Goal: Task Accomplishment & Management: Manage account settings

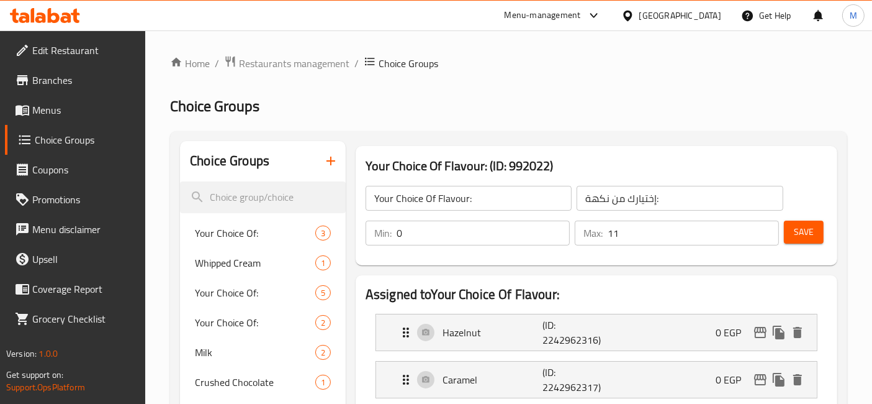
click at [764, 108] on h2 "Choice Groups" at bounding box center [508, 106] width 677 height 20
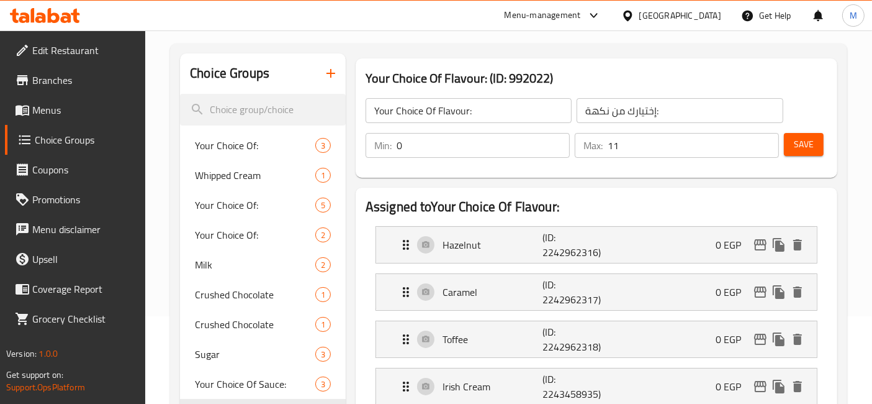
scroll to position [207, 0]
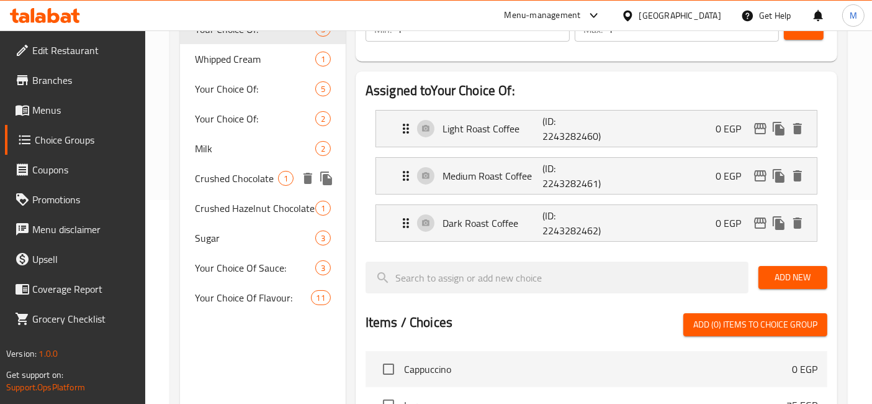
scroll to position [276, 0]
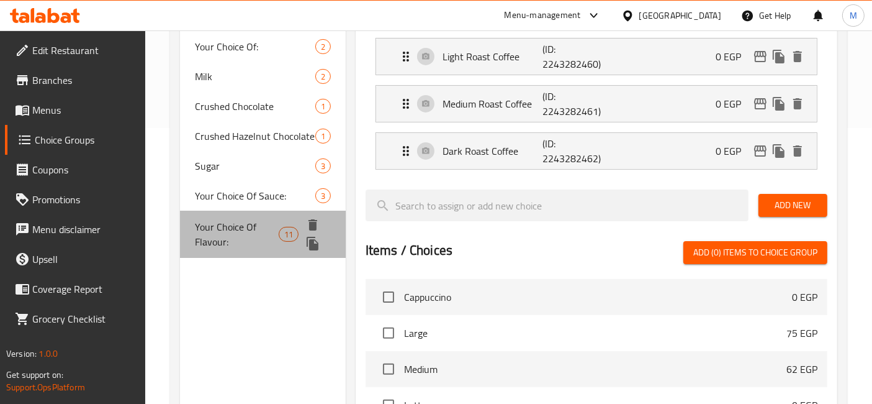
click at [246, 245] on span "Your Choice Of Flavour:" at bounding box center [237, 234] width 84 height 30
type input "Your Choice Of Flavour:"
type input "إختيارك من نكهة:"
type input "0"
type input "11"
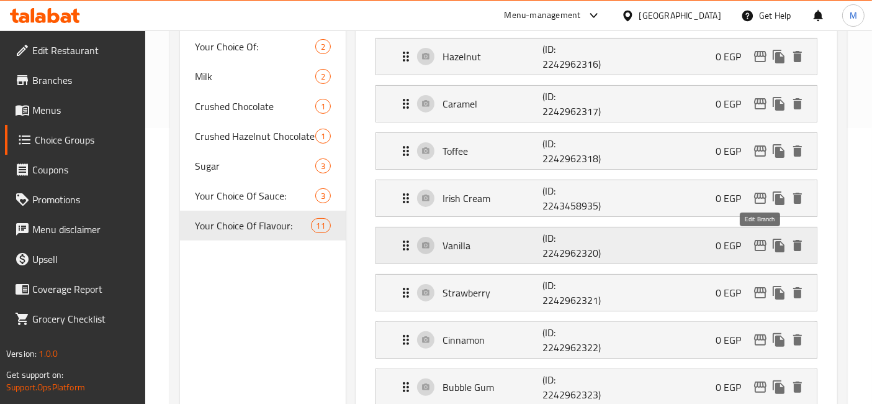
click at [758, 245] on icon "edit" at bounding box center [760, 245] width 15 height 15
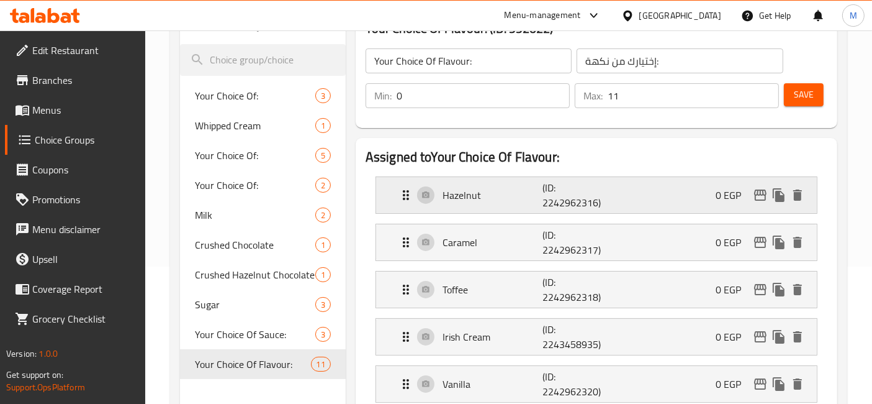
scroll to position [138, 0]
click at [85, 106] on span "Menus" at bounding box center [84, 109] width 104 height 15
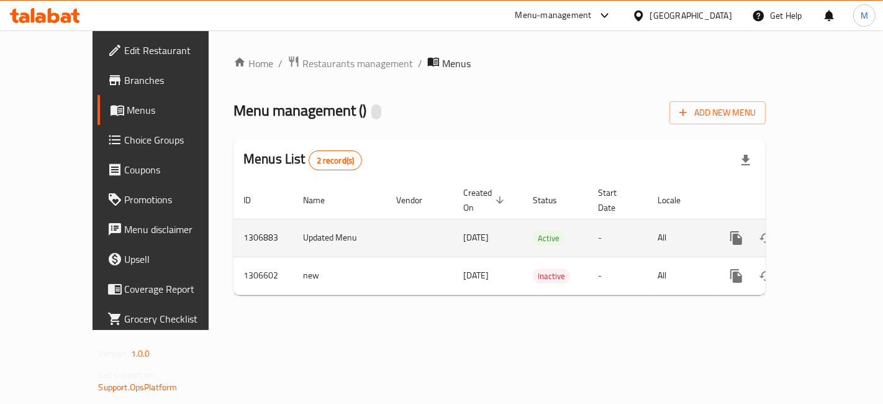
click at [831, 232] on icon "enhanced table" at bounding box center [825, 237] width 11 height 11
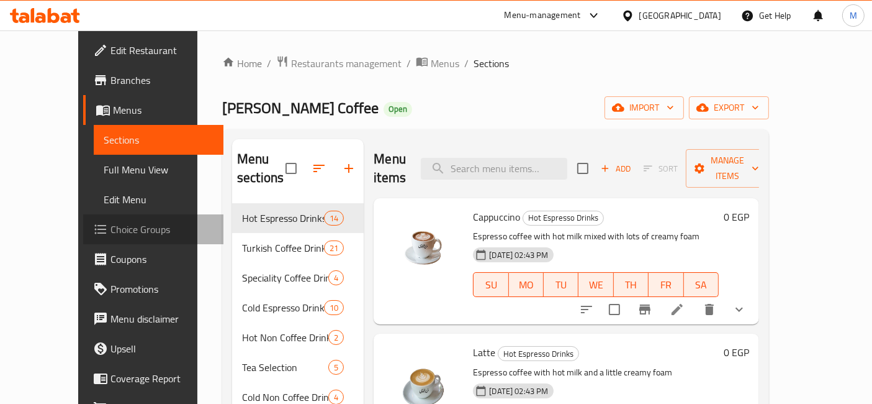
click at [111, 222] on span "Choice Groups" at bounding box center [163, 229] width 104 height 15
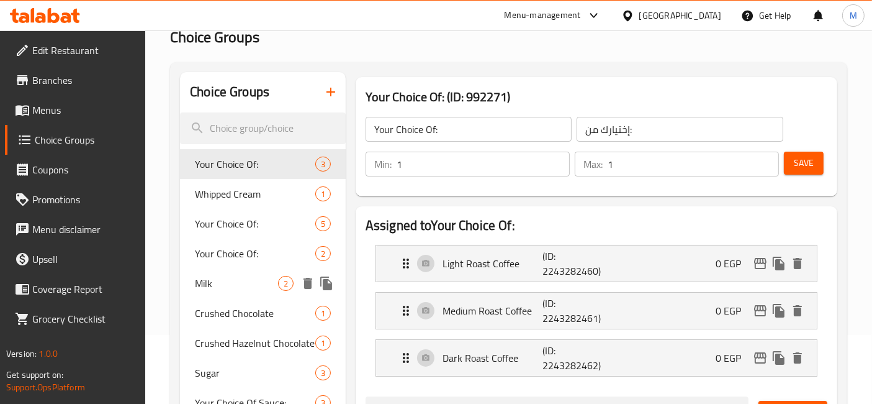
click at [245, 278] on span "Milk" at bounding box center [236, 283] width 83 height 15
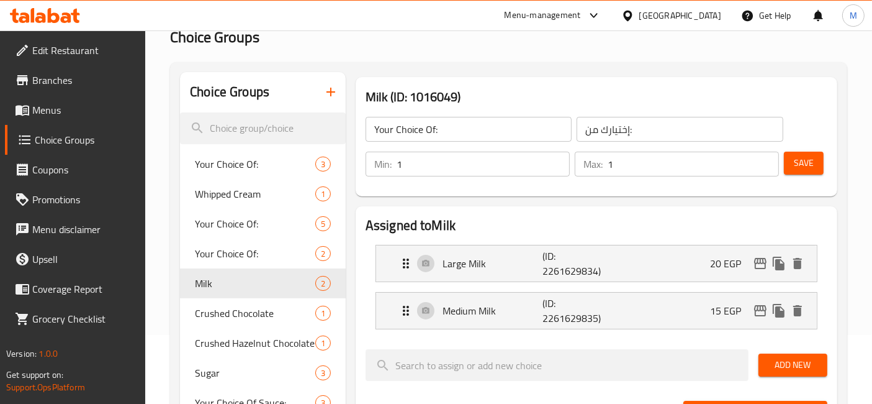
type input "Milk"
type input "حليب"
type input "0"
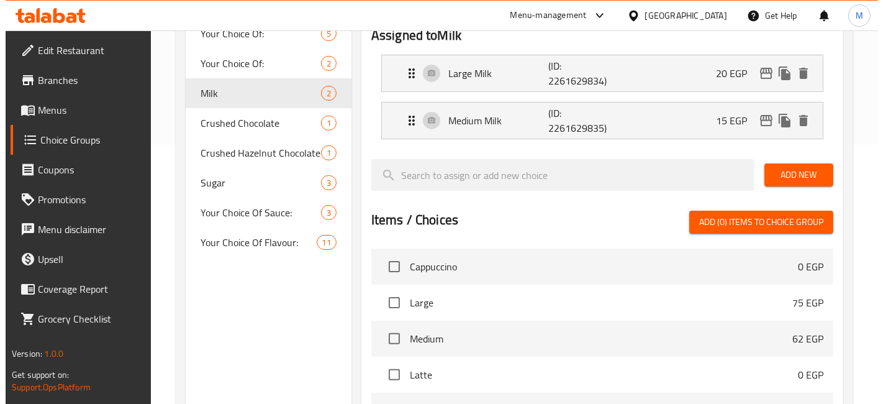
scroll to position [476, 0]
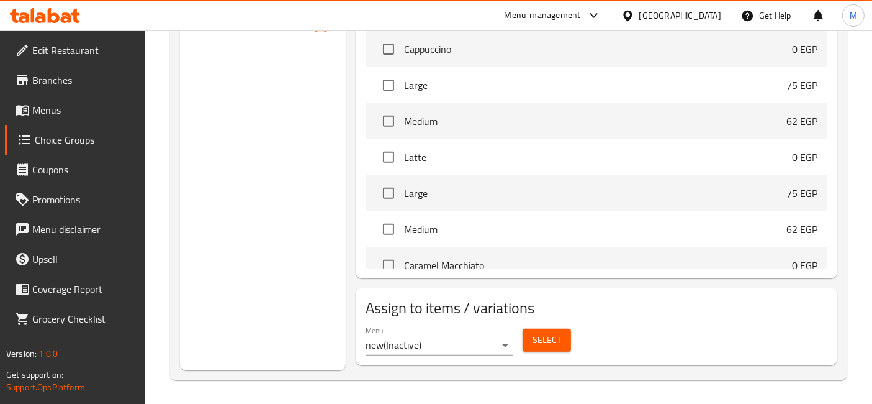
click at [537, 365] on div "Assign to items / variations Menu new ( Inactive ) Select" at bounding box center [597, 326] width 492 height 87
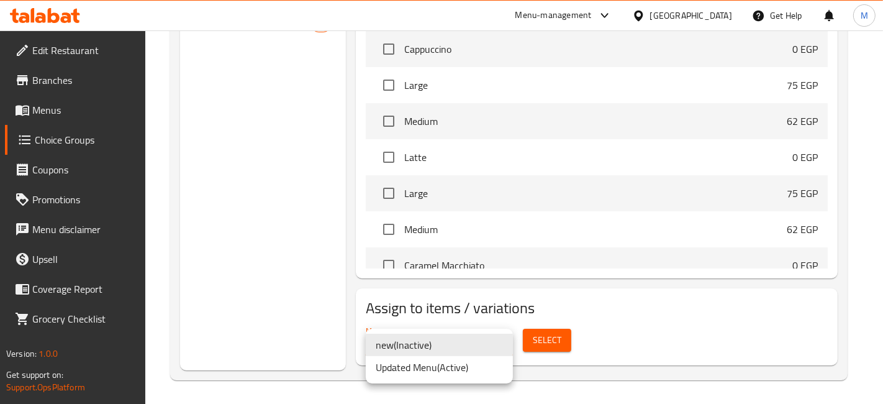
click at [410, 363] on li "Updated Menu ( Active )" at bounding box center [439, 367] width 147 height 22
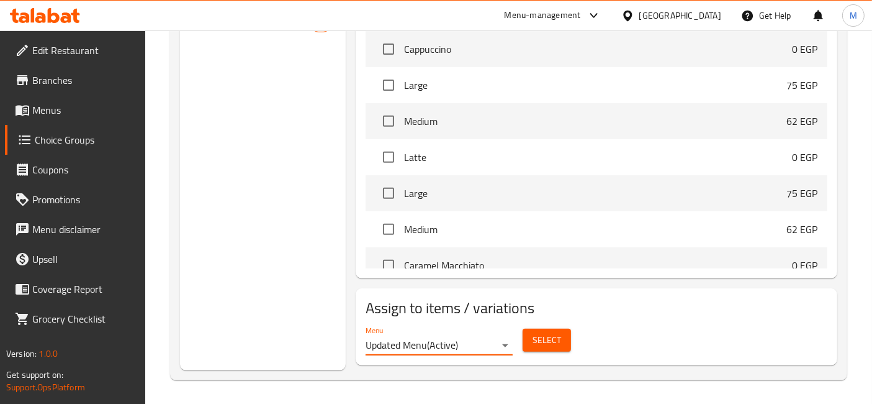
click at [559, 340] on span "Select" at bounding box center [547, 340] width 29 height 16
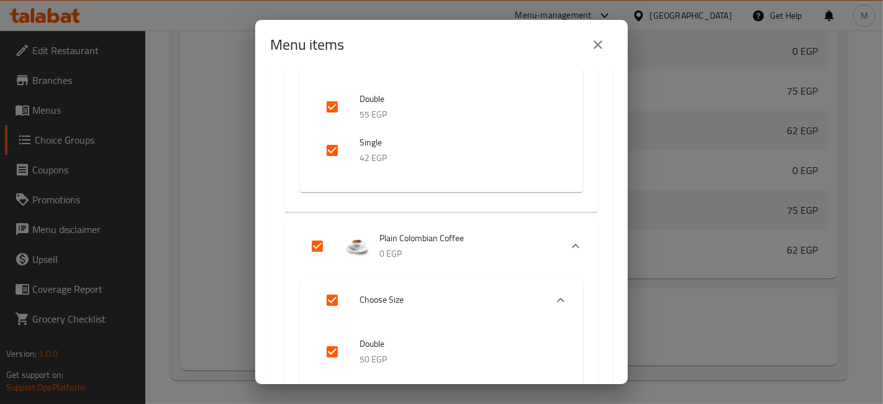
scroll to position [1311, 0]
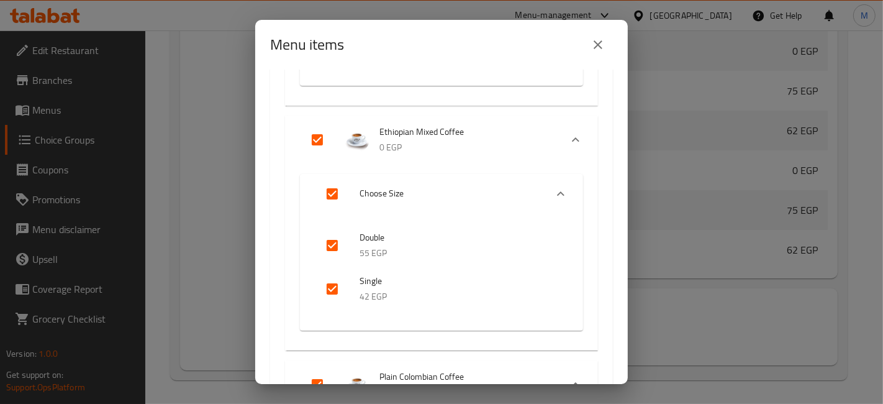
click at [546, 190] on div "Expand" at bounding box center [561, 194] width 30 height 30
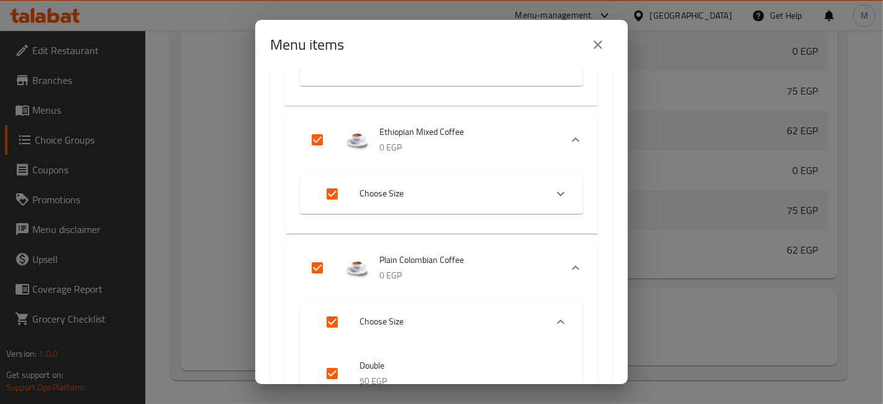
click at [557, 312] on div "Expand" at bounding box center [561, 322] width 30 height 30
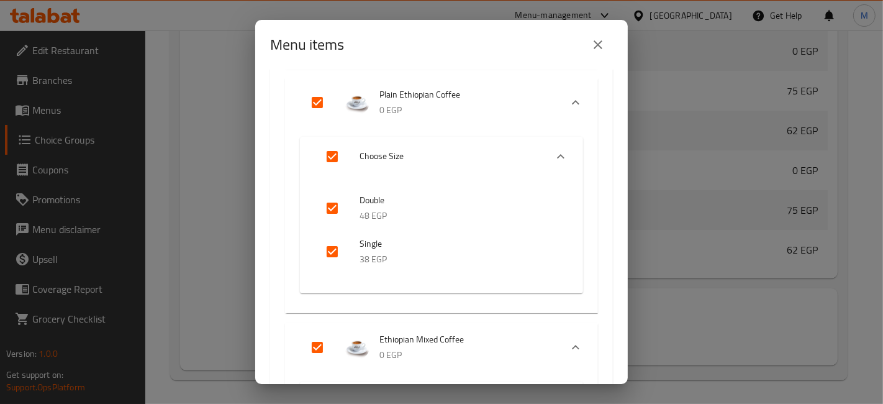
scroll to position [1035, 0]
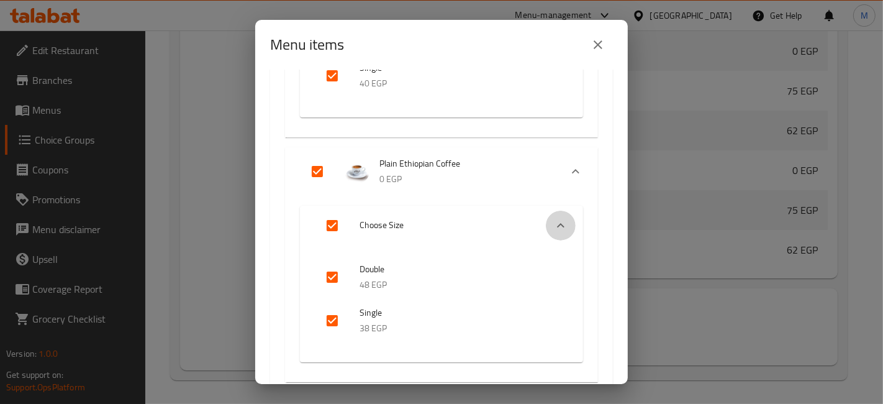
click at [556, 222] on icon "Expand" at bounding box center [560, 225] width 15 height 15
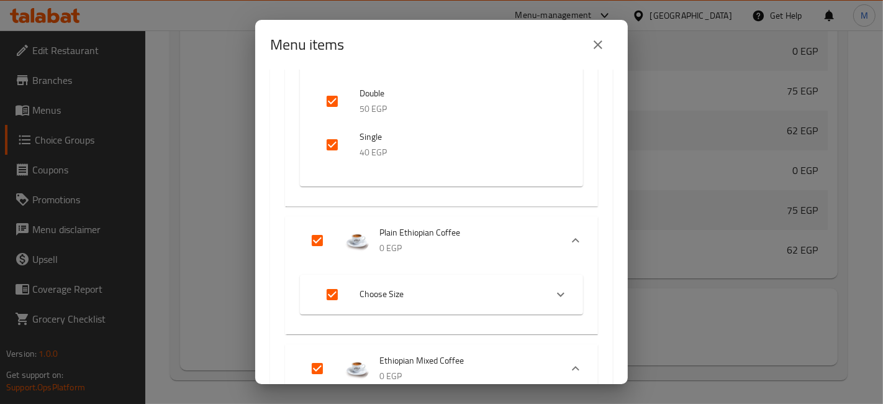
scroll to position [828, 0]
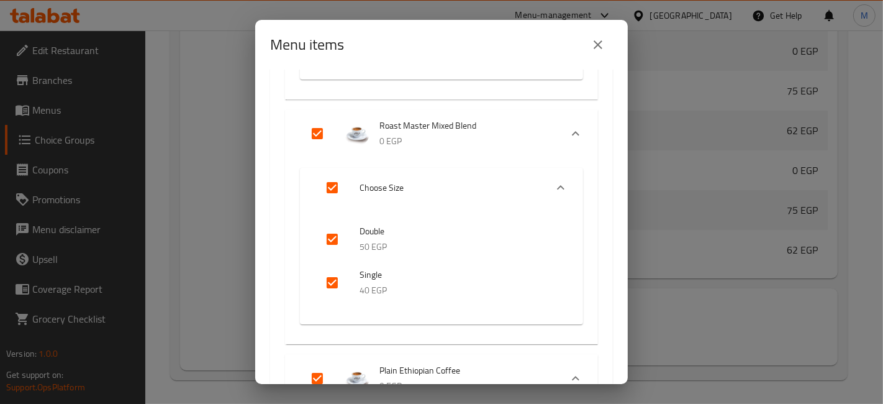
click at [558, 183] on div "Expand" at bounding box center [561, 188] width 30 height 30
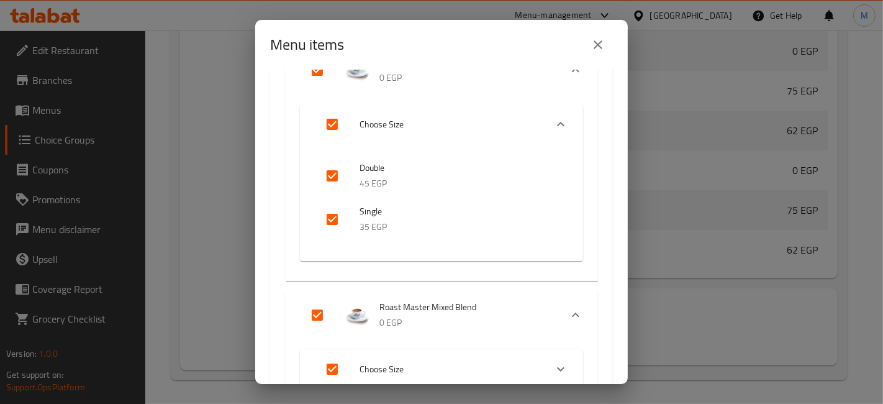
scroll to position [621, 0]
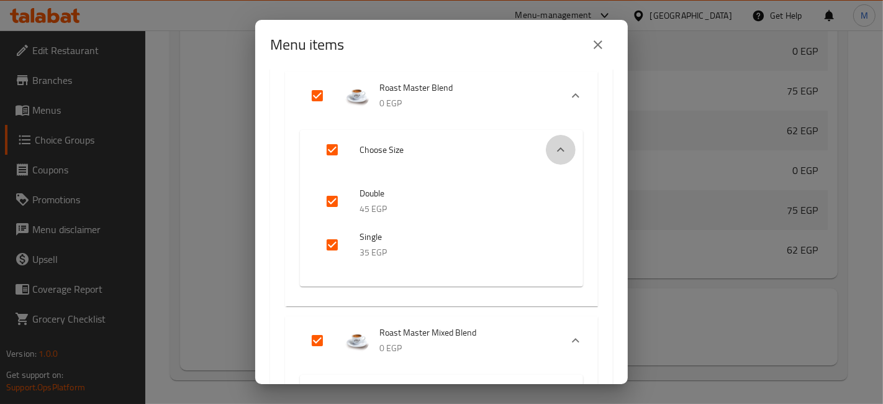
click at [551, 139] on div "Expand" at bounding box center [561, 150] width 30 height 30
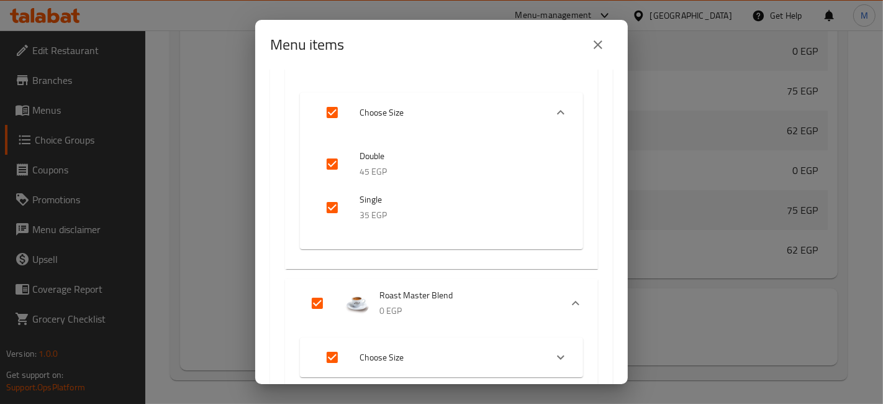
scroll to position [345, 0]
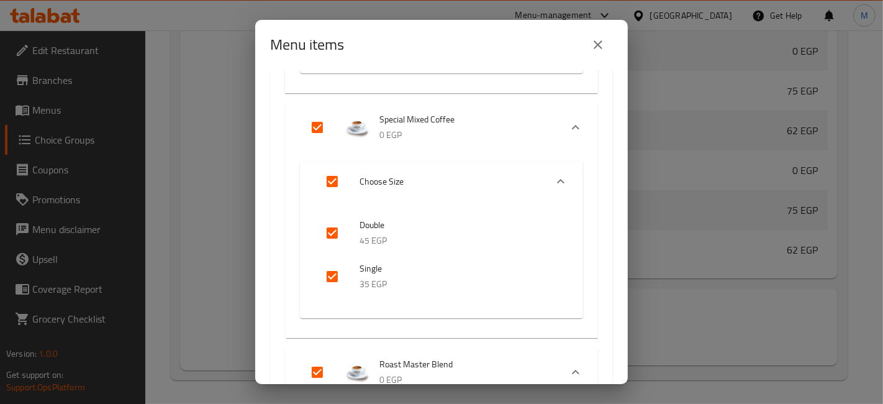
click at [557, 180] on icon "Expand" at bounding box center [560, 181] width 7 height 4
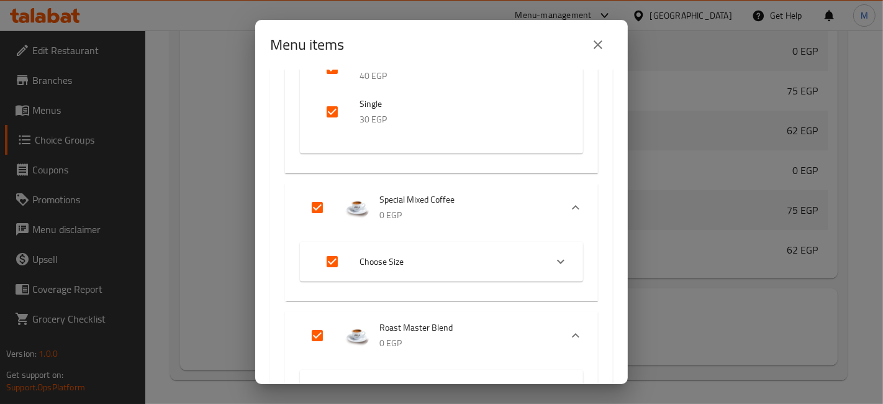
scroll to position [207, 0]
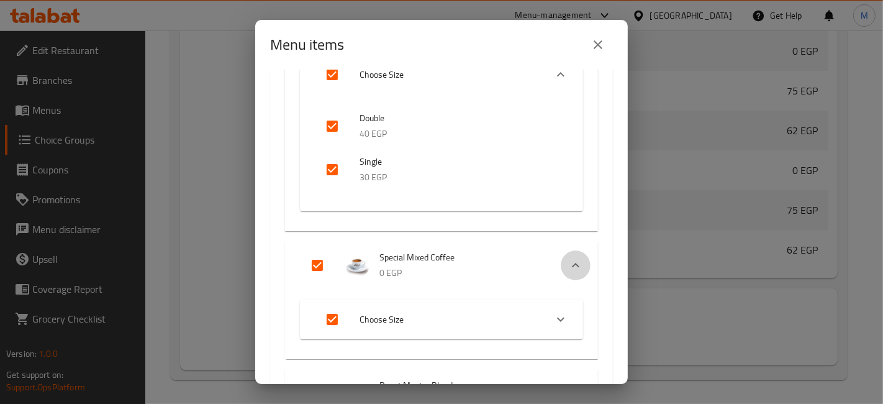
click at [568, 263] on icon "Expand" at bounding box center [575, 265] width 15 height 15
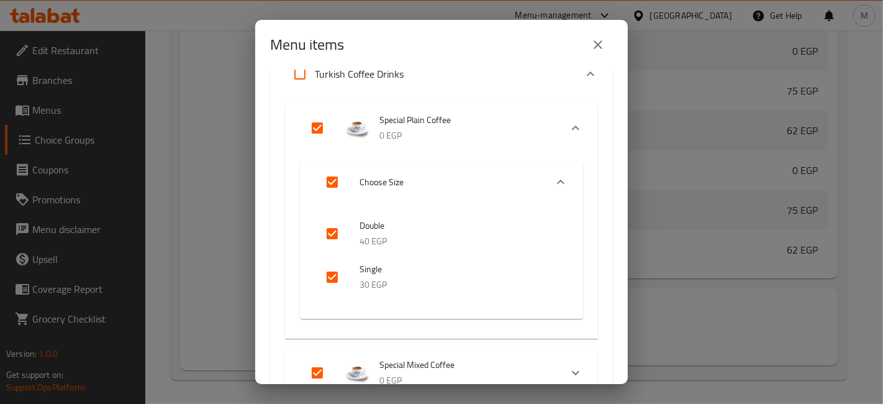
scroll to position [0, 0]
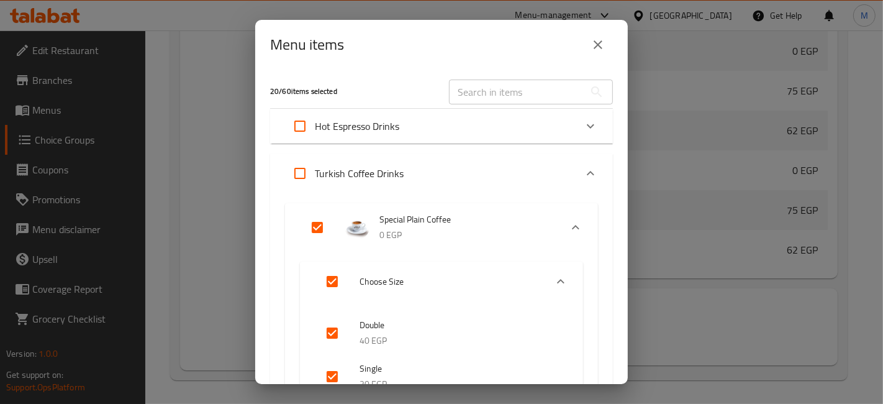
click at [568, 221] on icon "Expand" at bounding box center [575, 227] width 15 height 15
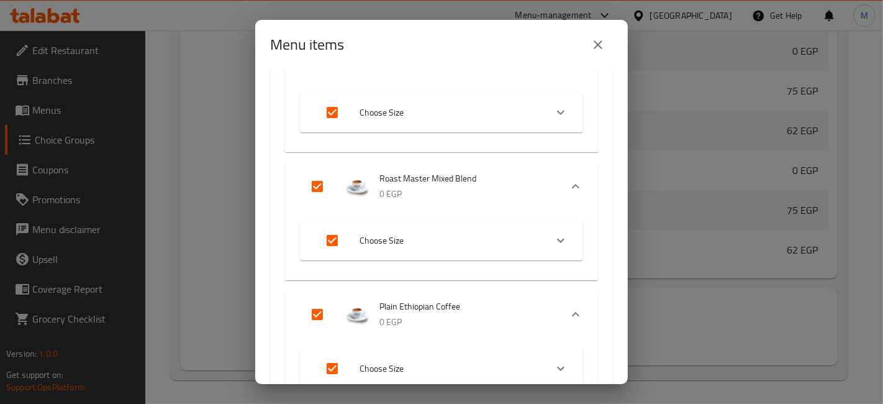
scroll to position [345, 0]
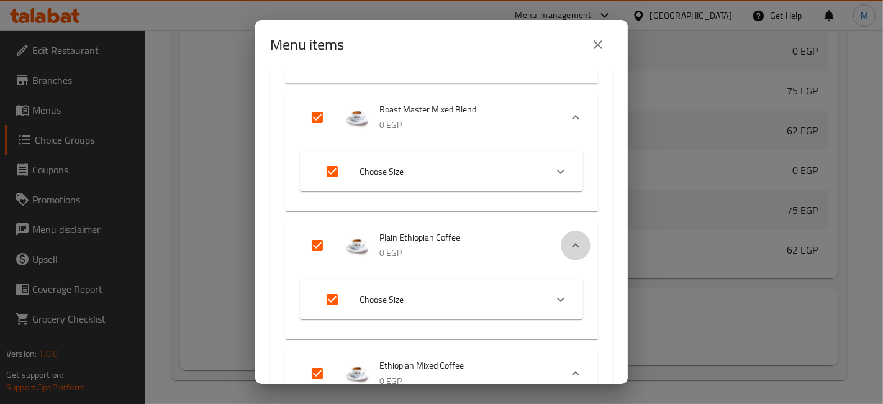
click at [568, 247] on icon "Expand" at bounding box center [575, 245] width 15 height 15
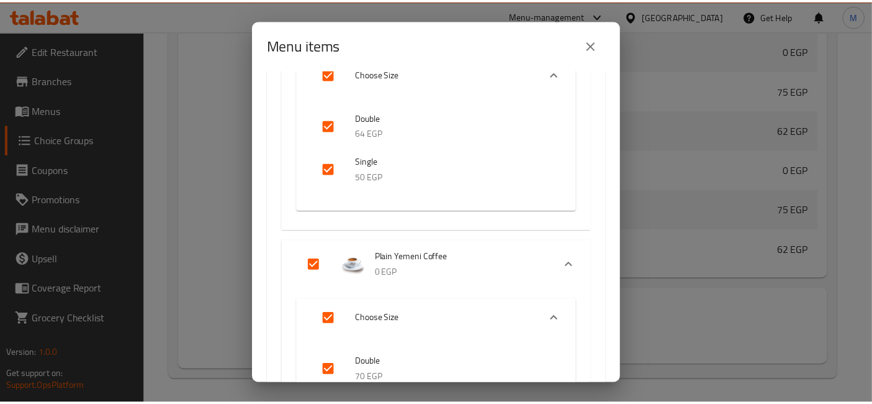
scroll to position [1932, 0]
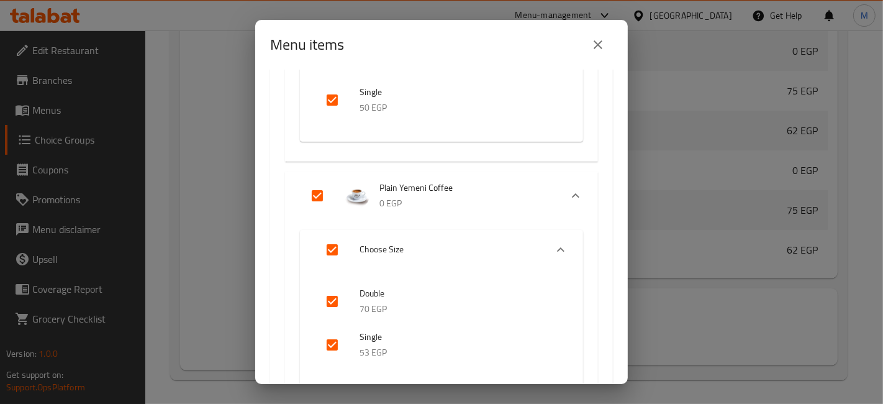
click at [603, 45] on icon "close" at bounding box center [598, 44] width 15 height 15
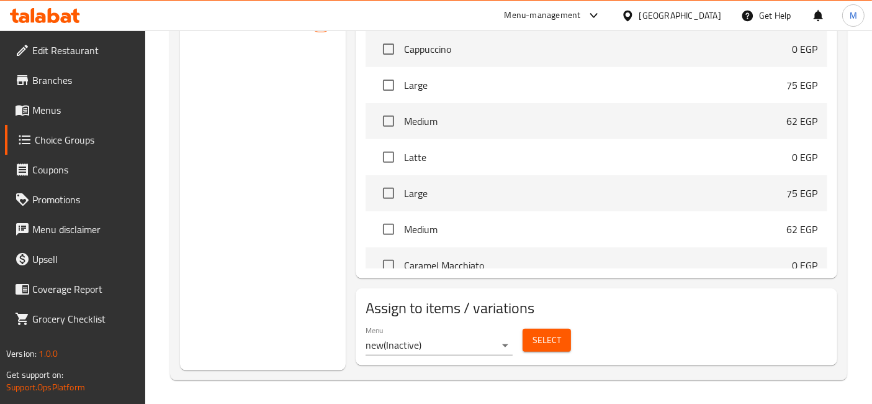
click at [34, 114] on span "Menus" at bounding box center [84, 109] width 104 height 15
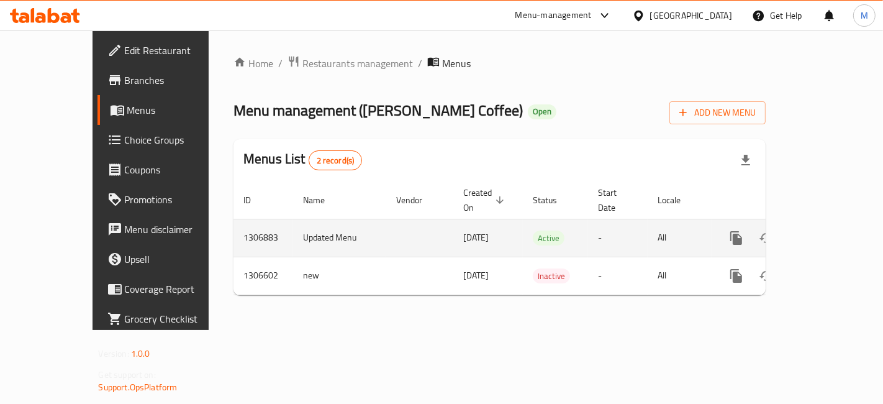
click at [831, 232] on icon "enhanced table" at bounding box center [825, 237] width 11 height 11
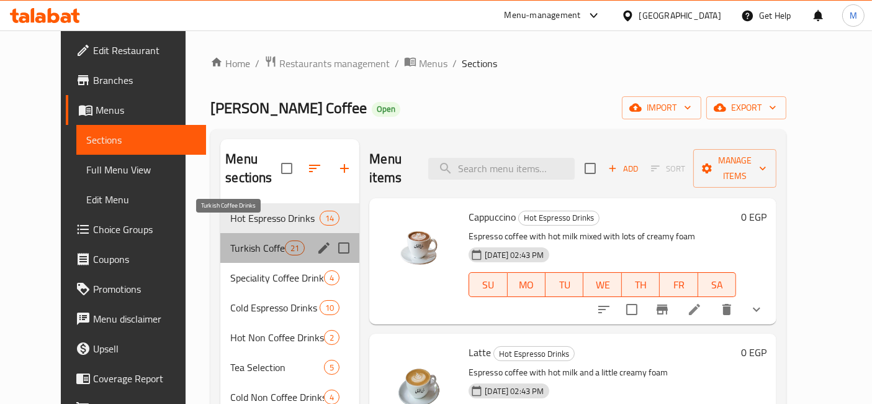
click at [232, 240] on span "Turkish Coffee Drinks" at bounding box center [257, 247] width 55 height 15
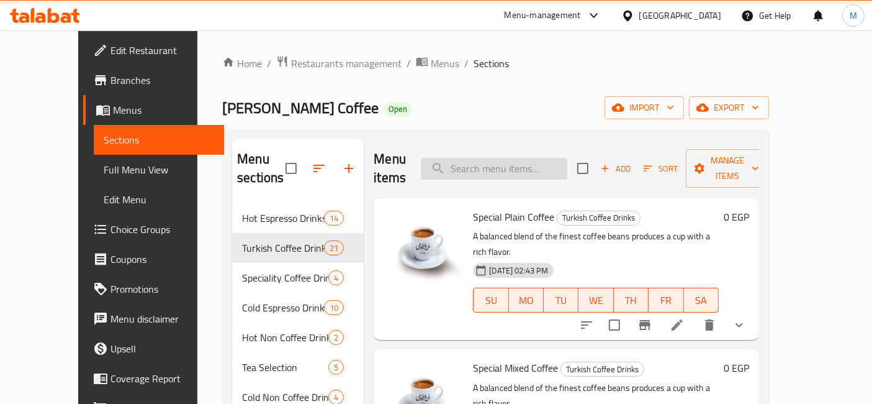
click at [504, 158] on input "search" at bounding box center [494, 169] width 147 height 22
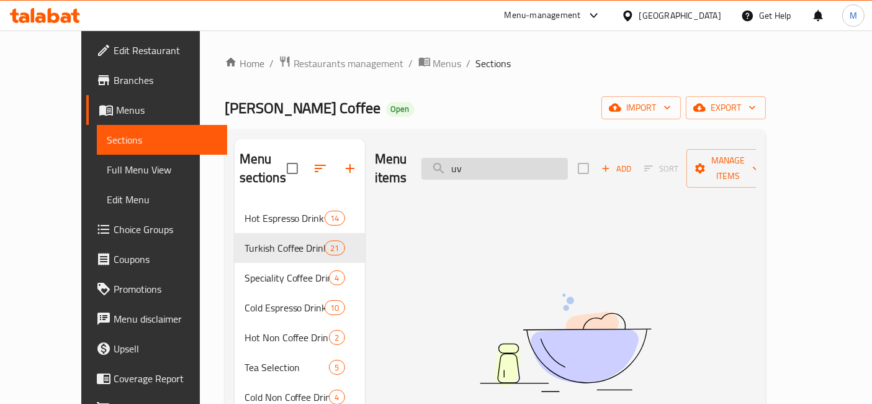
type input "u"
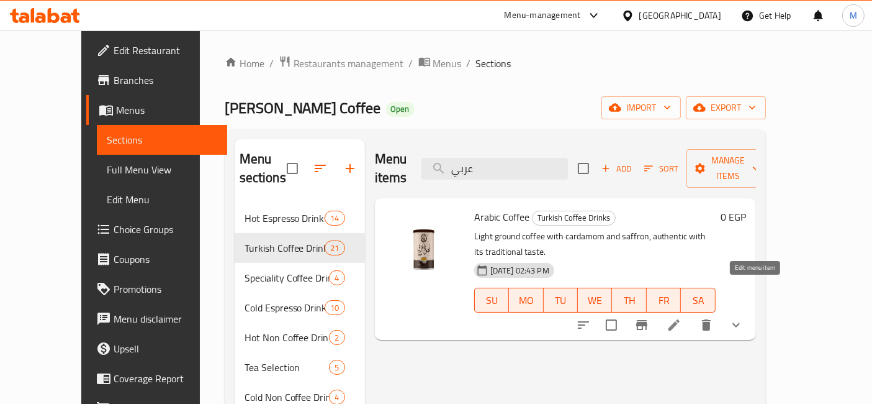
type input "عربي"
click at [682, 317] on icon at bounding box center [674, 324] width 15 height 15
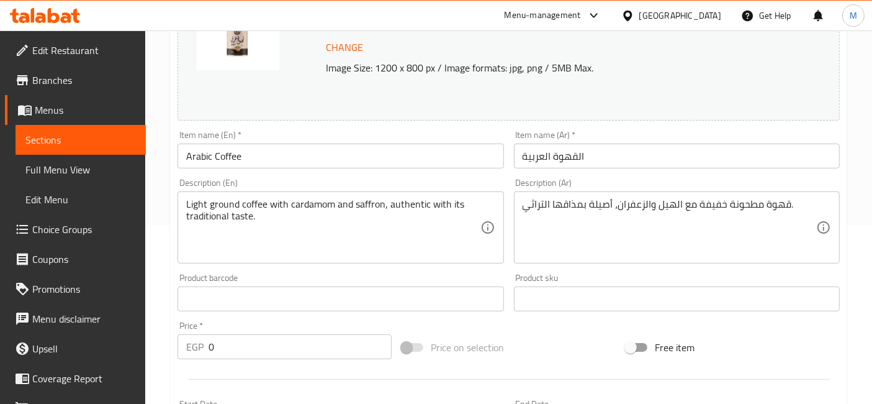
scroll to position [619, 0]
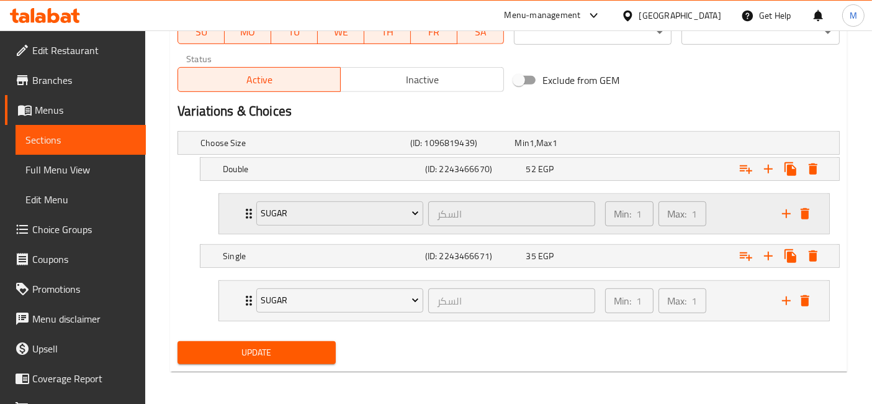
click at [232, 219] on div "Sugar السكر ​ Min: 1 ​ Max: 1 ​" at bounding box center [524, 214] width 610 height 40
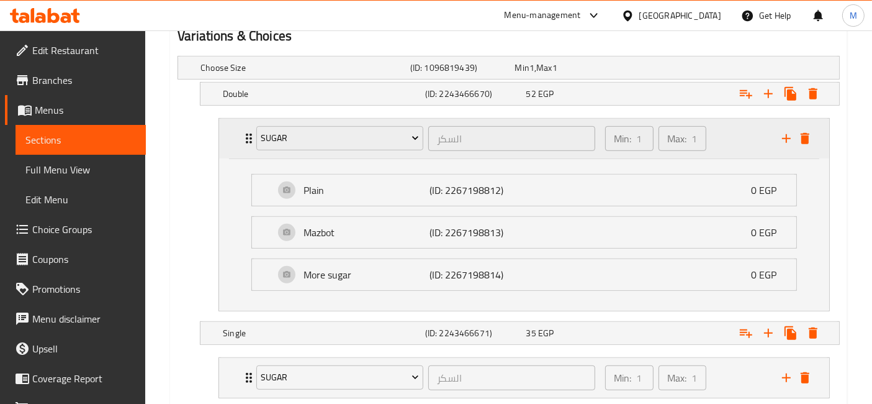
scroll to position [757, 0]
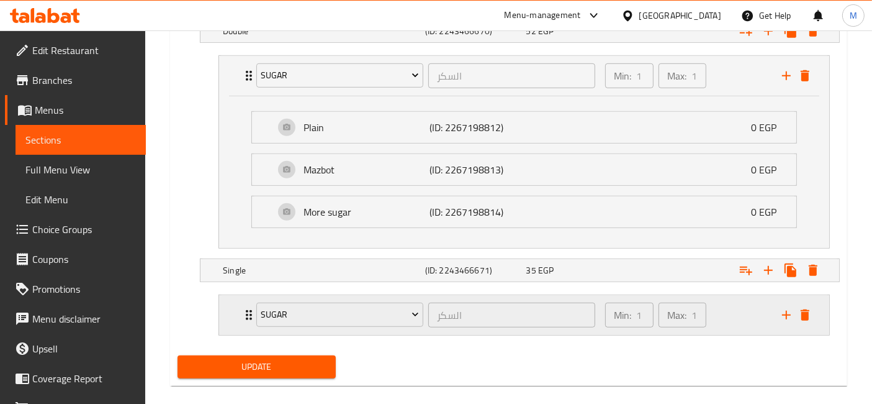
click at [238, 309] on div "Sugar السكر ​ Min: 1 ​ Max: 1 ​" at bounding box center [524, 315] width 610 height 40
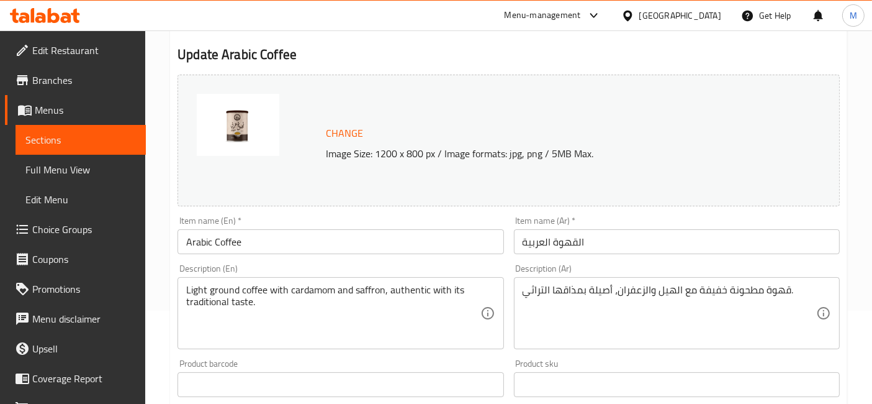
scroll to position [0, 0]
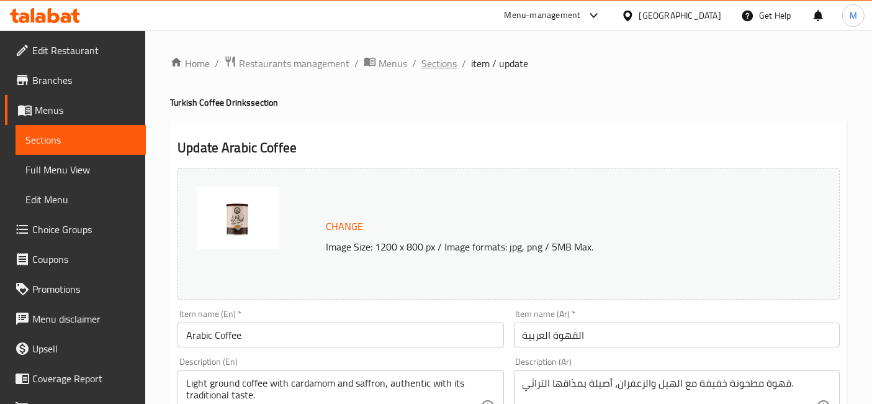
click at [429, 70] on span "Sections" at bounding box center [439, 63] width 35 height 15
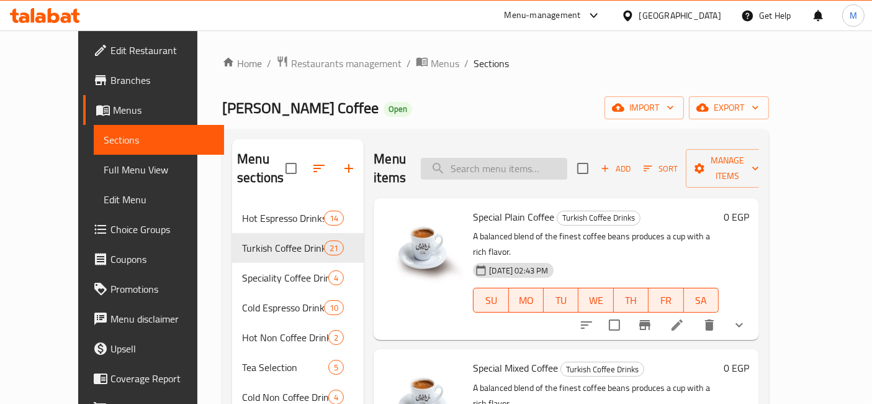
click at [499, 161] on input "search" at bounding box center [494, 169] width 147 height 22
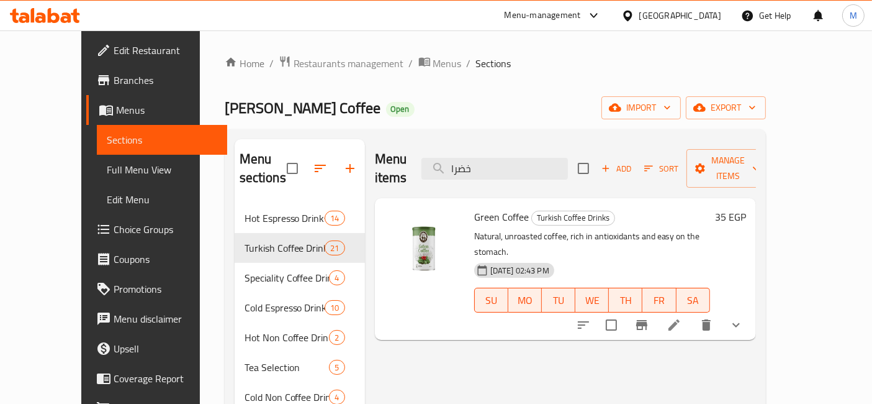
type input "خضرا"
click at [751, 310] on button "show more" at bounding box center [737, 325] width 30 height 30
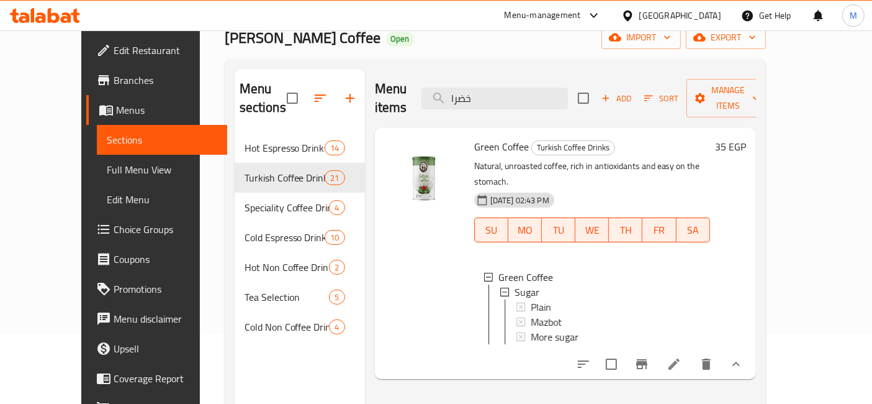
scroll to position [138, 0]
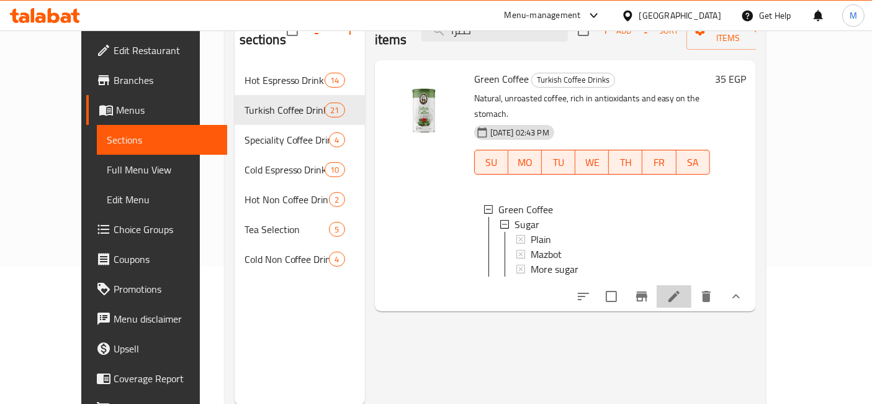
click at [692, 285] on li at bounding box center [674, 296] width 35 height 22
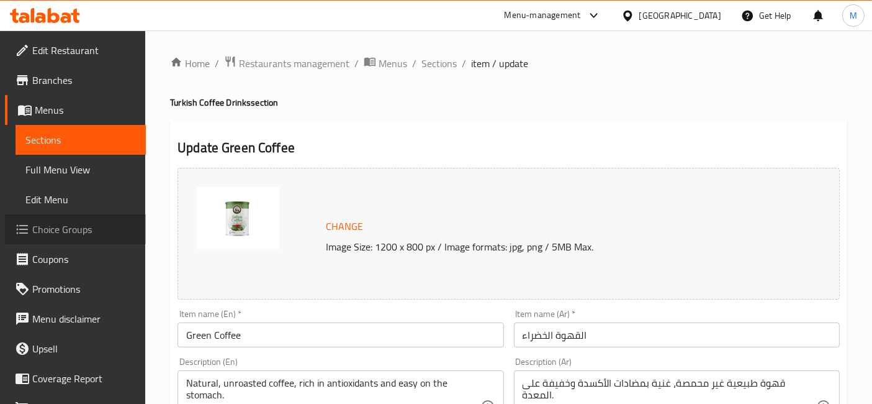
click at [75, 222] on span "Choice Groups" at bounding box center [84, 229] width 104 height 15
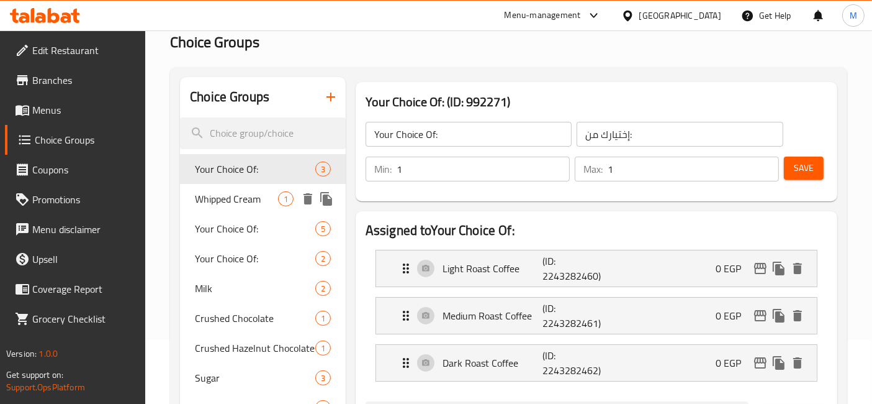
scroll to position [138, 0]
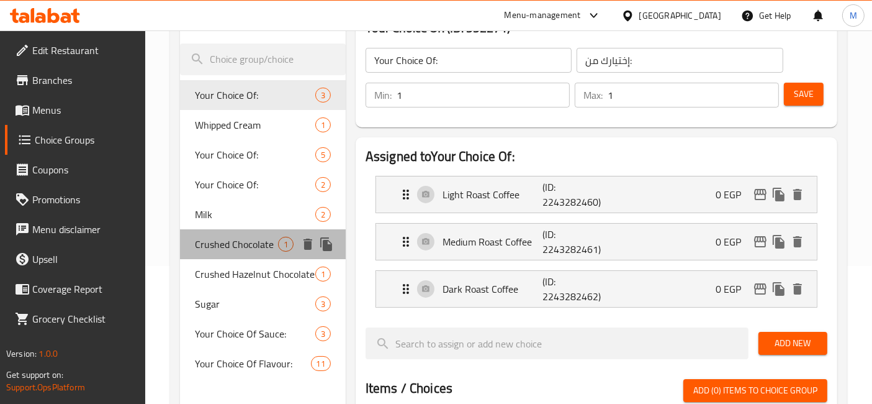
click at [251, 248] on span "Crushed Chocolate" at bounding box center [236, 244] width 83 height 15
type input "Crushed Chocolate"
type input "شيكولاته مجروشة"
type input "0"
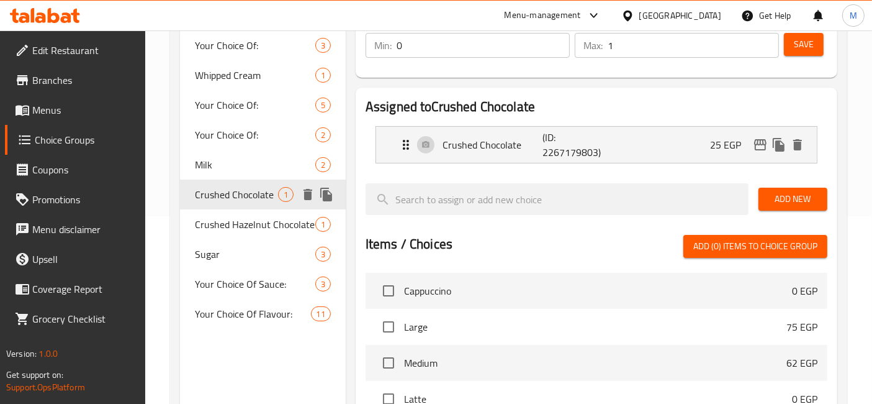
scroll to position [207, 0]
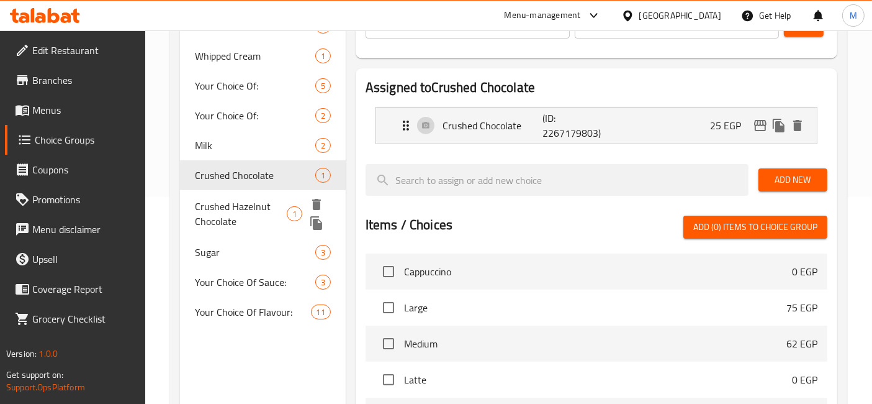
click at [224, 205] on span "Crushed Hazelnut Chocolate" at bounding box center [241, 214] width 92 height 30
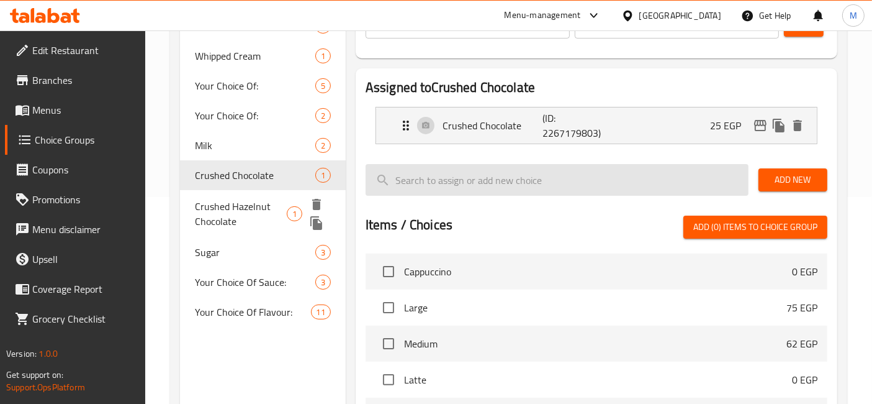
type input "Crushed Hazelnut Chocolate"
type input "بندق شيكولاتة مجروش"
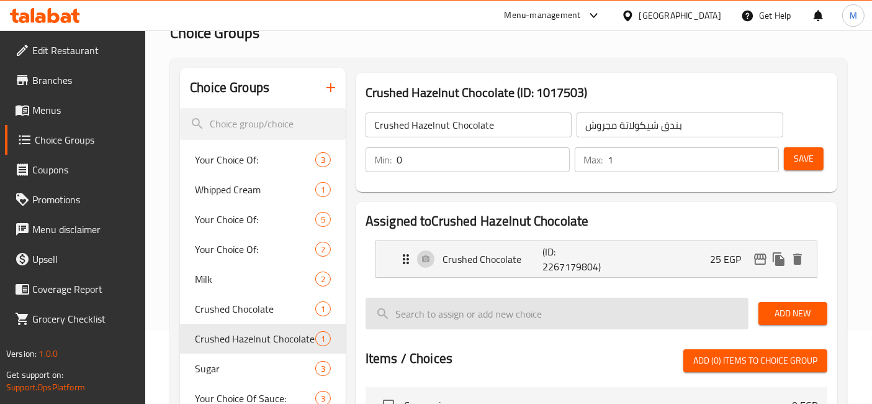
scroll to position [69, 0]
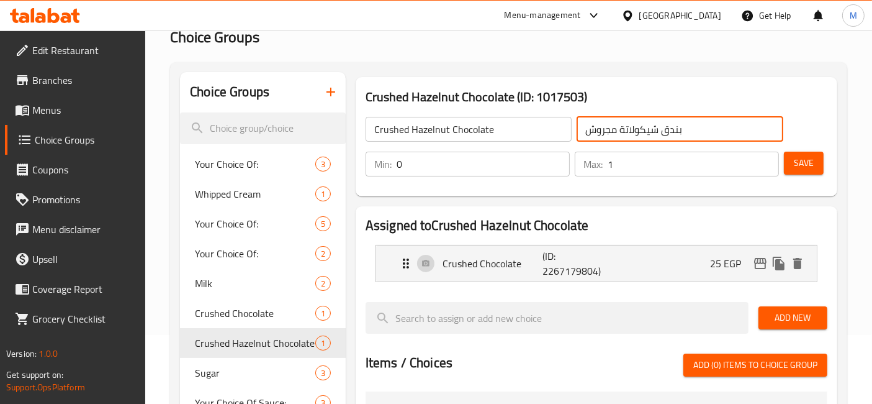
click at [710, 135] on input "بندق شيكولاتة مجروش" at bounding box center [680, 129] width 206 height 25
click at [646, 130] on input "بندق شيكولاتة مجروش" at bounding box center [680, 129] width 206 height 25
click at [655, 79] on div "Crushed Hazelnut Chocolate (ID: 1017503) Crushed Hazelnut Chocolate ​ بندق شيكو…" at bounding box center [597, 136] width 482 height 119
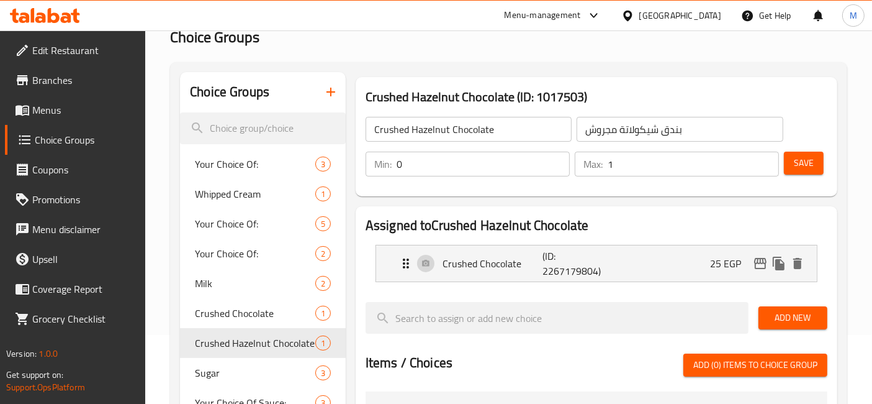
click at [796, 160] on span "Save" at bounding box center [804, 163] width 20 height 16
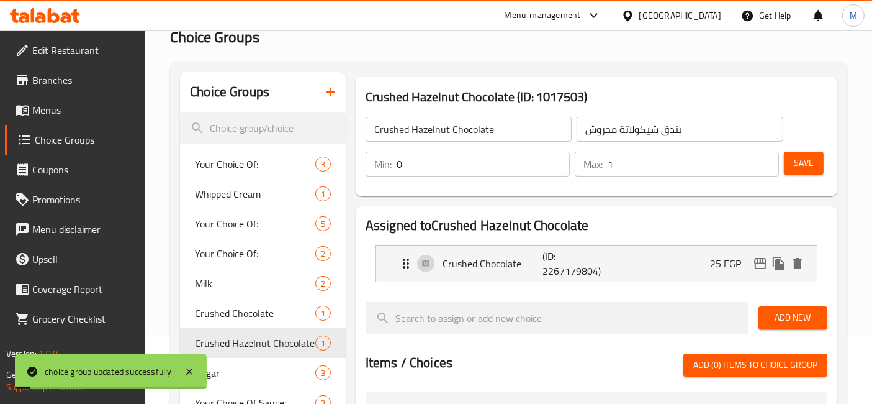
scroll to position [138, 0]
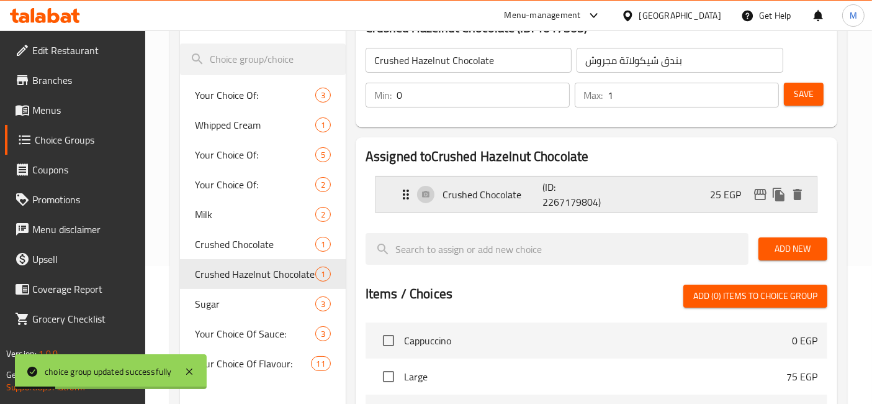
click at [446, 206] on div "Crushed Chocolate (ID: 2267179804) 25 EGP" at bounding box center [601, 194] width 404 height 36
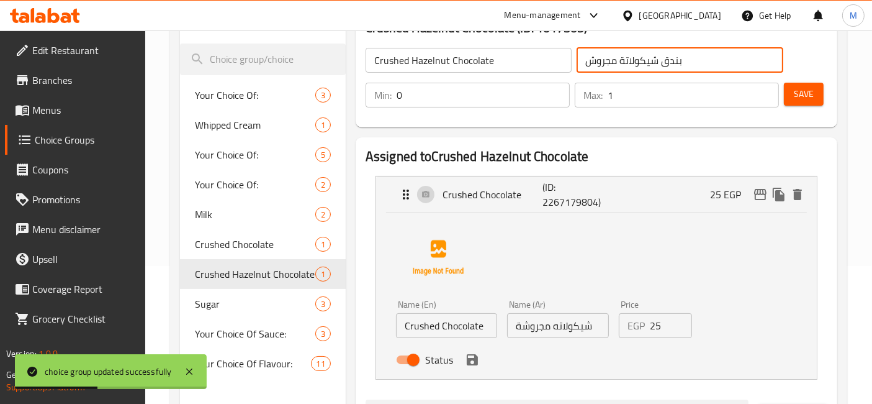
click at [686, 65] on input "بندق شيكولاتة مجروش" at bounding box center [680, 60] width 206 height 25
click at [673, 64] on input "بندق شيكولاتة مجروش" at bounding box center [680, 60] width 206 height 25
click at [555, 327] on input "شيكولاته مجروشة" at bounding box center [557, 325] width 101 height 25
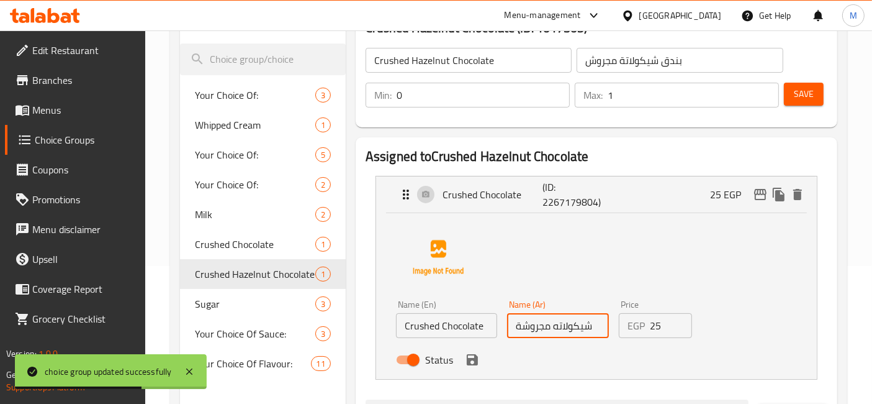
click at [555, 327] on input "شيكولاته مجروشة" at bounding box center [557, 325] width 101 height 25
paste input "ندق شيكولاتة مجروش"
type input "بندق شيكولاتة مجروش"
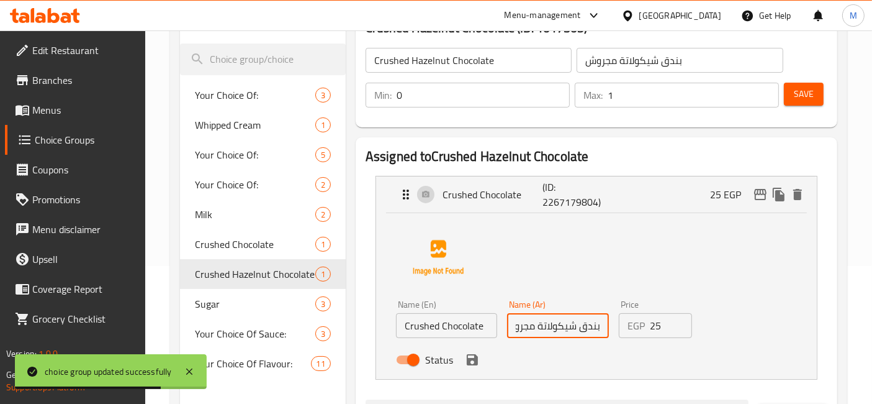
click at [402, 61] on input "Crushed Hazelnut Chocolate" at bounding box center [469, 60] width 206 height 25
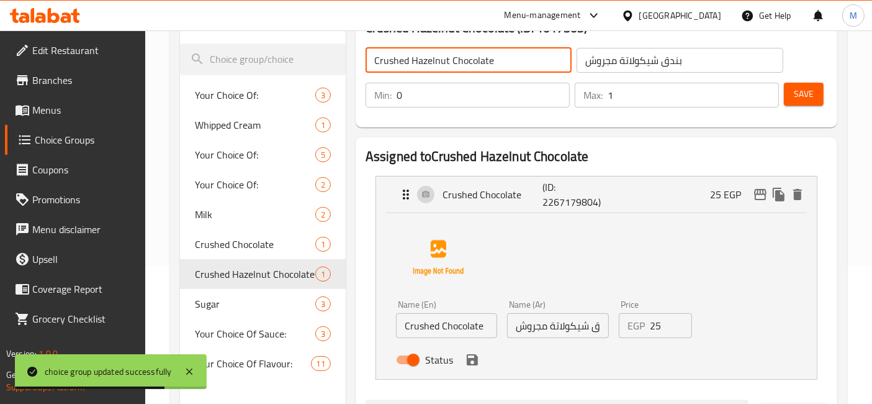
click at [402, 61] on input "Crushed Hazelnut Chocolate" at bounding box center [469, 60] width 206 height 25
click at [451, 338] on div "Name (En) Crushed Chocolate Name (En)" at bounding box center [446, 319] width 111 height 48
click at [456, 329] on input "Crushed Chocolate" at bounding box center [446, 325] width 101 height 25
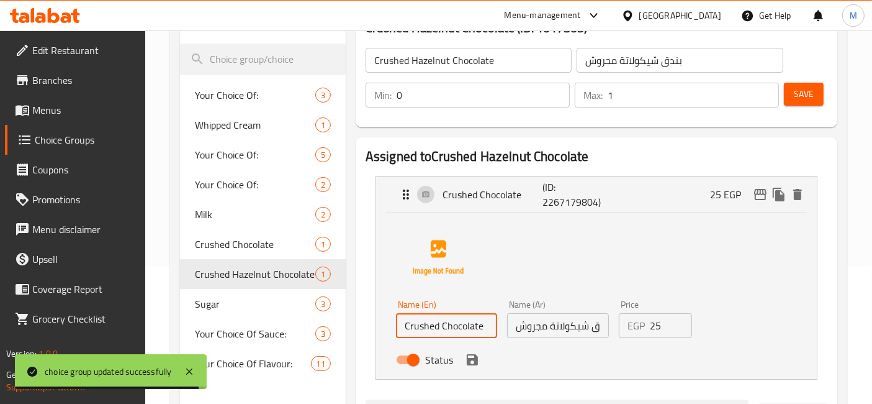
click at [456, 329] on input "Crushed Chocolate" at bounding box center [446, 325] width 101 height 25
paste input "Hazelnut"
click at [473, 374] on div "Status" at bounding box center [558, 360] width 334 height 34
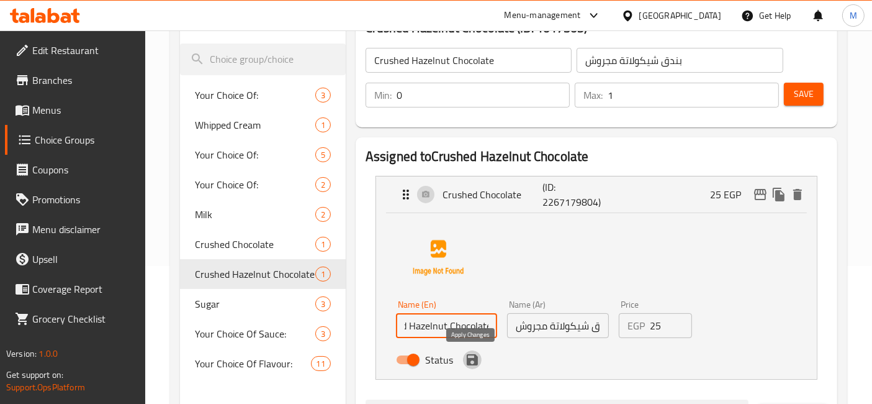
click at [474, 361] on icon "save" at bounding box center [472, 359] width 11 height 11
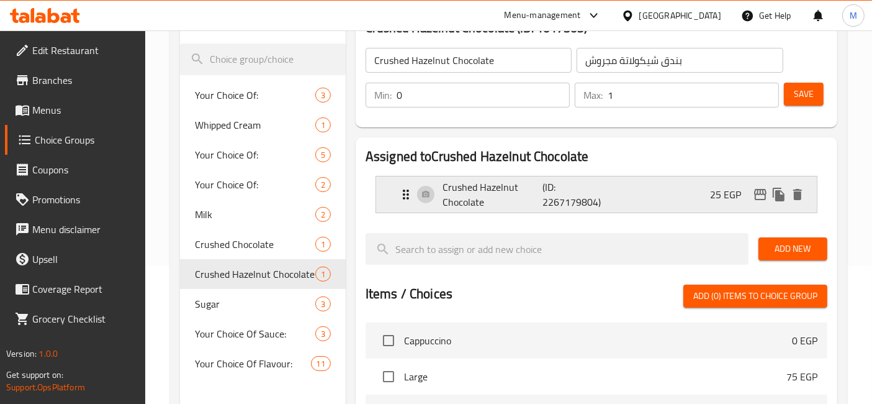
type input "Crushed Hazelnut Chocolate"
click at [811, 107] on div "Save" at bounding box center [801, 95] width 39 height 30
click at [813, 86] on span "Save" at bounding box center [804, 94] width 20 height 16
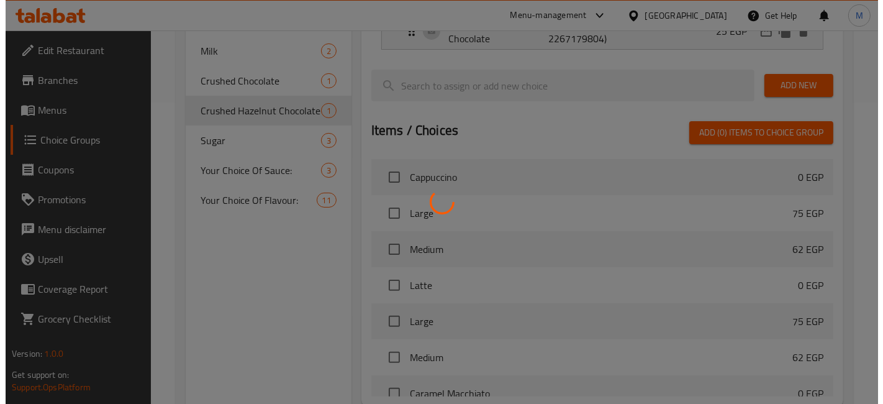
scroll to position [430, 0]
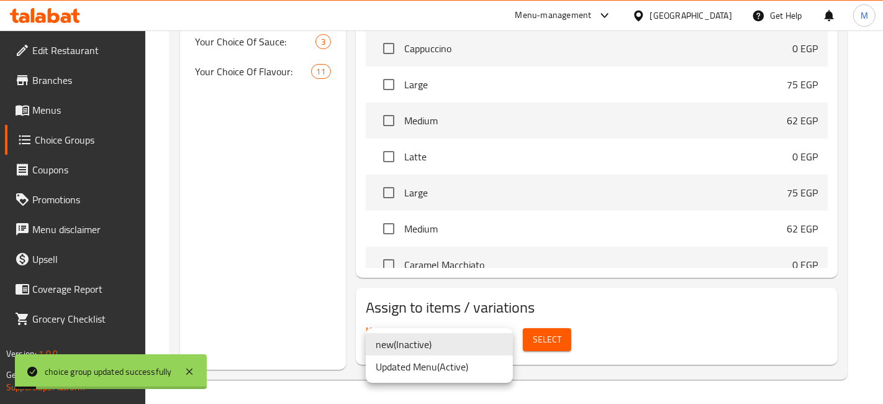
click at [466, 369] on li "Updated Menu ( Active )" at bounding box center [439, 366] width 147 height 22
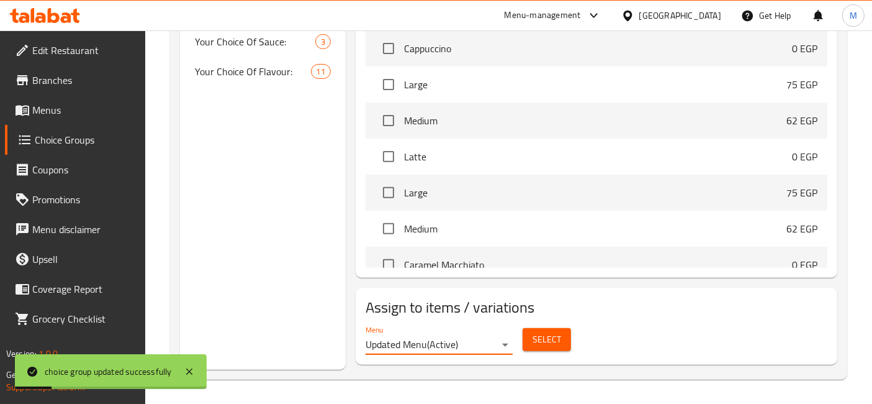
click at [546, 350] on button "Select" at bounding box center [547, 339] width 48 height 23
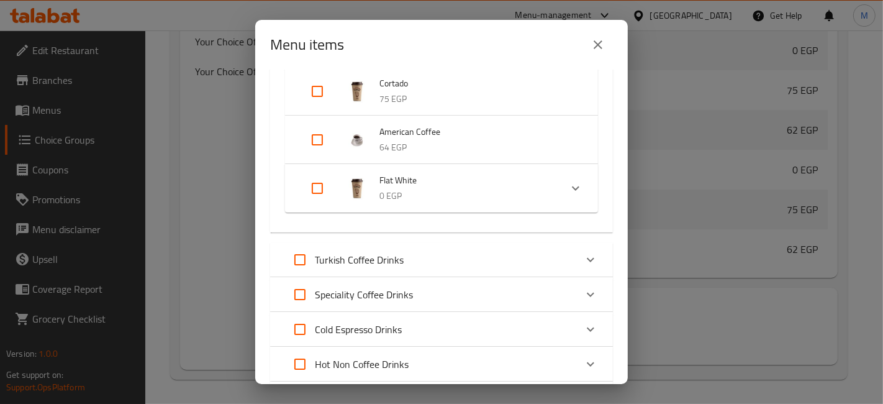
scroll to position [966, 0]
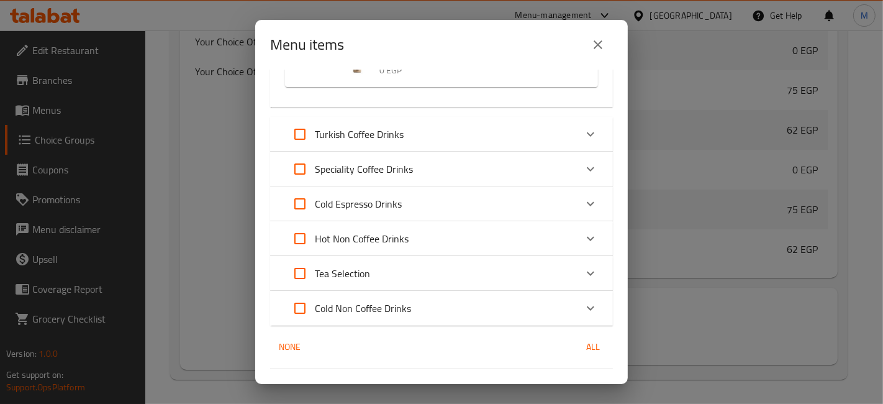
click at [586, 305] on icon "Expand" at bounding box center [590, 308] width 15 height 15
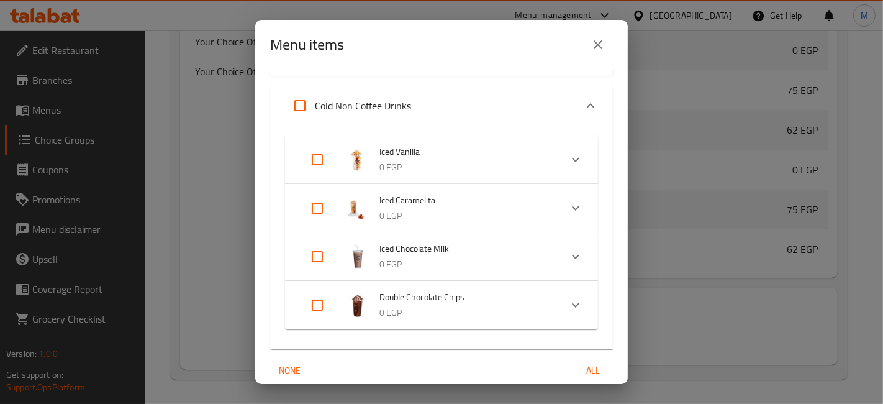
scroll to position [1162, 0]
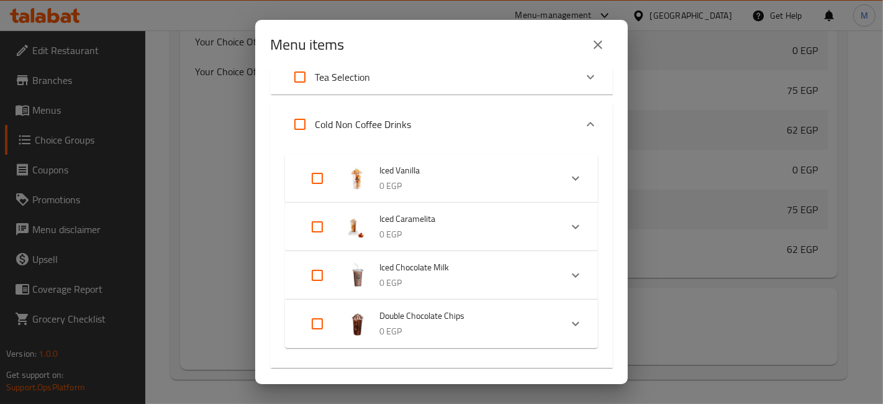
click at [303, 132] on input "Expand" at bounding box center [300, 124] width 30 height 30
checkbox input "true"
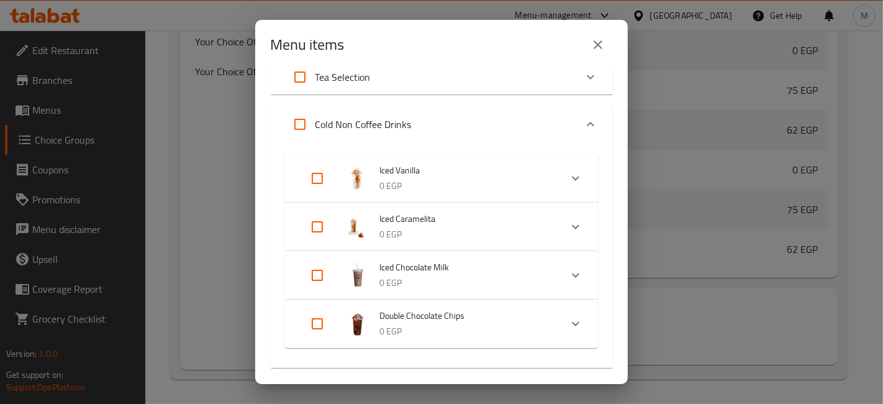
checkbox input "true"
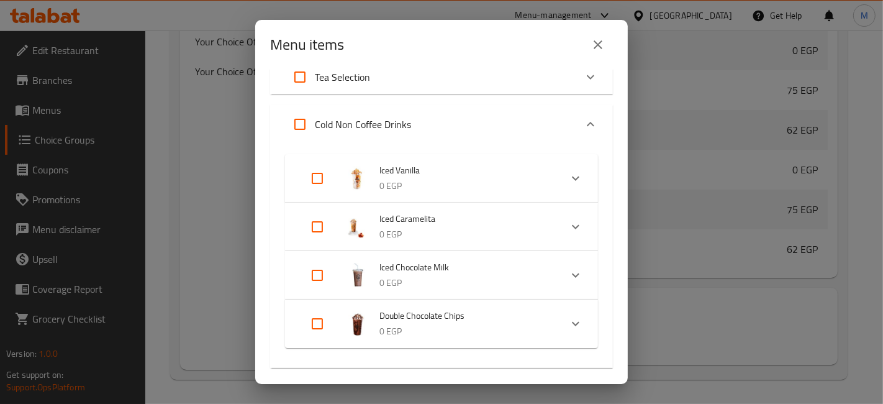
checkbox input "true"
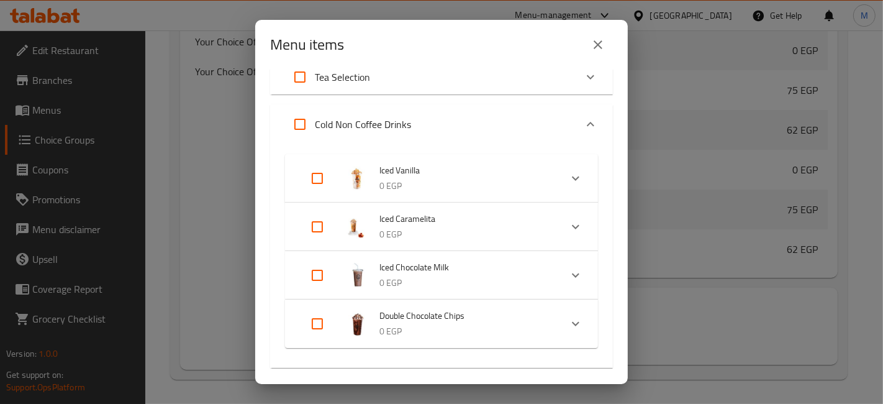
checkbox input "true"
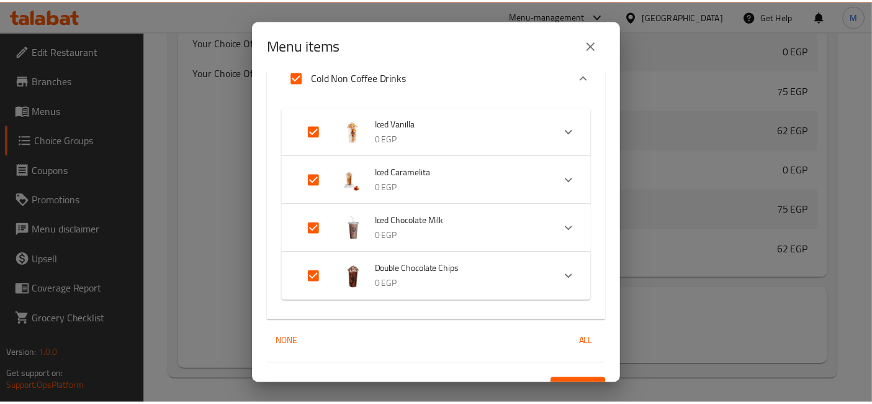
scroll to position [1231, 0]
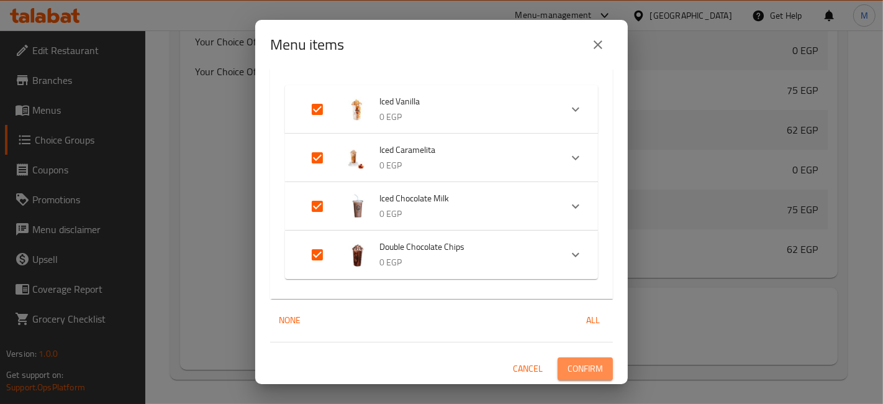
click at [573, 361] on span "Confirm" at bounding box center [585, 369] width 35 height 16
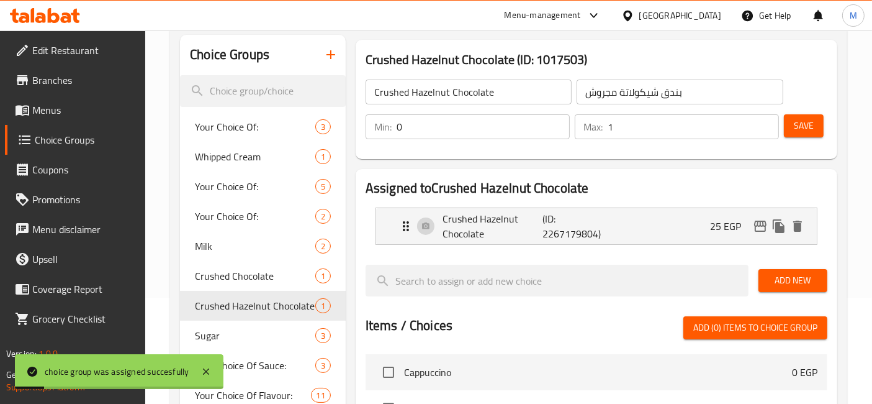
scroll to position [85, 0]
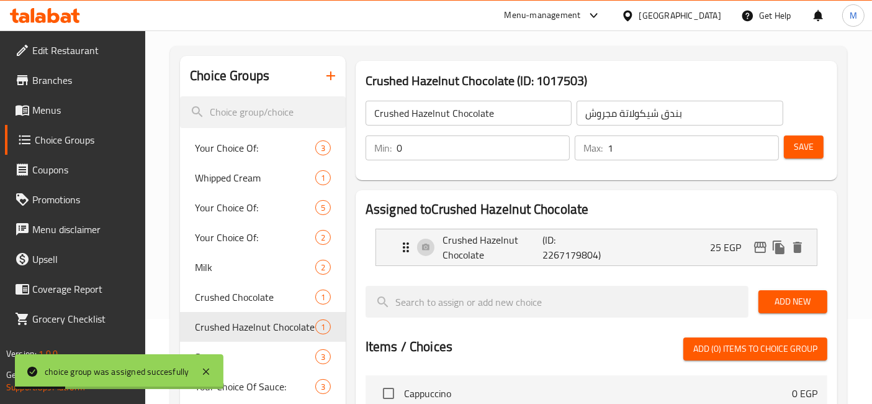
click at [798, 144] on span "Save" at bounding box center [804, 147] width 20 height 16
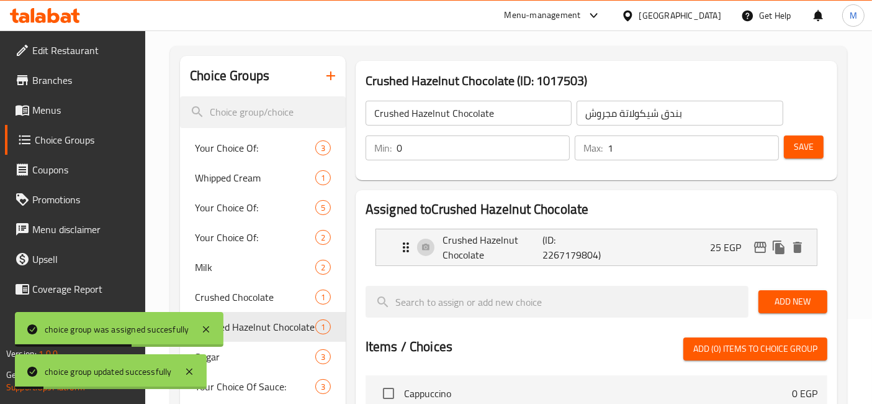
click at [800, 147] on span "Save" at bounding box center [804, 147] width 20 height 16
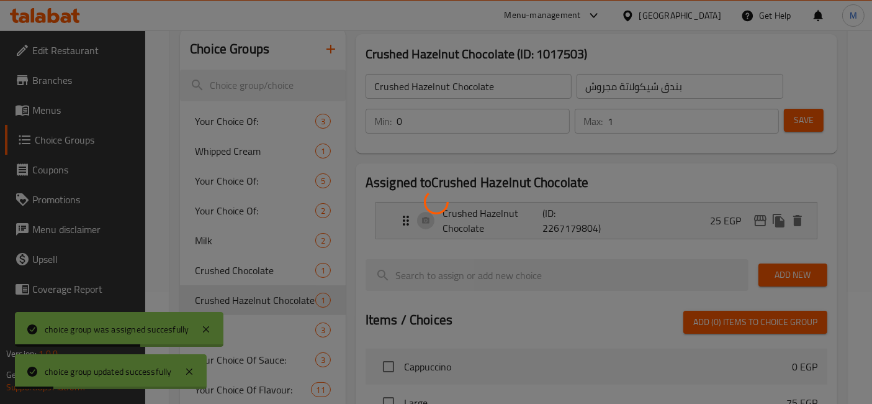
scroll to position [154, 0]
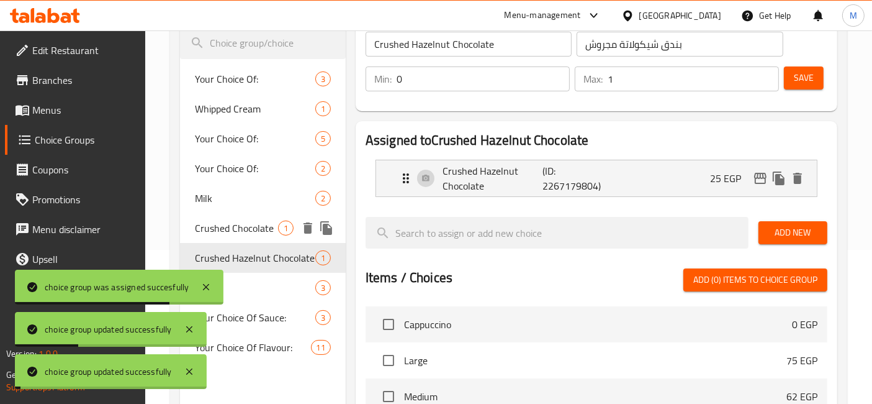
click at [225, 227] on span "Crushed Chocolate" at bounding box center [236, 227] width 83 height 15
type input "Crushed Chocolate"
type input "شيكولاته مجروشة"
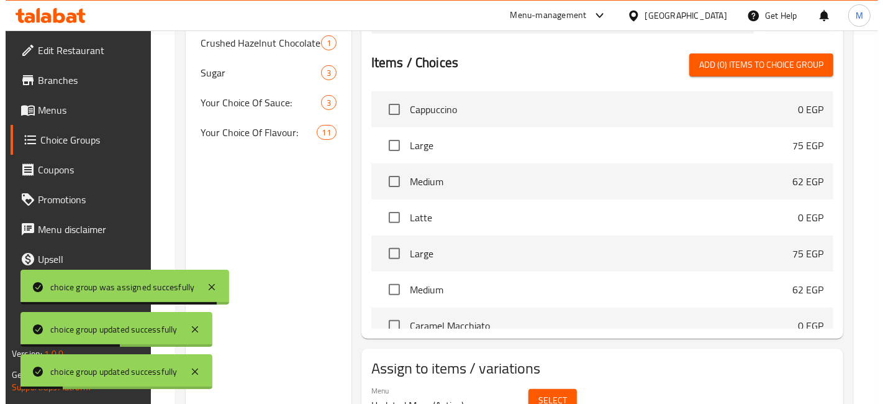
scroll to position [430, 0]
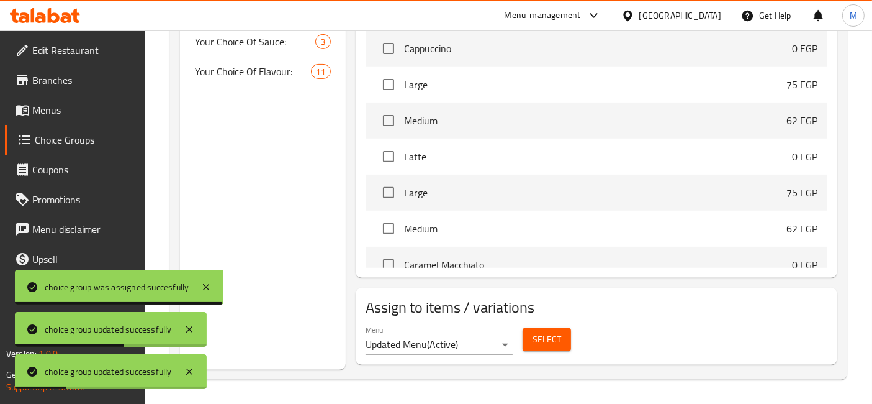
click at [545, 340] on span "Select" at bounding box center [547, 340] width 29 height 16
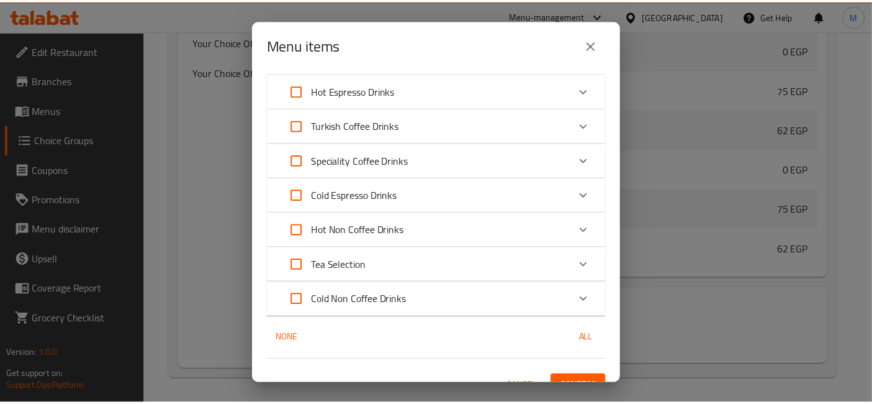
scroll to position [54, 0]
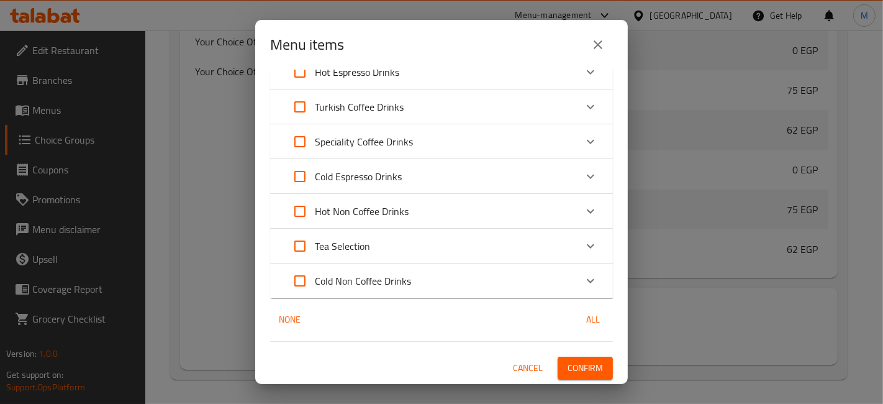
click at [304, 280] on input "Expand" at bounding box center [300, 281] width 30 height 30
checkbox input "true"
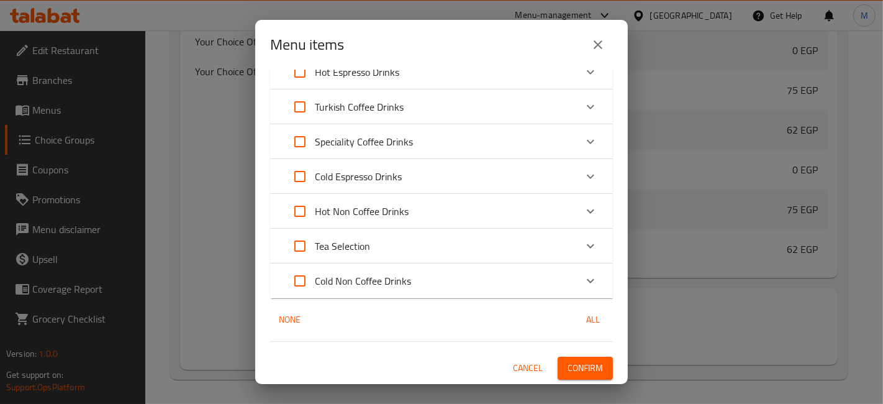
checkbox input "true"
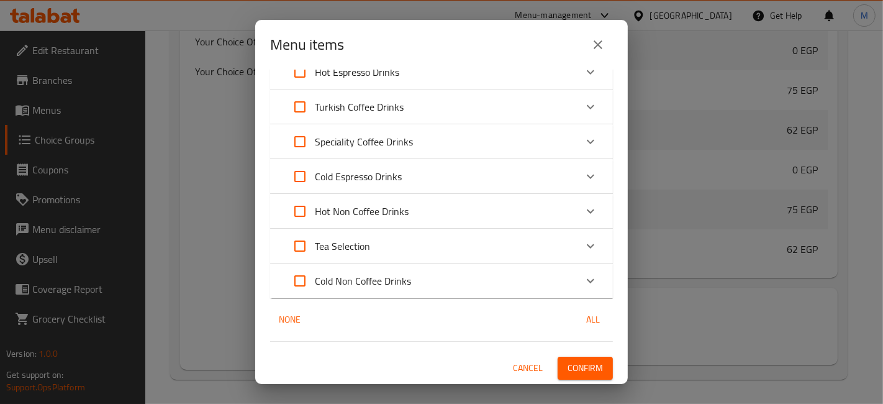
checkbox input "true"
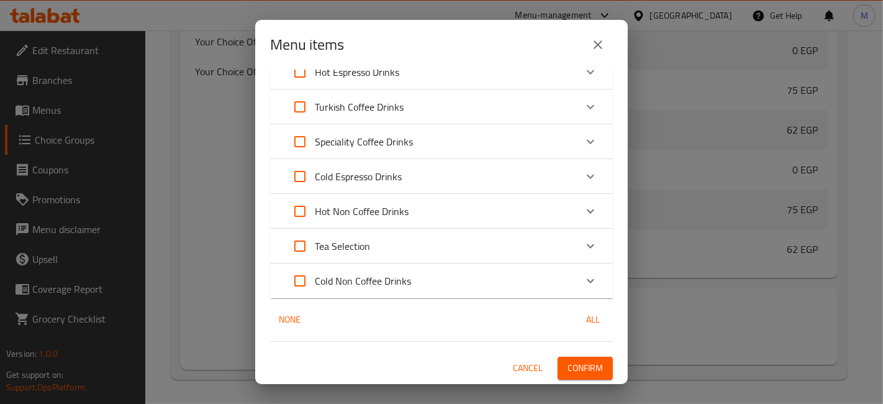
checkbox input "true"
click at [587, 371] on span "Confirm" at bounding box center [585, 368] width 35 height 16
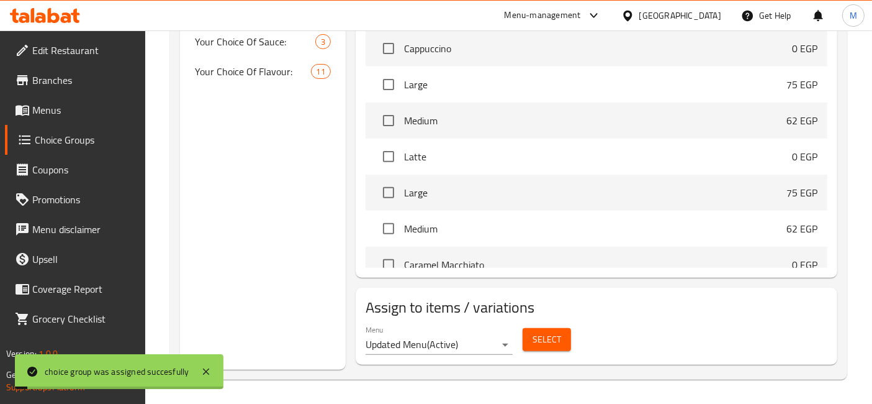
scroll to position [0, 0]
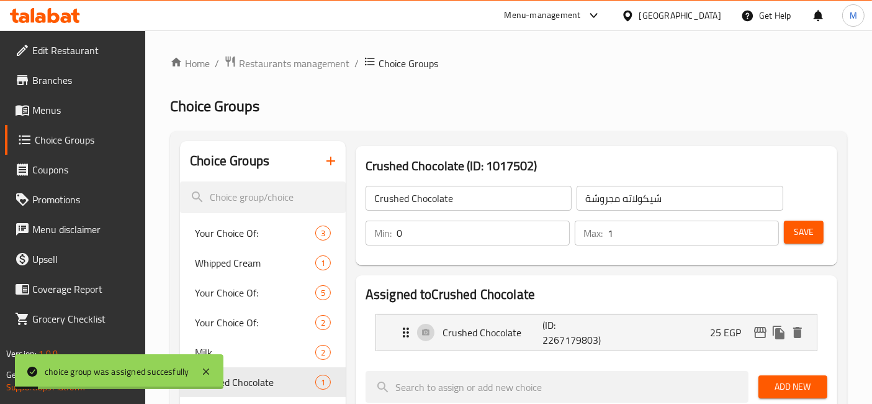
click at [802, 226] on span "Save" at bounding box center [804, 232] width 20 height 16
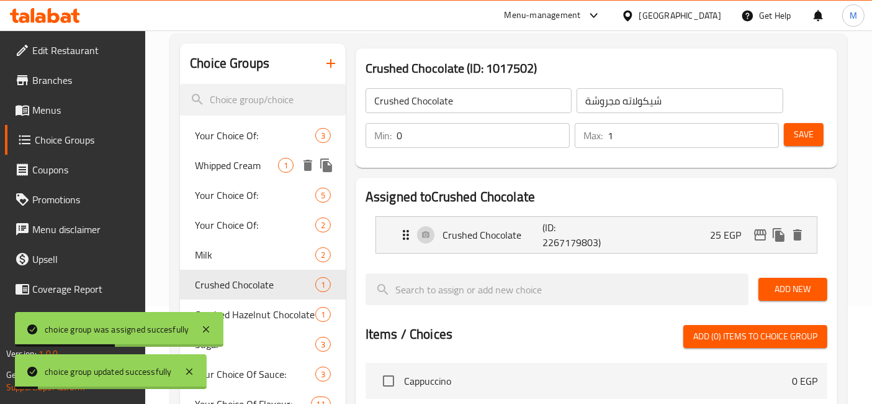
scroll to position [69, 0]
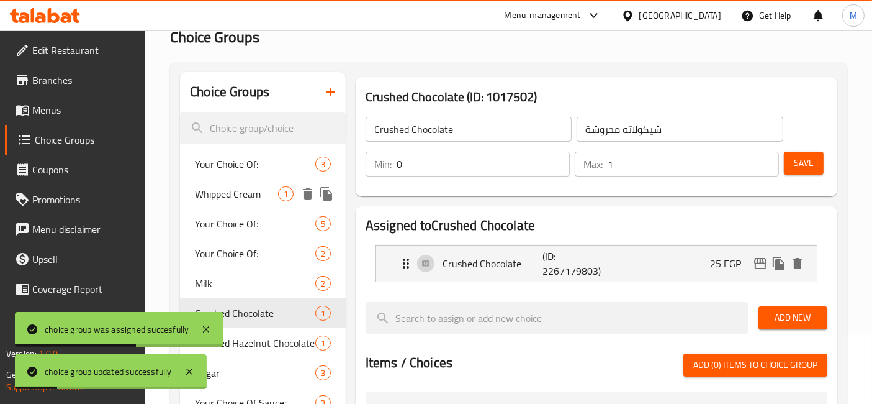
click at [258, 194] on span "Whipped Cream" at bounding box center [236, 193] width 83 height 15
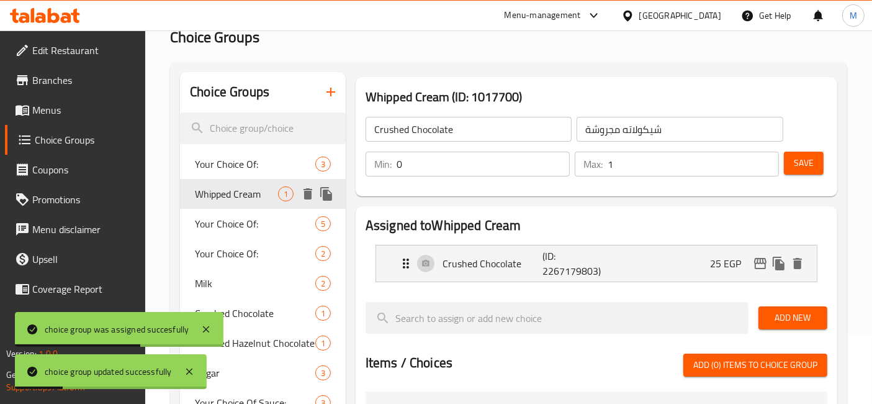
type input "Whipped Cream"
type input "كريمة مخفوقة"
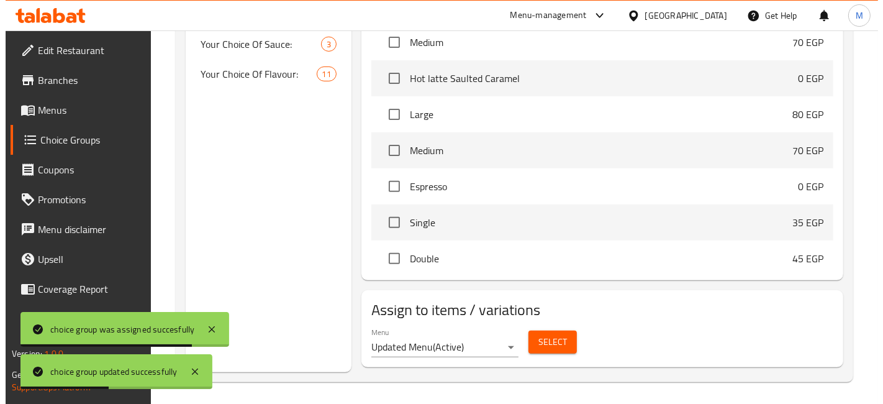
scroll to position [430, 0]
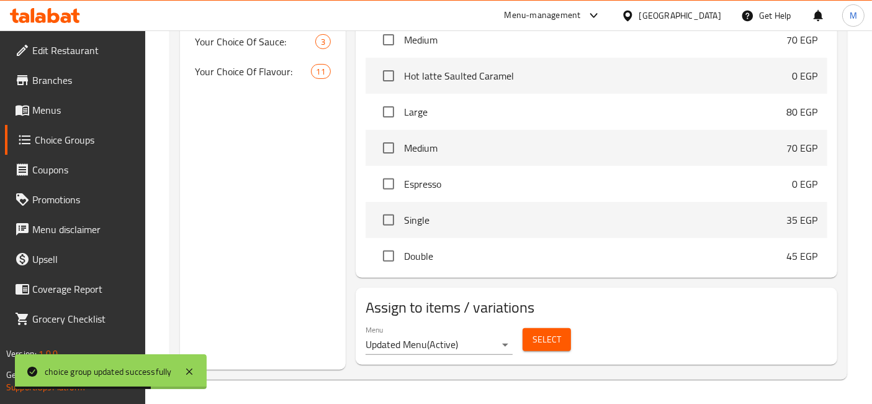
click at [551, 338] on span "Select" at bounding box center [547, 340] width 29 height 16
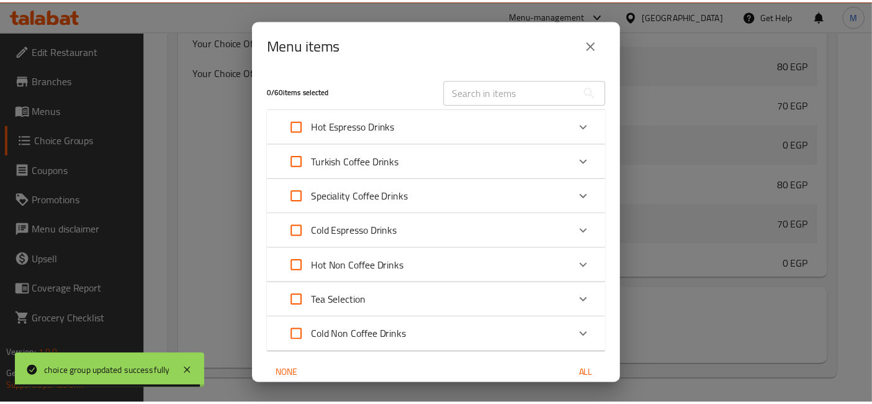
scroll to position [54, 0]
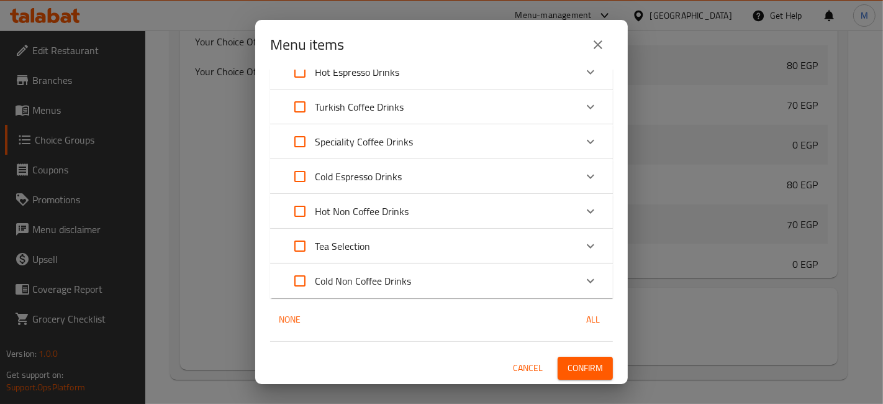
click at [289, 280] on input "Expand" at bounding box center [300, 281] width 30 height 30
checkbox input "true"
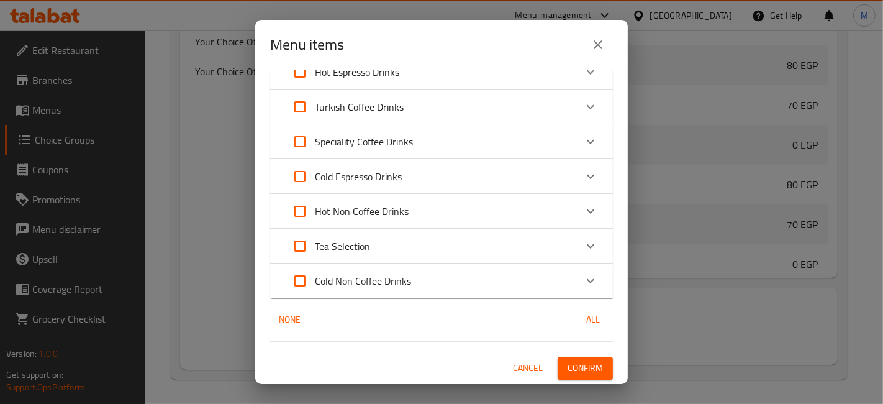
checkbox input "true"
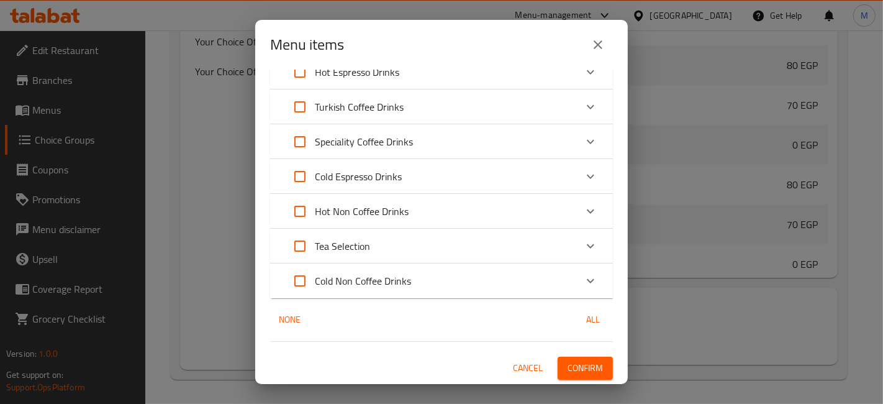
checkbox input "true"
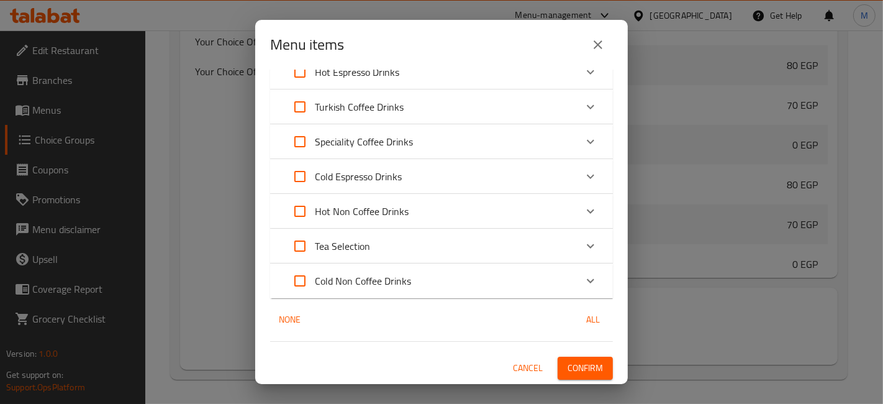
checkbox input "true"
click at [592, 365] on button "Confirm" at bounding box center [585, 367] width 55 height 23
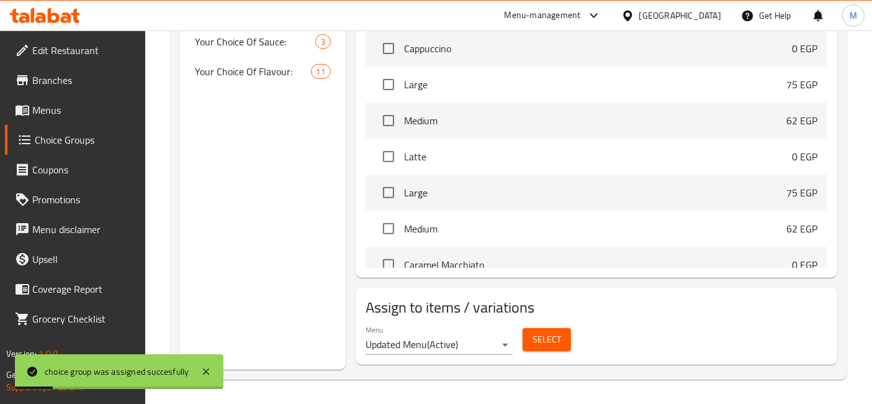
scroll to position [85, 0]
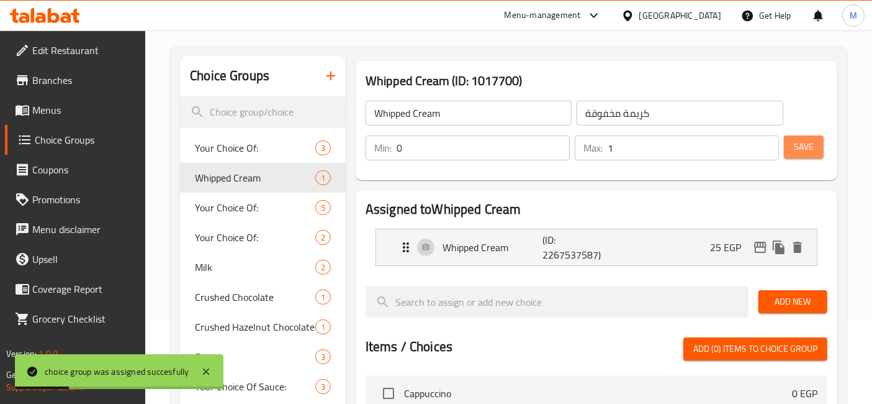
click at [813, 135] on button "Save" at bounding box center [804, 146] width 40 height 23
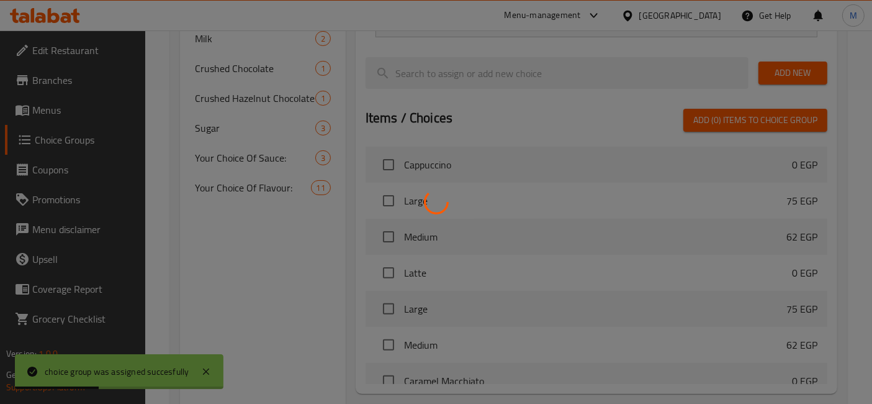
scroll to position [292, 0]
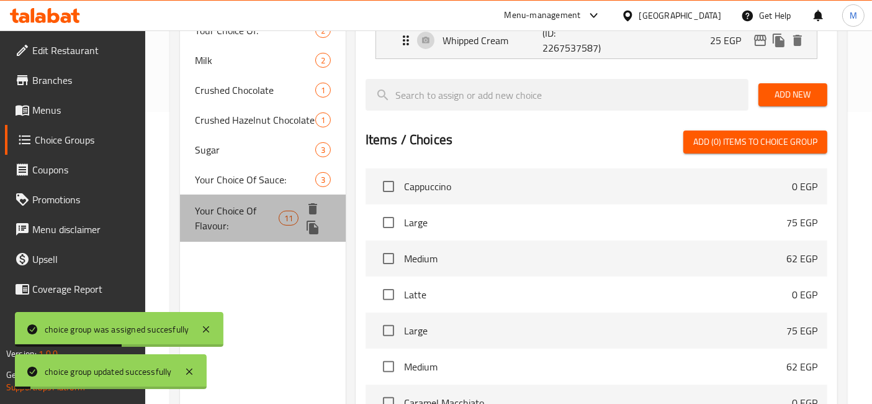
click at [233, 215] on span "Your Choice Of Flavour:" at bounding box center [237, 218] width 84 height 30
type input "Your Choice Of Flavour:"
type input "إختيارك من نكهة:"
type input "11"
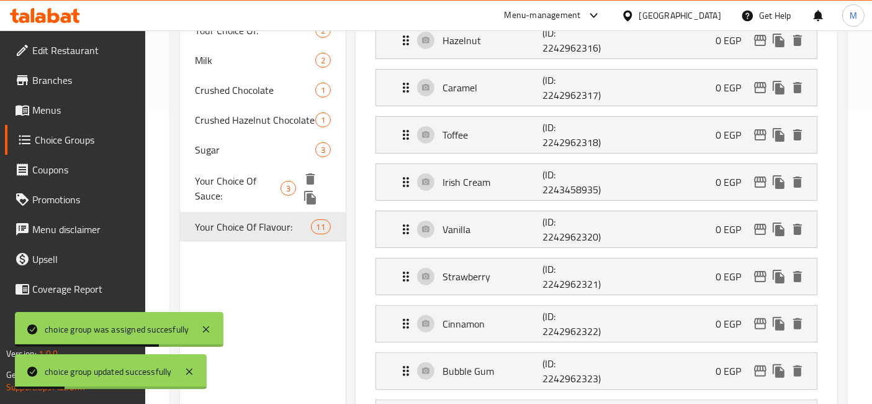
click at [265, 186] on span "Your Choice Of Sauce:" at bounding box center [237, 188] width 85 height 30
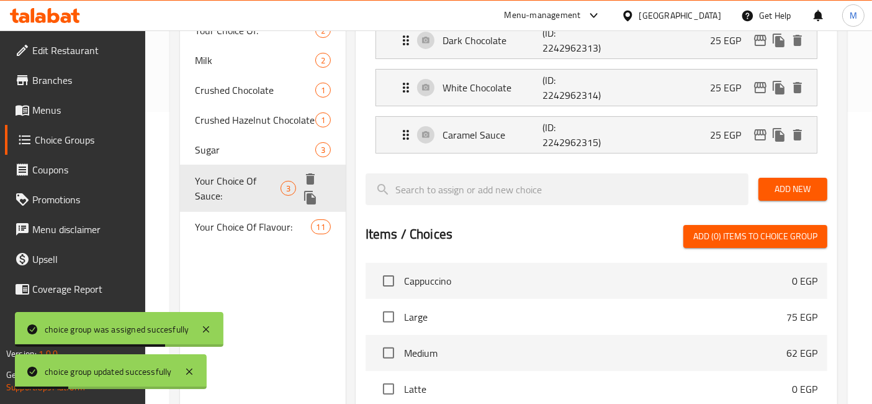
type input "Your Choice Of Sauce:"
type input "إختيارك من الصوص:"
type input "1"
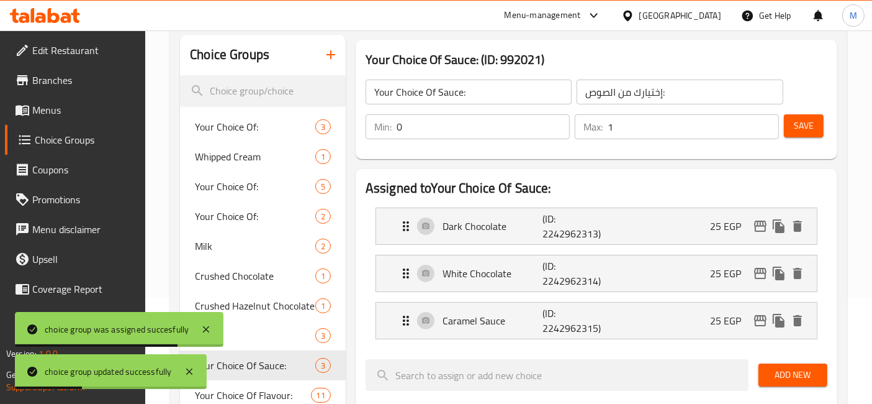
scroll to position [85, 0]
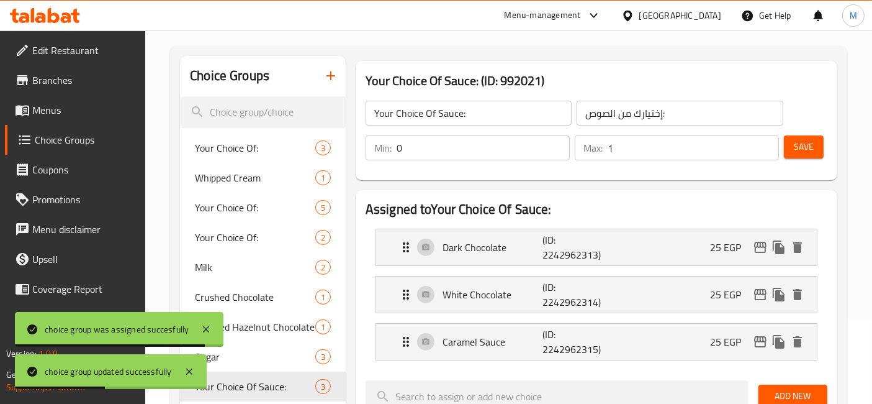
type input "1"
click at [559, 141] on input "1" at bounding box center [483, 147] width 173 height 25
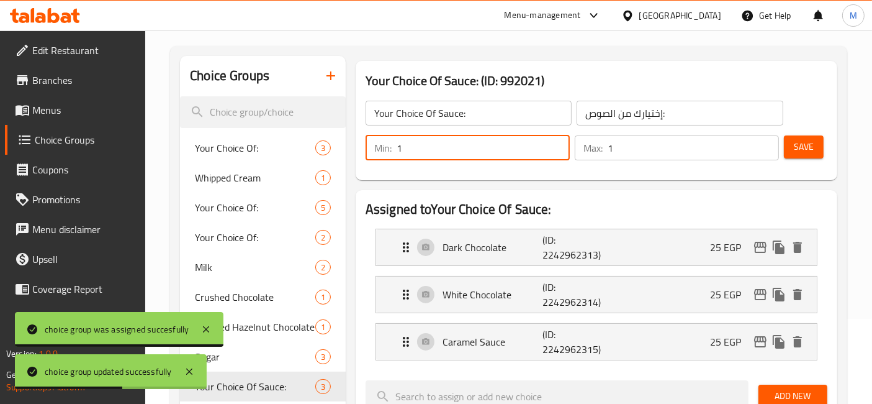
click at [792, 145] on button "Save" at bounding box center [804, 146] width 40 height 23
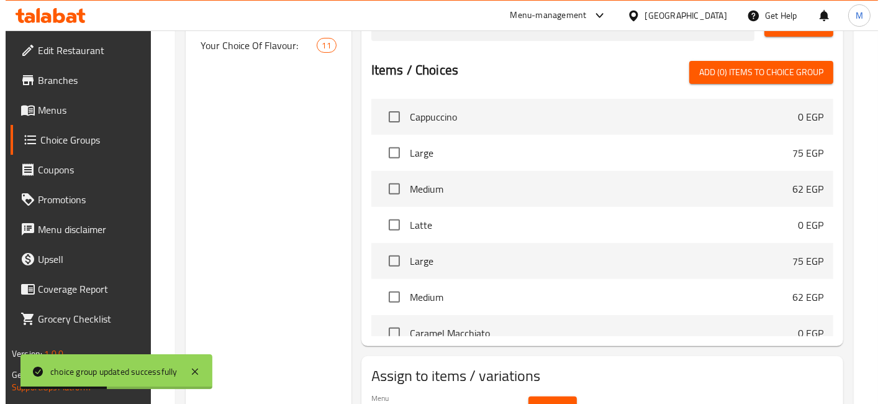
scroll to position [523, 0]
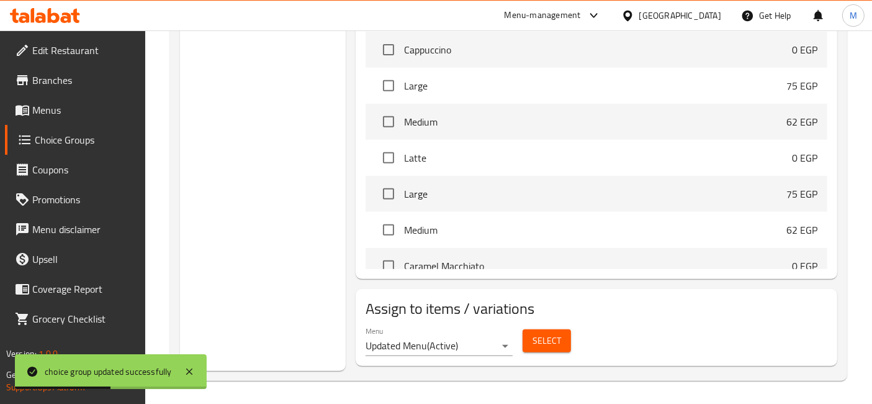
click at [560, 348] on button "Select" at bounding box center [547, 340] width 48 height 23
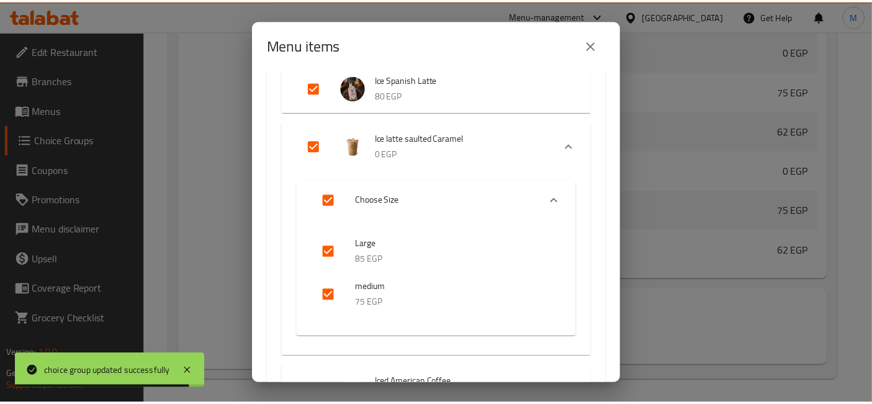
scroll to position [1933, 0]
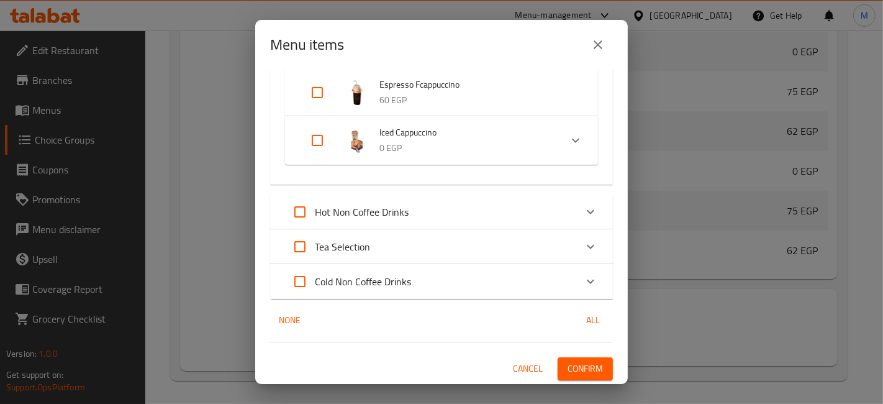
click at [298, 278] on input "Expand" at bounding box center [300, 281] width 30 height 30
checkbox input "true"
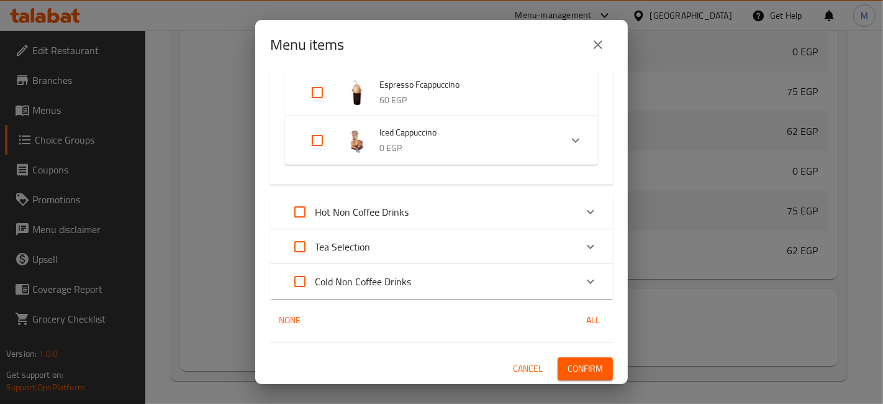
checkbox input "true"
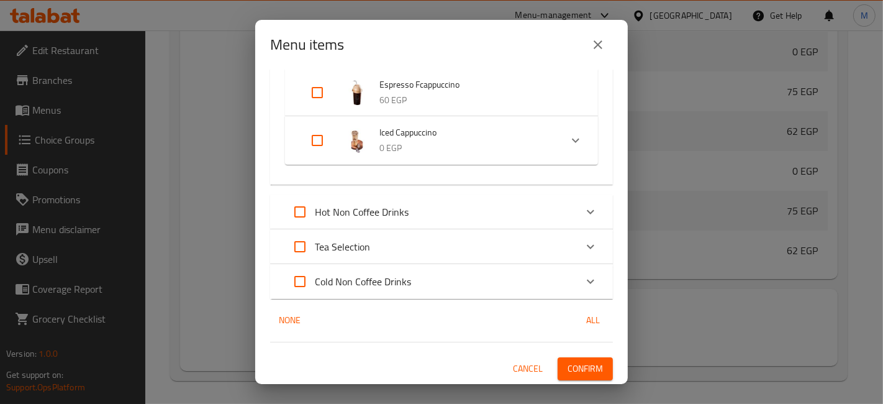
checkbox input "true"
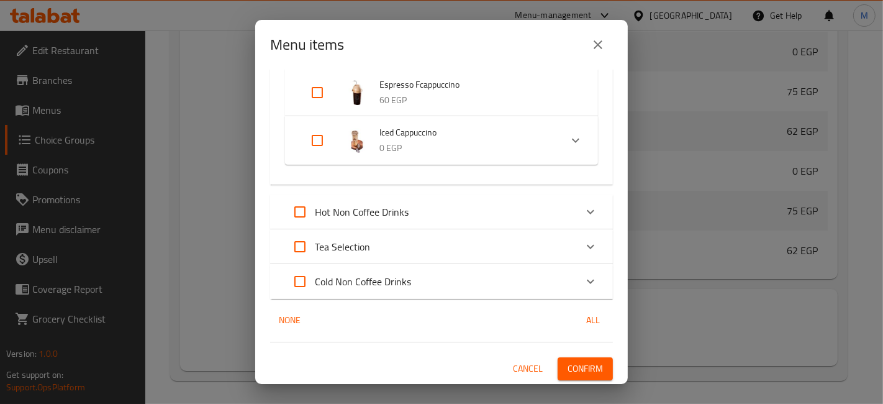
checkbox input "true"
click at [587, 367] on span "Confirm" at bounding box center [585, 369] width 35 height 16
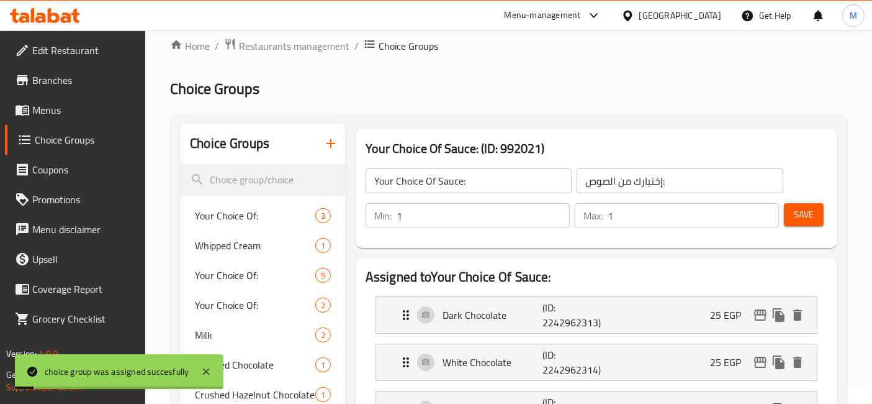
scroll to position [0, 0]
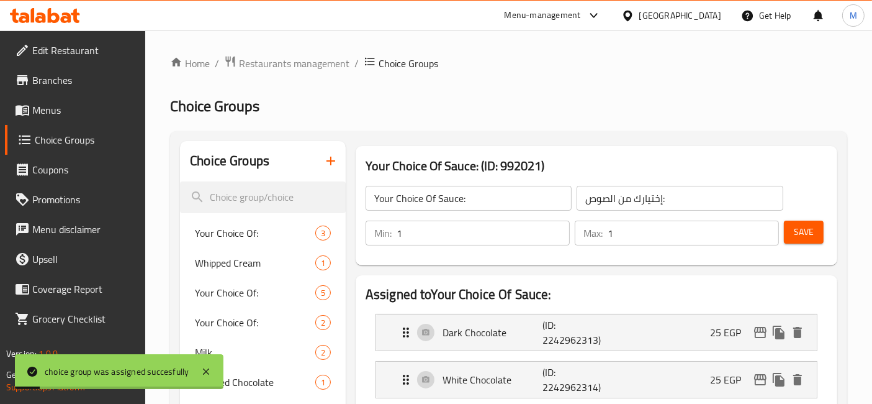
click at [791, 230] on button "Save" at bounding box center [804, 231] width 40 height 23
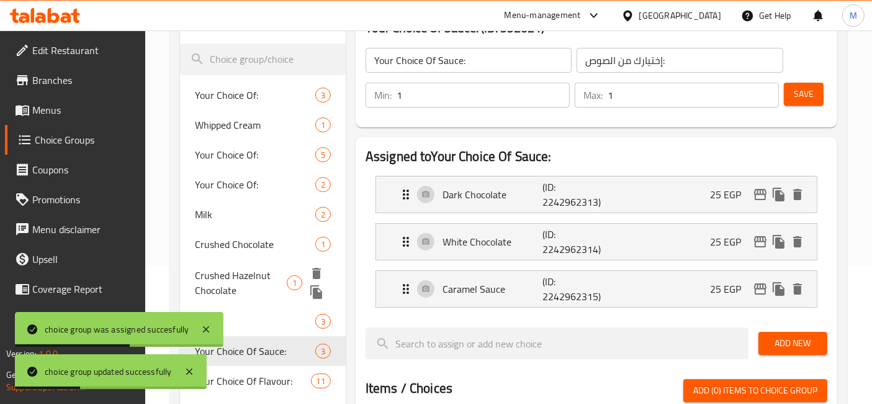
scroll to position [276, 0]
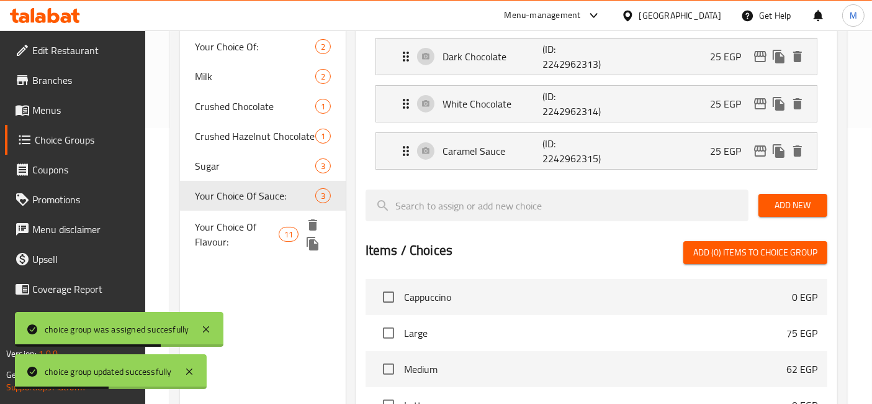
click at [243, 245] on span "Your Choice Of Flavour:" at bounding box center [237, 234] width 84 height 30
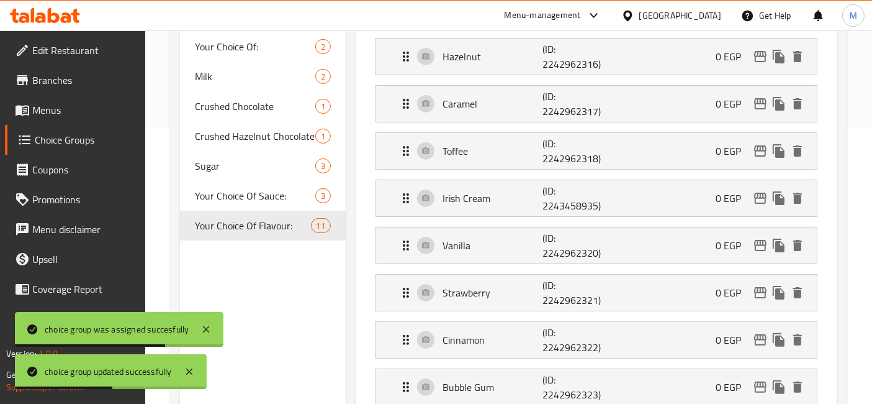
type input "Your Choice Of Flavour:"
type input "إختيارك من نكهة:"
type input "0"
type input "11"
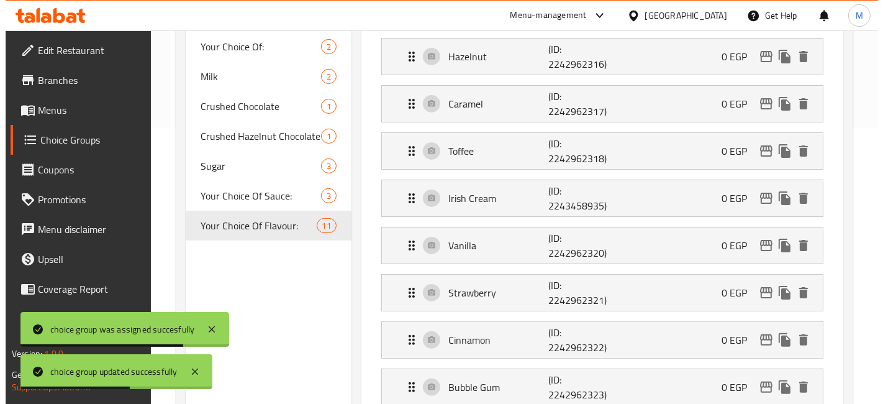
scroll to position [898, 0]
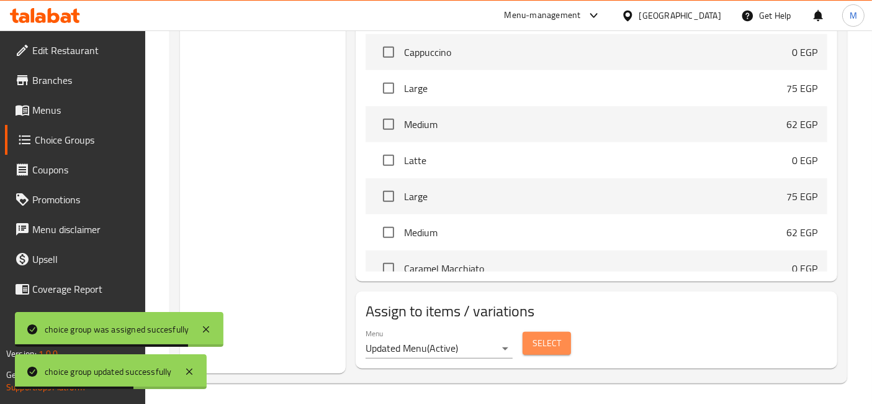
click at [546, 346] on span "Select" at bounding box center [547, 343] width 29 height 16
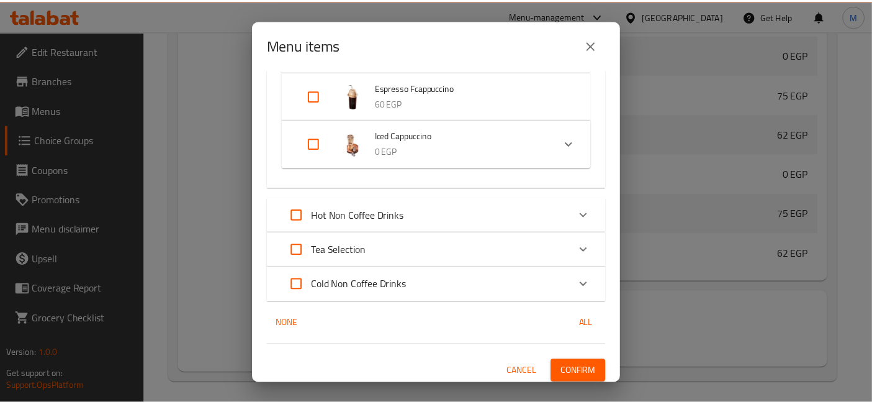
scroll to position [1933, 0]
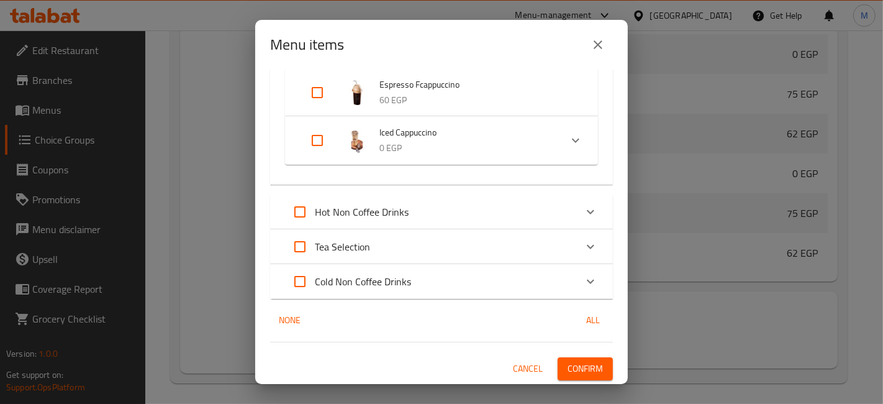
click at [292, 276] on input "Expand" at bounding box center [300, 281] width 30 height 30
checkbox input "true"
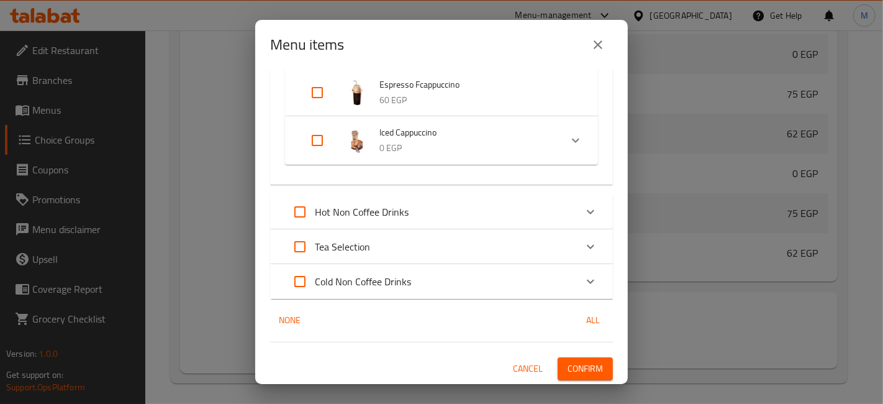
checkbox input "true"
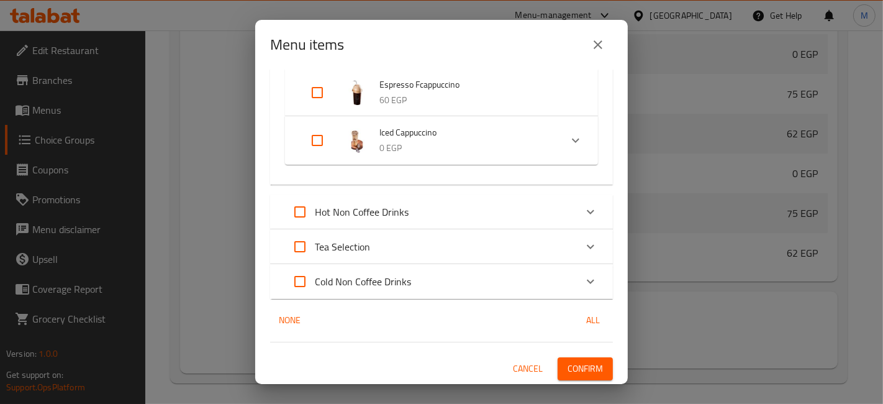
checkbox input "true"
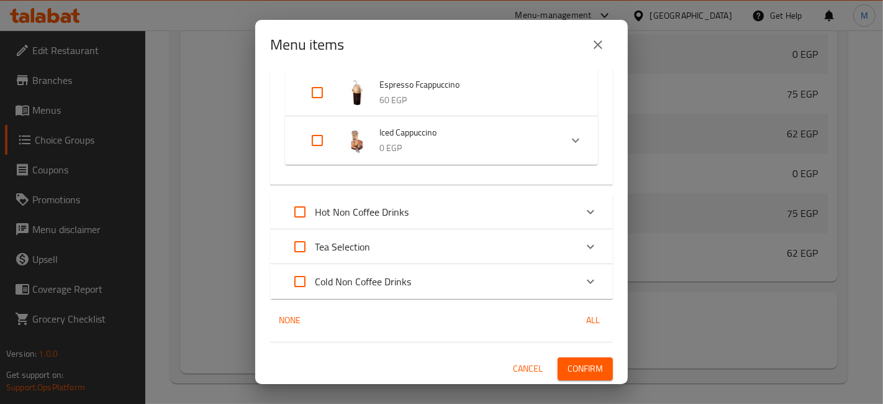
checkbox input "true"
click at [588, 361] on span "Confirm" at bounding box center [585, 369] width 35 height 16
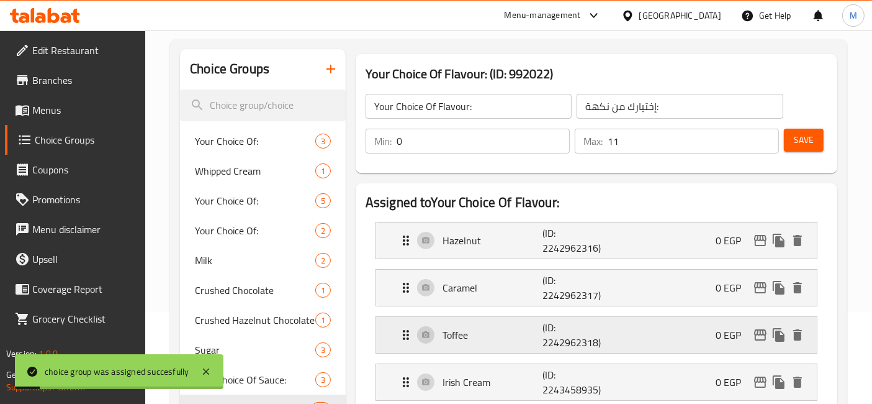
scroll to position [1, 0]
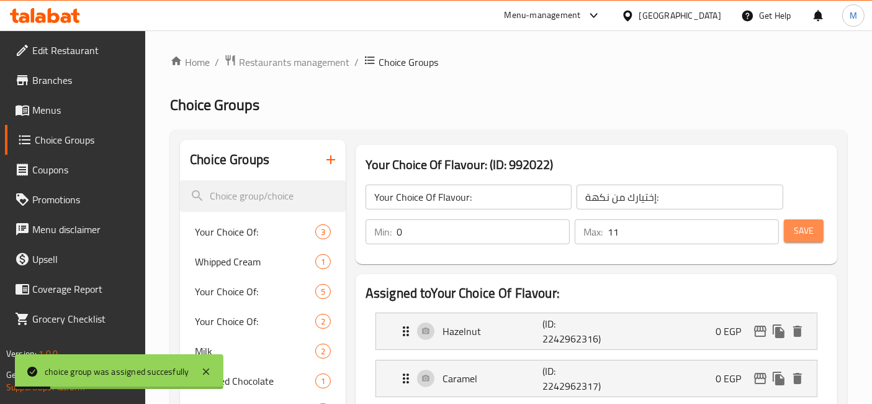
click at [804, 227] on span "Save" at bounding box center [804, 231] width 20 height 16
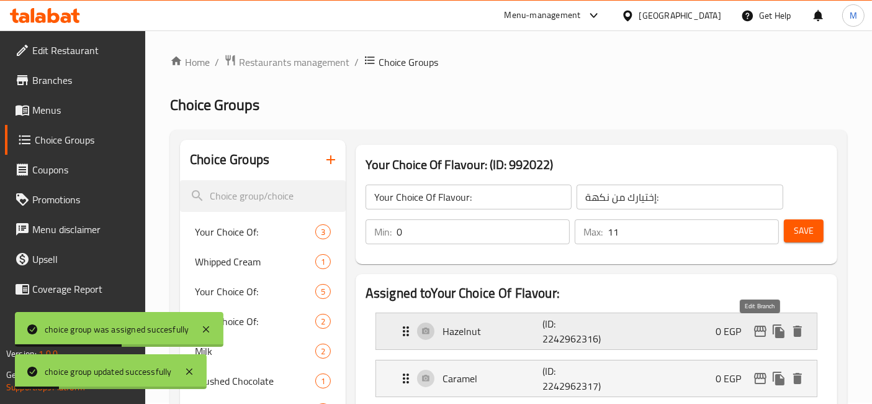
click at [760, 327] on icon "edit" at bounding box center [760, 331] width 15 height 15
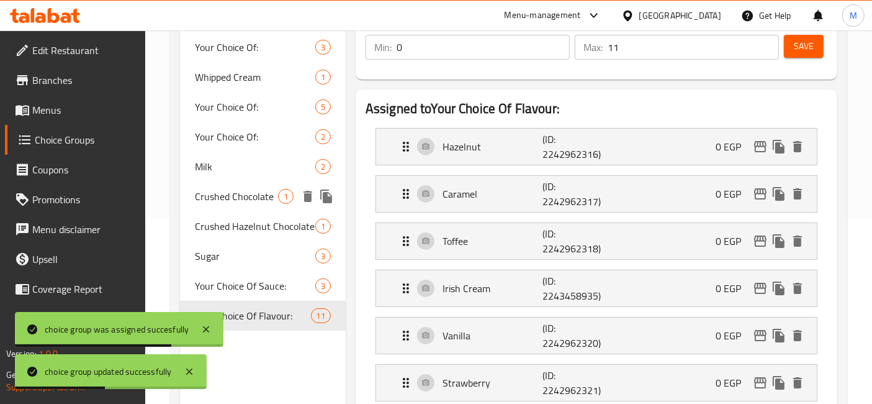
scroll to position [208, 0]
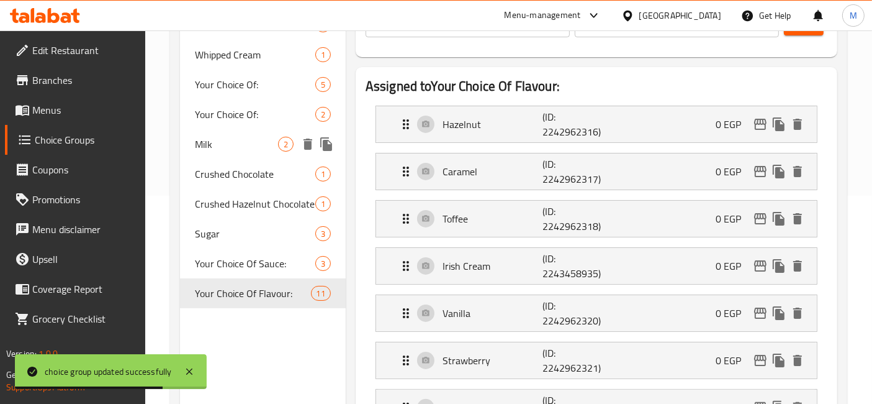
drag, startPoint x: 257, startPoint y: 144, endPoint x: 470, endPoint y: 214, distance: 224.3
click at [256, 144] on span "Milk" at bounding box center [236, 144] width 83 height 15
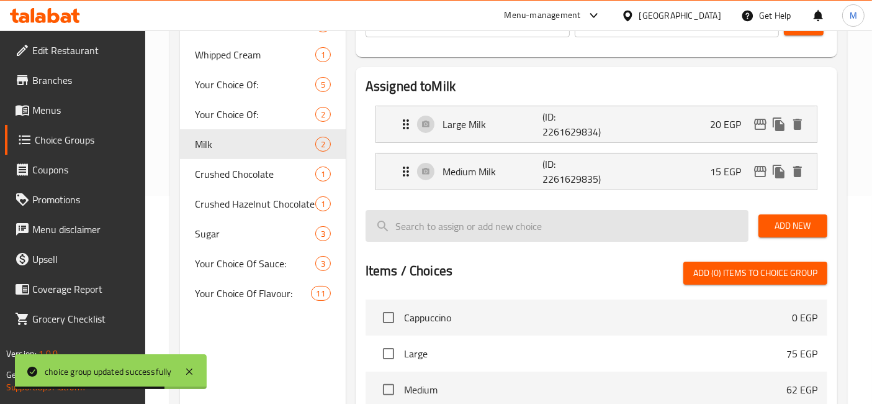
type input "Milk"
type input "حليب"
type input "1"
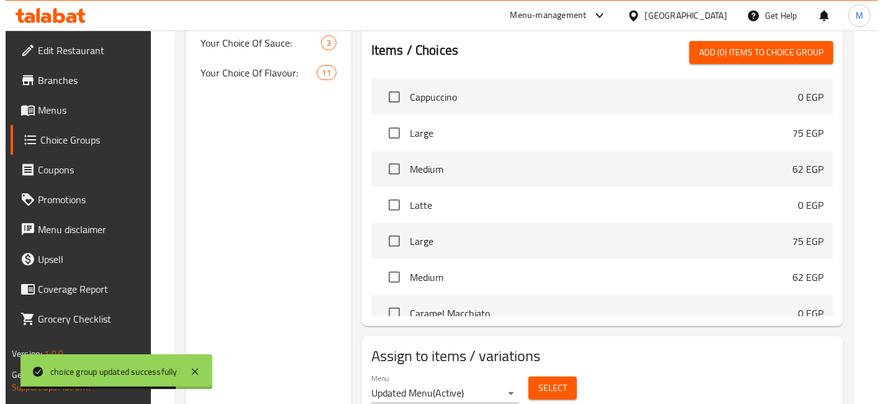
scroll to position [476, 0]
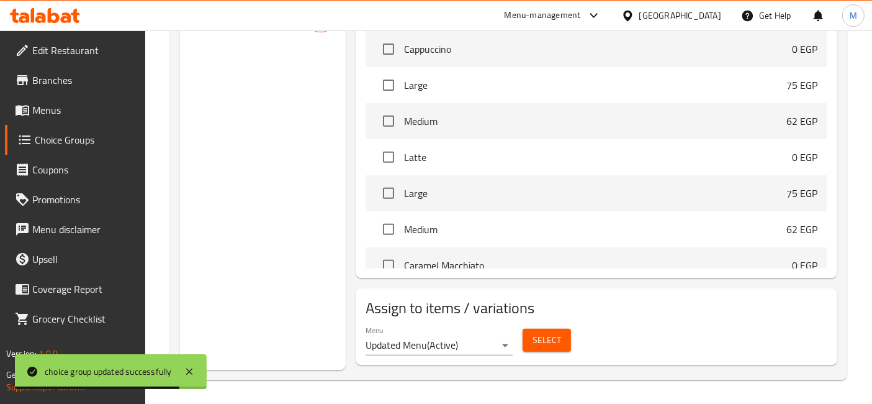
click at [562, 348] on button "Select" at bounding box center [547, 340] width 48 height 23
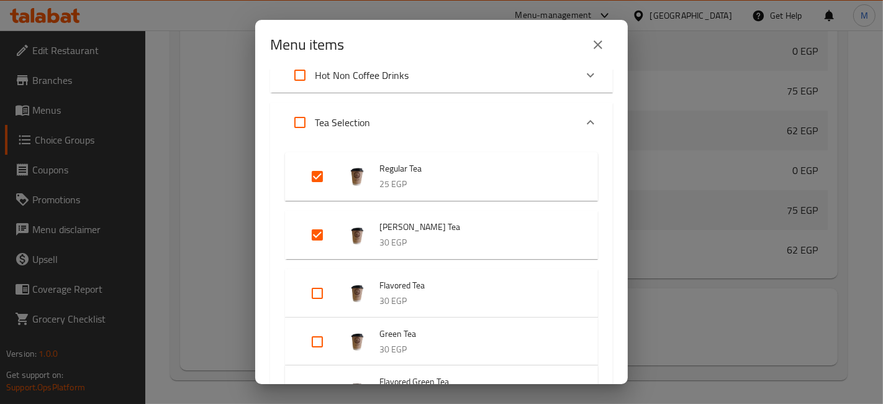
scroll to position [4765, 0]
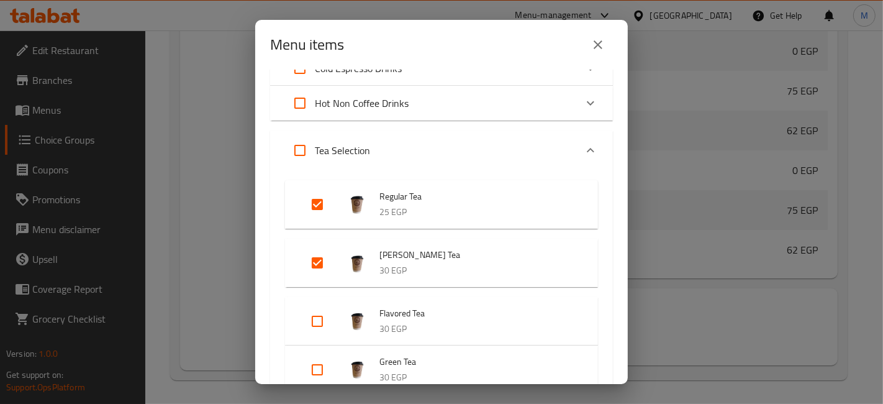
click at [295, 146] on input "Expand" at bounding box center [300, 150] width 30 height 30
checkbox input "true"
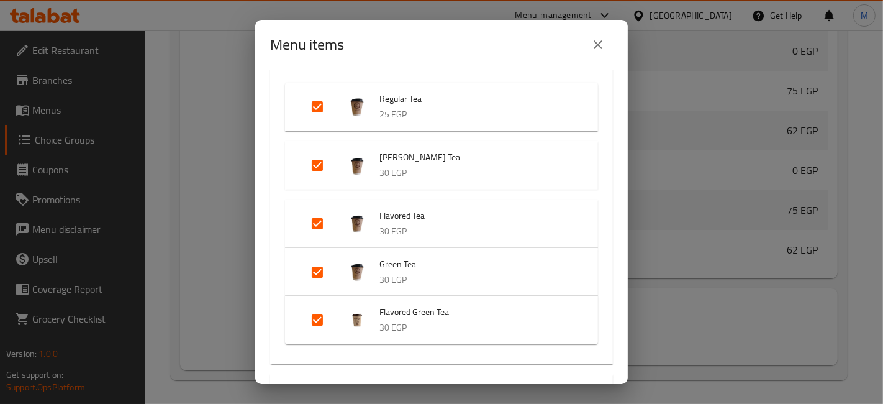
scroll to position [4834, 0]
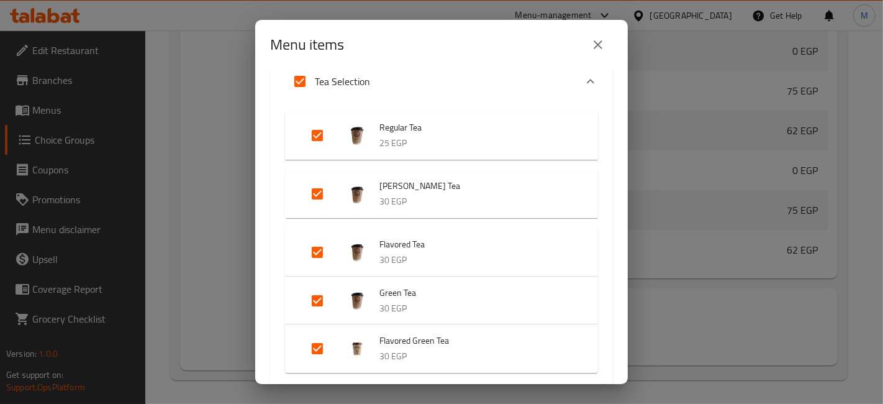
click at [312, 343] on input "Expand" at bounding box center [317, 348] width 30 height 30
checkbox input "false"
click at [309, 293] on input "Expand" at bounding box center [317, 301] width 30 height 30
checkbox input "false"
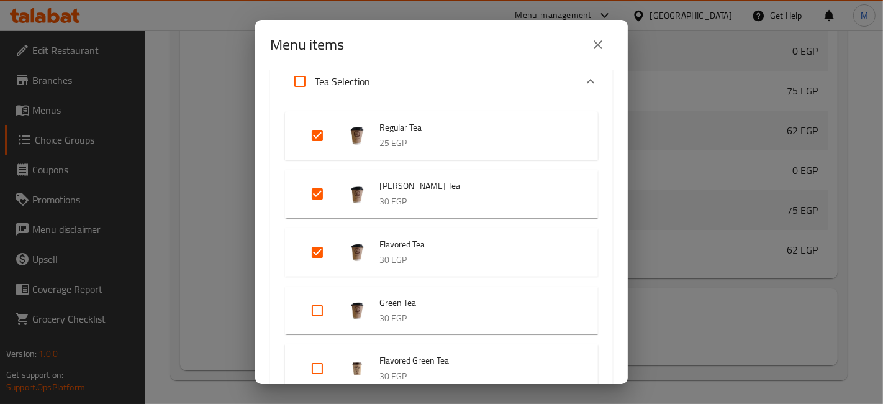
click at [319, 250] on input "Expand" at bounding box center [317, 252] width 30 height 30
checkbox input "false"
click at [315, 191] on input "Expand" at bounding box center [317, 194] width 30 height 30
checkbox input "false"
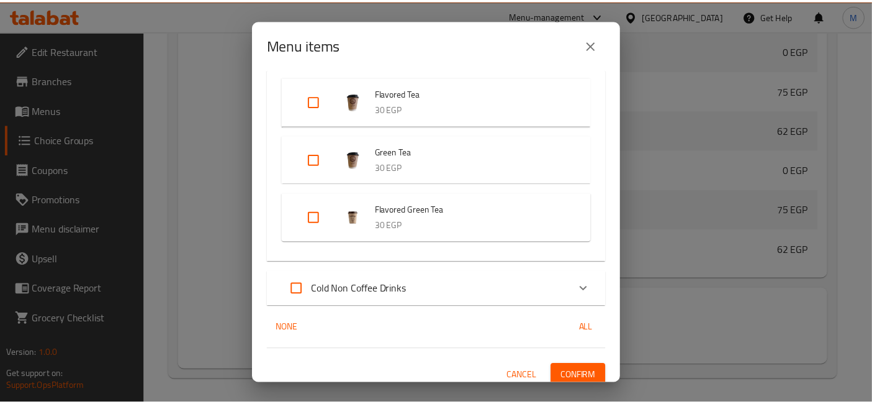
scroll to position [4992, 0]
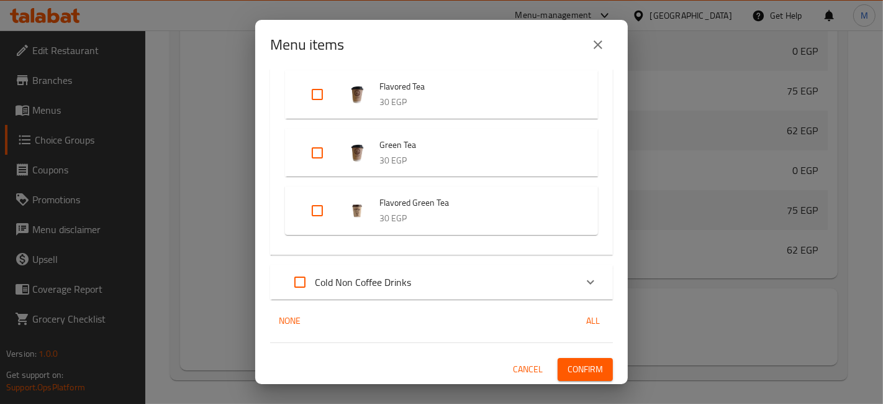
click at [592, 361] on span "Confirm" at bounding box center [585, 369] width 35 height 16
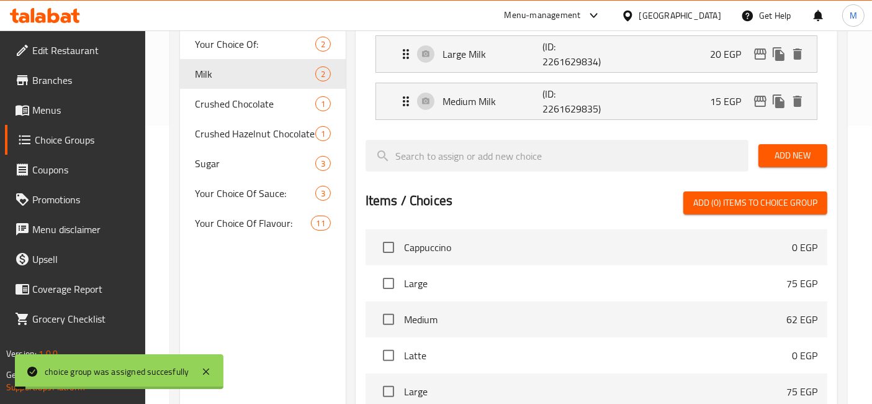
scroll to position [0, 0]
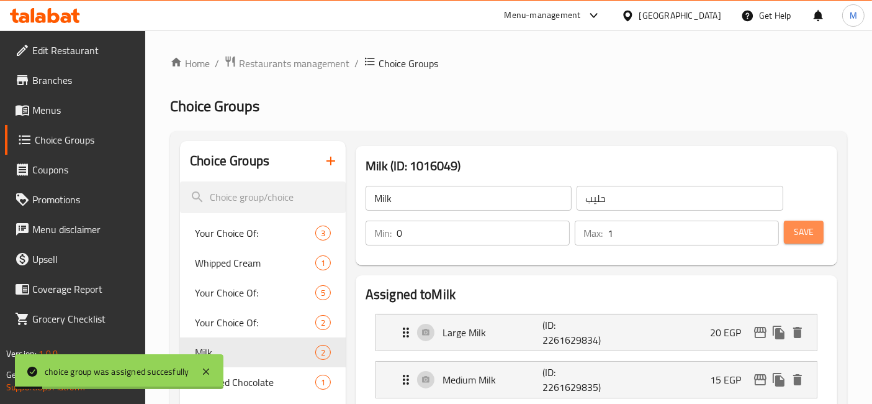
click at [810, 227] on span "Save" at bounding box center [804, 232] width 20 height 16
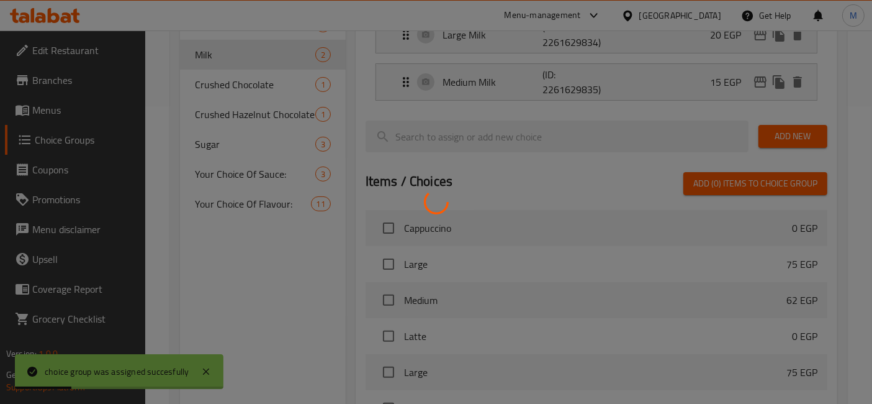
scroll to position [276, 0]
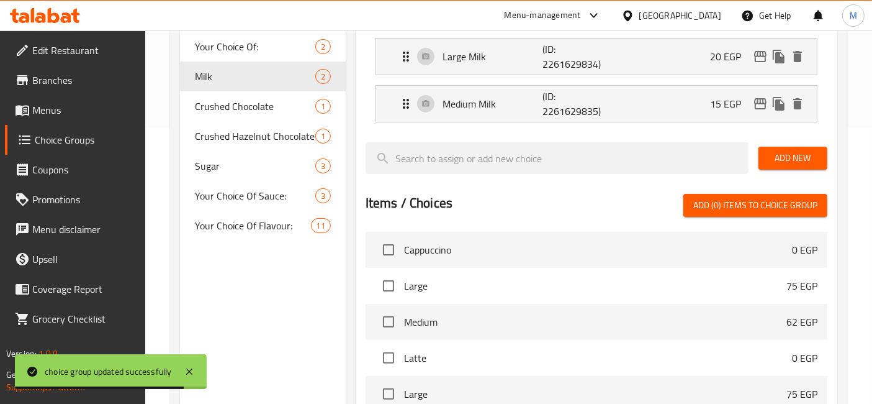
drag, startPoint x: 42, startPoint y: 113, endPoint x: 57, endPoint y: 119, distance: 15.6
click at [42, 113] on span "Menus" at bounding box center [84, 109] width 104 height 15
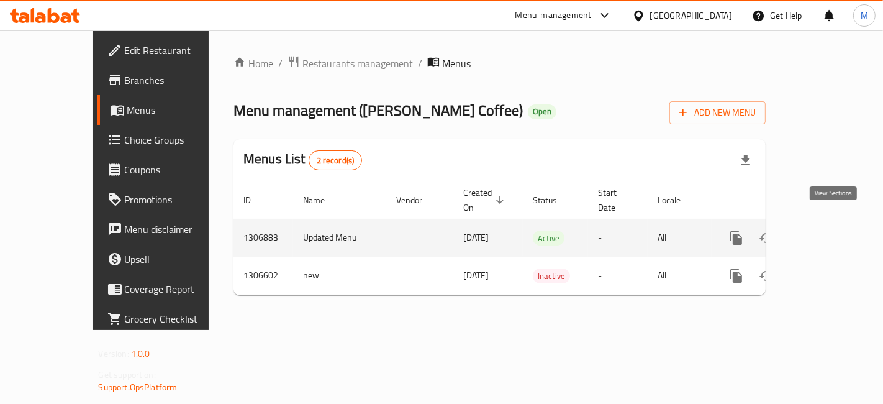
click at [833, 230] on icon "enhanced table" at bounding box center [825, 237] width 15 height 15
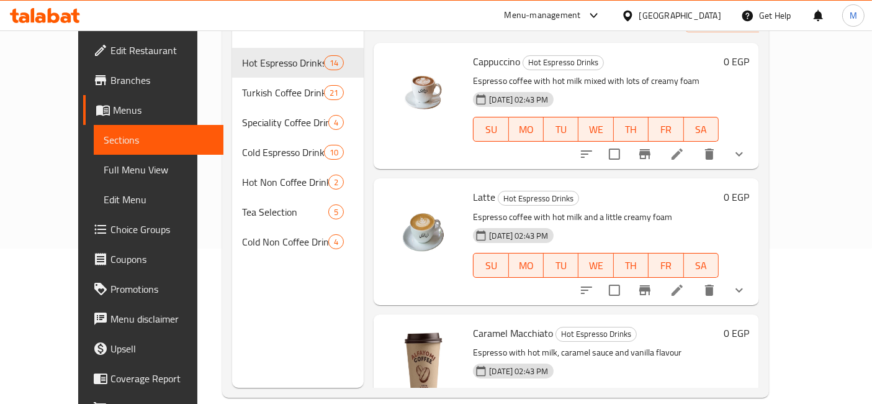
scroll to position [173, 0]
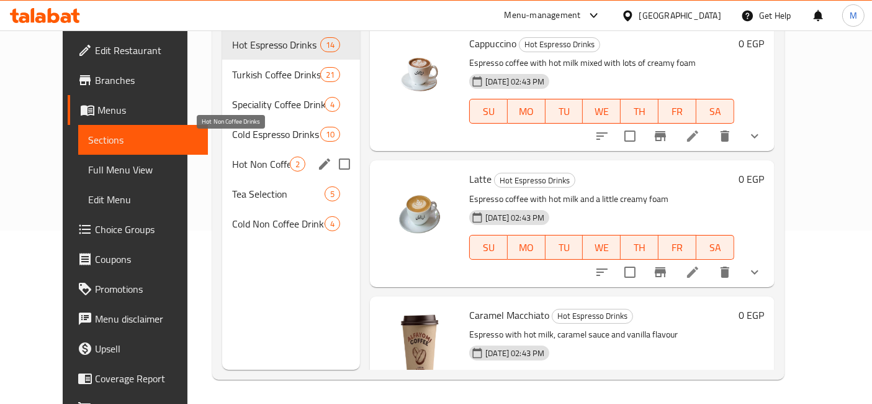
click at [232, 156] on span "Hot Non Coffee Drinks" at bounding box center [261, 163] width 58 height 15
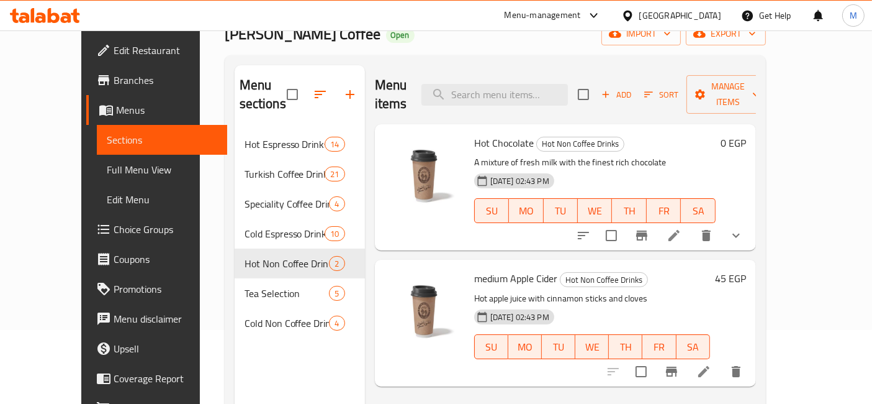
scroll to position [104, 0]
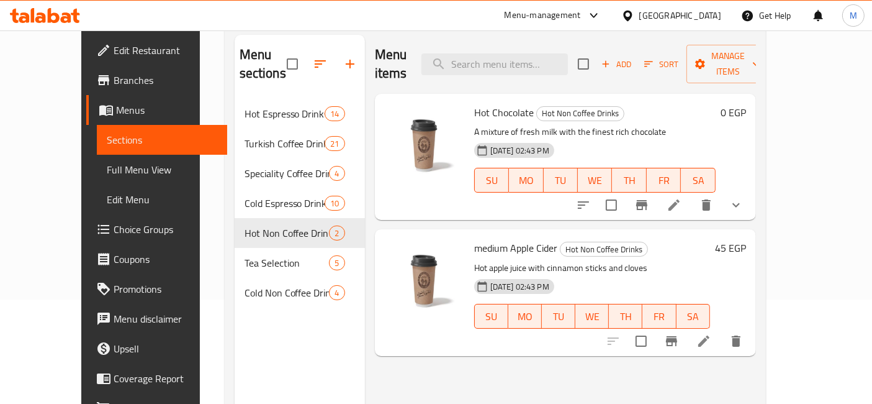
click at [710, 335] on icon at bounding box center [704, 340] width 11 height 11
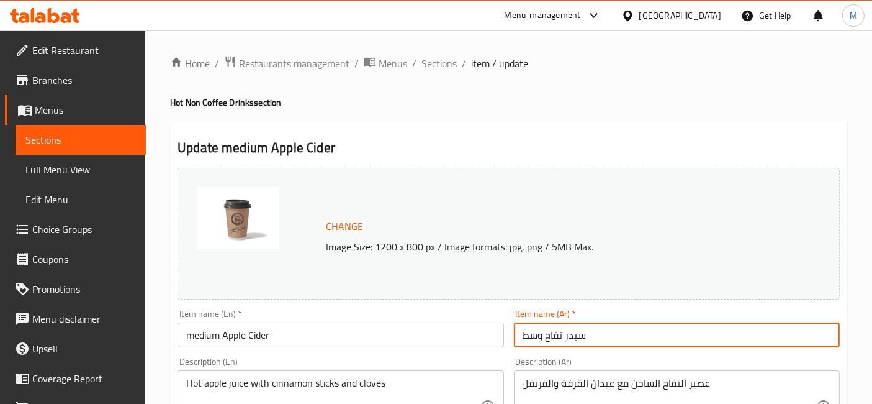
click at [535, 335] on input "سيدر تفاح وسط" at bounding box center [677, 334] width 326 height 25
type input "سيدر تفاح"
click at [197, 329] on input "medium Apple Cider" at bounding box center [341, 334] width 326 height 25
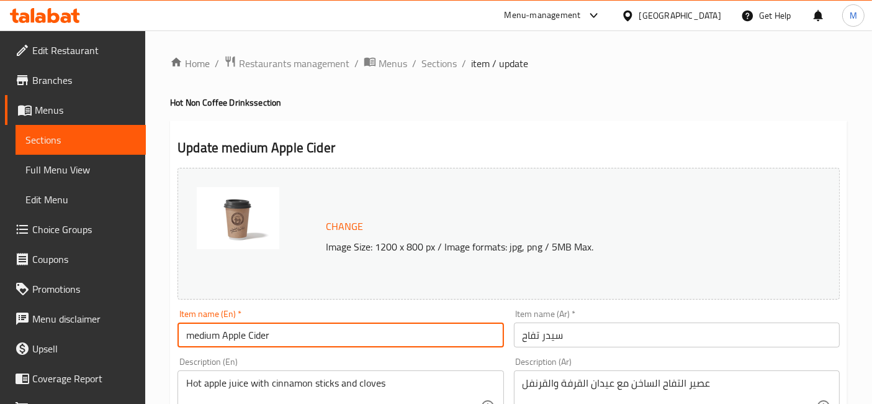
click at [197, 329] on input "medium Apple Cider" at bounding box center [341, 334] width 326 height 25
type input "Apple Cider"
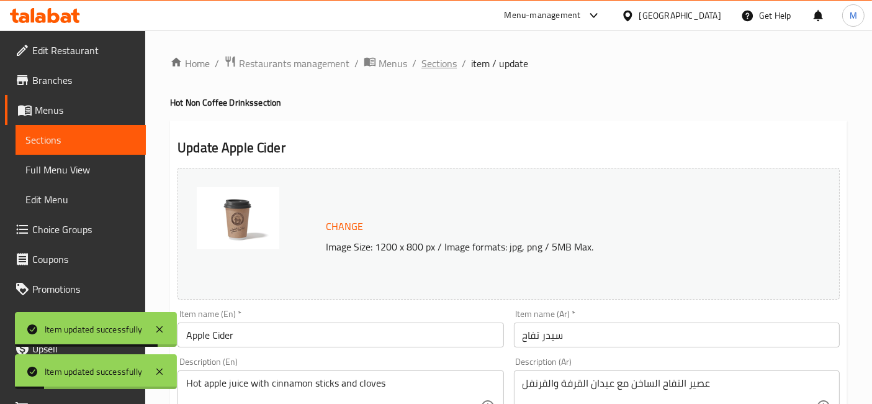
click at [453, 71] on span "Sections" at bounding box center [439, 63] width 35 height 15
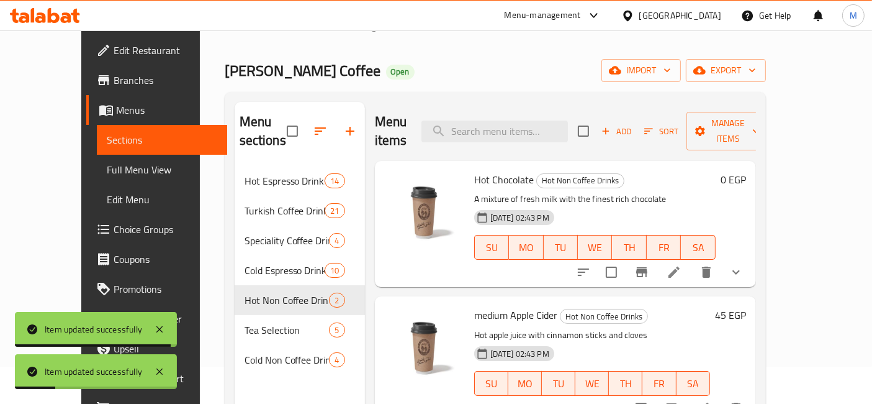
scroll to position [69, 0]
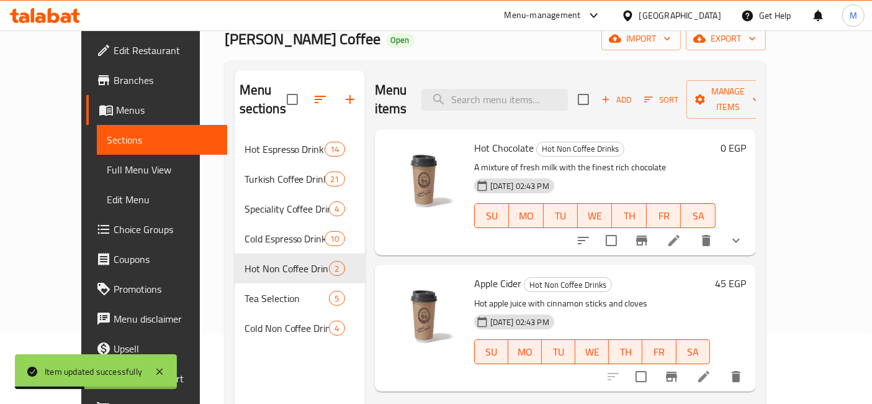
click at [715, 276] on div "Apple Cider Hot Non Coffee Drinks Hot apple juice with cinnamon sticks and clov…" at bounding box center [592, 328] width 246 height 116
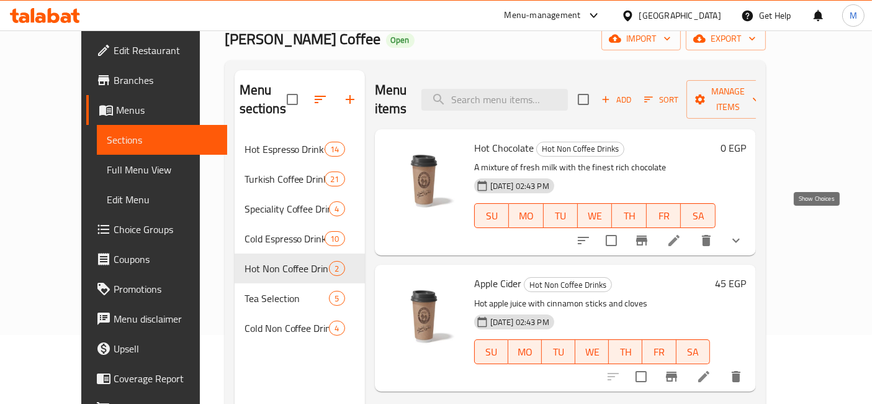
click at [744, 233] on icon "show more" at bounding box center [736, 240] width 15 height 15
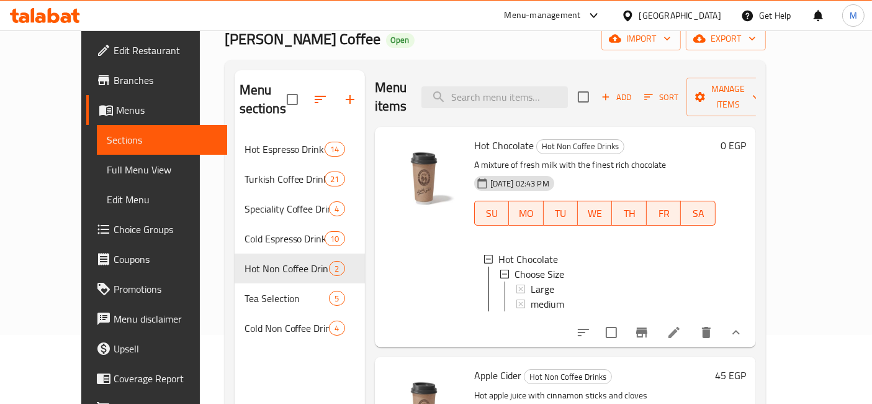
scroll to position [3, 0]
click at [114, 230] on span "Choice Groups" at bounding box center [166, 229] width 104 height 15
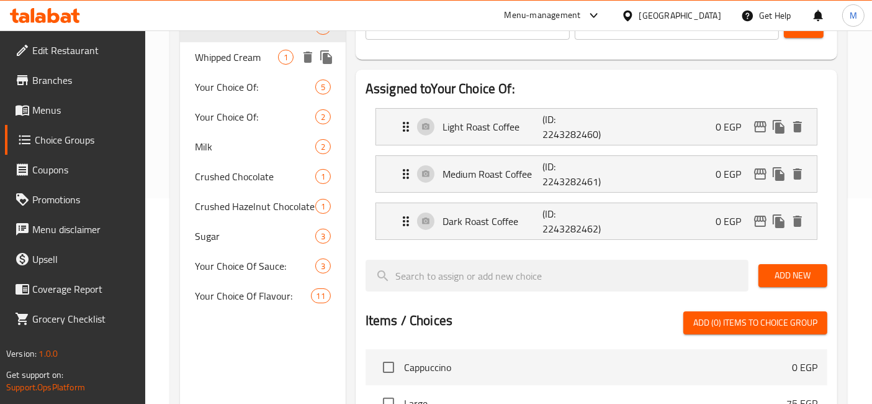
scroll to position [138, 0]
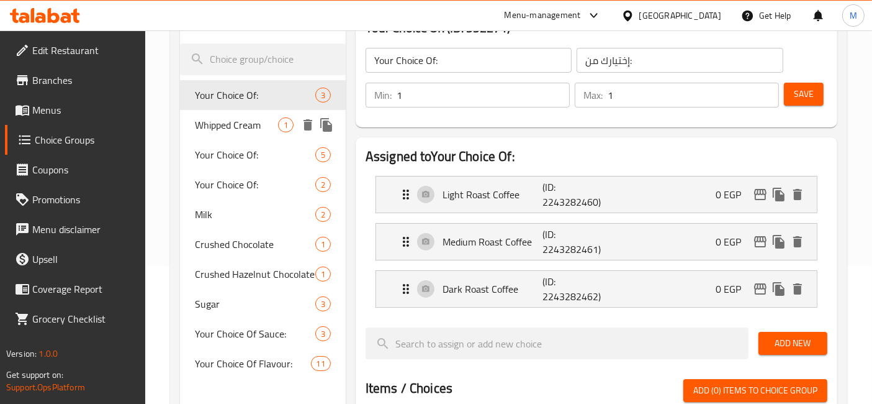
click at [239, 135] on div "Whipped Cream 1" at bounding box center [263, 125] width 166 height 30
type input "Whipped Cream"
type input "كريمة مخفوقة"
type input "0"
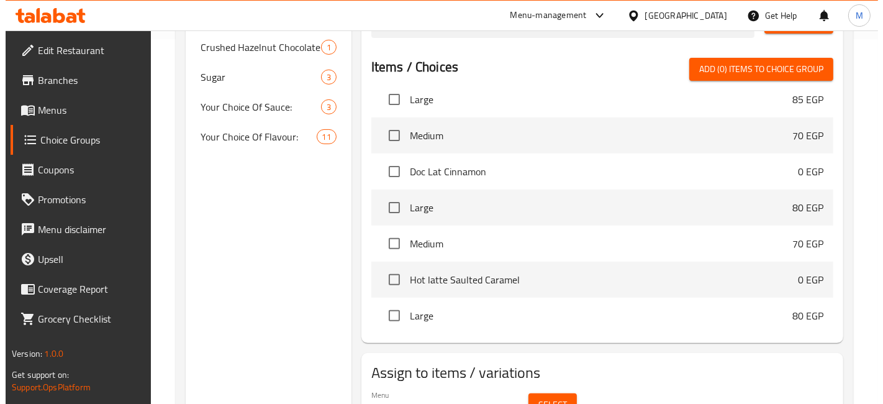
scroll to position [430, 0]
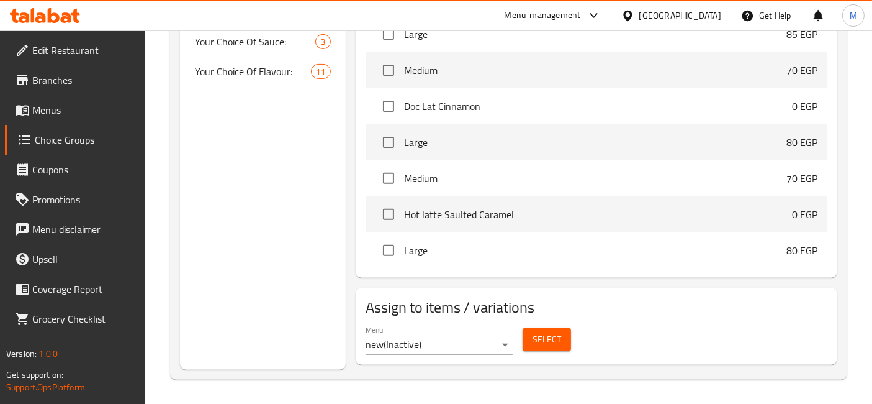
click at [515, 350] on div "Menu new ( Inactive )" at bounding box center [439, 340] width 157 height 40
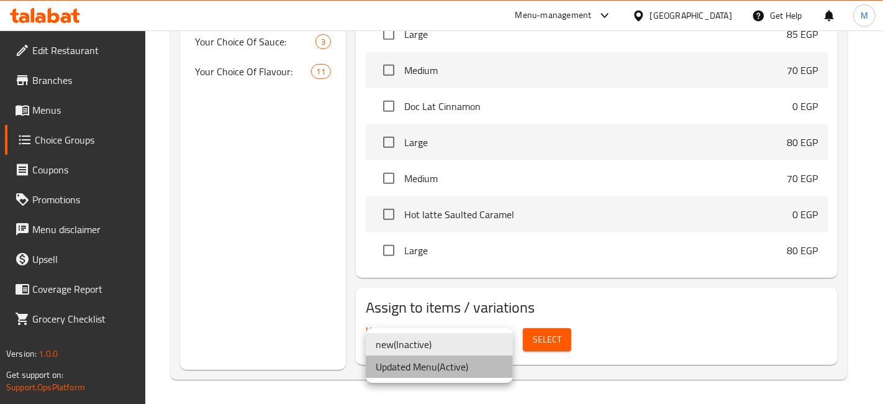
drag, startPoint x: 416, startPoint y: 370, endPoint x: 523, endPoint y: 329, distance: 114.4
click at [417, 370] on li "Updated Menu ( Active )" at bounding box center [439, 366] width 147 height 22
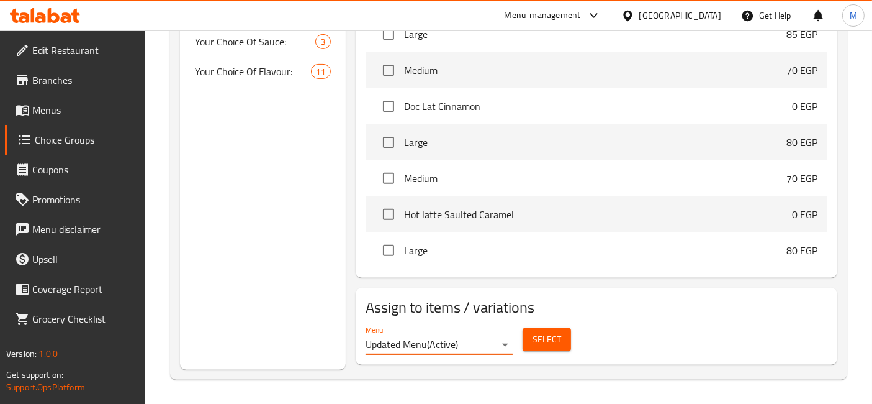
click at [537, 341] on span "Select" at bounding box center [547, 340] width 29 height 16
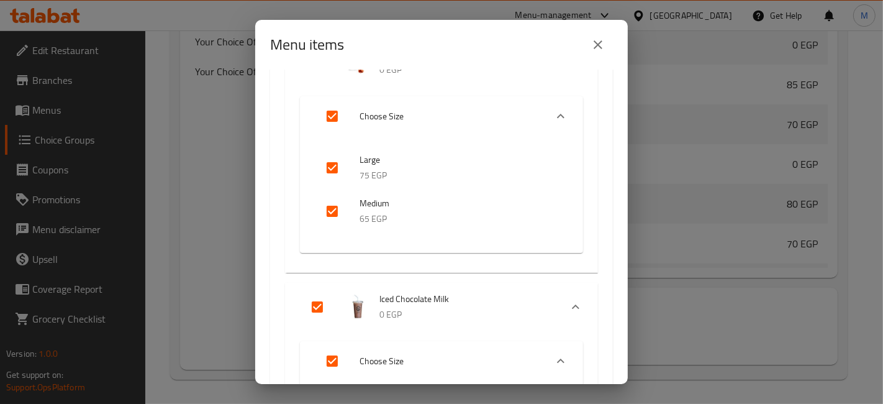
scroll to position [446, 0]
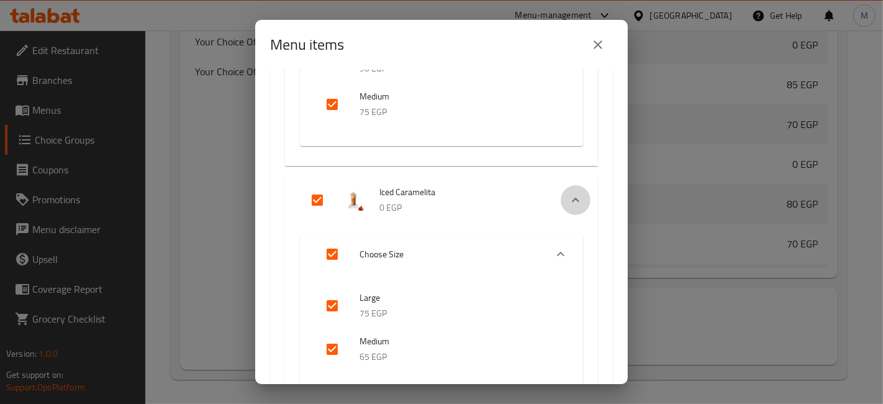
click at [561, 208] on div "Expand" at bounding box center [576, 200] width 30 height 30
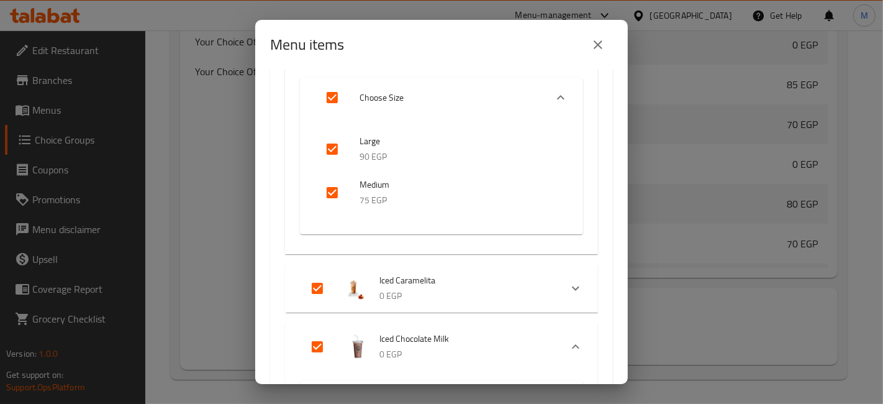
scroll to position [308, 0]
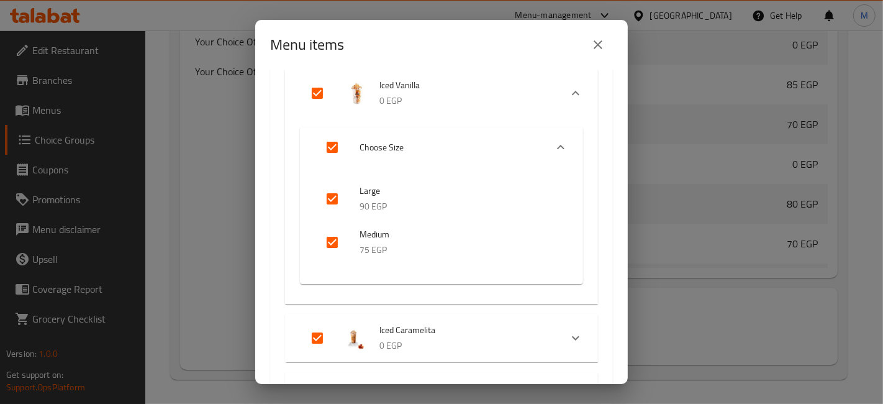
click at [577, 102] on div "Iced Vanilla 0 EGP" at bounding box center [441, 93] width 313 height 48
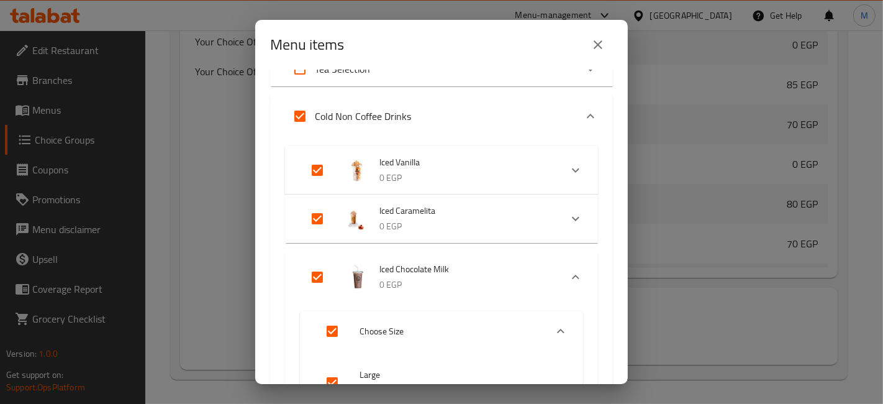
scroll to position [101, 0]
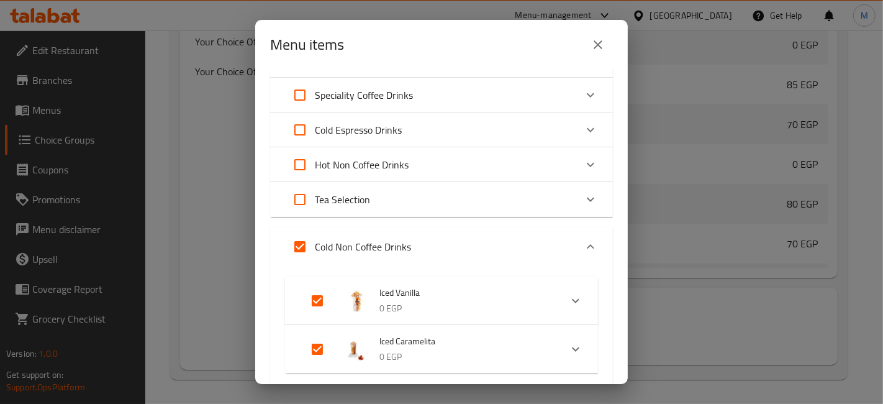
click at [576, 250] on div "Expand" at bounding box center [591, 247] width 30 height 30
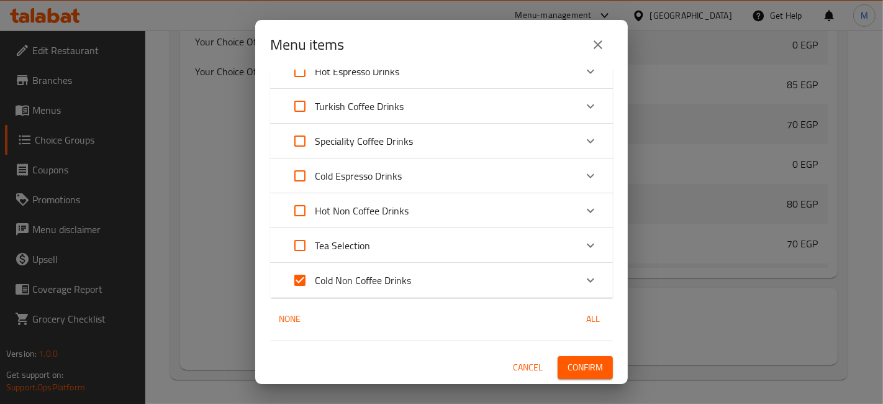
scroll to position [54, 0]
click at [583, 212] on icon "Expand" at bounding box center [590, 211] width 15 height 15
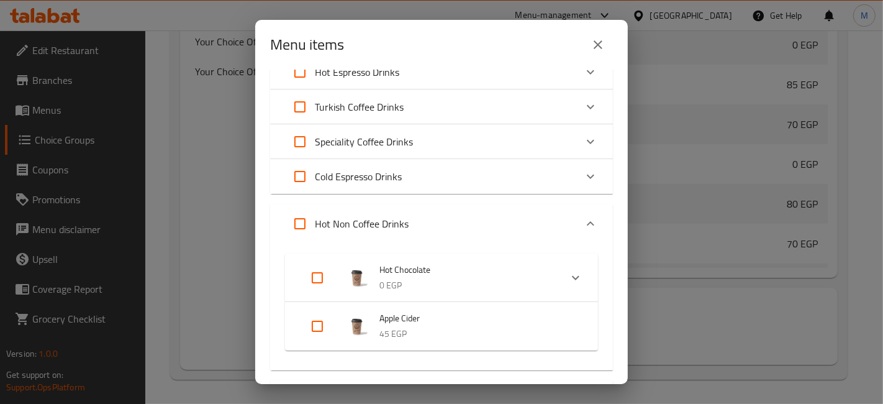
click at [309, 278] on input "Expand" at bounding box center [317, 278] width 30 height 30
checkbox input "true"
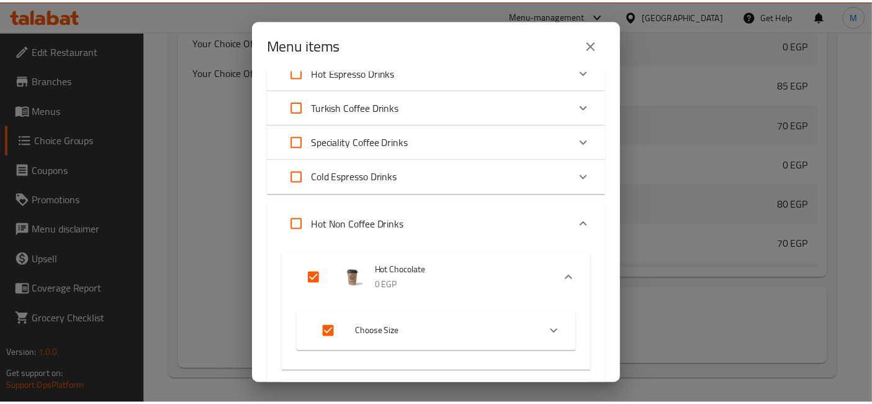
scroll to position [285, 0]
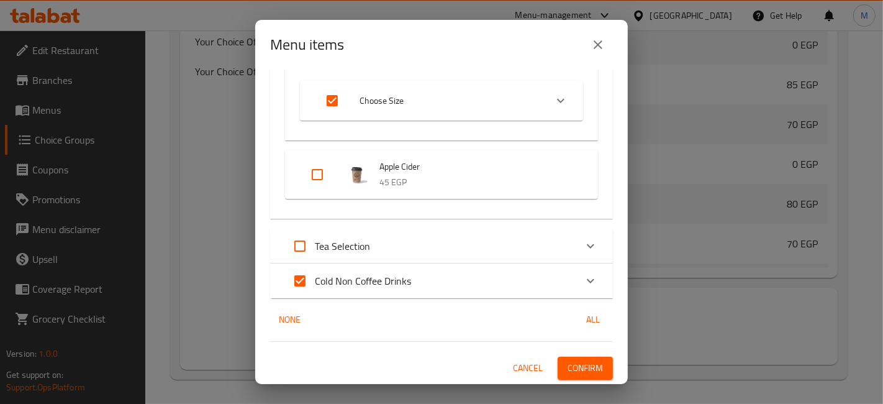
click at [587, 361] on span "Confirm" at bounding box center [585, 368] width 35 height 16
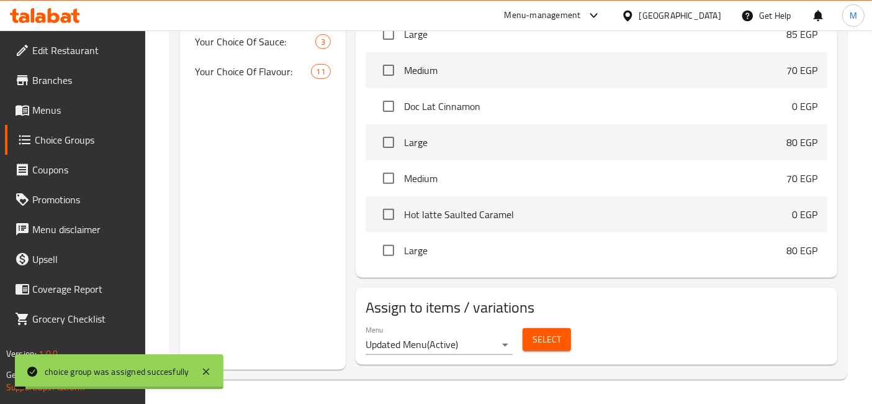
scroll to position [0, 0]
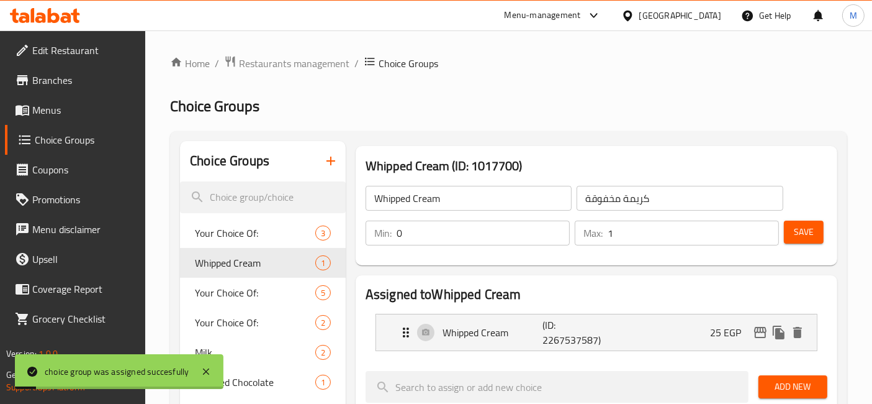
click at [810, 233] on span "Save" at bounding box center [804, 232] width 20 height 16
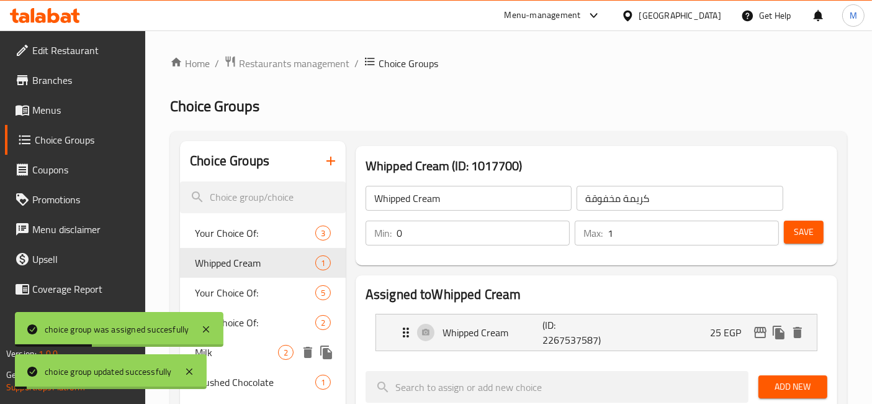
scroll to position [138, 0]
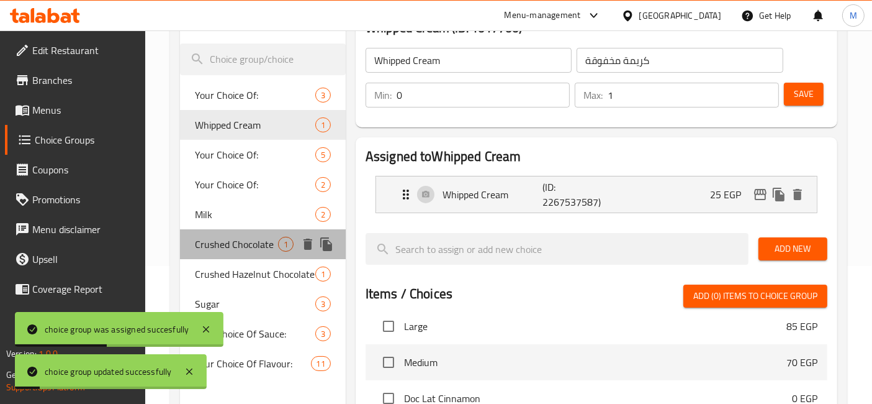
click at [237, 239] on span "Crushed Chocolate" at bounding box center [236, 244] width 83 height 15
type input "Crushed Chocolate"
type input "شيكولاته مجروشة"
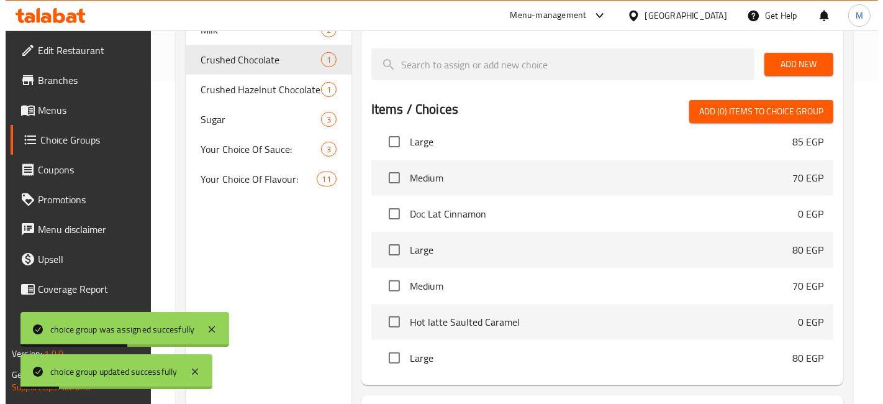
scroll to position [430, 0]
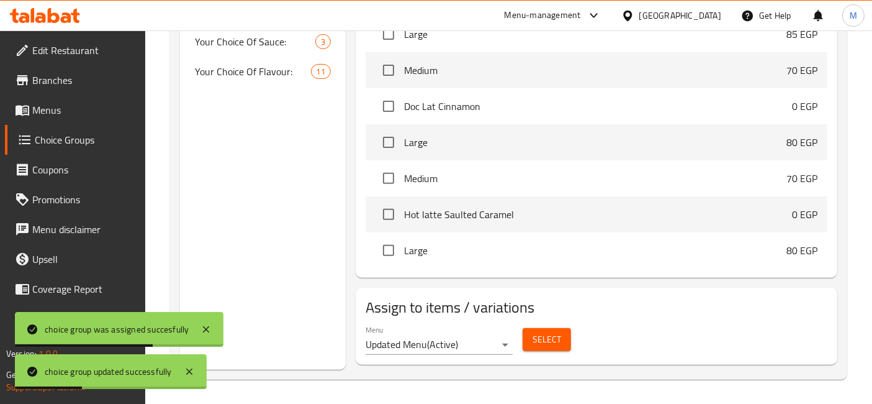
click at [573, 333] on div "Select" at bounding box center [547, 339] width 58 height 33
click at [566, 333] on button "Select" at bounding box center [547, 339] width 48 height 23
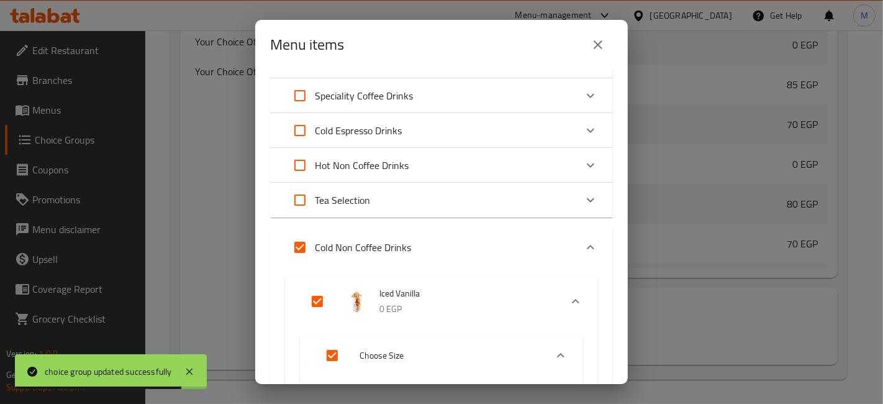
scroll to position [69, 0]
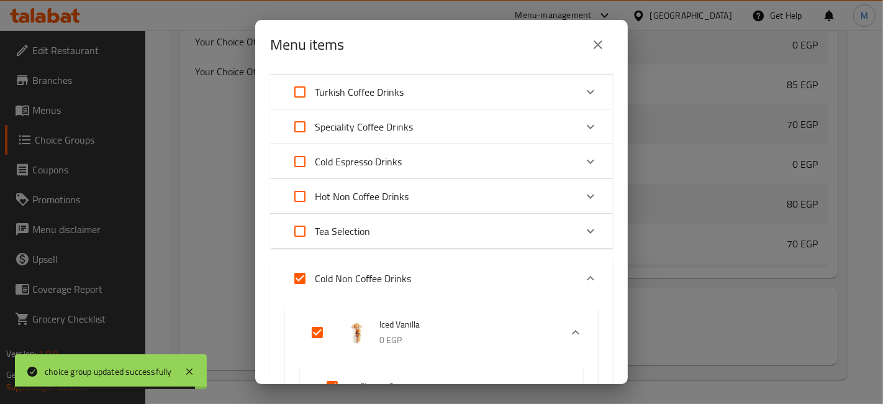
click at [583, 201] on icon "Expand" at bounding box center [590, 196] width 15 height 15
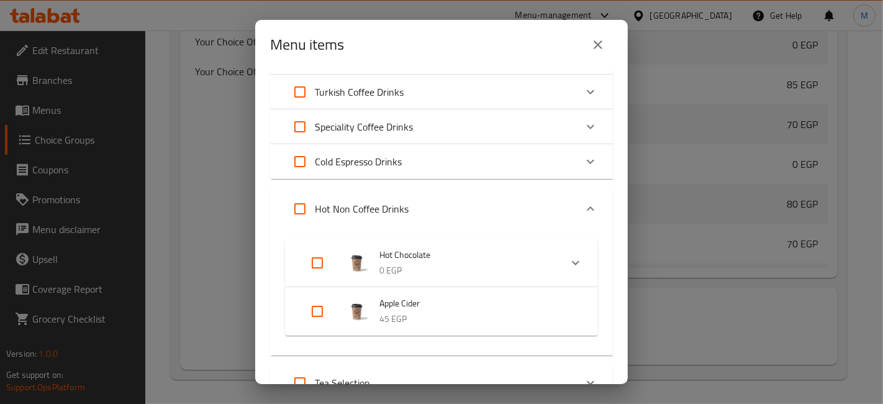
drag, startPoint x: 314, startPoint y: 261, endPoint x: 337, endPoint y: 247, distance: 27.1
click at [314, 260] on input "Expand" at bounding box center [317, 263] width 30 height 30
checkbox input "true"
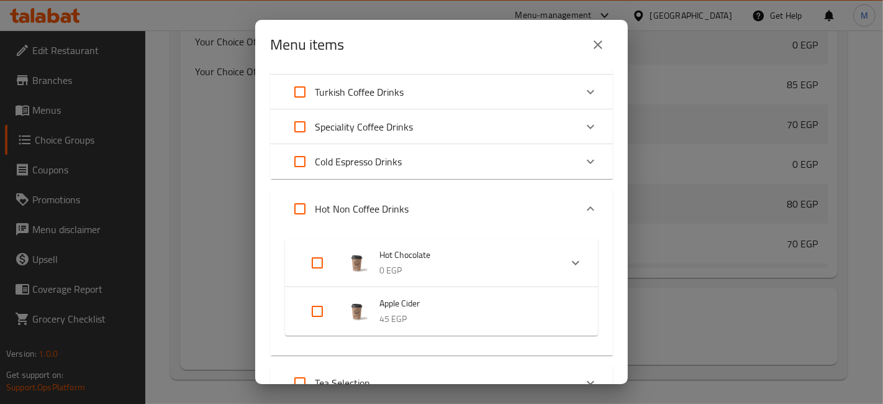
checkbox input "true"
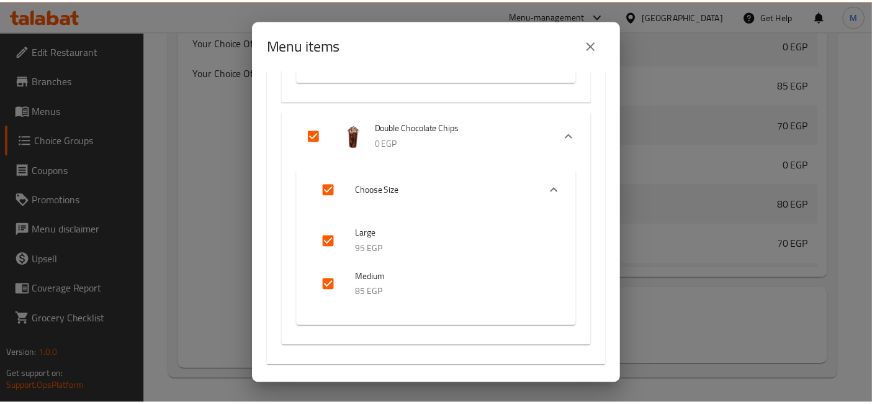
scroll to position [1298, 0]
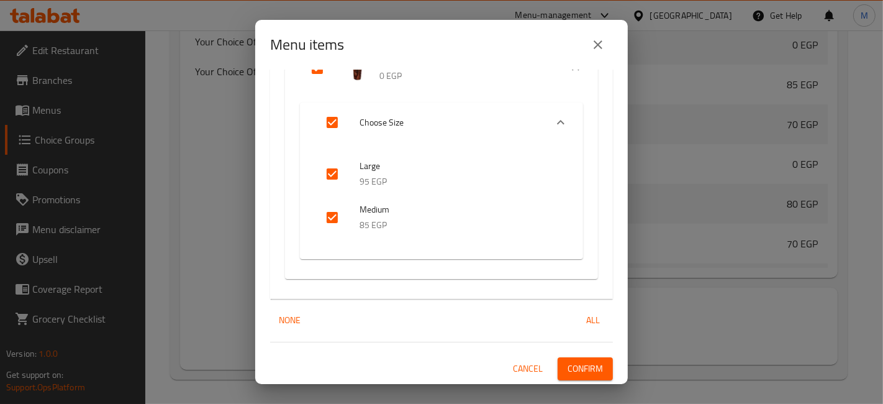
click at [586, 375] on span "Confirm" at bounding box center [585, 369] width 35 height 16
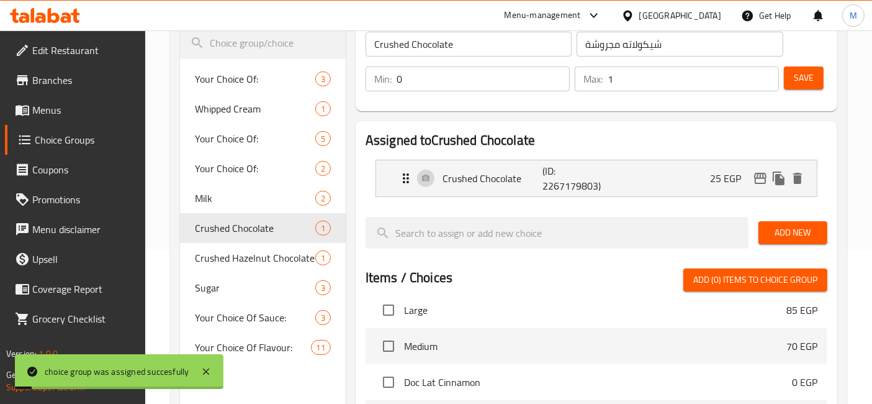
scroll to position [85, 0]
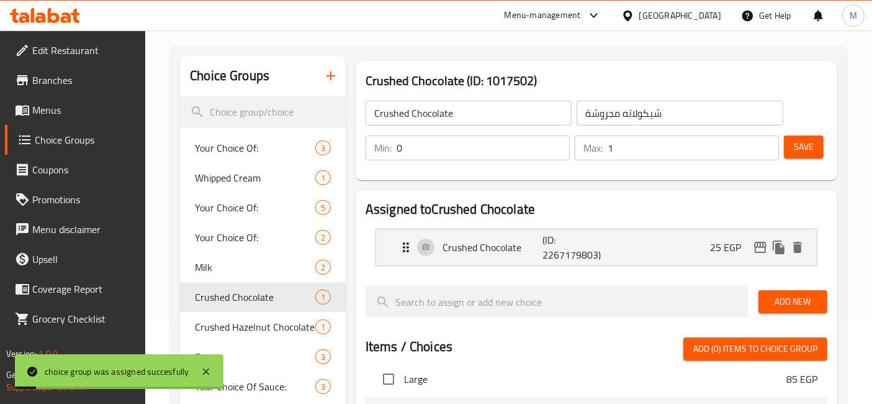
click at [802, 164] on div "Min: 0 ​ Max: 1 ​ Save" at bounding box center [594, 148] width 472 height 40
click at [802, 153] on span "Save" at bounding box center [804, 147] width 20 height 16
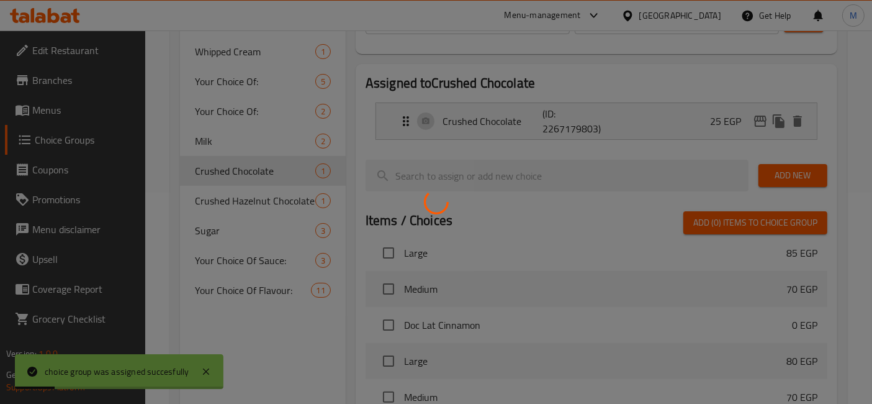
scroll to position [223, 0]
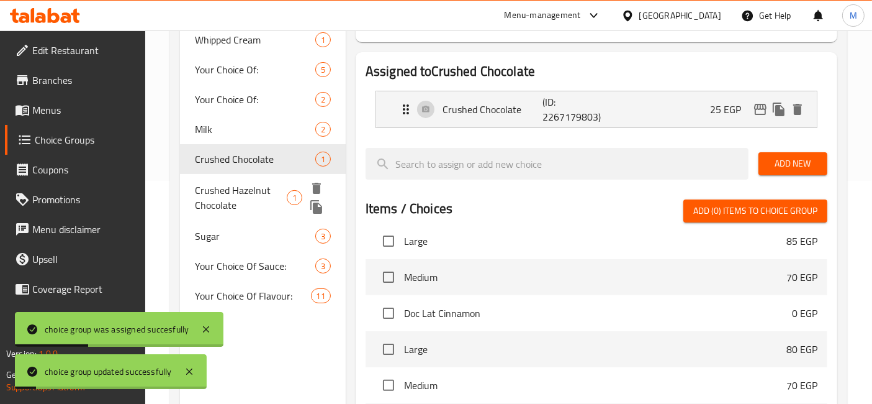
click at [235, 193] on span "Crushed Hazelnut Chocolate" at bounding box center [241, 198] width 92 height 30
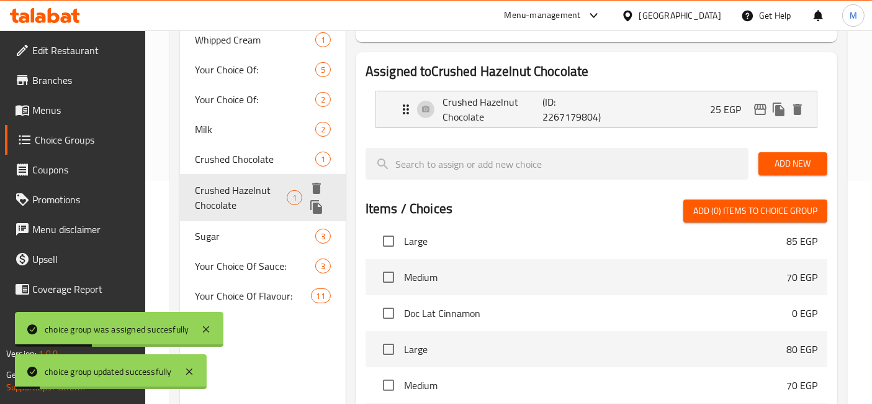
type input "Crushed Hazelnut Chocolate"
type input "بندق شيكولاتة مجروش"
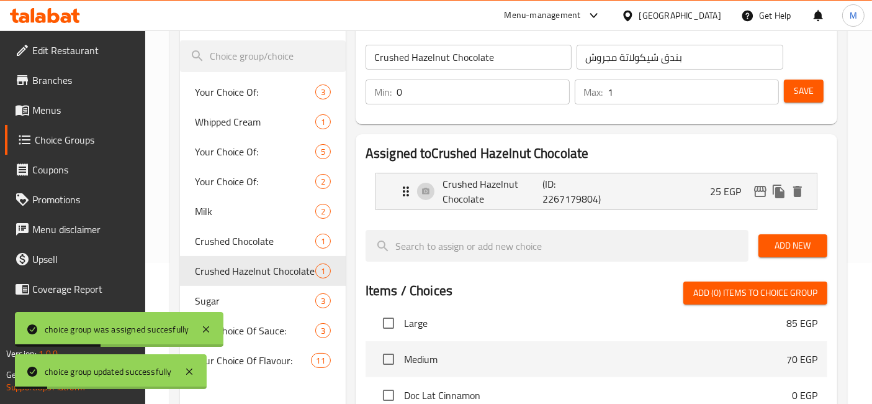
scroll to position [85, 0]
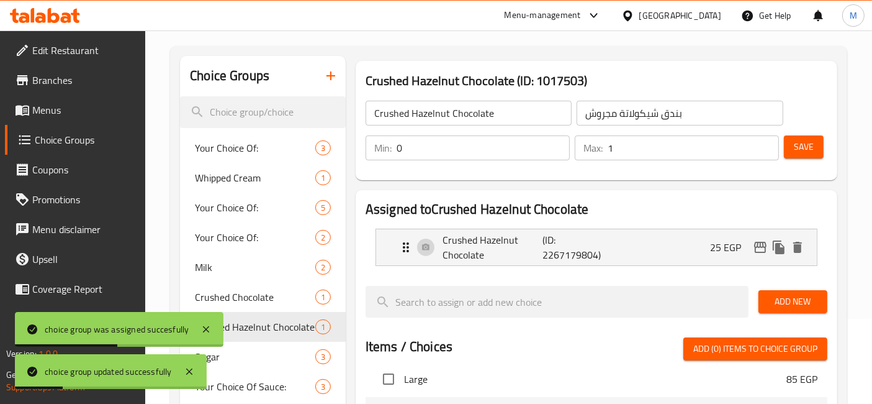
click at [813, 155] on button "Save" at bounding box center [804, 146] width 40 height 23
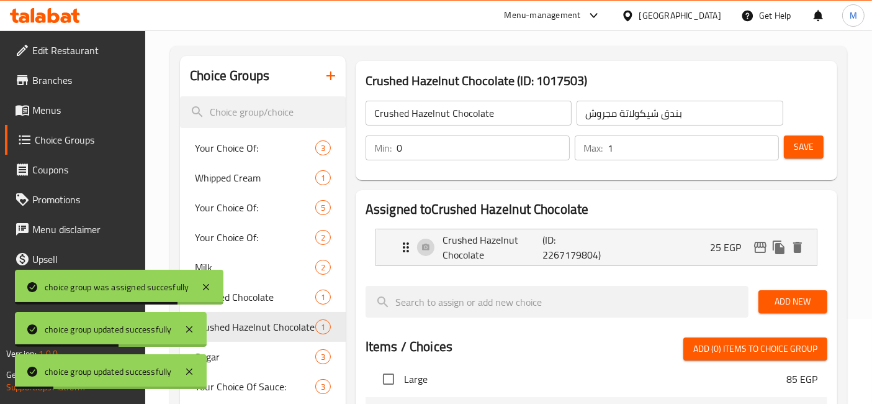
click at [804, 148] on span "Save" at bounding box center [804, 147] width 20 height 16
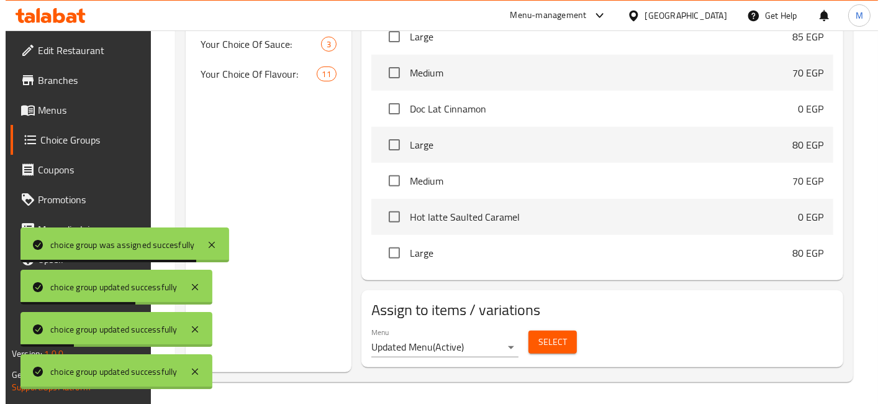
scroll to position [430, 0]
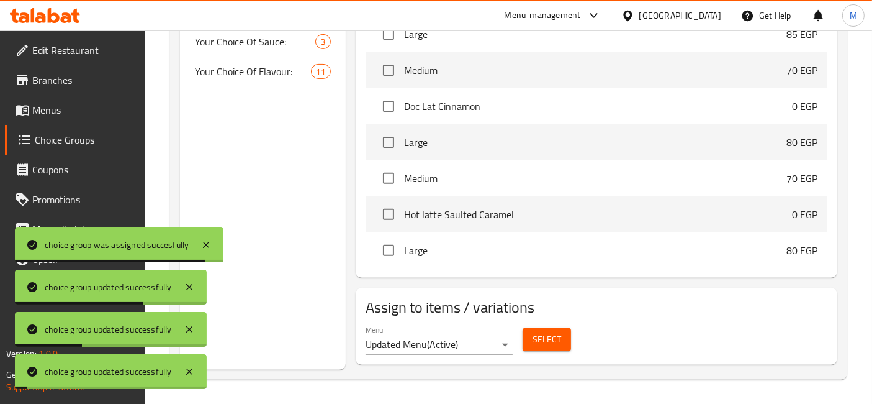
click at [543, 343] on span "Select" at bounding box center [547, 340] width 29 height 16
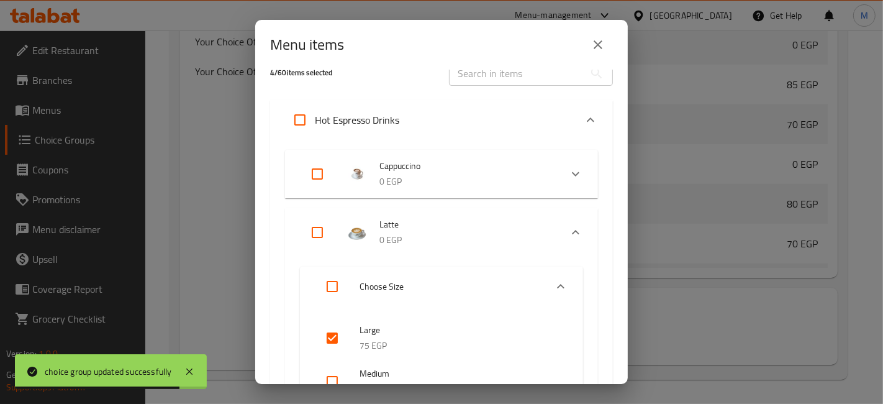
scroll to position [0, 0]
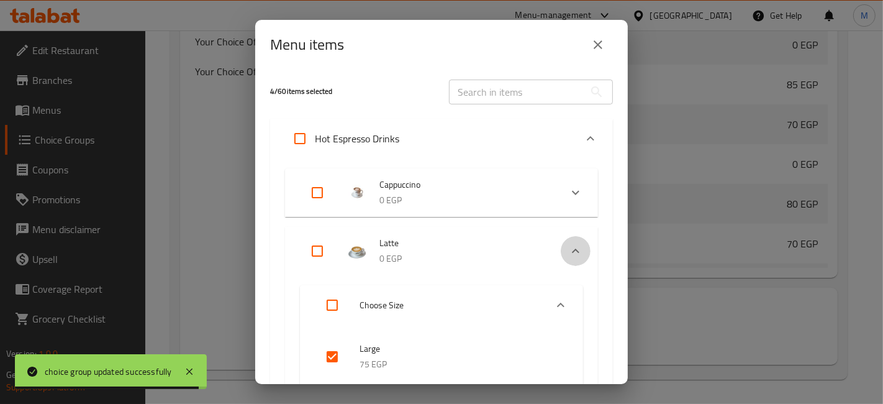
click at [568, 256] on icon "Expand" at bounding box center [575, 250] width 15 height 15
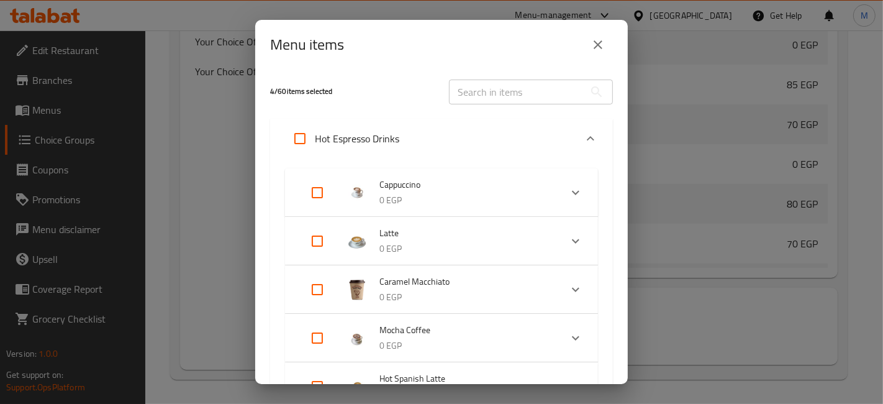
click at [583, 131] on icon "Expand" at bounding box center [590, 138] width 15 height 15
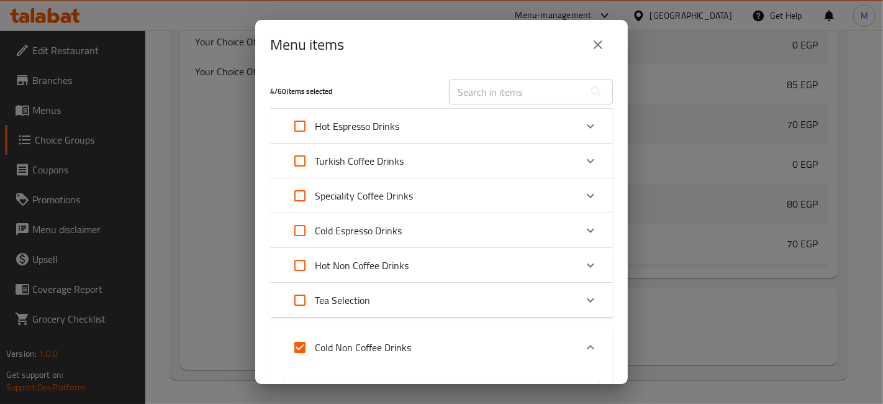
click at [581, 273] on div "Expand" at bounding box center [591, 265] width 30 height 30
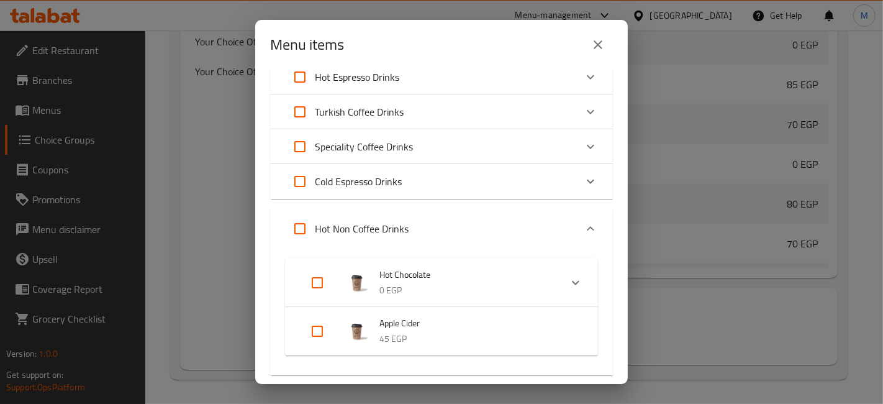
scroll to position [69, 0]
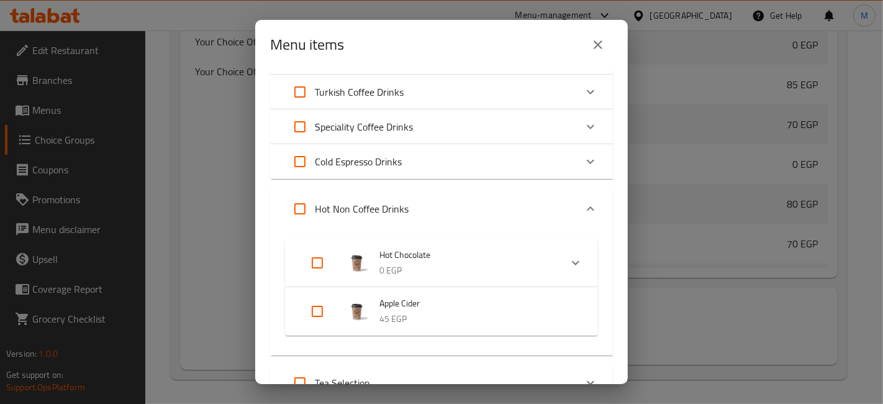
click at [317, 261] on input "Expand" at bounding box center [317, 263] width 30 height 30
checkbox input "true"
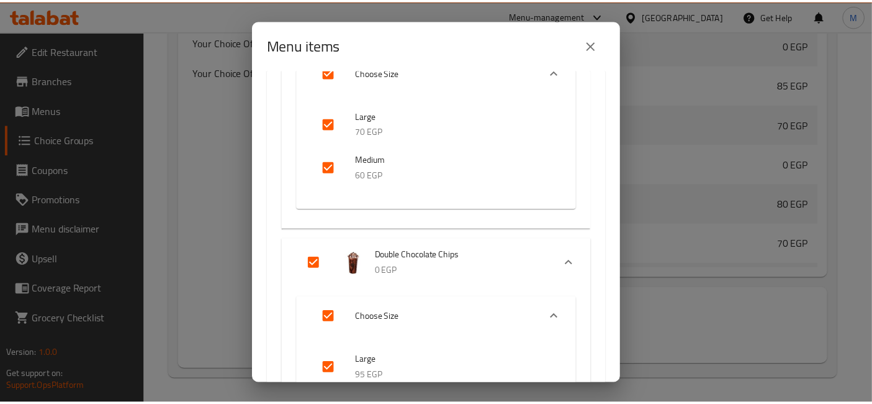
scroll to position [1298, 0]
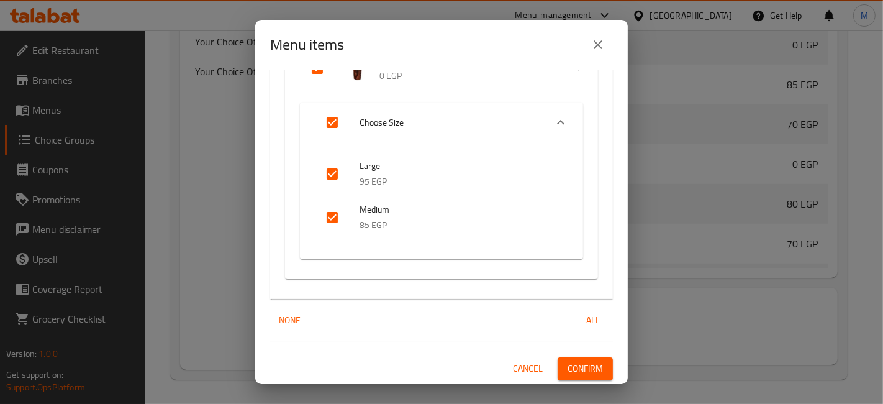
click at [571, 363] on span "Confirm" at bounding box center [585, 369] width 35 height 16
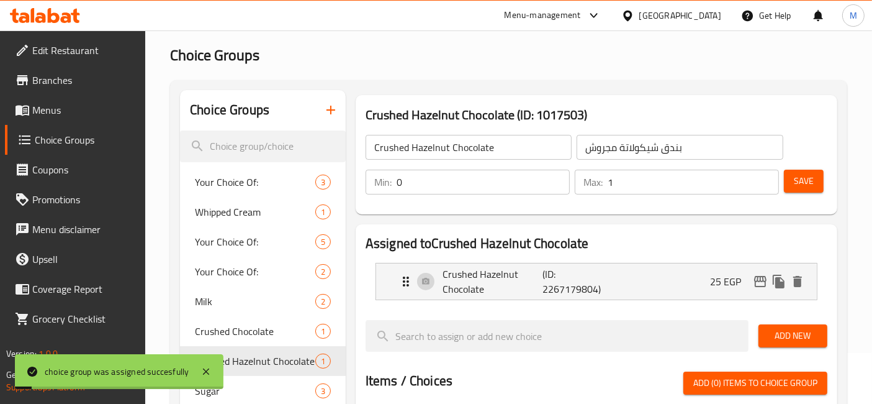
scroll to position [16, 0]
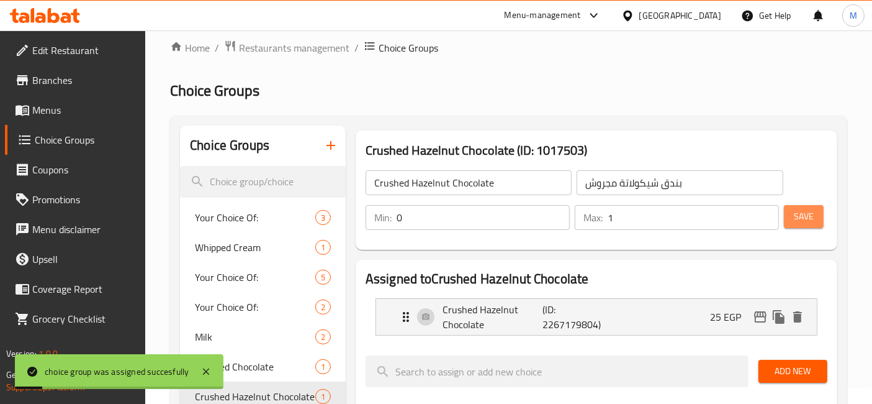
click at [821, 221] on button "Save" at bounding box center [804, 216] width 40 height 23
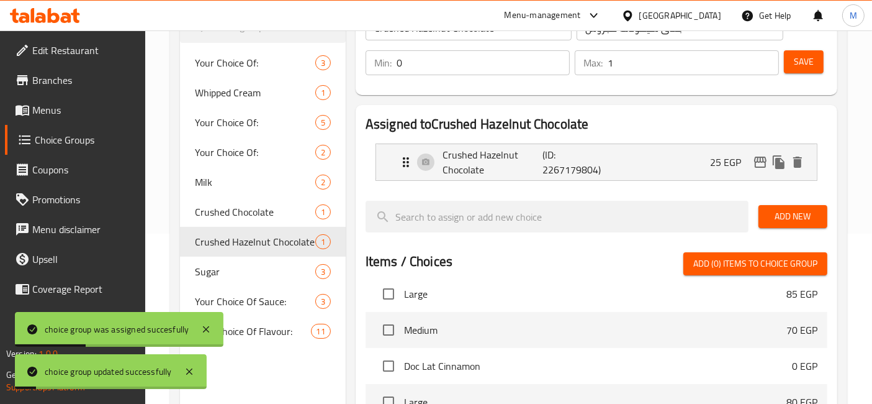
scroll to position [276, 0]
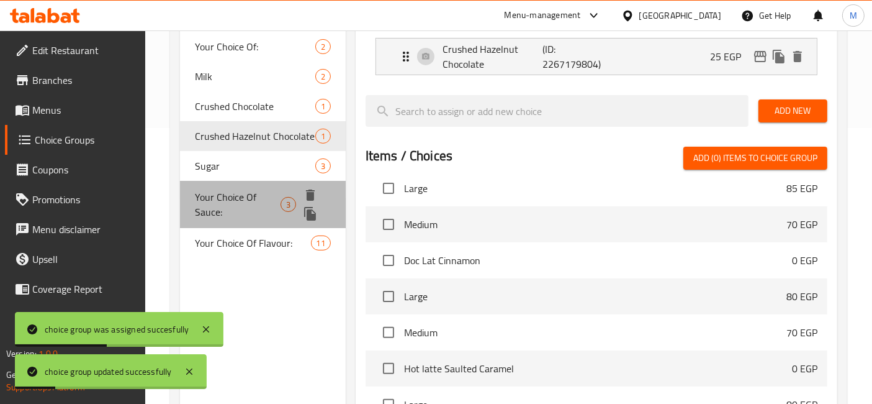
click at [230, 207] on span "Your Choice Of Sauce:" at bounding box center [237, 204] width 85 height 30
type input "Your Choice Of Sauce:"
type input "إختيارك من الصوص:"
type input "1"
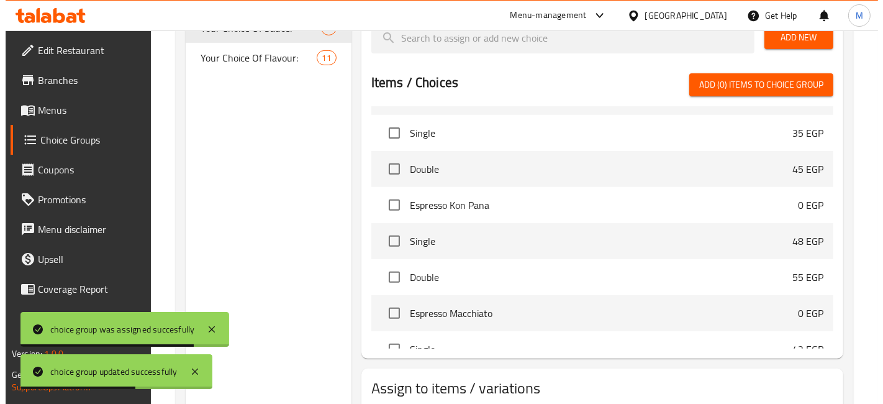
scroll to position [523, 0]
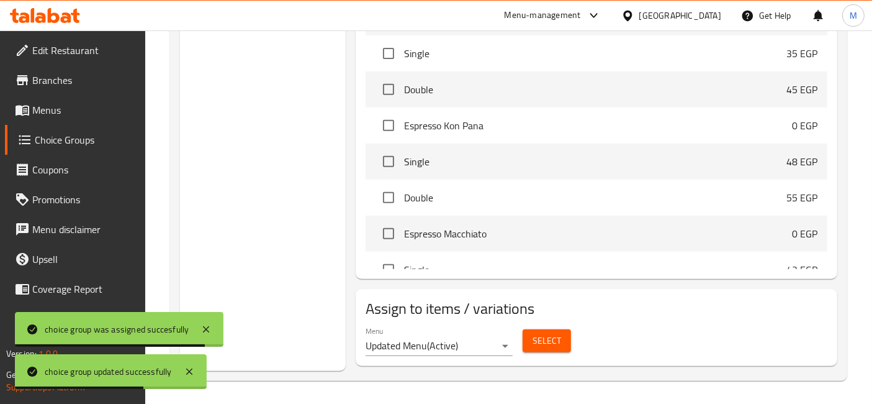
click at [556, 338] on span "Select" at bounding box center [547, 341] width 29 height 16
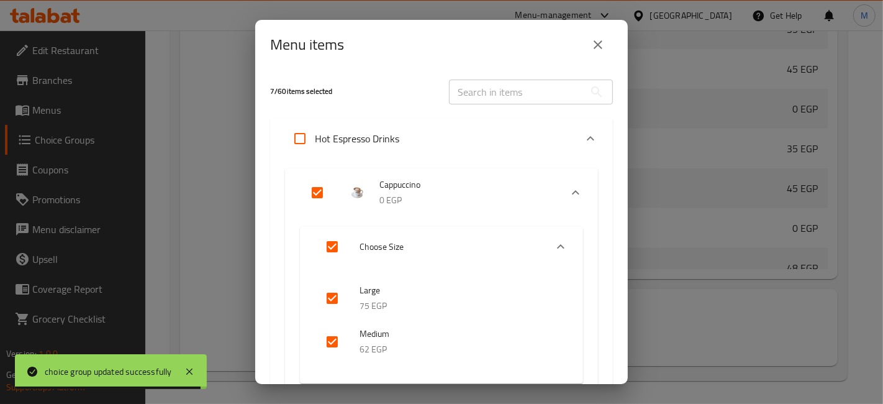
click at [583, 141] on icon "Expand" at bounding box center [590, 138] width 15 height 15
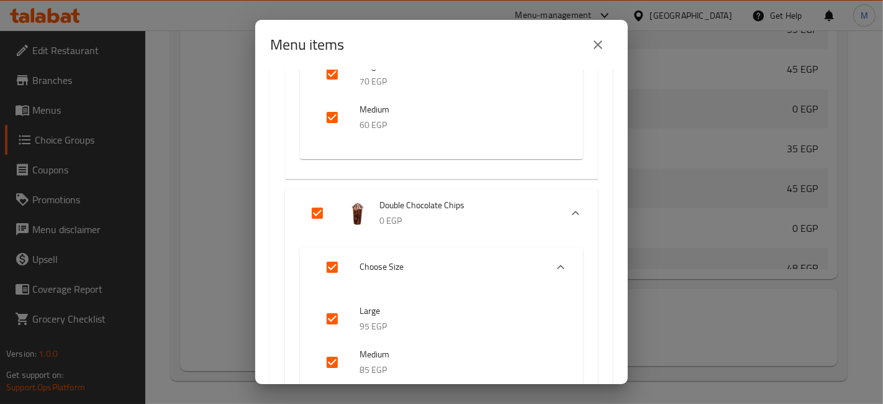
scroll to position [1822, 0]
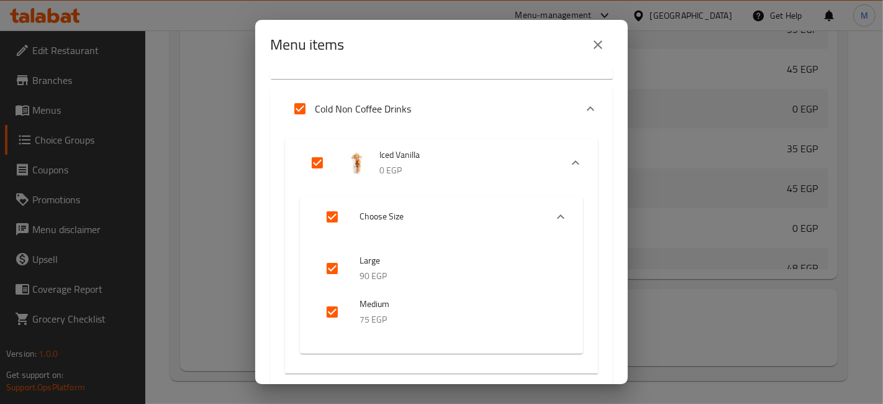
click at [568, 164] on icon "Expand" at bounding box center [575, 162] width 15 height 15
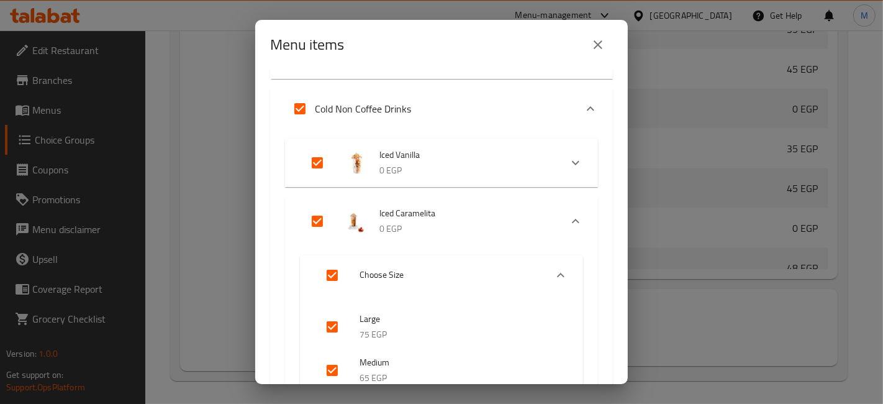
scroll to position [856, 0]
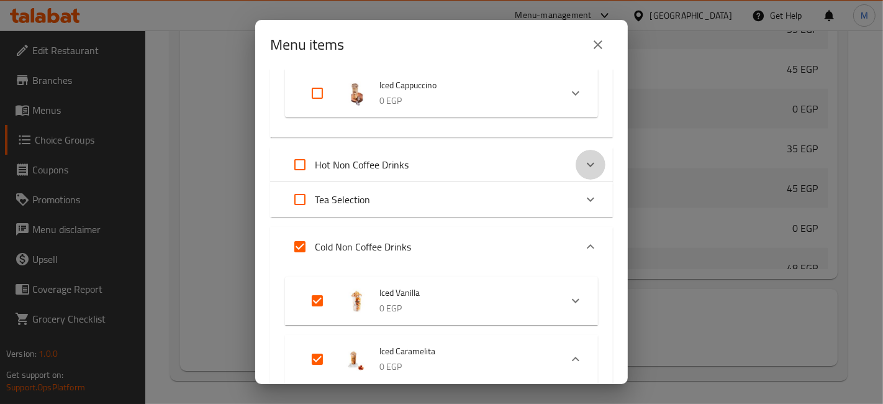
click at [585, 160] on icon "Expand" at bounding box center [590, 164] width 15 height 15
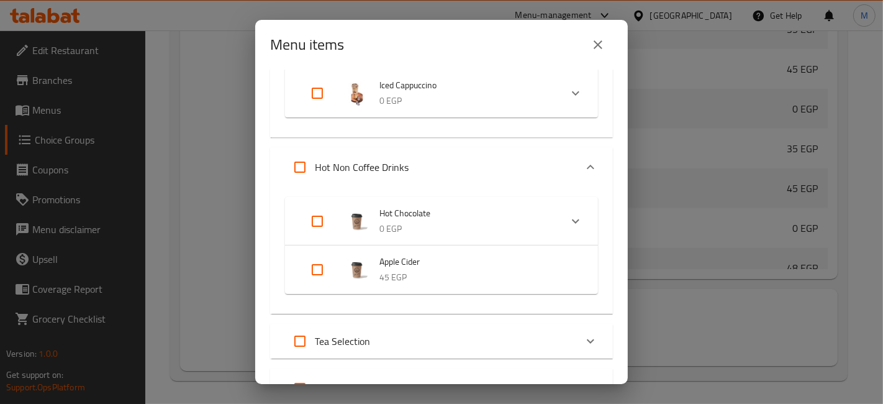
click at [319, 214] on input "Expand" at bounding box center [317, 221] width 30 height 30
checkbox input "true"
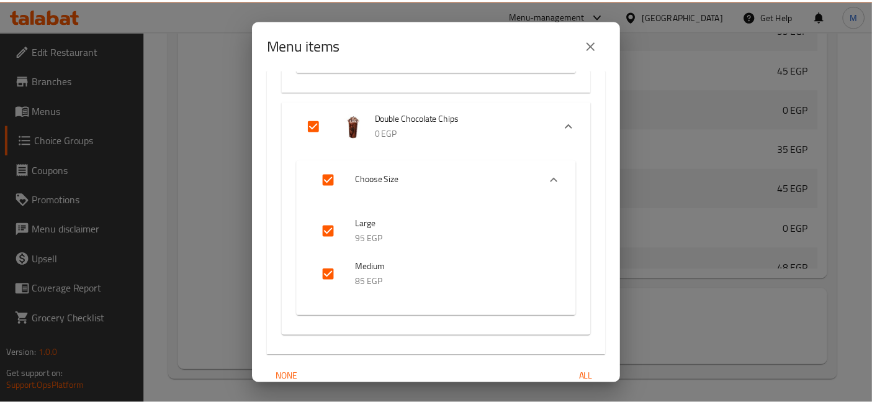
scroll to position [1856, 0]
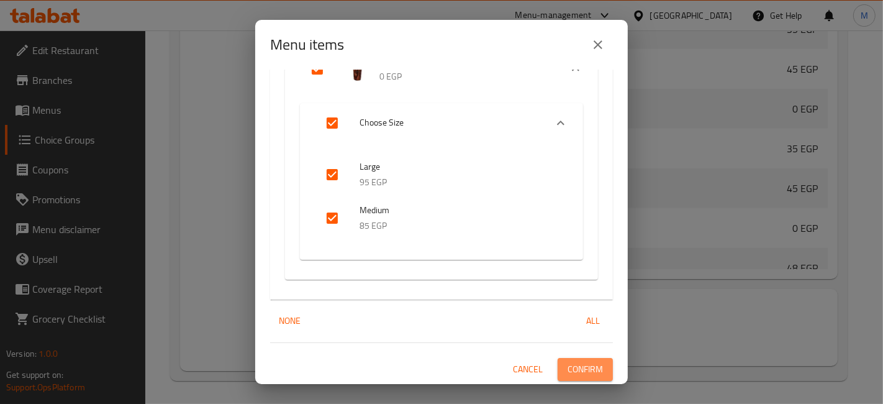
click at [579, 361] on span "Confirm" at bounding box center [585, 369] width 35 height 16
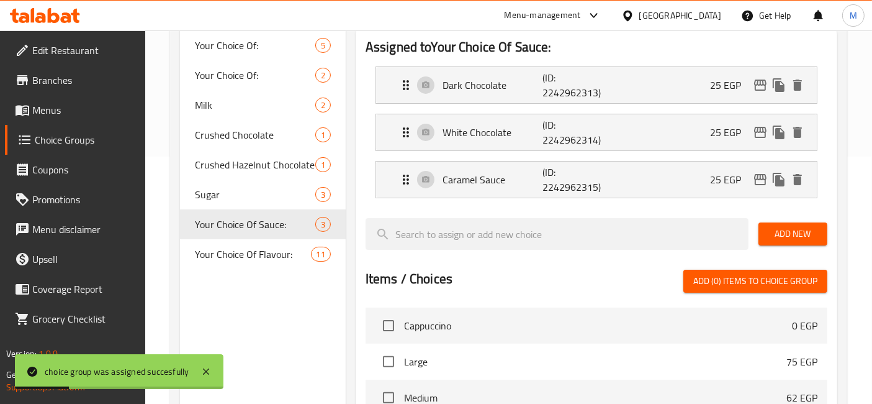
scroll to position [109, 0]
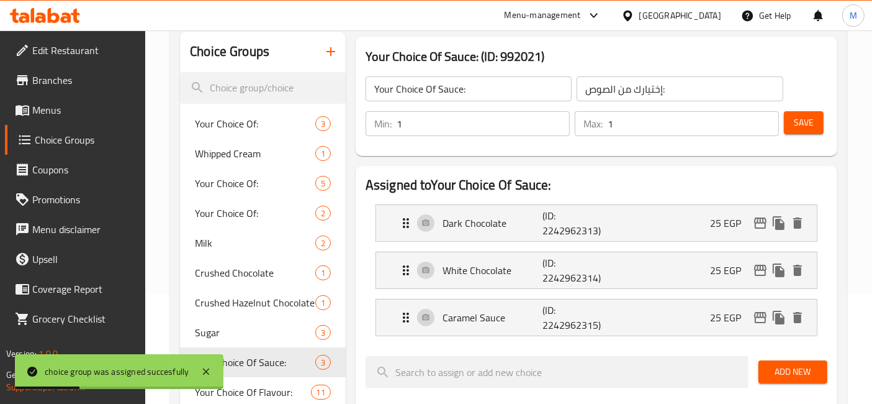
click at [814, 111] on button "Save" at bounding box center [804, 122] width 40 height 23
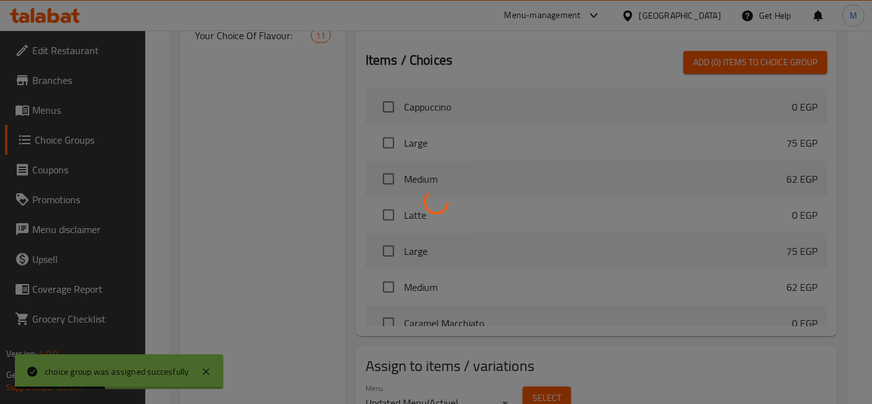
scroll to position [385, 0]
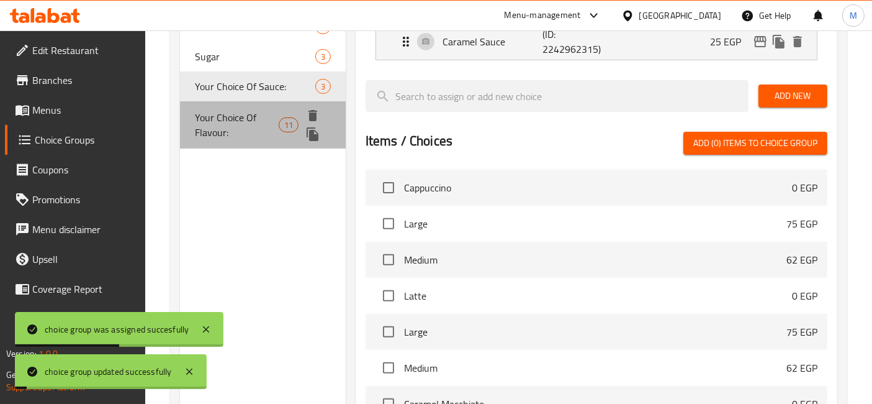
click at [250, 114] on span "Your Choice Of Flavour:" at bounding box center [237, 125] width 84 height 30
type input "Your Choice Of Flavour:"
type input "إختيارك من نكهة:"
type input "0"
type input "11"
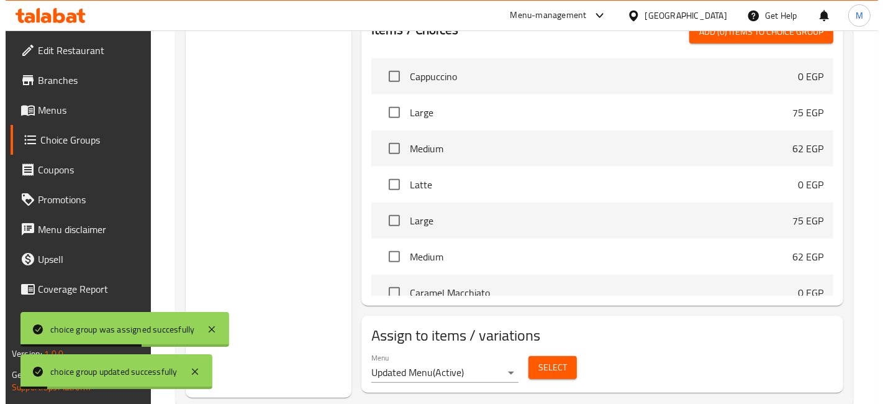
scroll to position [898, 0]
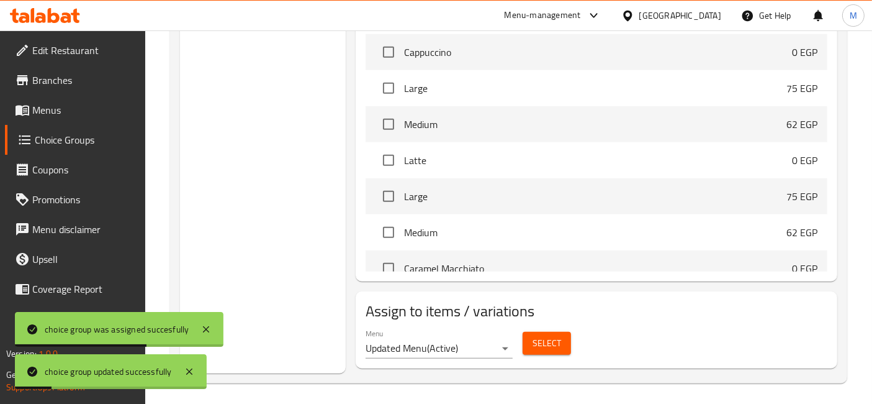
click at [548, 335] on span "Select" at bounding box center [547, 343] width 29 height 16
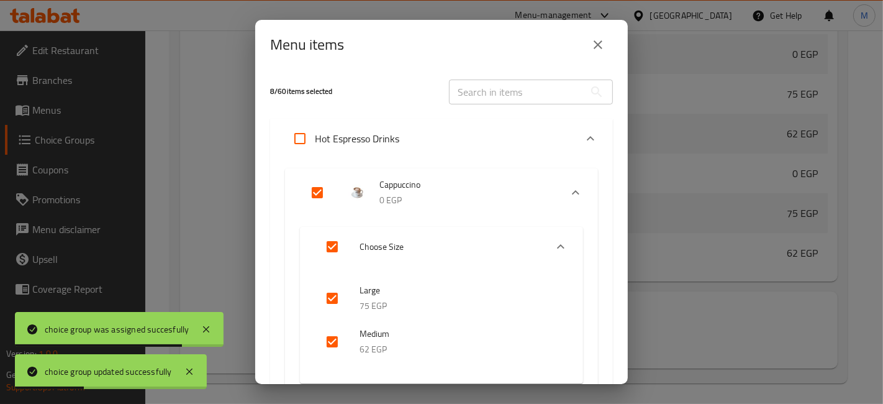
click at [583, 139] on icon "Expand" at bounding box center [590, 138] width 15 height 15
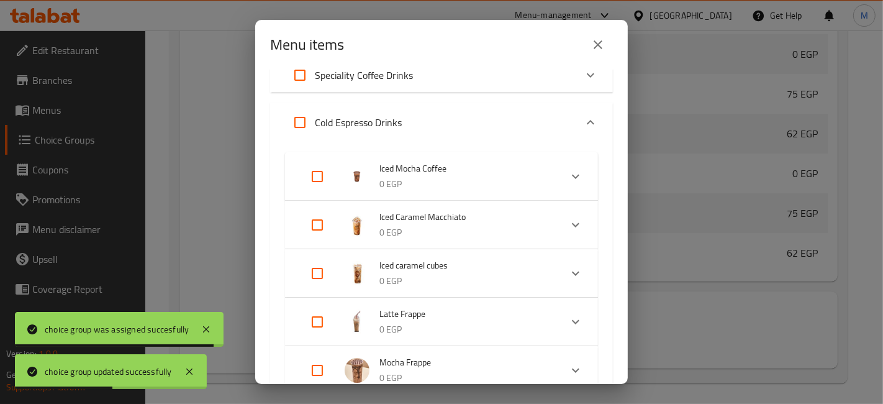
scroll to position [138, 0]
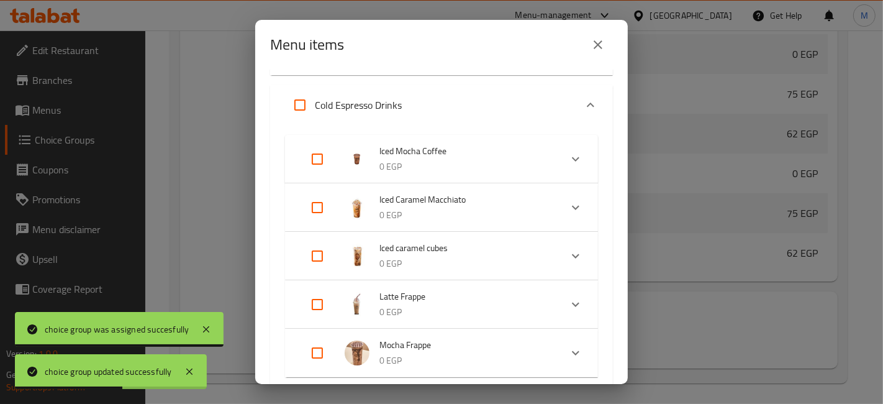
click at [587, 102] on icon "Expand" at bounding box center [590, 104] width 15 height 15
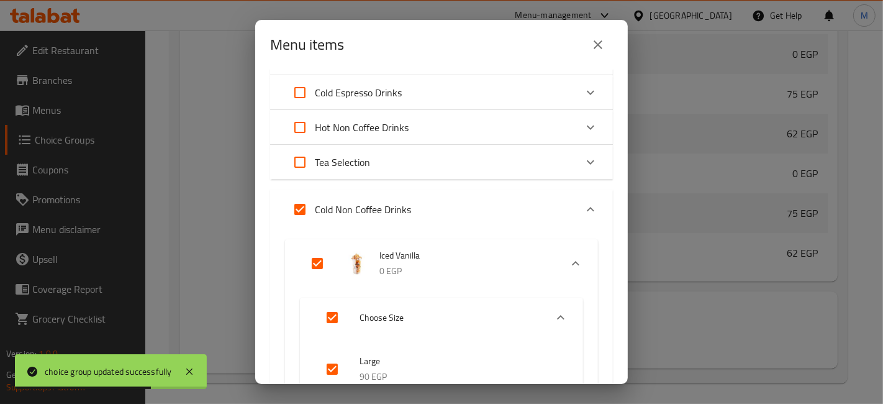
click at [586, 125] on icon "Expand" at bounding box center [590, 127] width 15 height 15
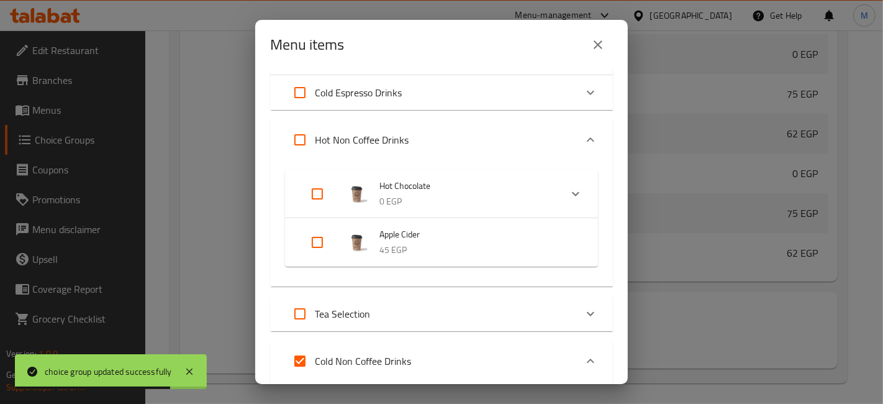
drag, startPoint x: 323, startPoint y: 196, endPoint x: 357, endPoint y: 192, distance: 34.4
click at [329, 193] on input "Expand" at bounding box center [317, 194] width 30 height 30
checkbox input "true"
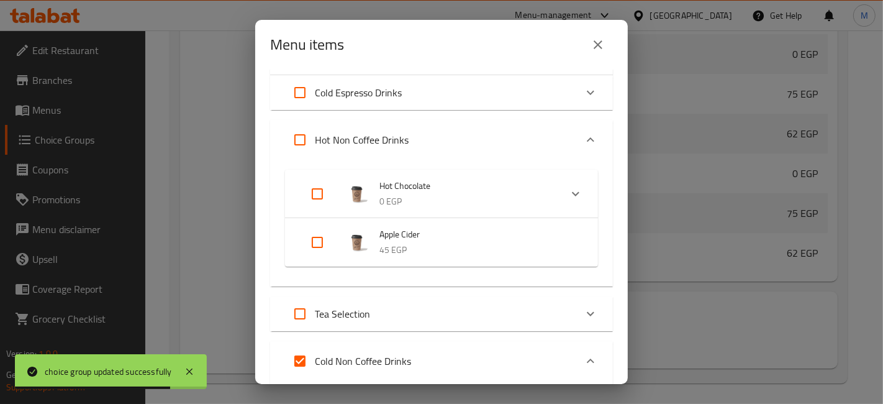
checkbox input "true"
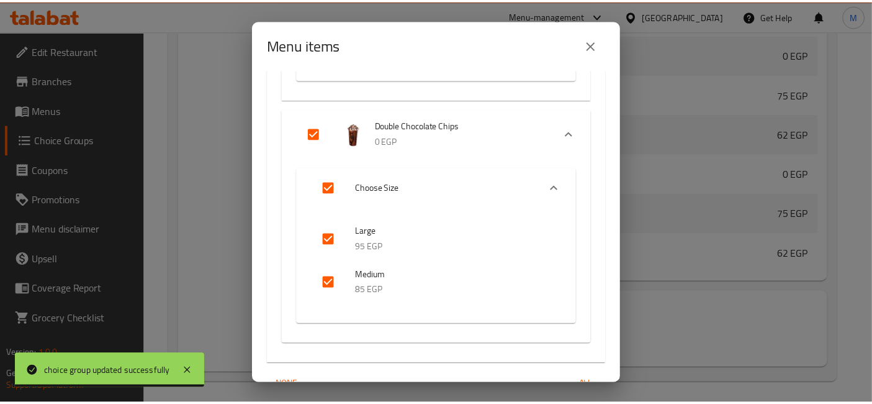
scroll to position [1298, 0]
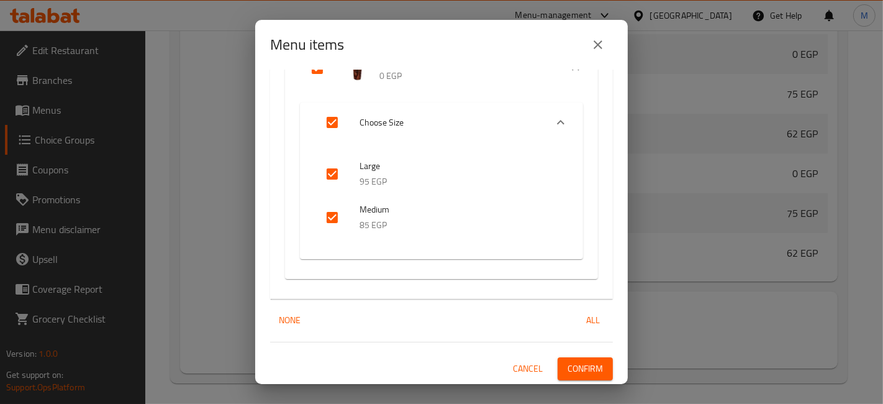
click at [565, 357] on button "Confirm" at bounding box center [585, 368] width 55 height 23
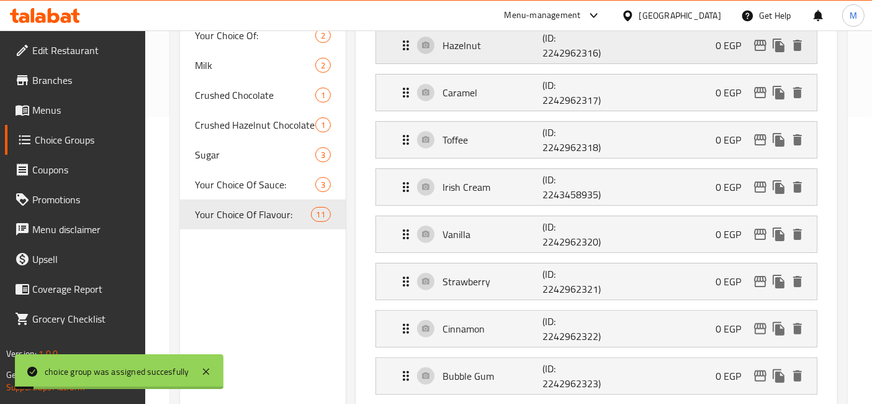
scroll to position [139, 0]
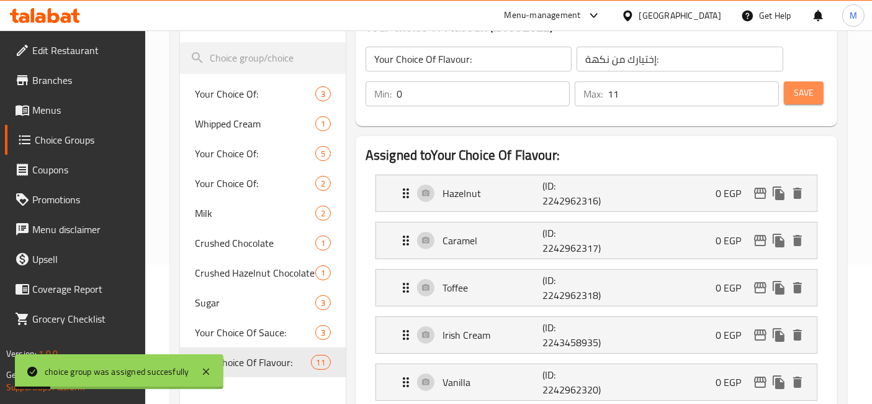
click at [815, 93] on button "Save" at bounding box center [804, 92] width 40 height 23
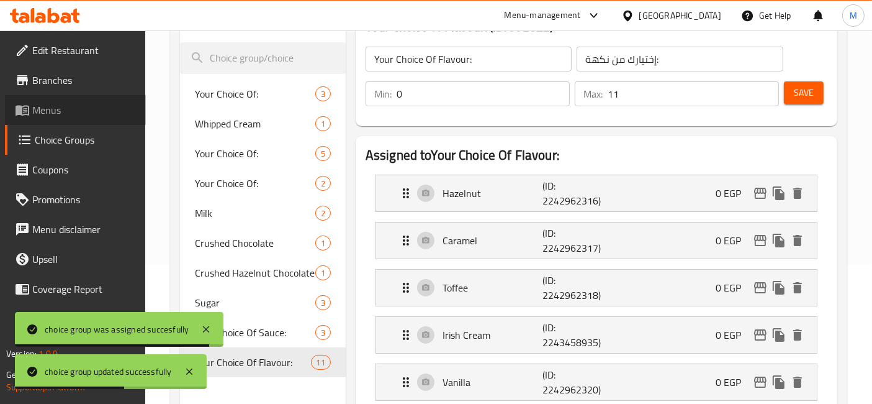
click at [48, 117] on span "Menus" at bounding box center [84, 109] width 104 height 15
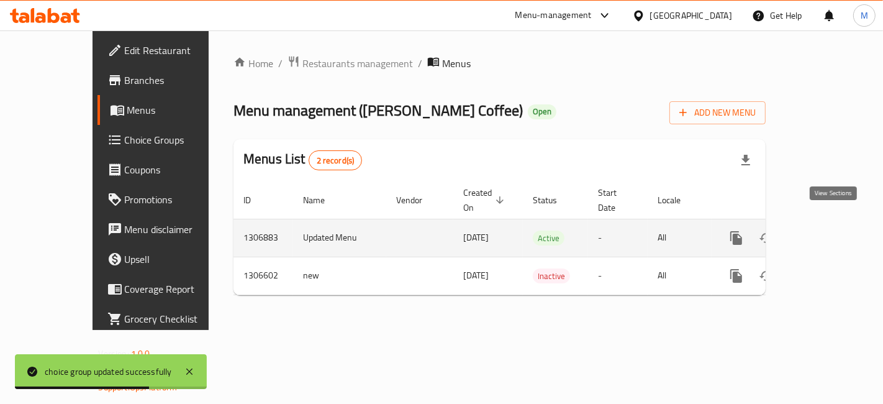
click at [828, 232] on icon "enhanced table" at bounding box center [825, 237] width 11 height 11
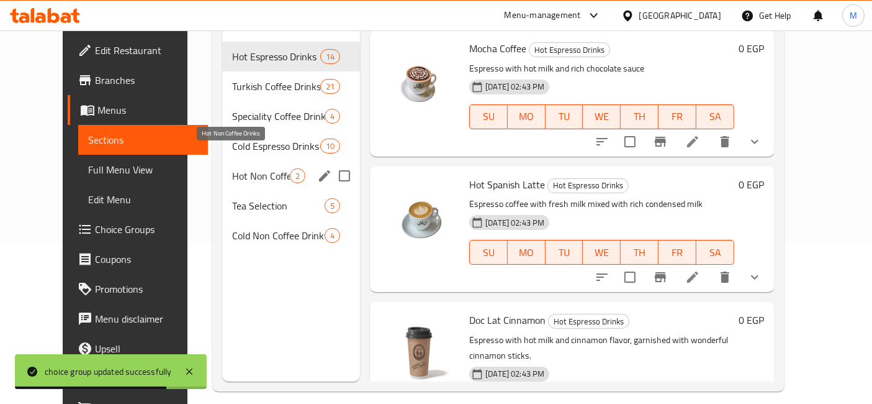
scroll to position [173, 0]
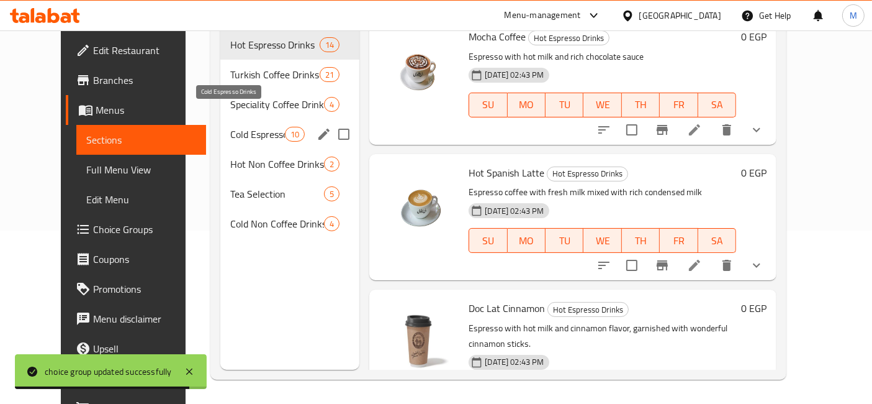
click at [253, 127] on span "Cold Espresso Drinks" at bounding box center [257, 134] width 55 height 15
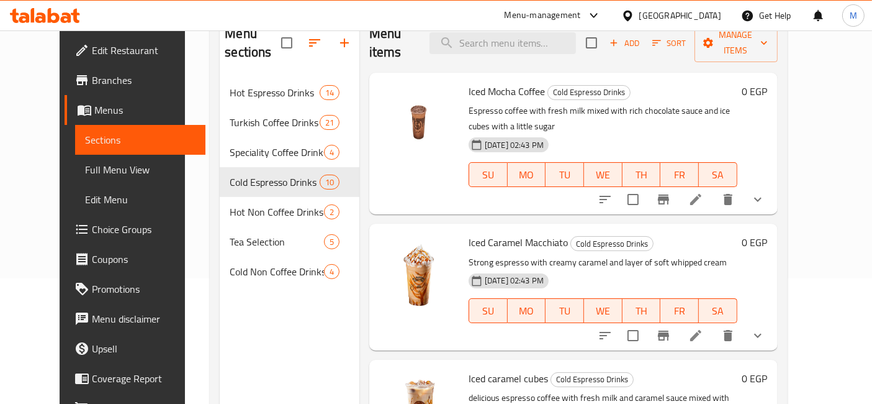
scroll to position [104, 0]
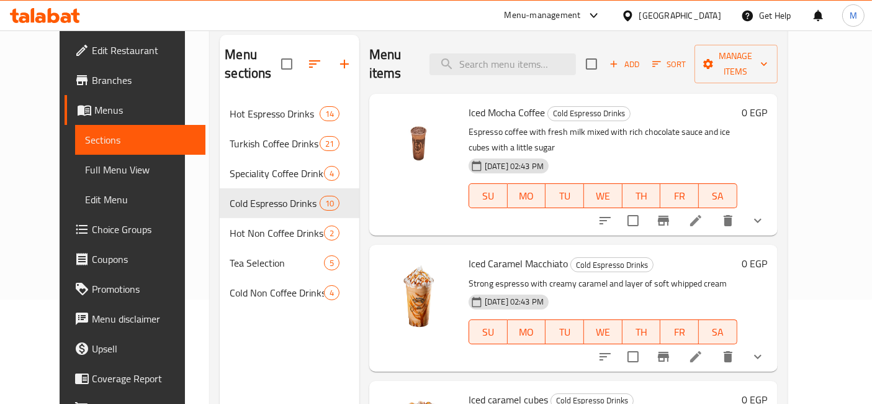
click at [773, 206] on button "show more" at bounding box center [758, 221] width 30 height 30
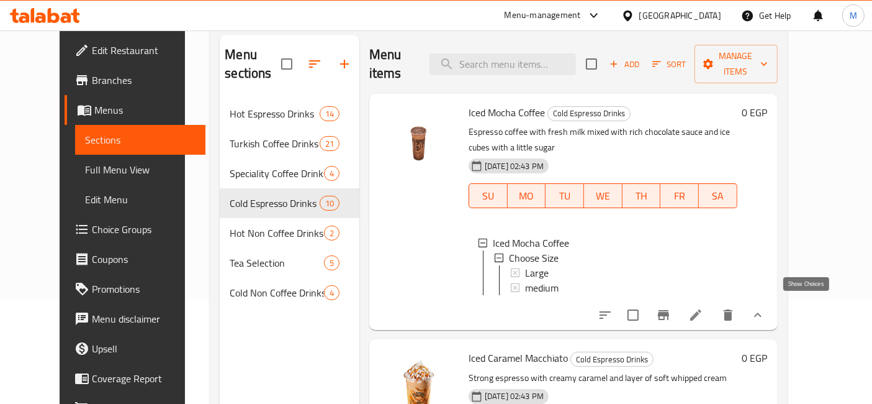
drag, startPoint x: 809, startPoint y: 302, endPoint x: 683, endPoint y: 247, distance: 137.1
click at [766, 307] on icon "show more" at bounding box center [758, 314] width 15 height 15
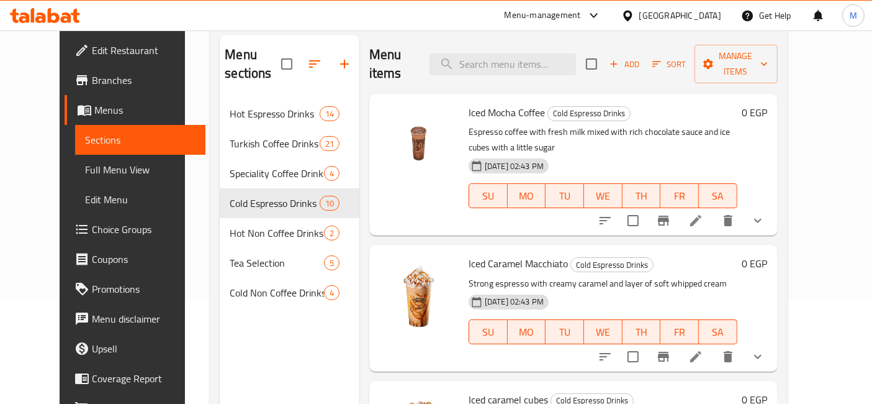
click at [773, 206] on button "show more" at bounding box center [758, 221] width 30 height 30
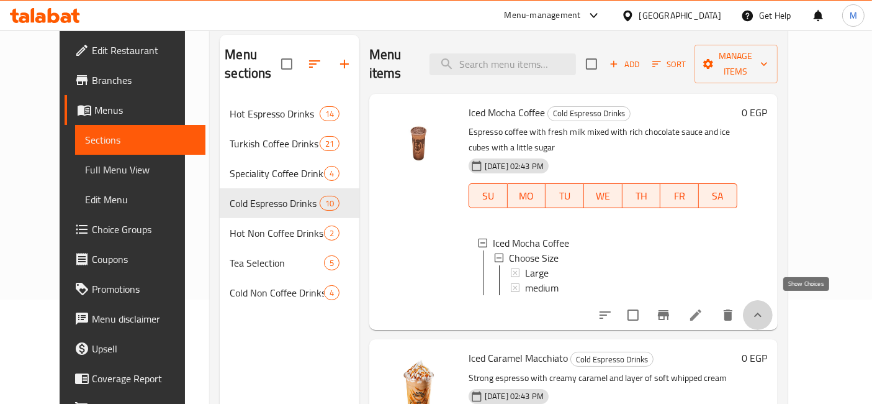
click at [766, 307] on icon "show more" at bounding box center [758, 314] width 15 height 15
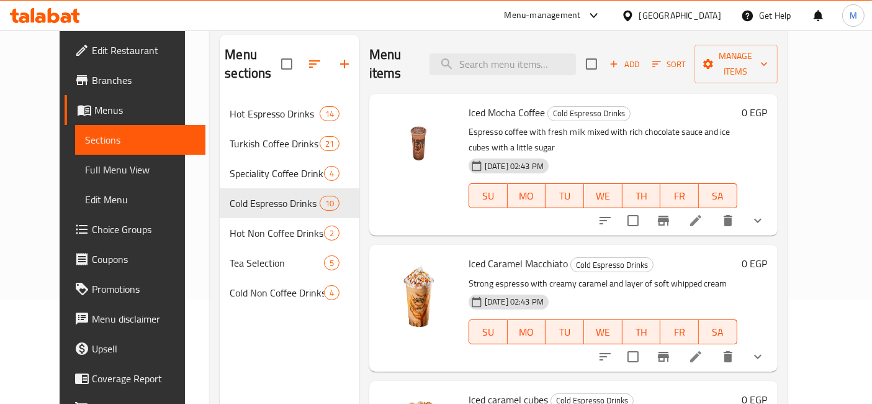
click at [717, 124] on p "Espresso coffee with fresh milk mixed with rich chocolate sauce and ice cubes w…" at bounding box center [603, 139] width 269 height 31
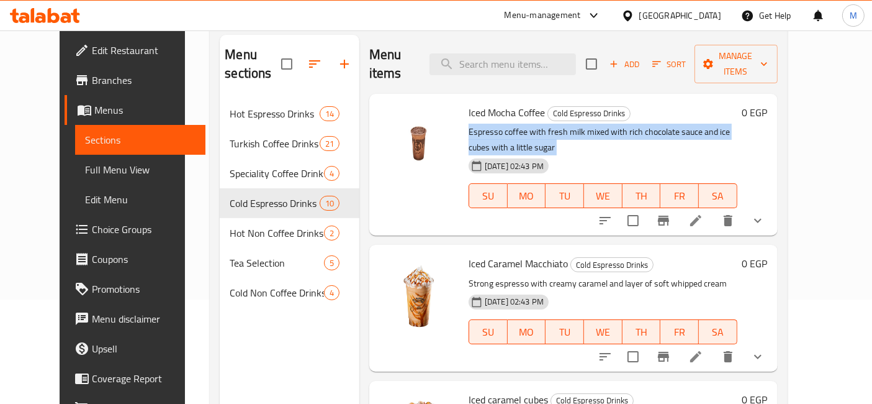
click at [717, 124] on p "Espresso coffee with fresh milk mixed with rich chocolate sauce and ice cubes w…" at bounding box center [603, 139] width 269 height 31
click at [92, 230] on span "Choice Groups" at bounding box center [144, 229] width 104 height 15
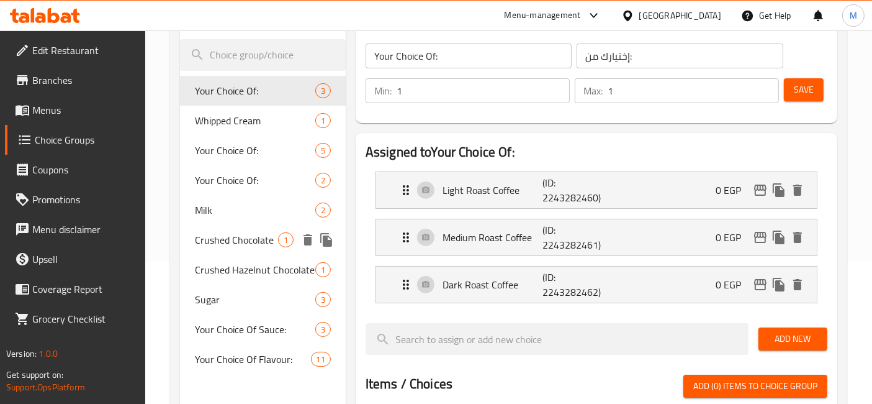
scroll to position [173, 0]
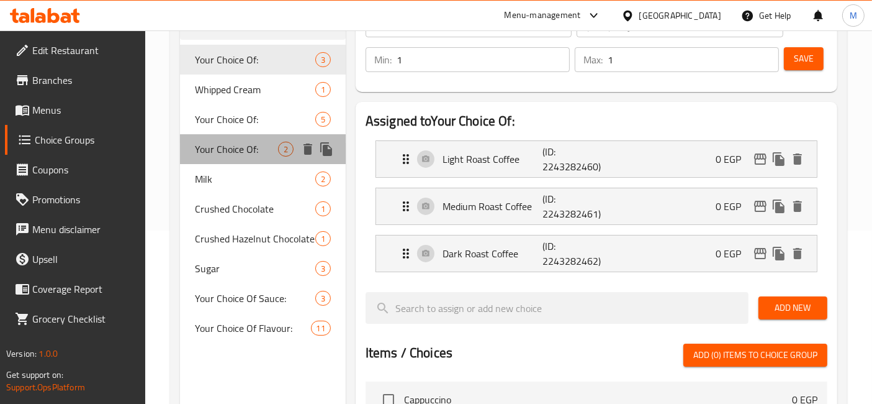
click at [247, 151] on span "Your Choice Of:" at bounding box center [236, 149] width 83 height 15
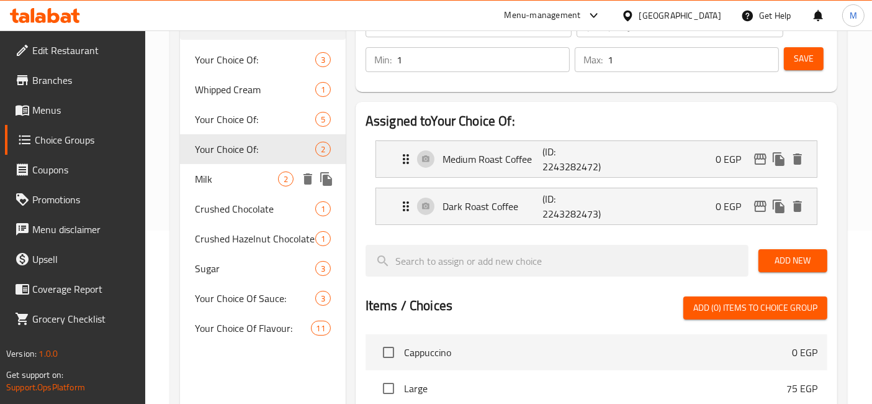
click at [229, 178] on span "Milk" at bounding box center [236, 178] width 83 height 15
type input "Milk"
type input "حليب"
type input "0"
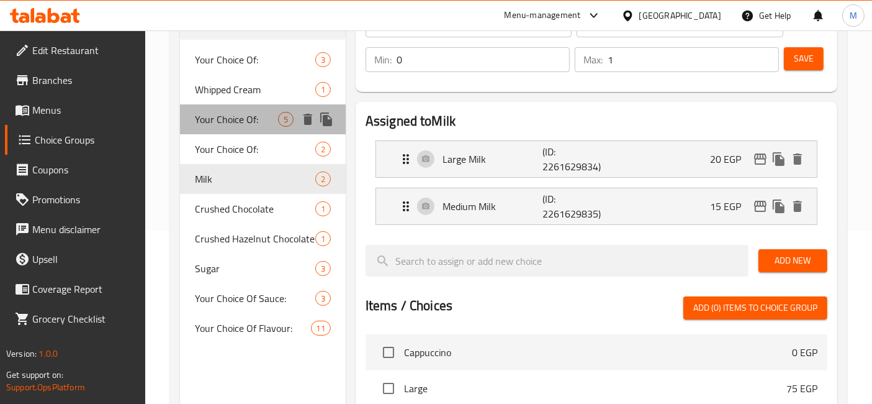
click at [241, 129] on div "Your Choice Of: 5" at bounding box center [263, 119] width 166 height 30
type input "Your Choice Of:"
type input "إختيارك من:"
type input "1"
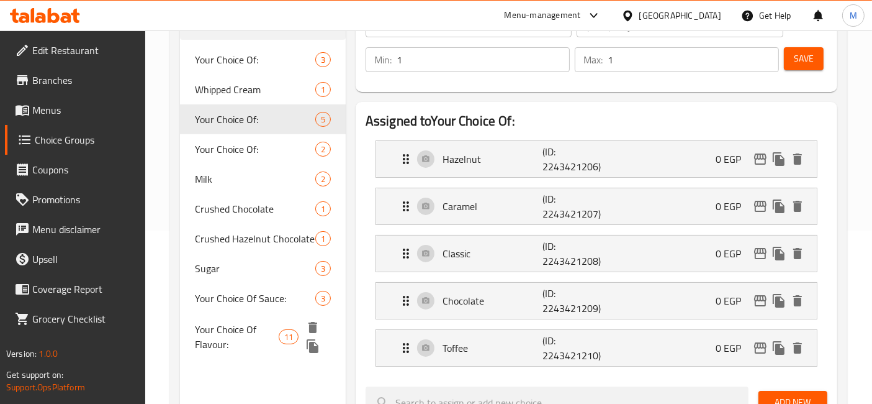
click at [247, 343] on span "Your Choice Of Flavour:" at bounding box center [237, 337] width 84 height 30
type input "Your Choice Of Flavour:"
type input "إختيارك من نكهة:"
type input "0"
type input "11"
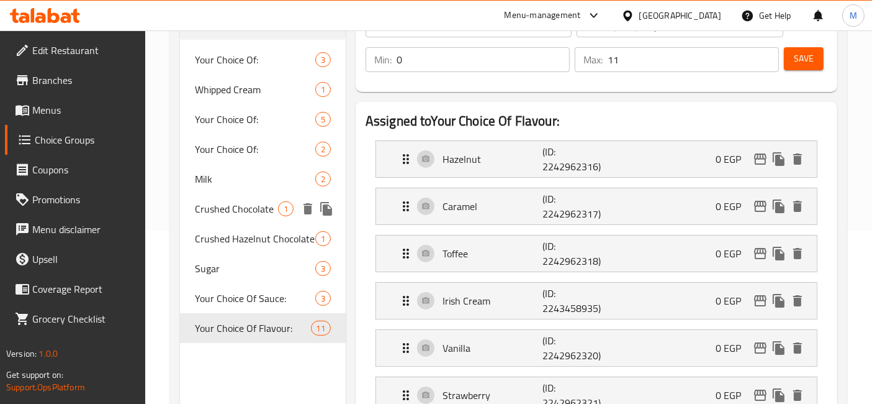
click at [251, 197] on div "Crushed Chocolate 1" at bounding box center [263, 209] width 166 height 30
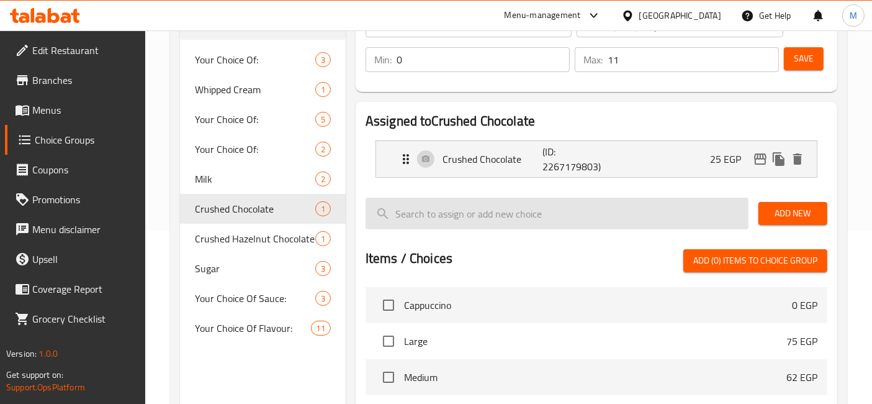
type input "Crushed Chocolate"
type input "شيكولاته مجروشة"
type input "1"
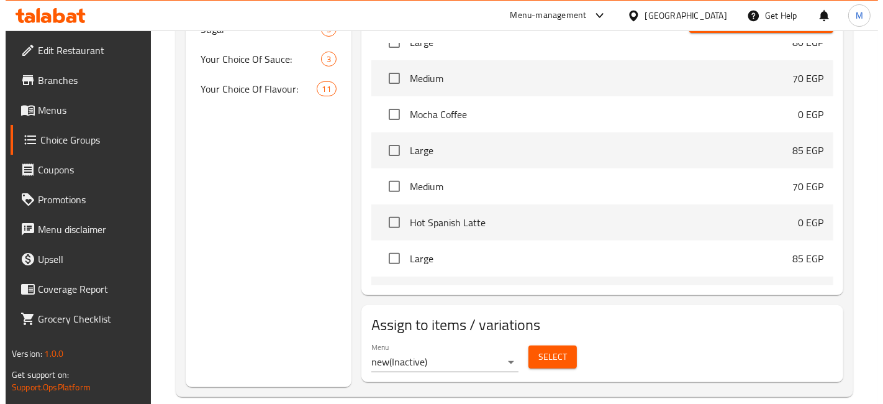
scroll to position [430, 0]
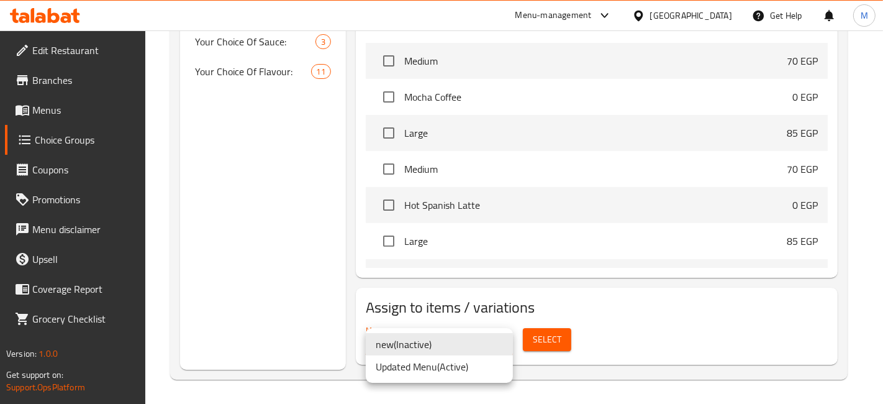
click at [447, 363] on li "Updated Menu ( Active )" at bounding box center [439, 366] width 147 height 22
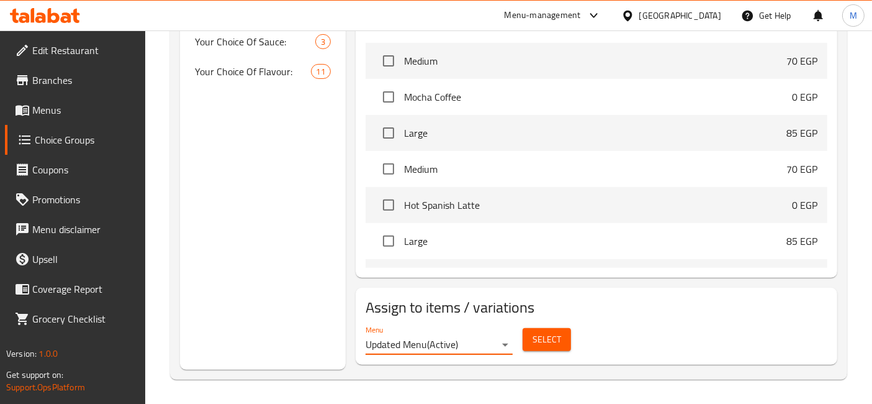
click at [534, 338] on span "Select" at bounding box center [547, 340] width 29 height 16
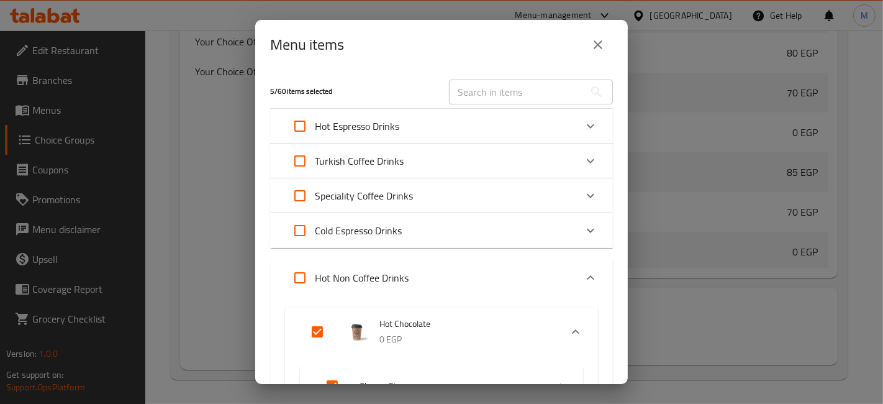
click at [583, 235] on icon "Expand" at bounding box center [590, 230] width 15 height 15
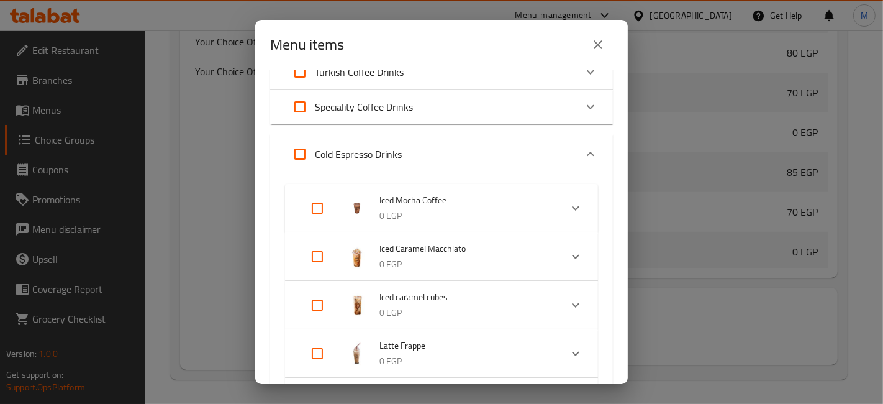
scroll to position [138, 0]
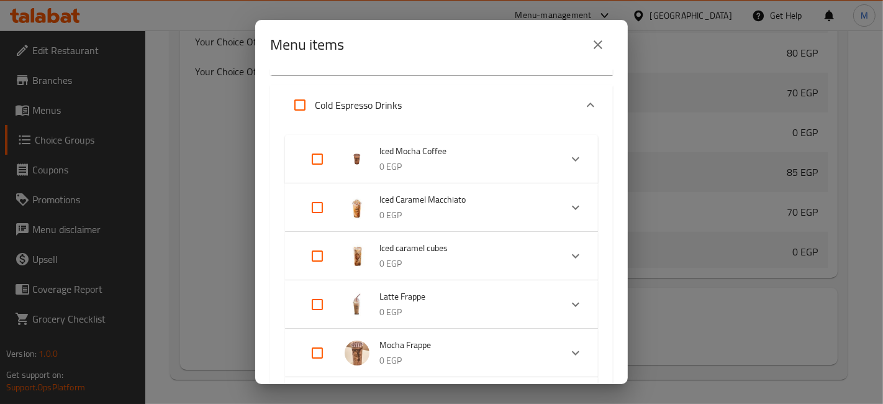
click at [314, 153] on input "Expand" at bounding box center [317, 159] width 30 height 30
checkbox input "true"
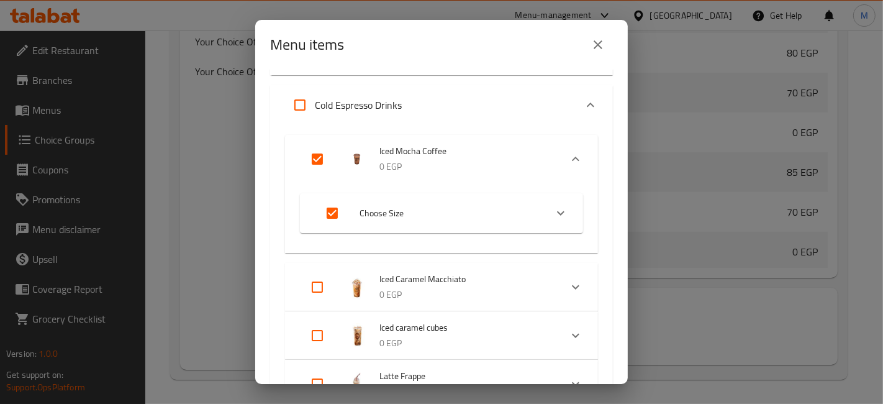
click at [328, 287] on input "Expand" at bounding box center [317, 287] width 30 height 30
checkbox input "true"
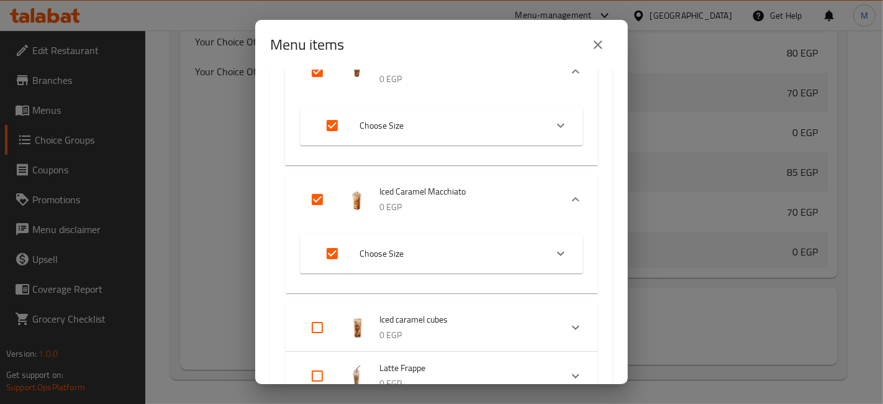
scroll to position [276, 0]
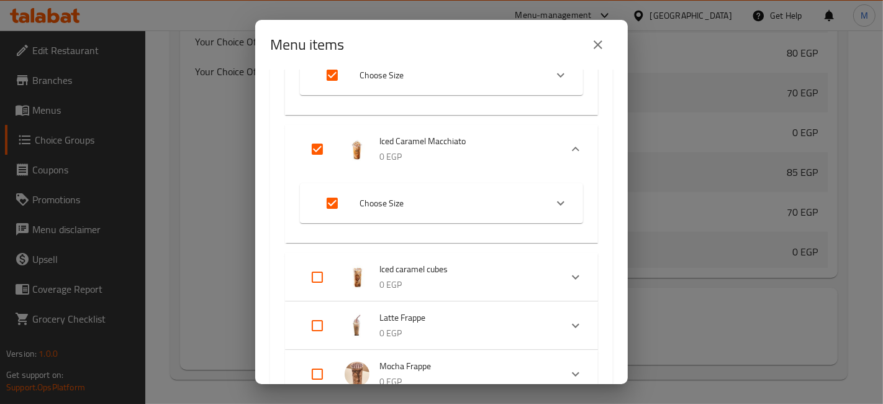
click at [314, 276] on input "Expand" at bounding box center [317, 277] width 30 height 30
checkbox input "true"
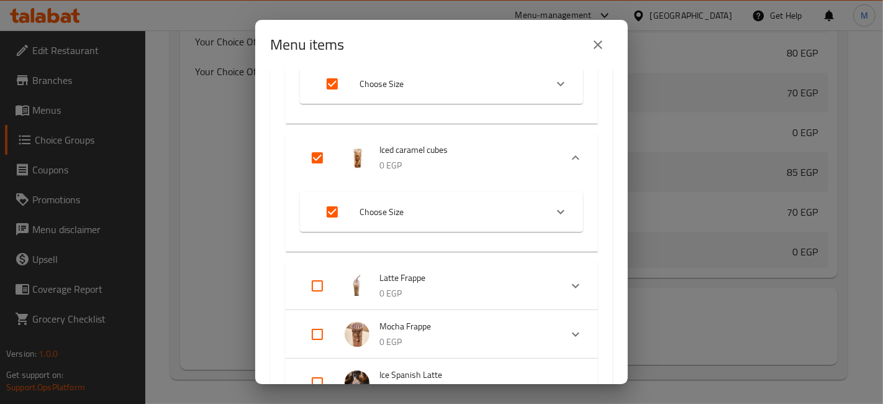
scroll to position [414, 0]
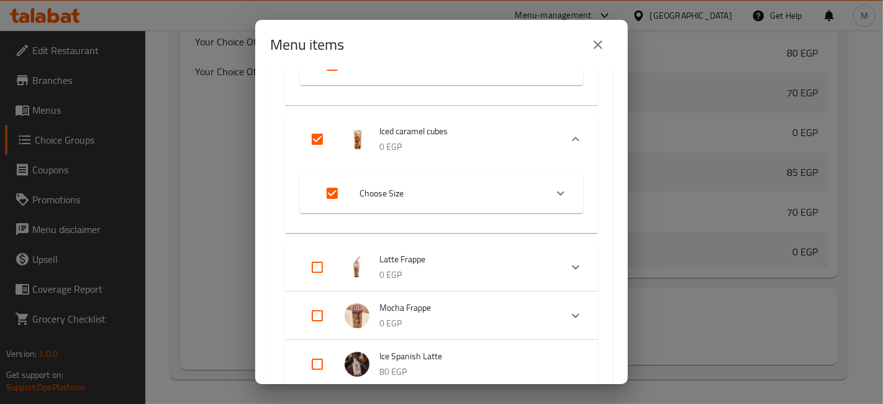
click at [320, 267] on input "Expand" at bounding box center [317, 267] width 30 height 30
checkbox input "true"
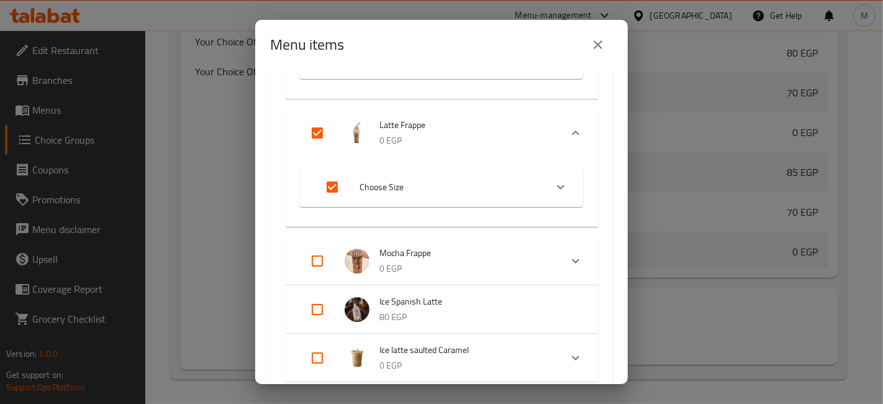
scroll to position [551, 0]
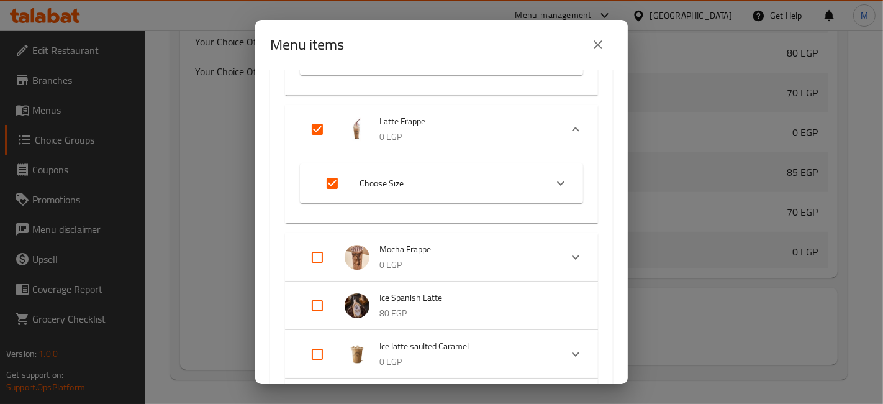
click at [324, 260] on input "Expand" at bounding box center [317, 257] width 30 height 30
checkbox input "true"
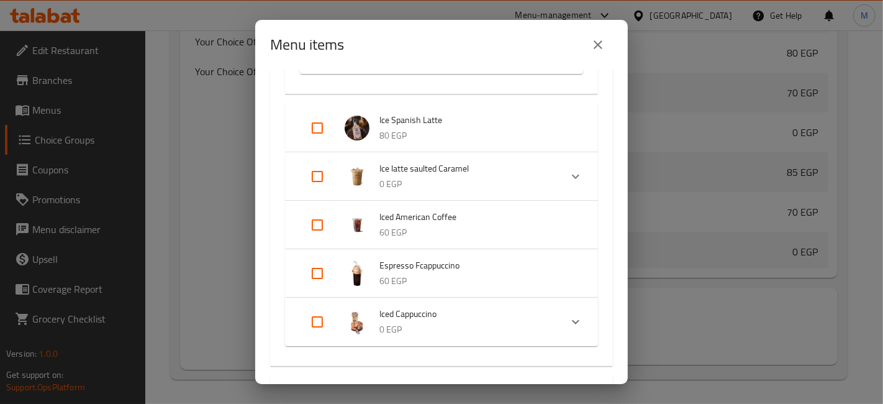
scroll to position [828, 0]
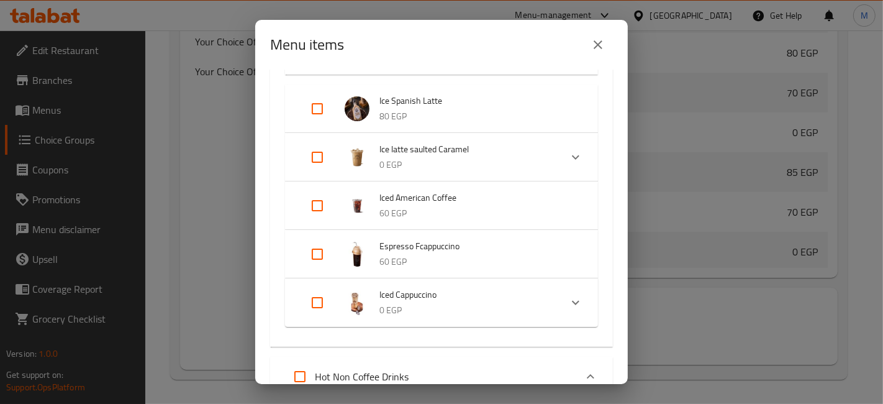
click at [317, 300] on input "Expand" at bounding box center [317, 303] width 30 height 30
checkbox input "true"
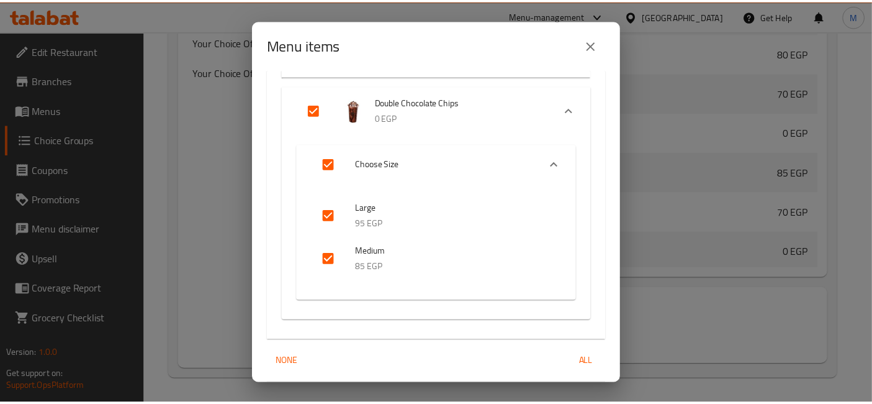
scroll to position [2420, 0]
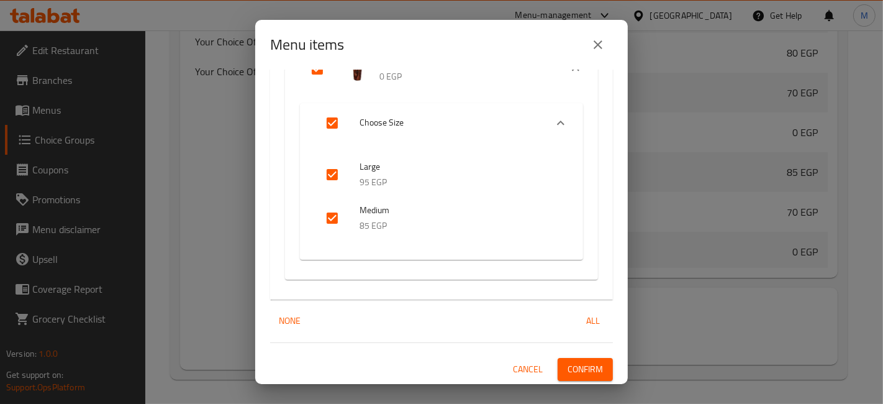
click at [592, 365] on span "Confirm" at bounding box center [585, 369] width 35 height 16
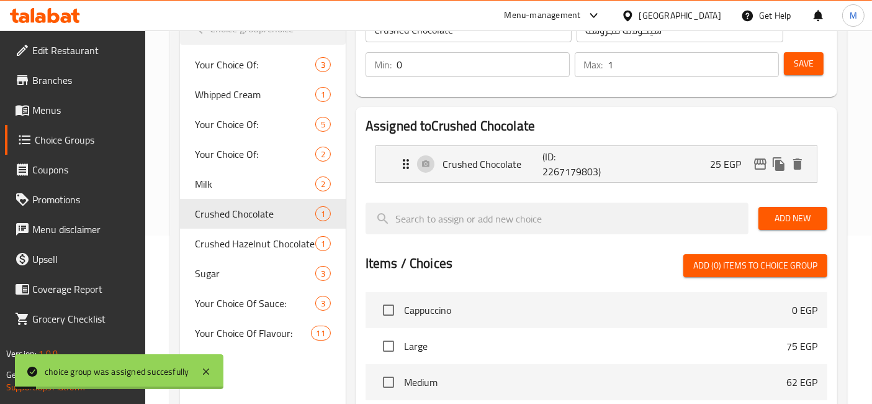
scroll to position [85, 0]
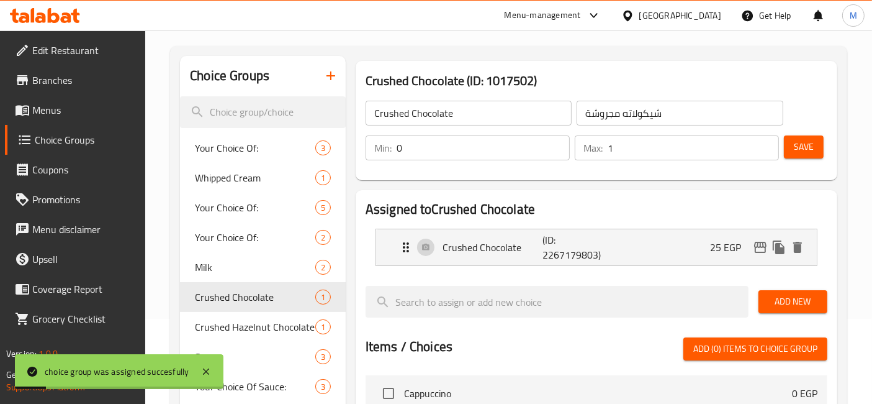
click at [810, 145] on span "Save" at bounding box center [804, 147] width 20 height 16
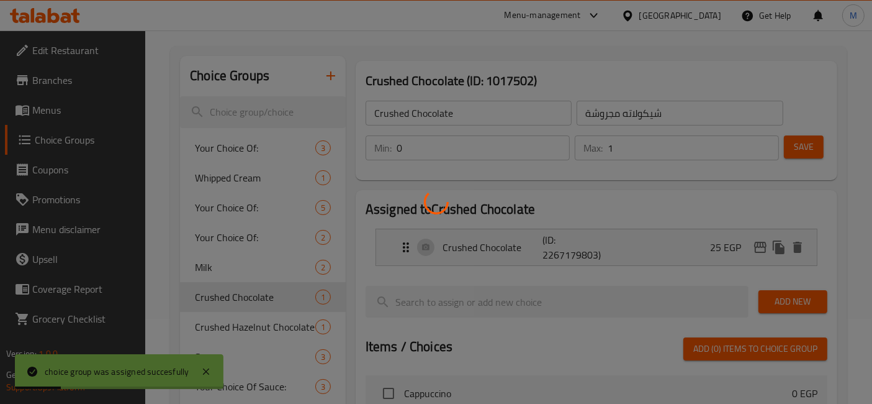
scroll to position [223, 0]
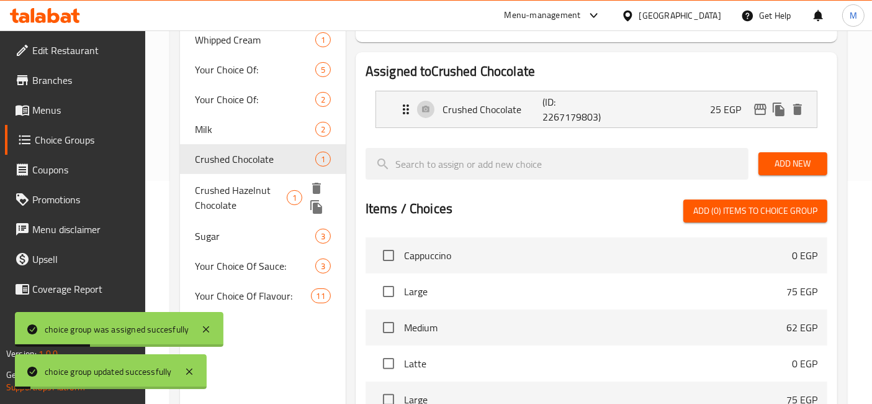
click at [225, 190] on span "Crushed Hazelnut Chocolate" at bounding box center [241, 198] width 92 height 30
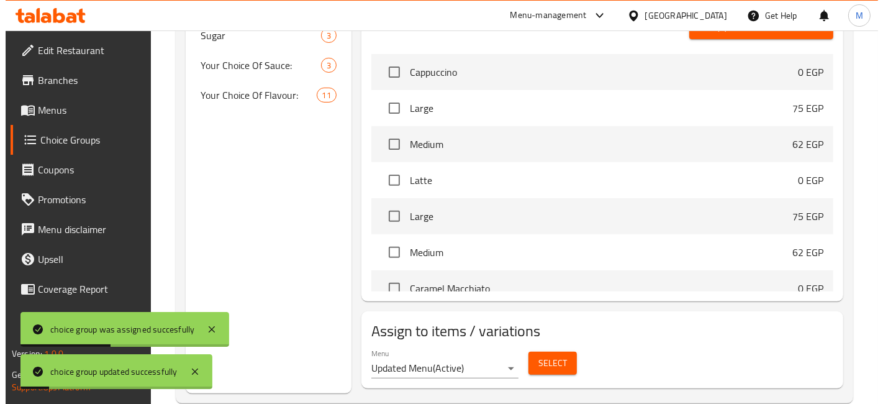
scroll to position [430, 0]
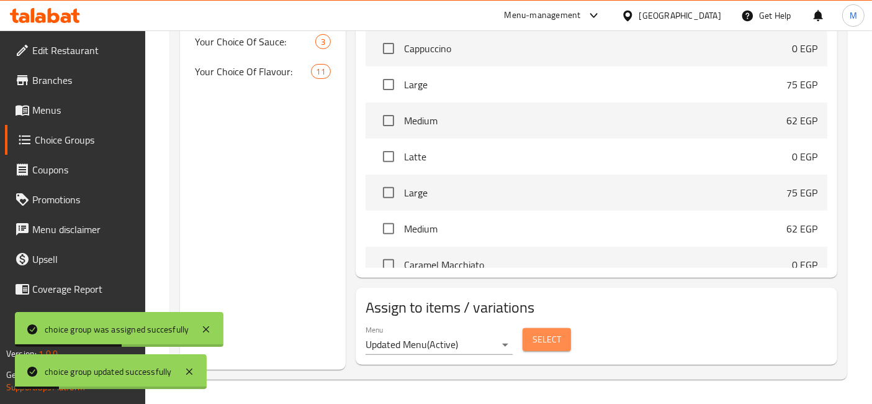
click at [553, 338] on span "Select" at bounding box center [547, 340] width 29 height 16
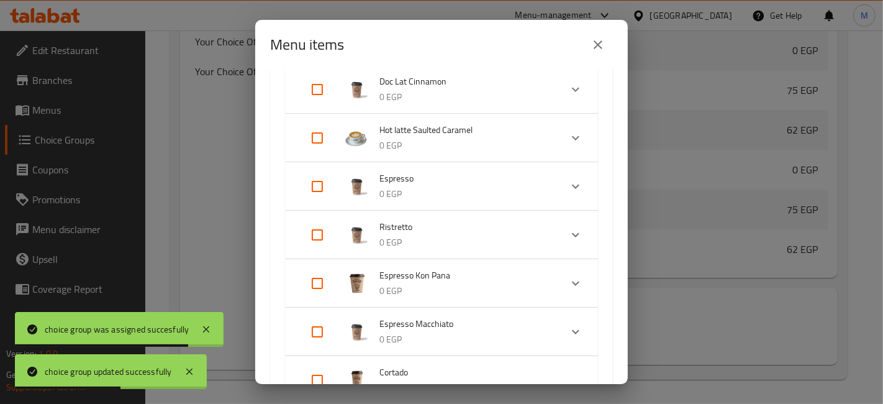
scroll to position [966, 0]
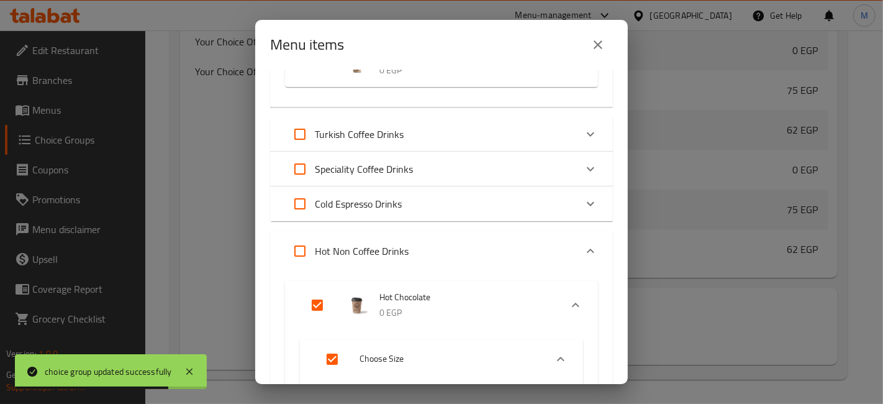
click at [583, 207] on icon "Expand" at bounding box center [590, 203] width 15 height 15
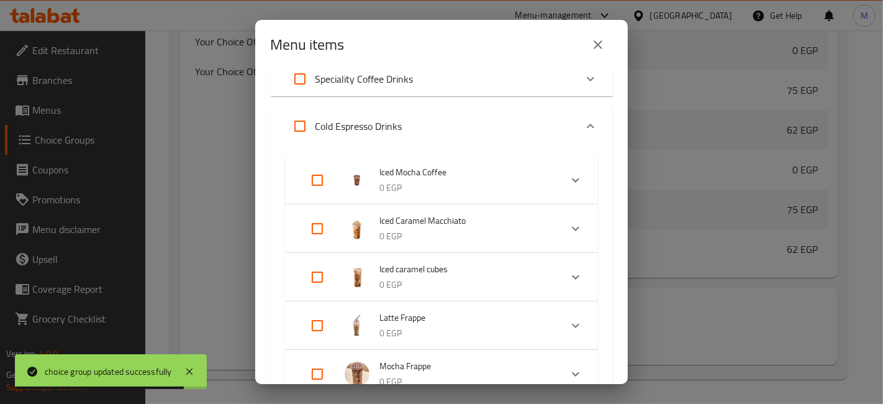
scroll to position [1103, 0]
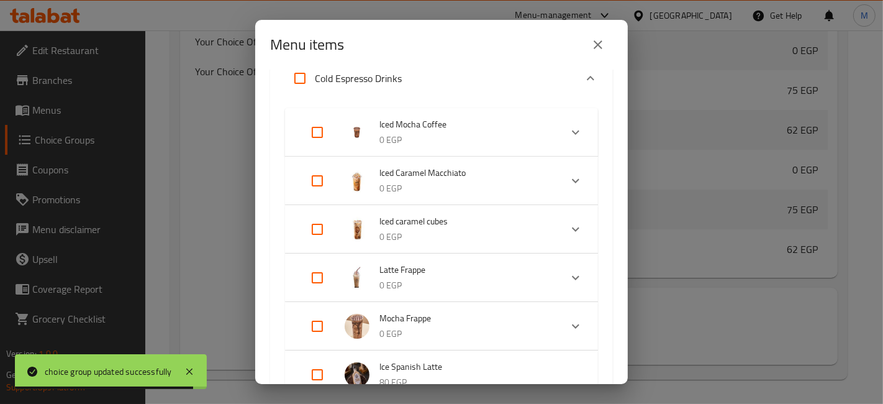
click at [329, 130] on input "Expand" at bounding box center [317, 132] width 30 height 30
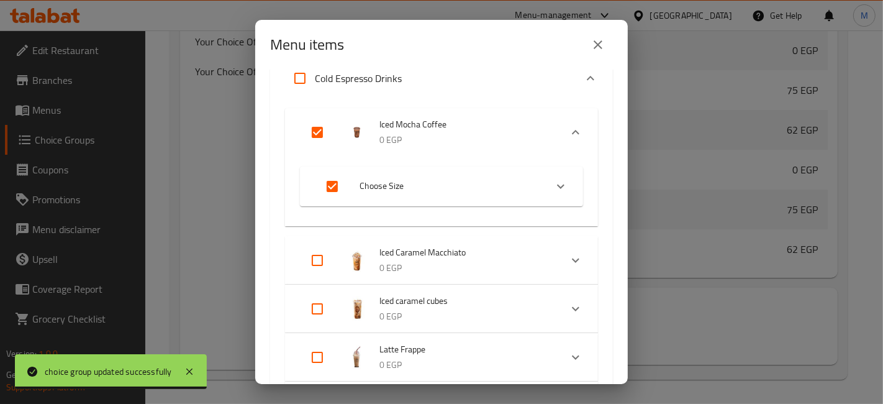
drag, startPoint x: 326, startPoint y: 244, endPoint x: 315, endPoint y: 277, distance: 34.6
click at [323, 253] on input "Expand" at bounding box center [317, 260] width 30 height 30
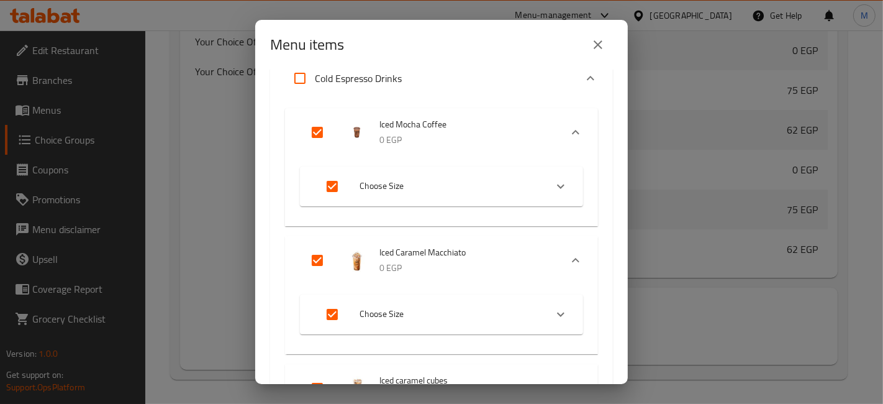
scroll to position [1242, 0]
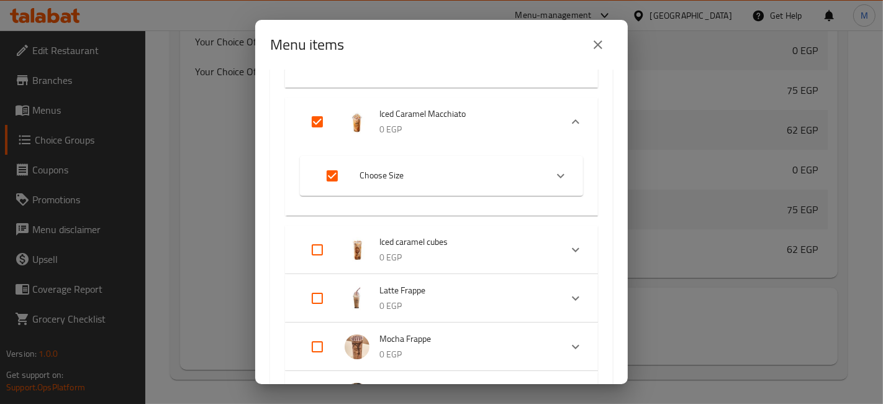
click at [315, 343] on input "Expand" at bounding box center [317, 347] width 30 height 30
click at [322, 302] on input "Expand" at bounding box center [317, 298] width 30 height 30
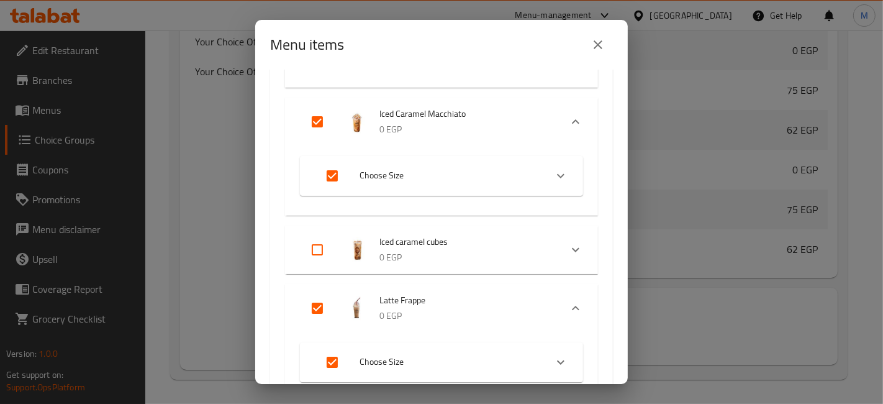
click at [320, 261] on input "Expand" at bounding box center [317, 250] width 30 height 30
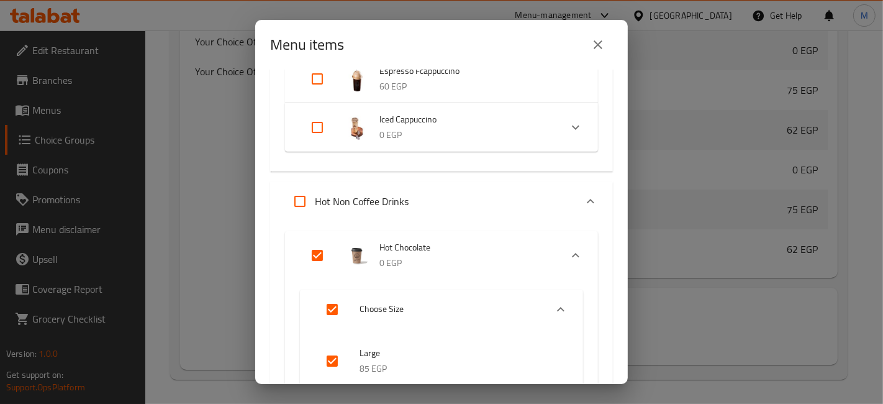
scroll to position [1932, 0]
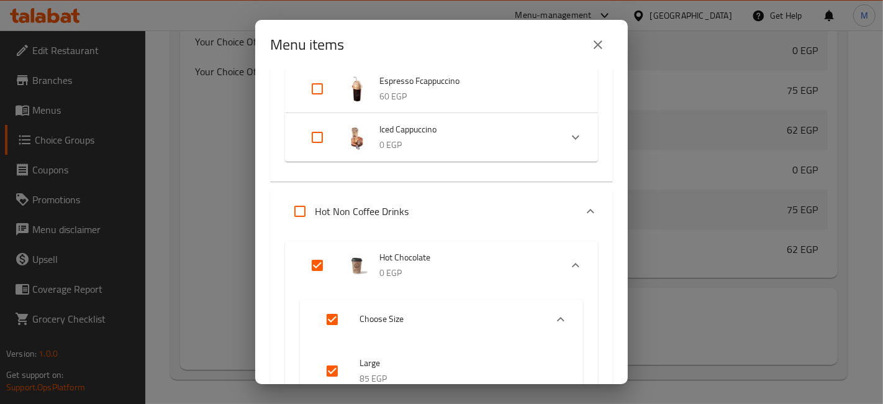
click at [319, 134] on input "Expand" at bounding box center [317, 137] width 30 height 30
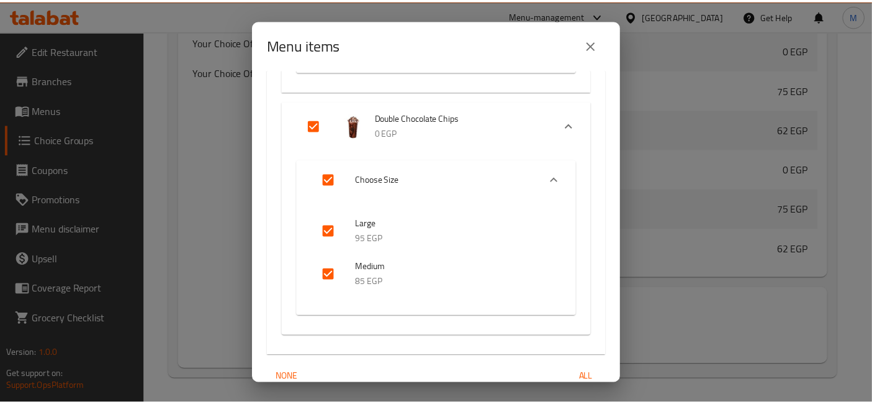
scroll to position [3358, 0]
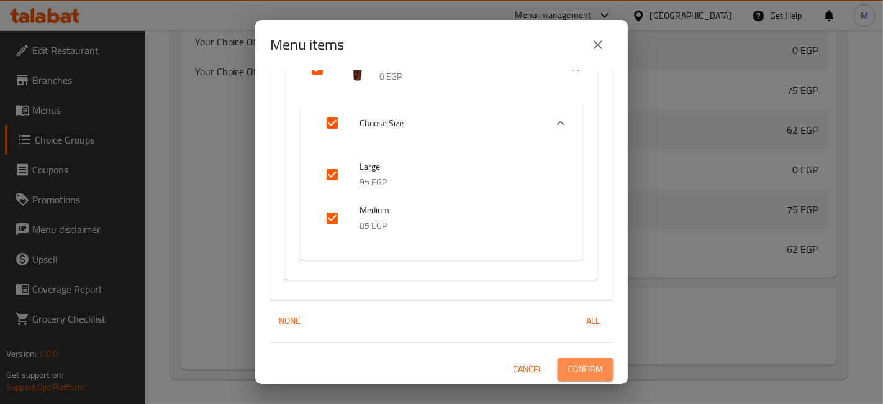
click at [568, 358] on button "Confirm" at bounding box center [585, 369] width 55 height 23
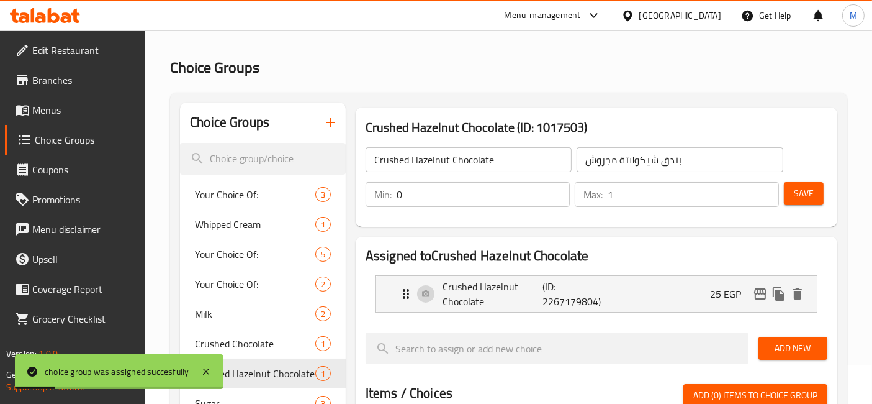
scroll to position [0, 0]
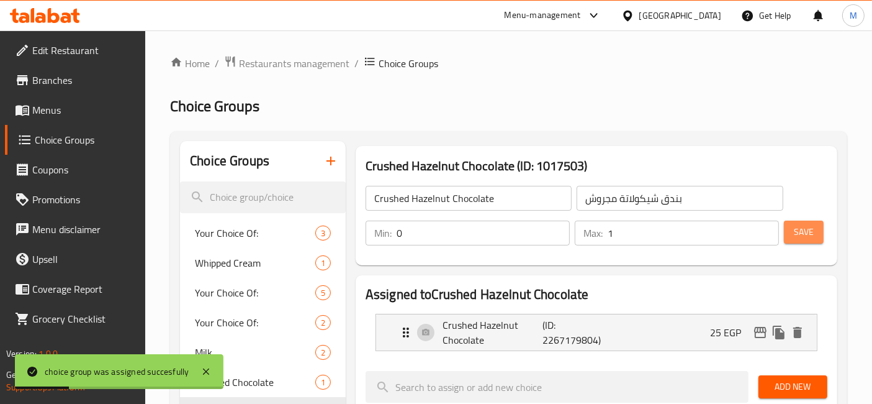
click at [816, 233] on button "Save" at bounding box center [804, 231] width 40 height 23
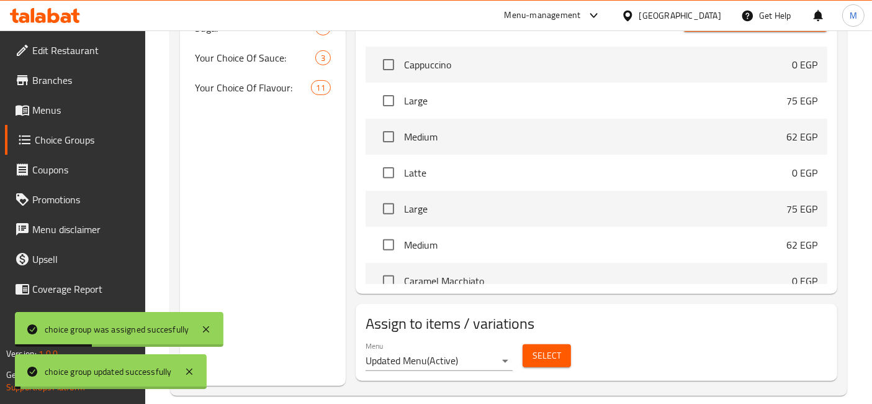
scroll to position [276, 0]
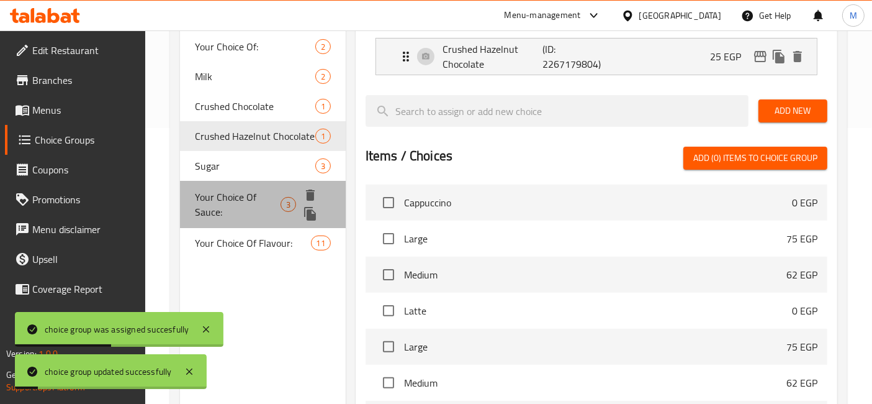
click at [236, 192] on span "Your Choice Of Sauce:" at bounding box center [237, 204] width 85 height 30
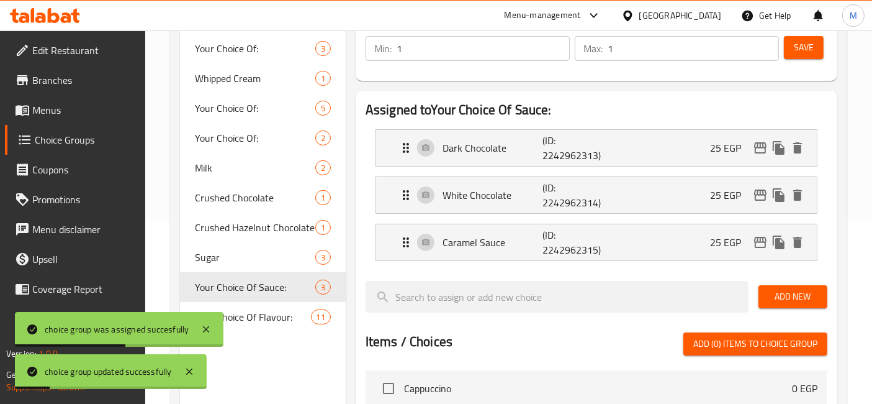
scroll to position [69, 0]
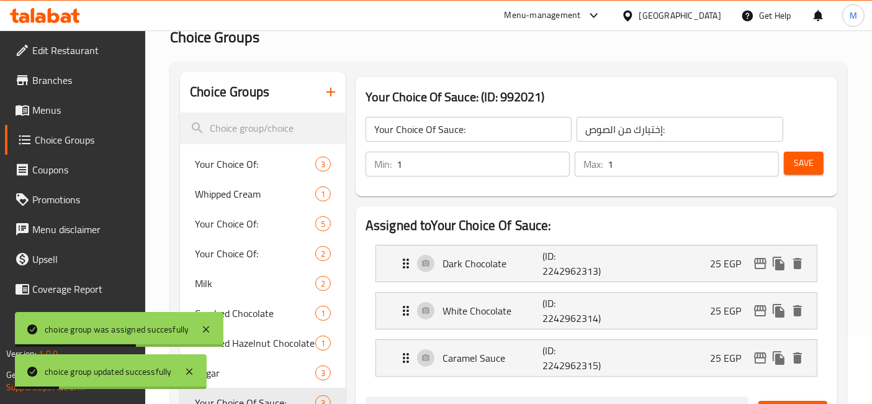
click at [808, 156] on span "Save" at bounding box center [804, 163] width 20 height 16
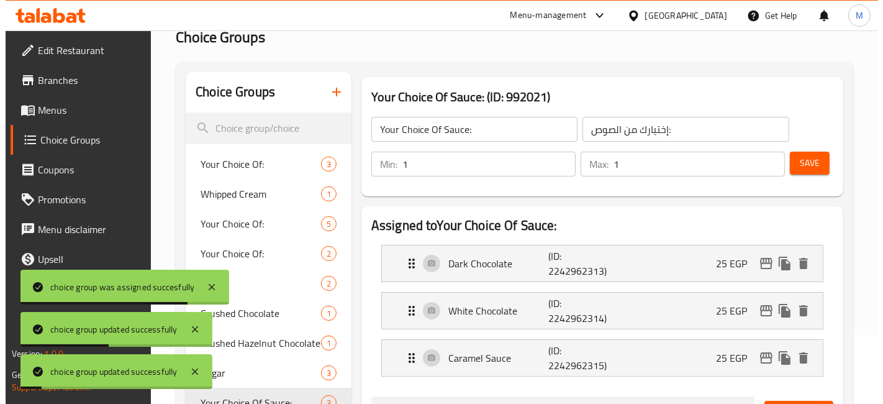
scroll to position [523, 0]
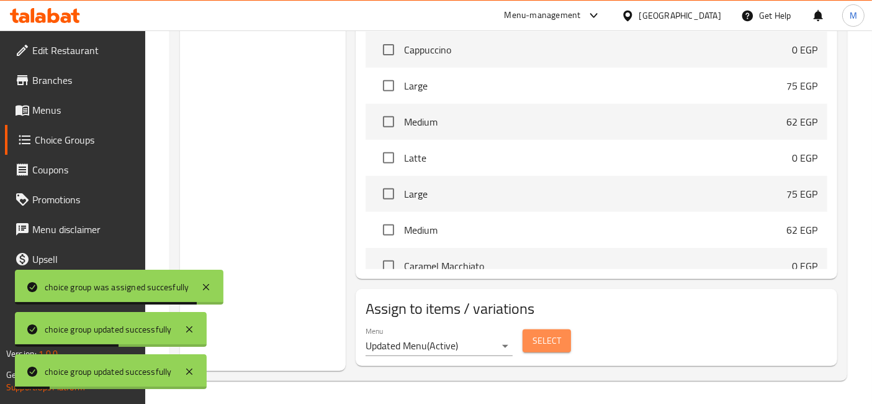
click at [546, 343] on span "Select" at bounding box center [547, 341] width 29 height 16
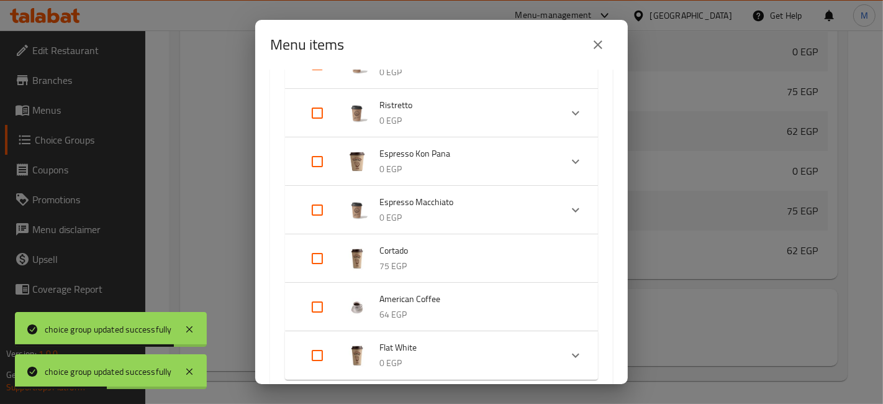
scroll to position [1035, 0]
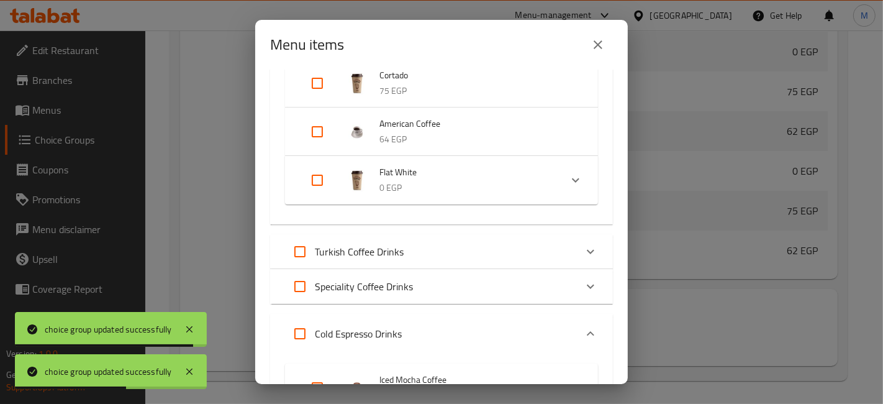
click at [473, 276] on div "Speciality Coffee Drinks" at bounding box center [430, 286] width 291 height 30
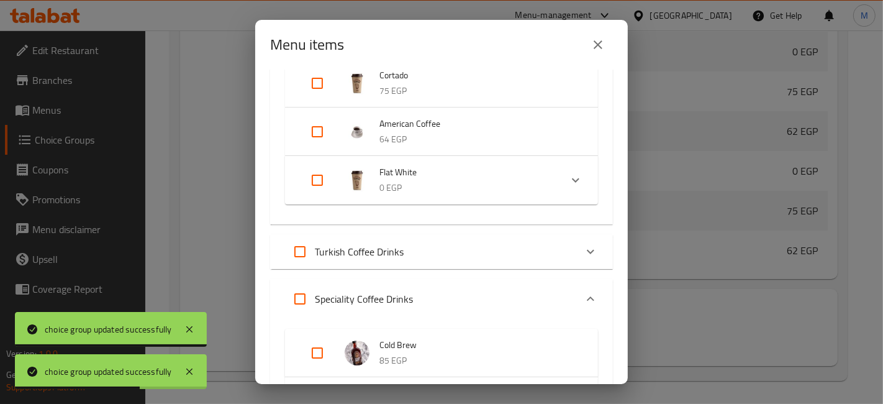
click at [466, 297] on div "Speciality Coffee Drinks" at bounding box center [430, 299] width 291 height 30
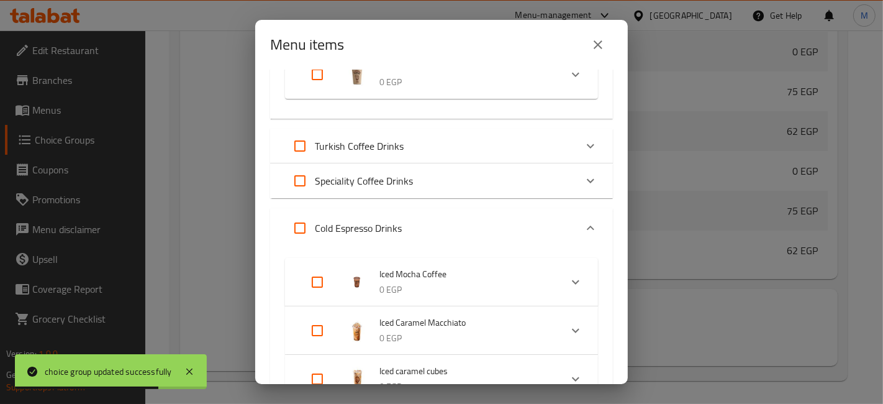
scroll to position [1172, 0]
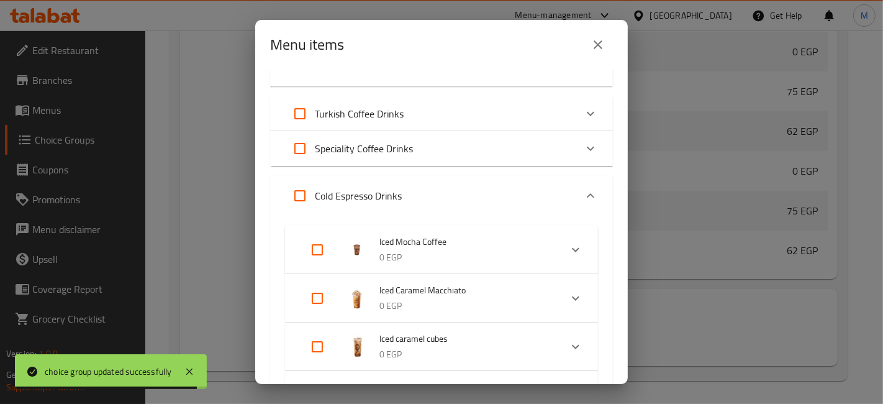
click at [315, 248] on input "Expand" at bounding box center [317, 250] width 30 height 30
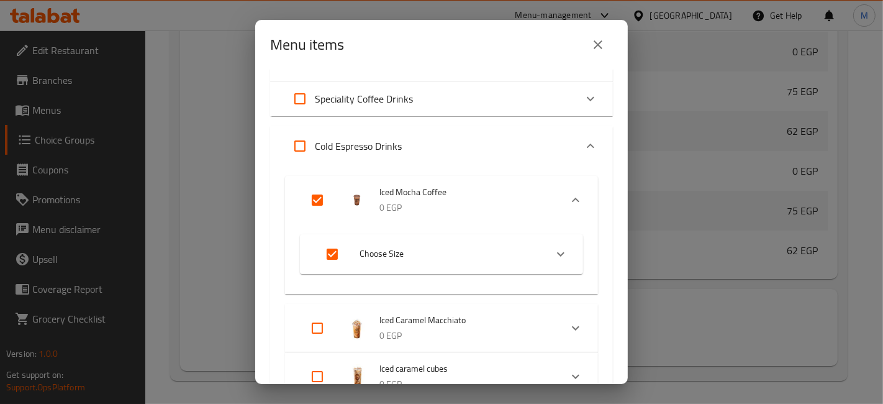
scroll to position [1311, 0]
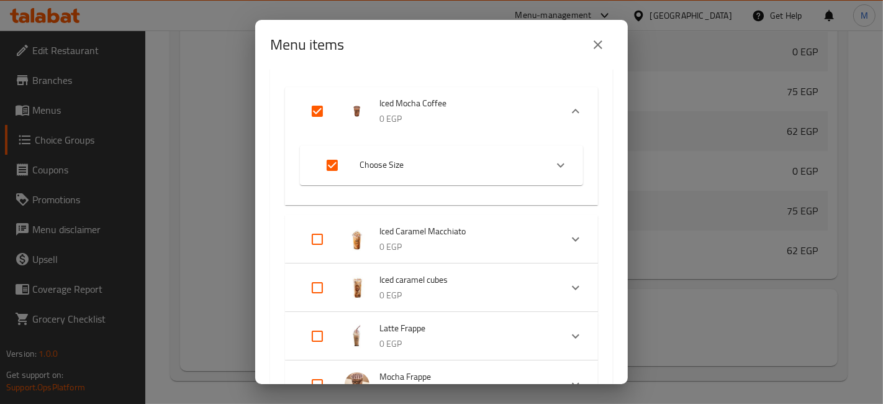
click at [323, 321] on input "Expand" at bounding box center [317, 336] width 30 height 30
click at [317, 279] on input "Expand" at bounding box center [317, 288] width 30 height 30
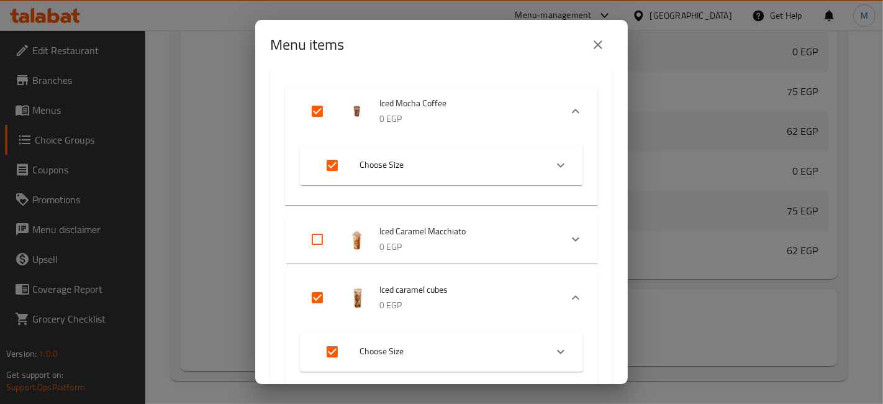
click at [317, 242] on input "Expand" at bounding box center [317, 239] width 30 height 30
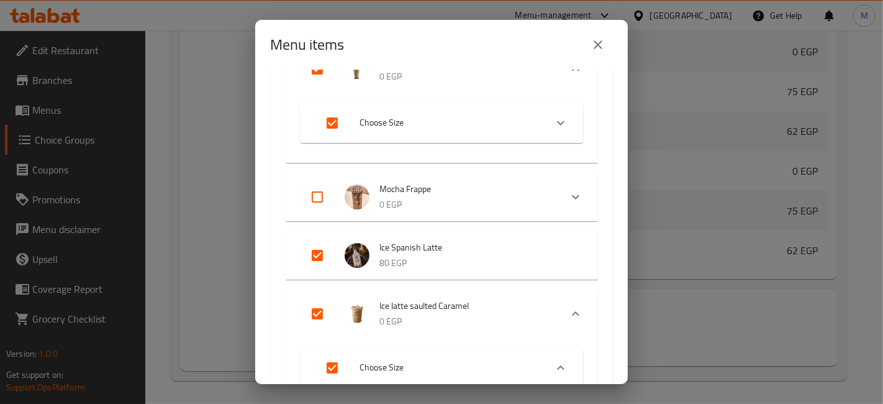
scroll to position [1793, 0]
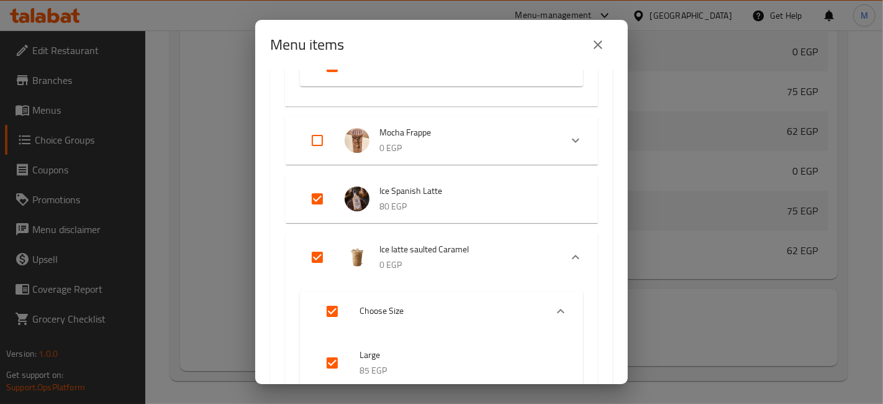
click at [320, 132] on input "Expand" at bounding box center [317, 140] width 30 height 30
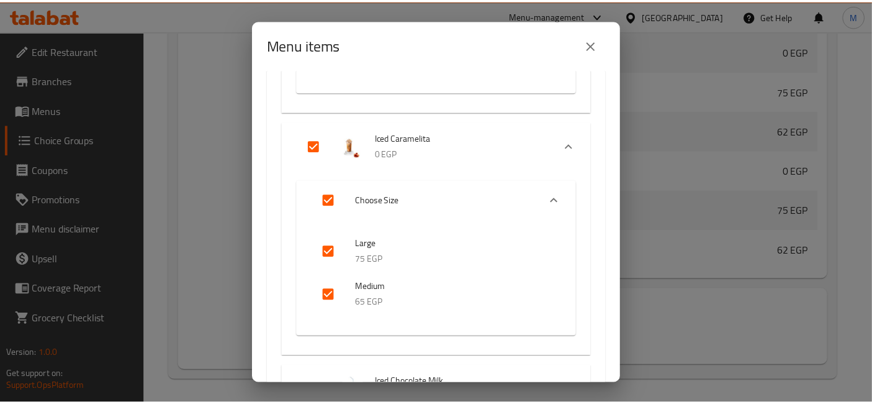
scroll to position [3656, 0]
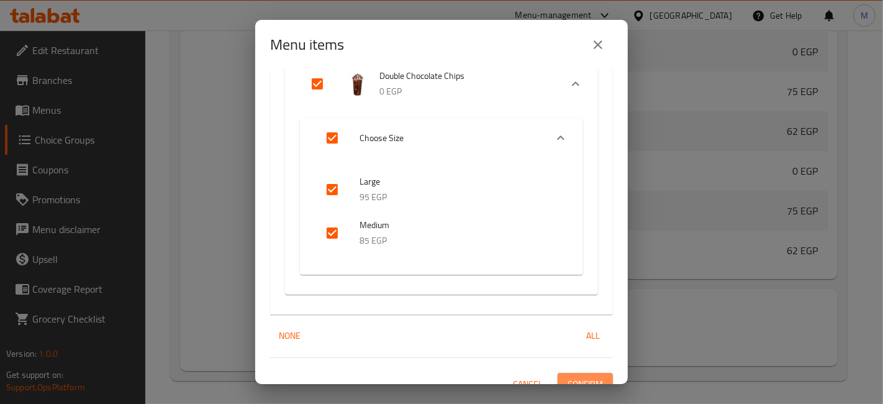
click at [588, 377] on span "Confirm" at bounding box center [585, 384] width 35 height 16
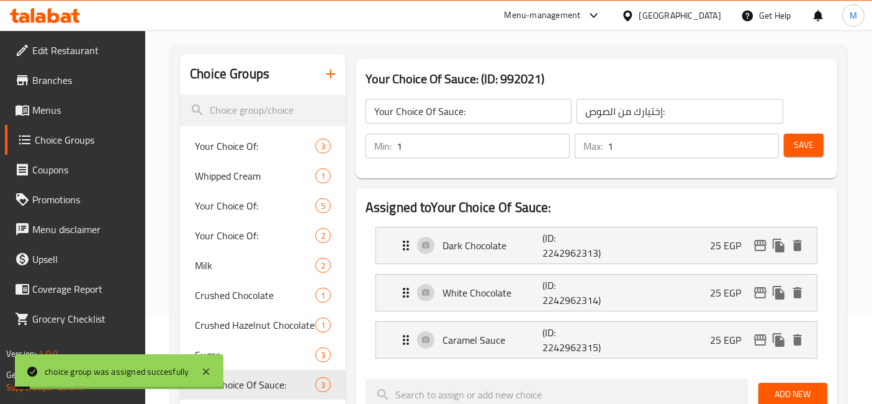
scroll to position [40, 0]
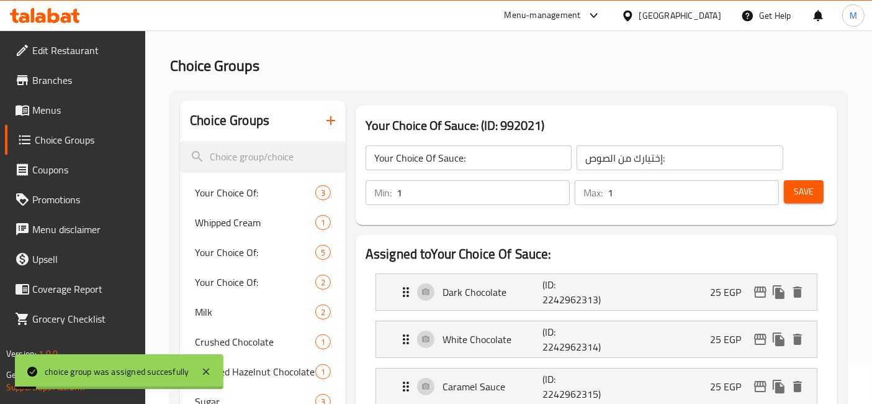
click at [793, 194] on button "Save" at bounding box center [804, 191] width 40 height 23
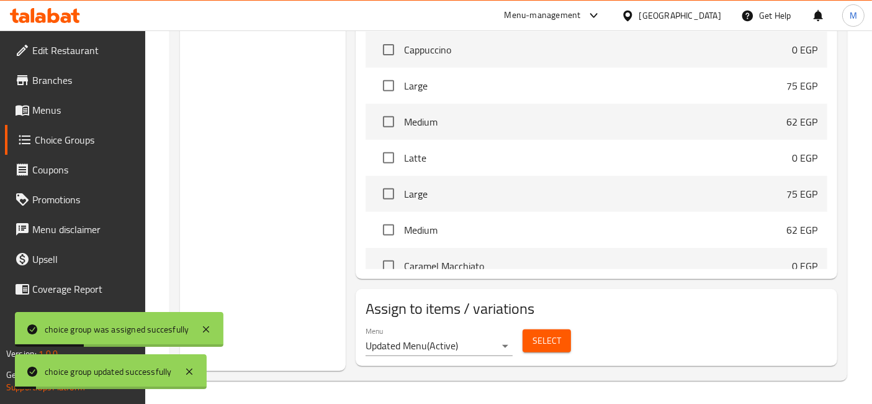
scroll to position [385, 0]
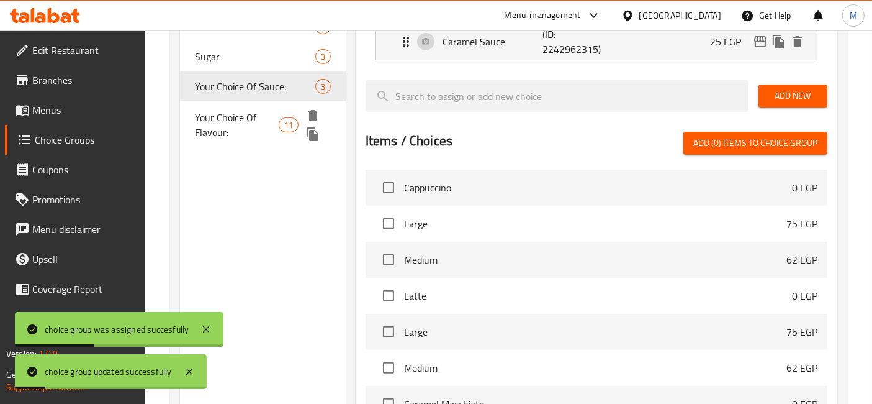
click at [253, 119] on span "Your Choice Of Flavour:" at bounding box center [237, 125] width 84 height 30
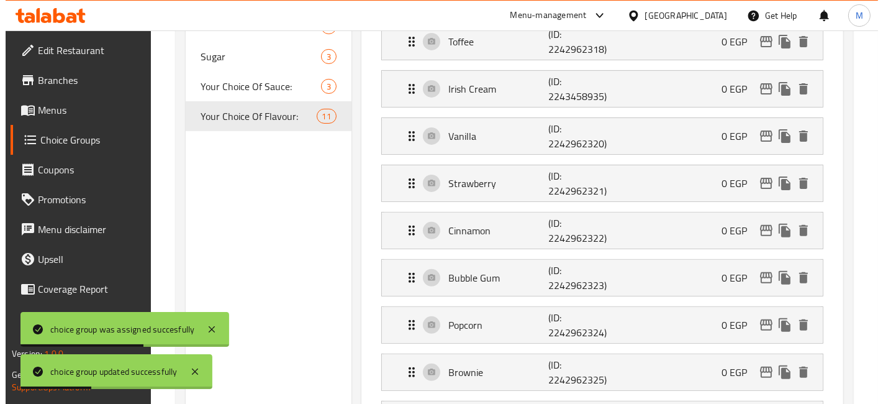
scroll to position [898, 0]
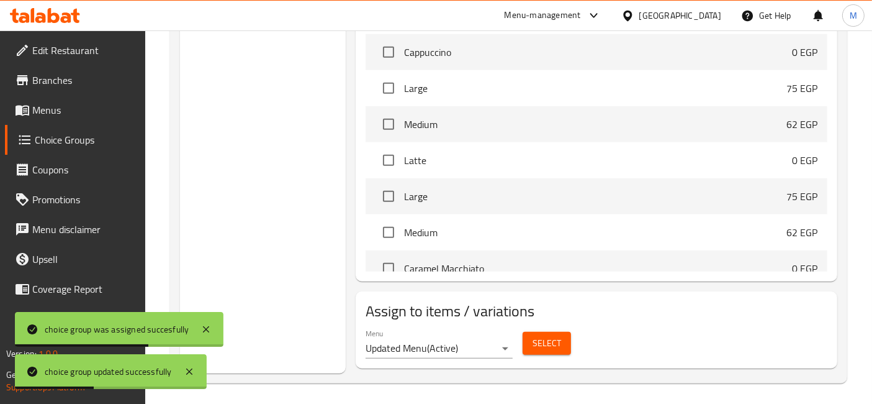
click at [571, 342] on div "Select" at bounding box center [547, 343] width 58 height 33
click at [569, 343] on button "Select" at bounding box center [547, 343] width 48 height 23
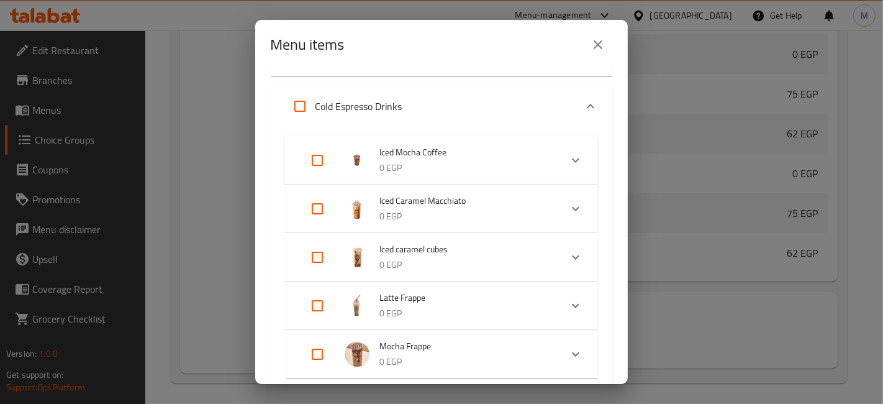
scroll to position [1242, 0]
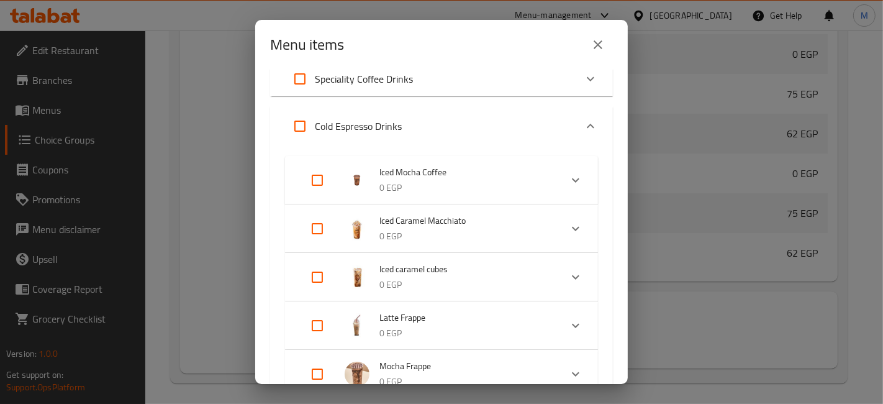
click at [314, 180] on input "Expand" at bounding box center [317, 180] width 30 height 30
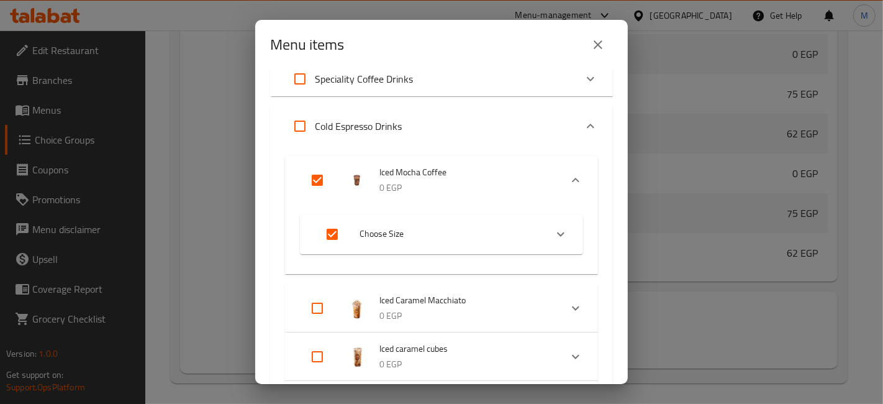
click at [325, 309] on input "Expand" at bounding box center [317, 308] width 30 height 30
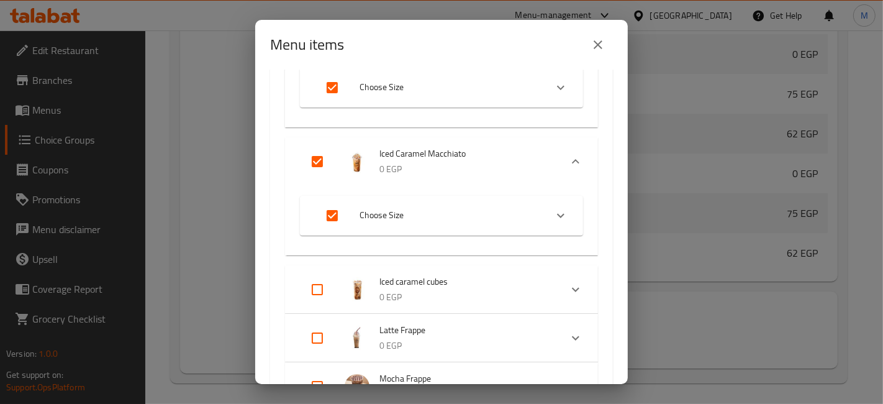
scroll to position [1518, 0]
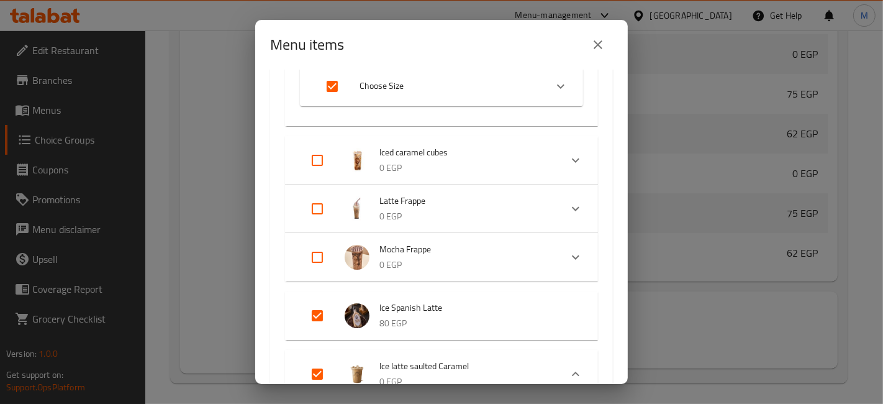
drag, startPoint x: 324, startPoint y: 260, endPoint x: 314, endPoint y: 238, distance: 23.3
click at [323, 260] on input "Expand" at bounding box center [317, 257] width 30 height 30
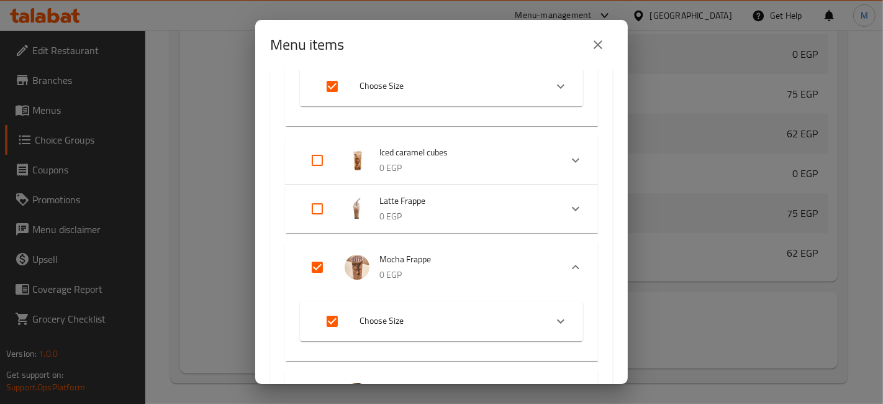
click at [315, 205] on input "Expand" at bounding box center [317, 209] width 30 height 30
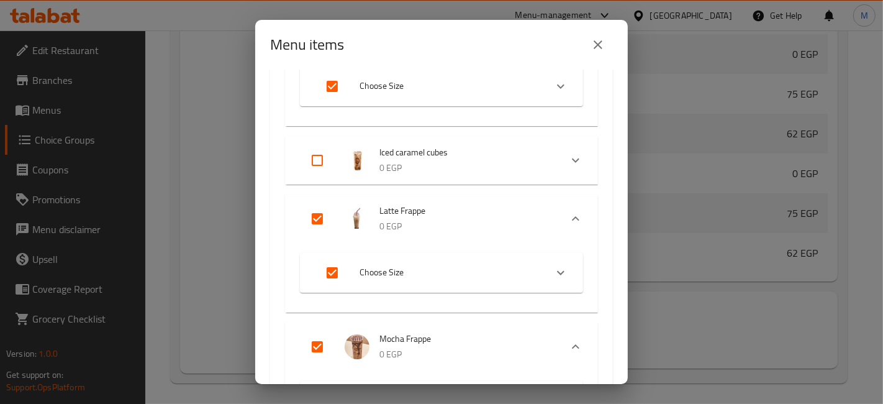
click at [334, 156] on div "Expand" at bounding box center [327, 160] width 35 height 30
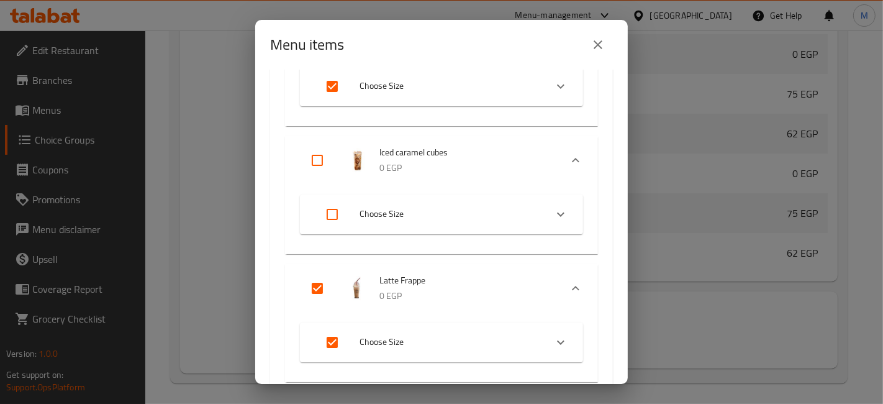
click at [322, 159] on input "Expand" at bounding box center [317, 160] width 30 height 30
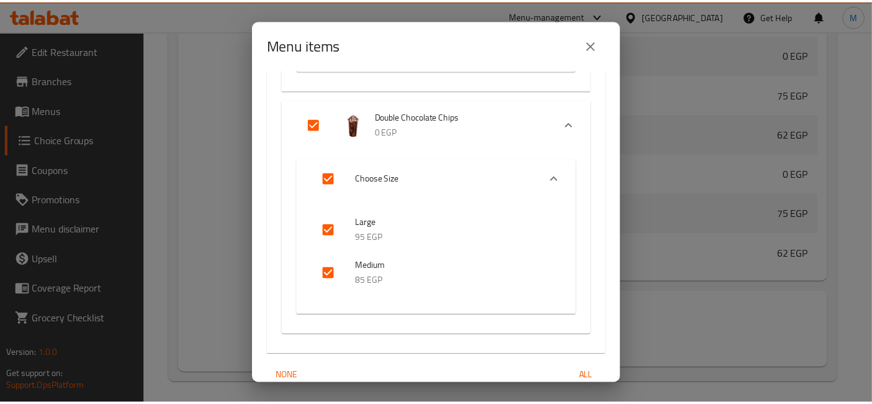
scroll to position [3602, 0]
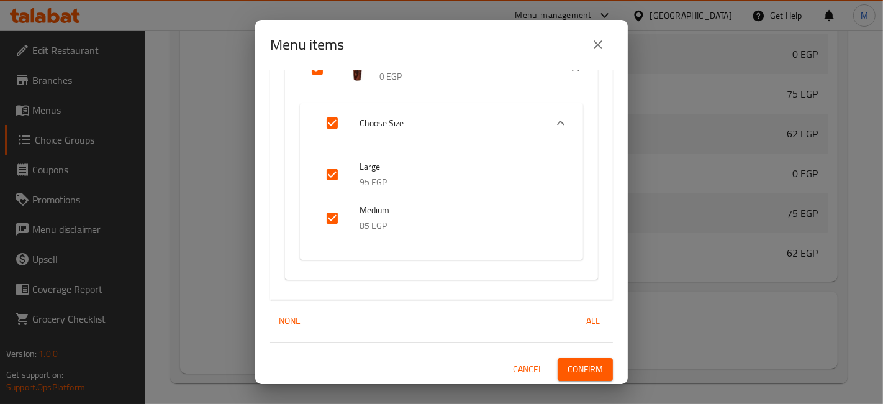
click at [584, 369] on span "Confirm" at bounding box center [585, 369] width 35 height 16
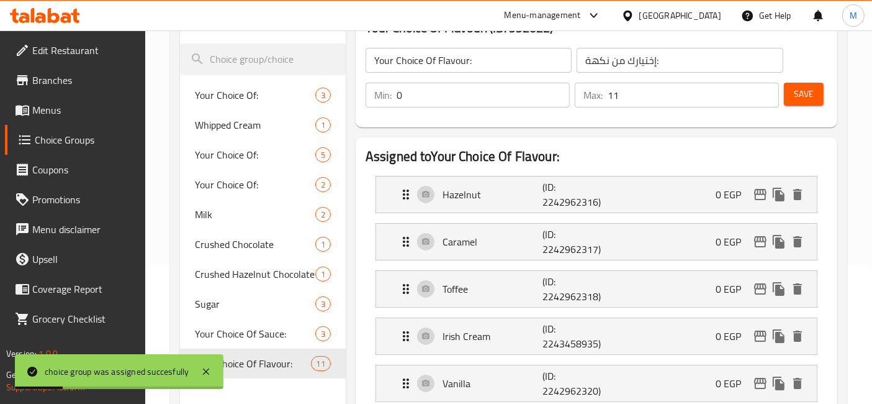
scroll to position [70, 0]
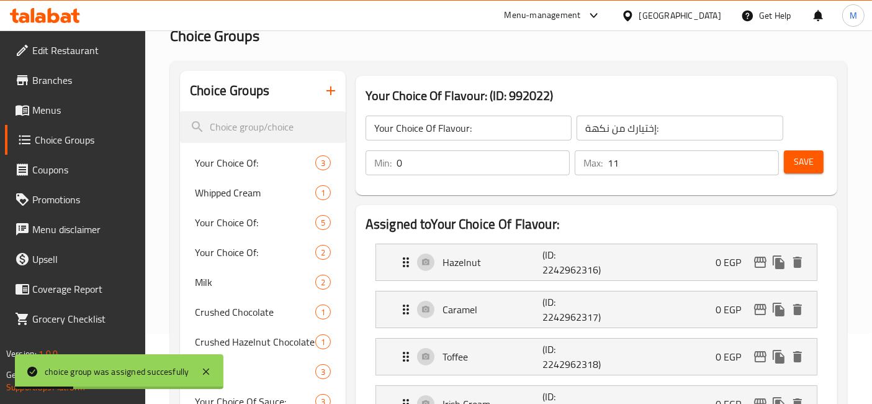
click at [809, 160] on span "Save" at bounding box center [804, 162] width 20 height 16
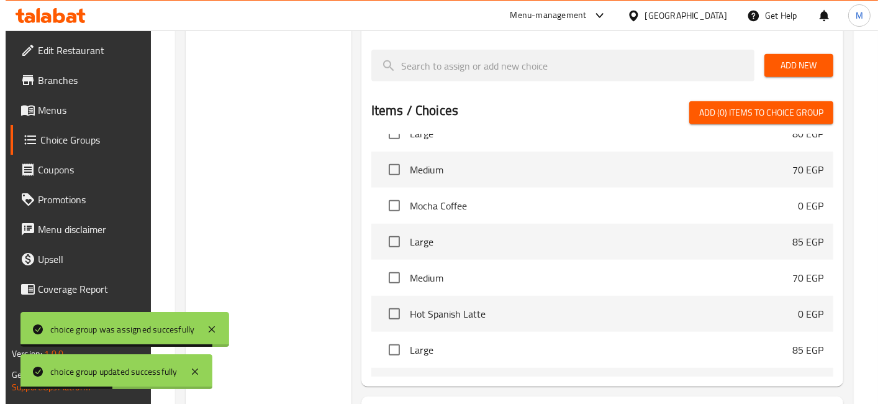
scroll to position [898, 0]
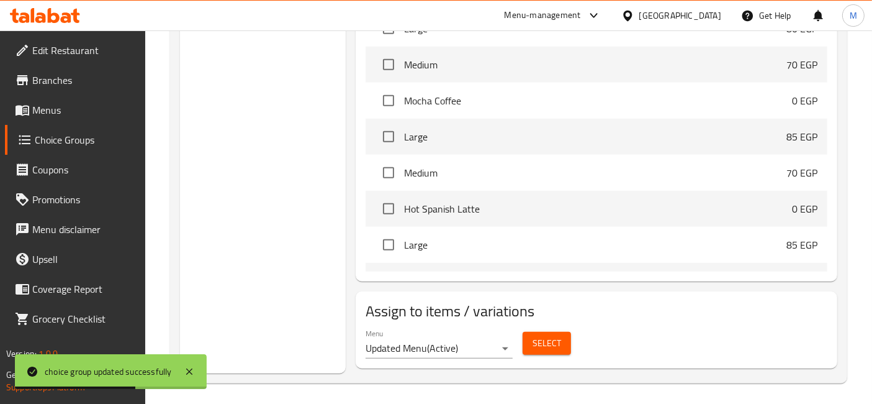
click at [535, 337] on span "Select" at bounding box center [547, 343] width 29 height 16
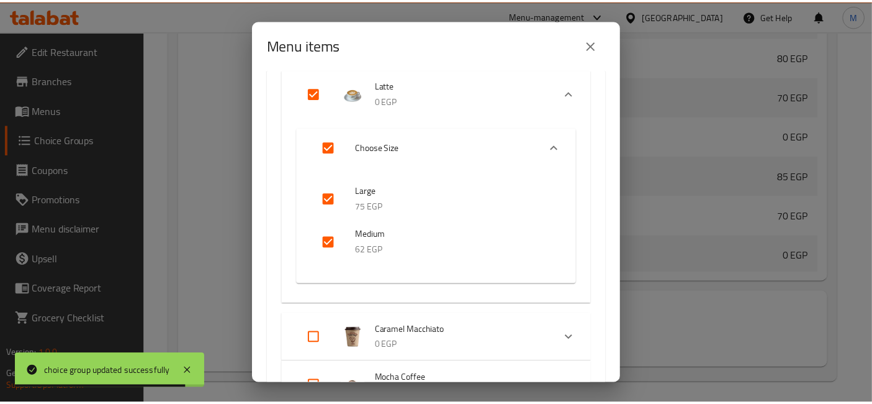
scroll to position [621, 0]
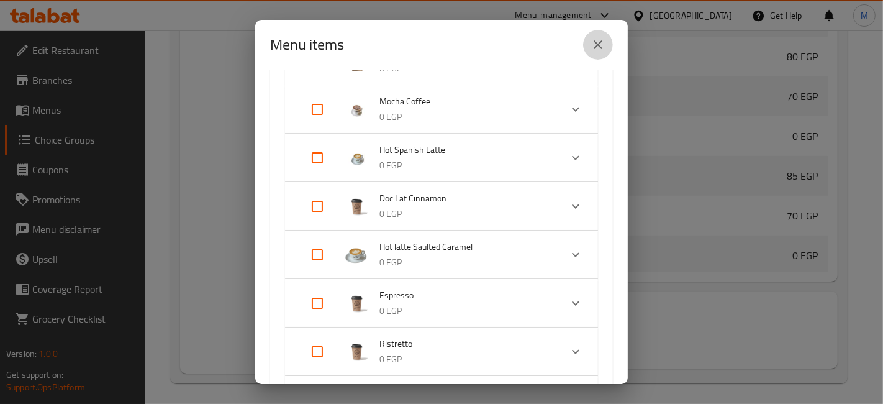
click at [587, 39] on button "close" at bounding box center [598, 45] width 30 height 30
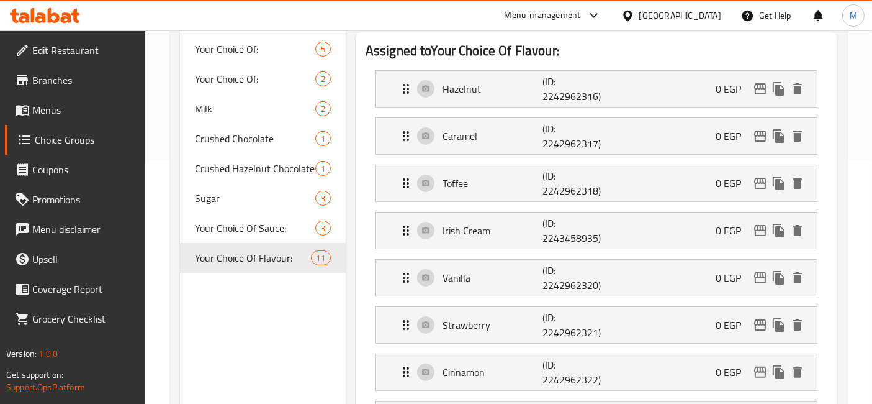
scroll to position [277, 0]
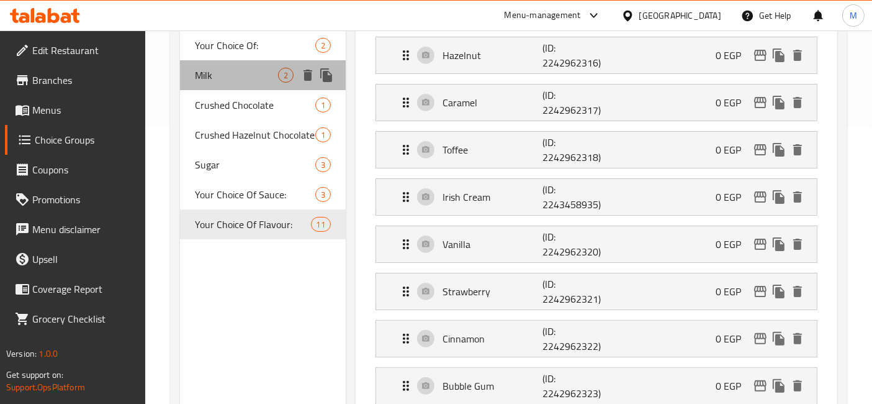
click at [238, 81] on span "Milk" at bounding box center [236, 75] width 83 height 15
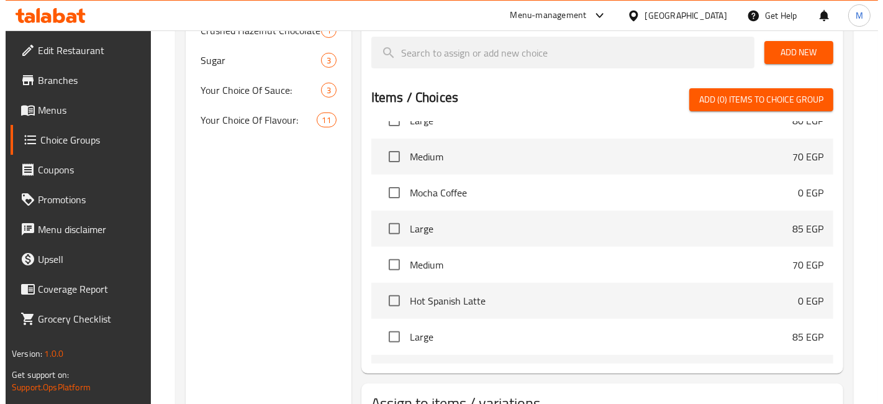
scroll to position [476, 0]
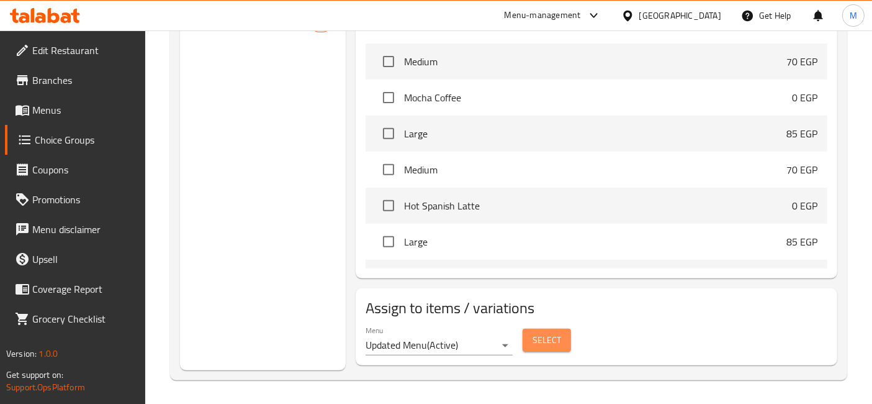
click at [556, 329] on button "Select" at bounding box center [547, 340] width 48 height 23
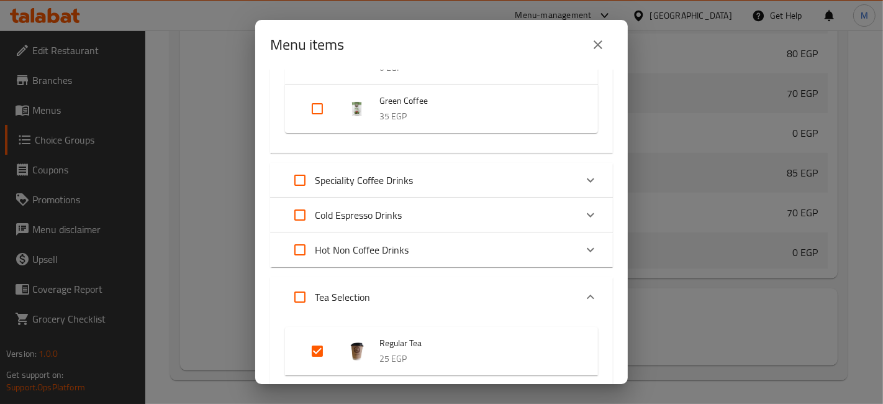
scroll to position [4617, 0]
click at [441, 215] on div "Cold Espresso Drinks" at bounding box center [430, 217] width 291 height 30
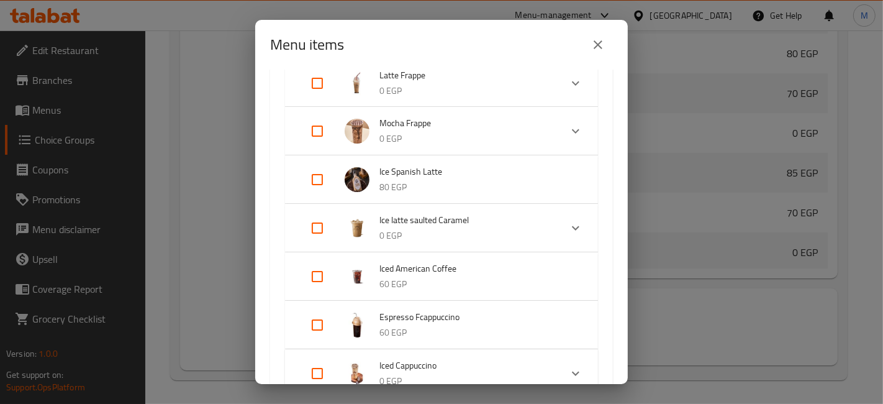
scroll to position [5031, 0]
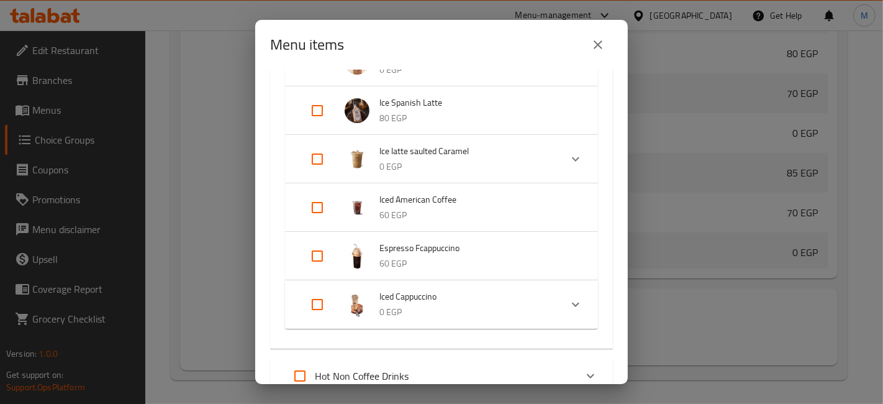
click at [318, 207] on input "Expand" at bounding box center [317, 208] width 30 height 30
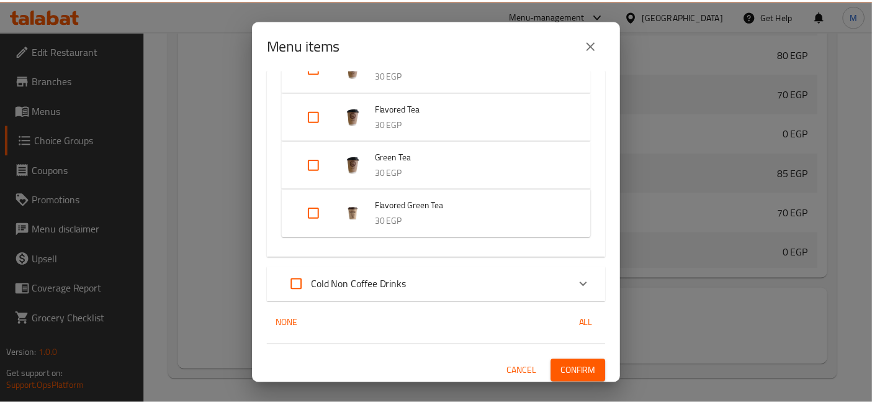
scroll to position [5521, 0]
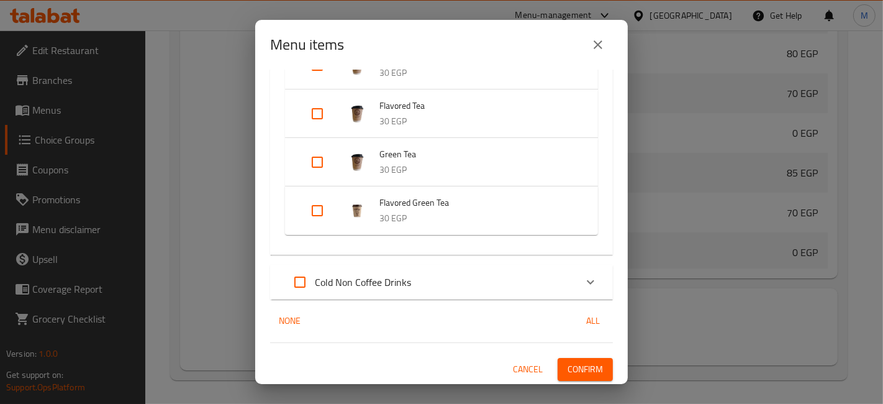
click at [581, 363] on span "Confirm" at bounding box center [585, 369] width 35 height 16
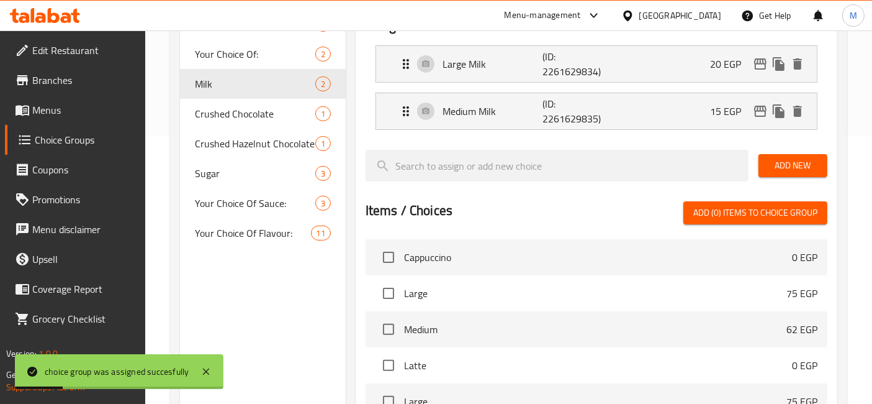
scroll to position [200, 0]
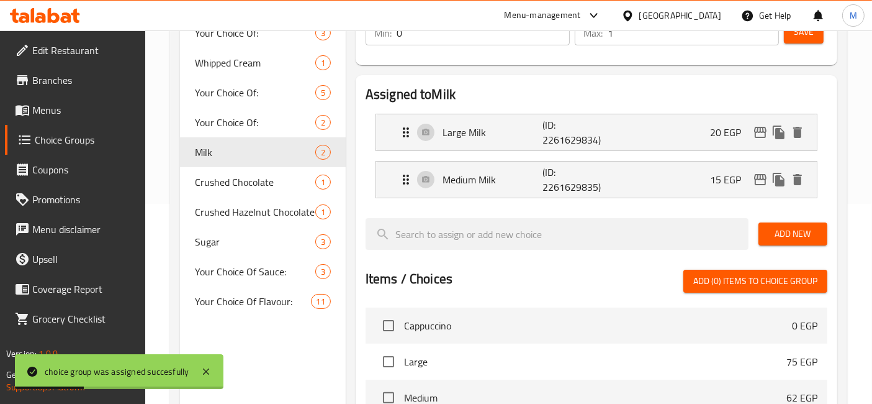
click at [799, 43] on div "Save" at bounding box center [801, 33] width 39 height 30
click at [800, 39] on span "Save" at bounding box center [804, 32] width 20 height 16
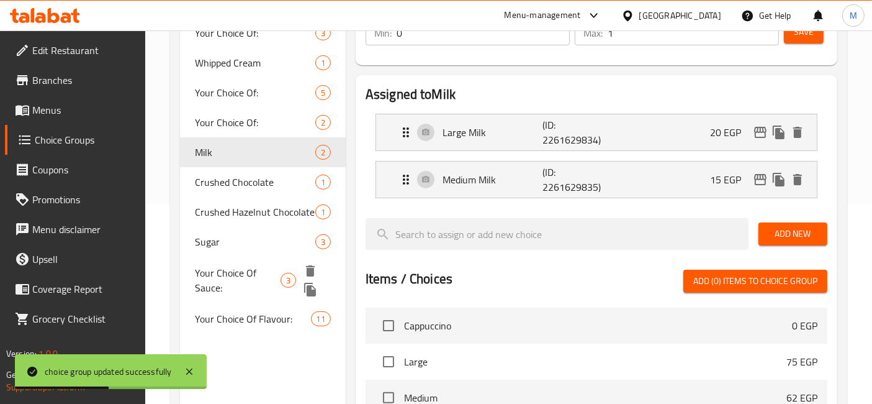
click at [232, 276] on span "Your Choice Of Sauce:" at bounding box center [237, 280] width 85 height 30
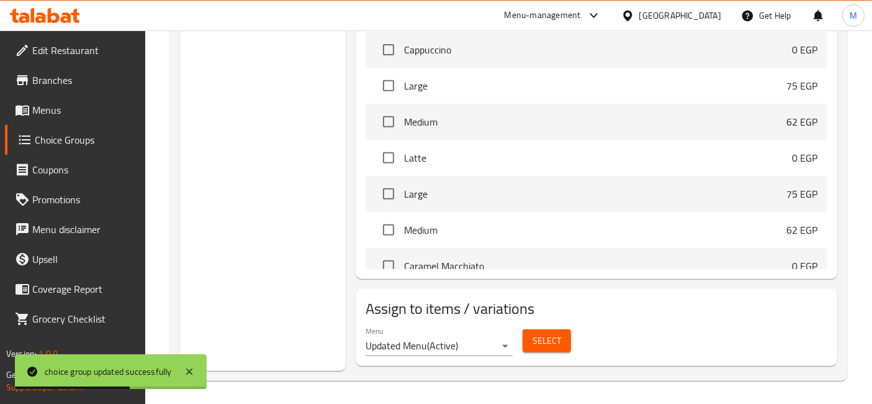
scroll to position [276, 0]
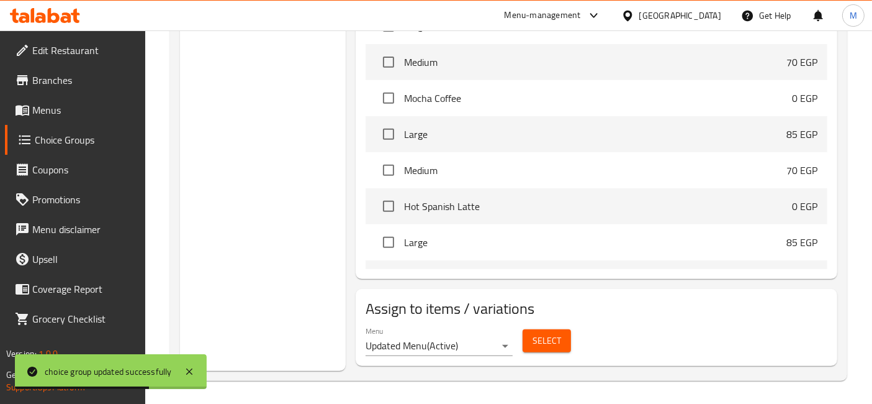
drag, startPoint x: 556, startPoint y: 357, endPoint x: 559, endPoint y: 326, distance: 31.1
click at [558, 350] on div "Menu Updated Menu ( Active ) Select" at bounding box center [597, 341] width 472 height 40
click at [559, 334] on span "Select" at bounding box center [547, 341] width 29 height 16
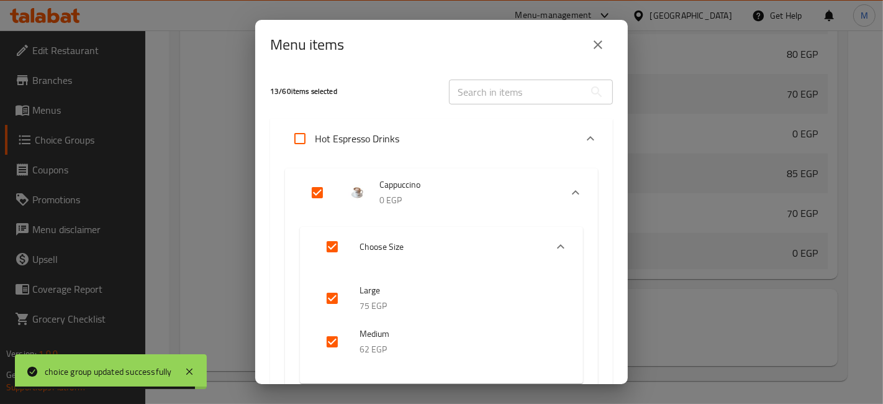
click at [481, 91] on input "text" at bounding box center [516, 91] width 135 height 25
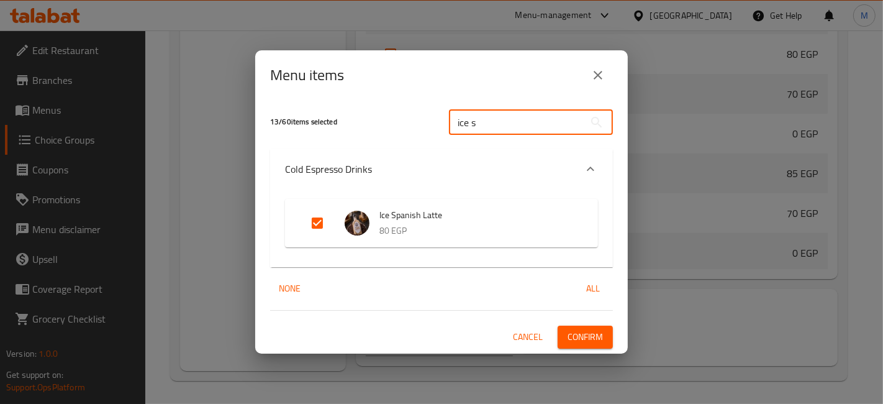
drag, startPoint x: 522, startPoint y: 334, endPoint x: 514, endPoint y: 326, distance: 11.0
click at [522, 334] on span "Cancel" at bounding box center [528, 337] width 30 height 16
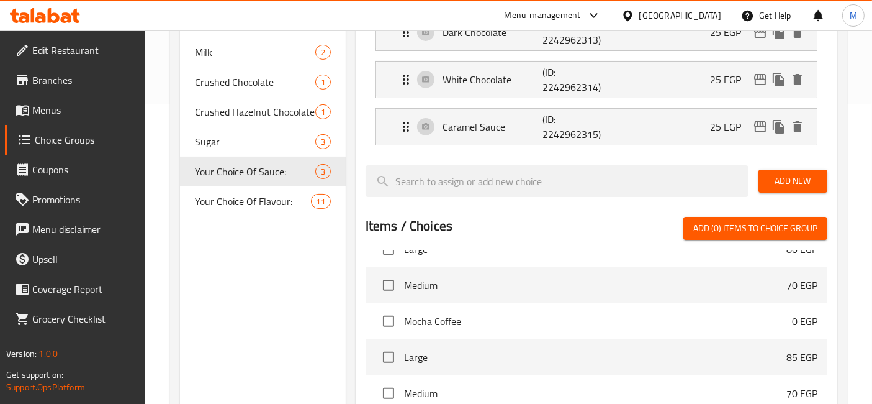
scroll to position [178, 0]
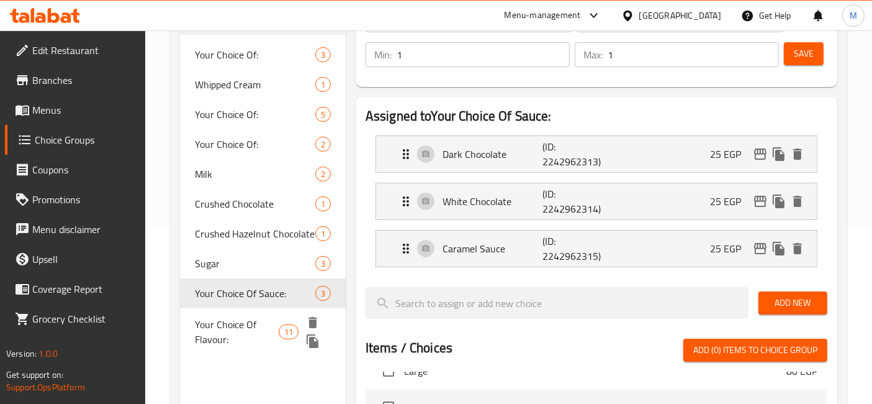
click at [266, 342] on span "Your Choice Of Flavour:" at bounding box center [237, 332] width 84 height 30
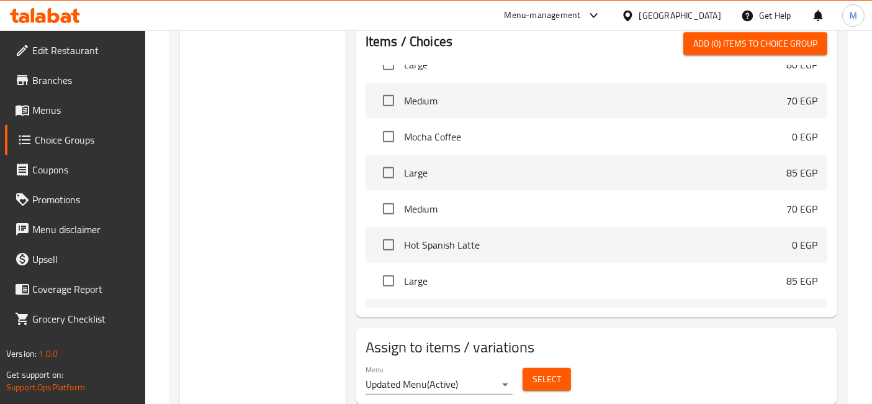
scroll to position [898, 0]
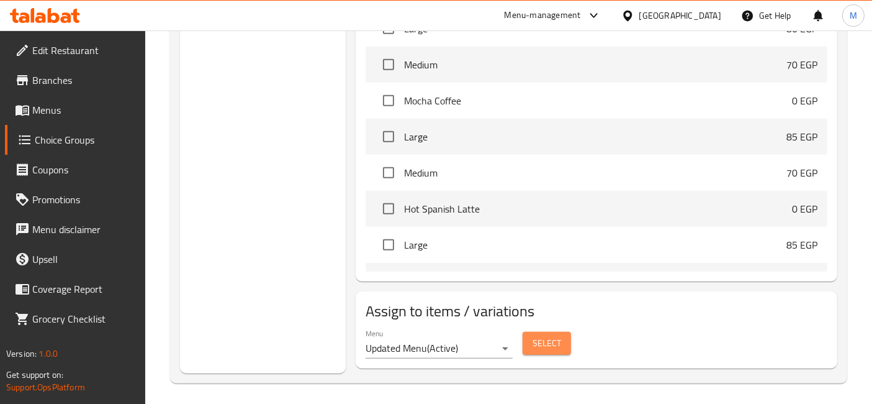
click at [534, 332] on button "Select" at bounding box center [547, 343] width 48 height 23
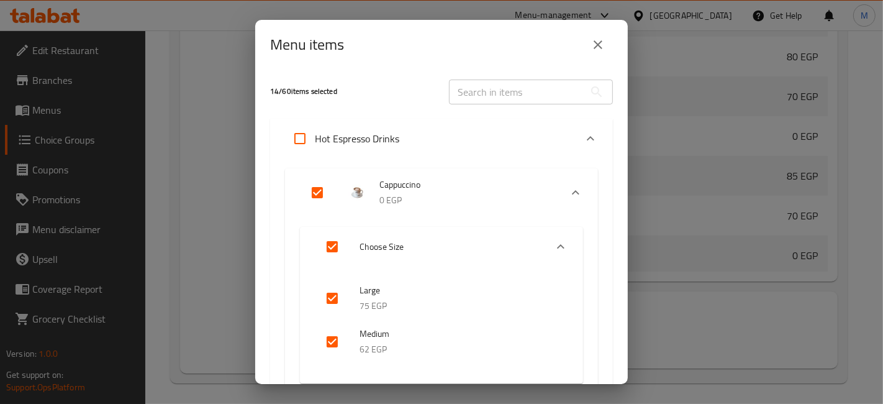
click at [494, 89] on input "text" at bounding box center [516, 91] width 135 height 25
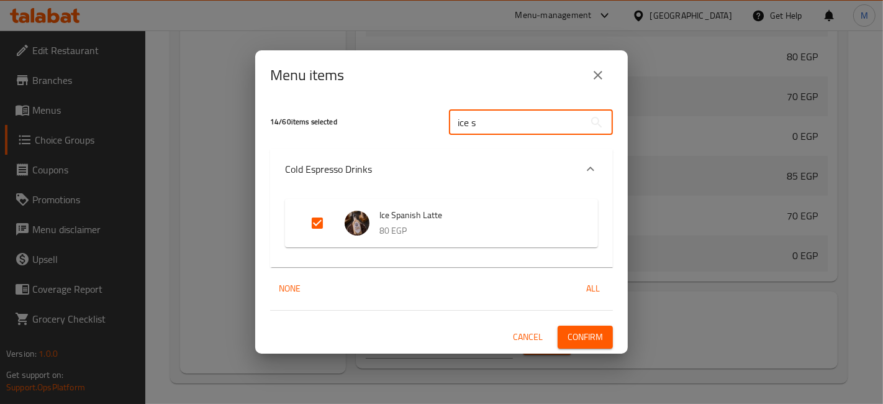
click at [517, 332] on span "Cancel" at bounding box center [528, 337] width 30 height 16
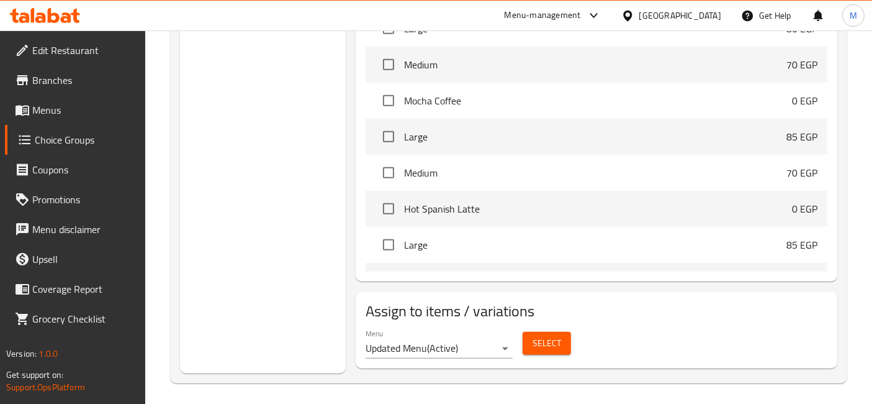
click at [32, 105] on span at bounding box center [23, 109] width 17 height 15
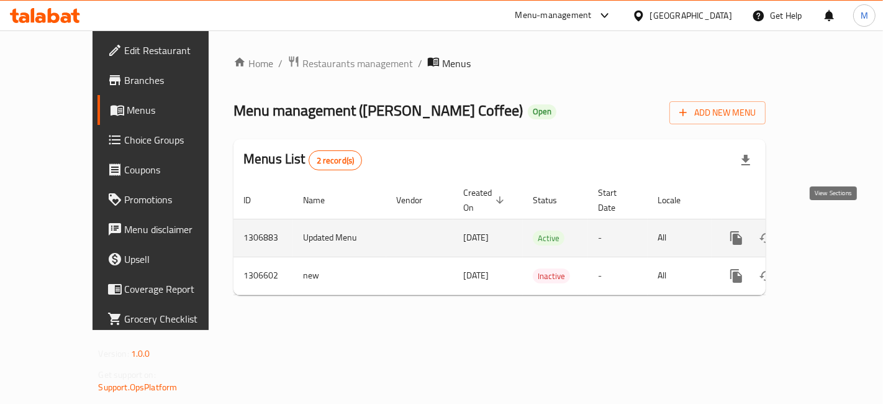
click at [841, 226] on link "enhanced table" at bounding box center [826, 238] width 30 height 30
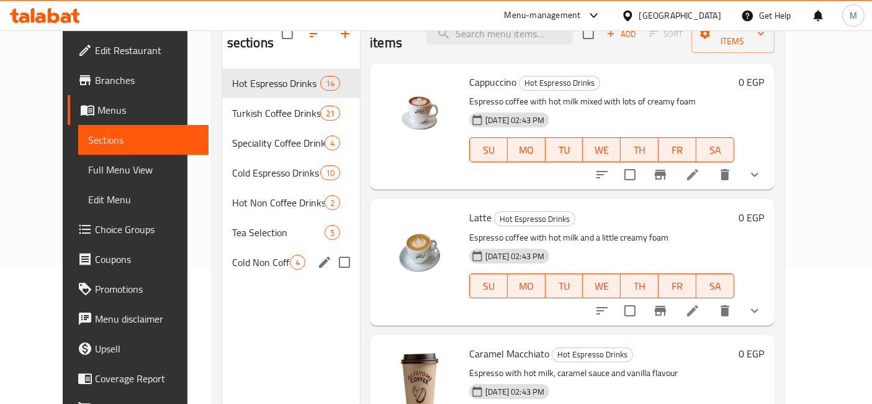
scroll to position [104, 0]
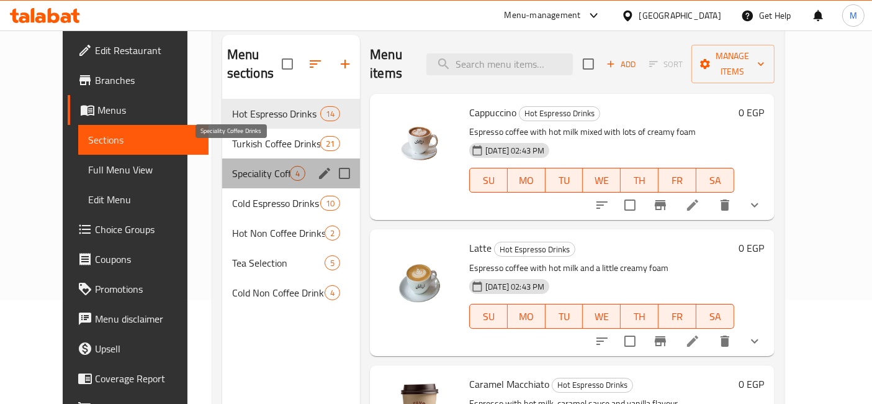
click at [236, 166] on span "Speciality Coffee Drinks" at bounding box center [261, 173] width 58 height 15
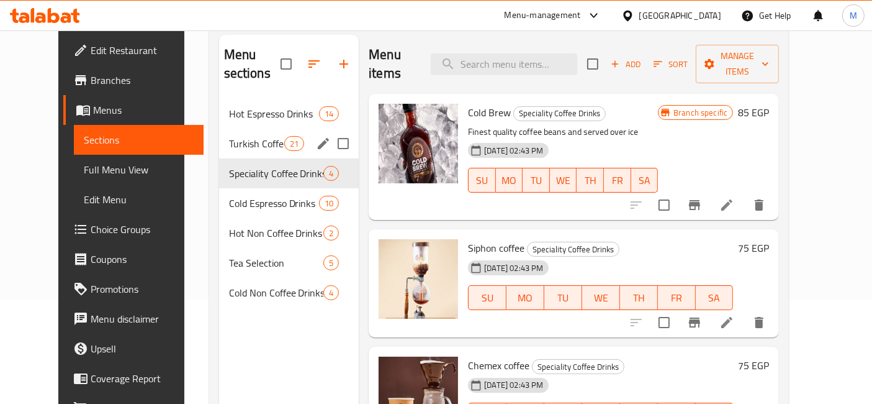
click at [224, 129] on div "Turkish Coffee Drinks 21" at bounding box center [289, 144] width 140 height 30
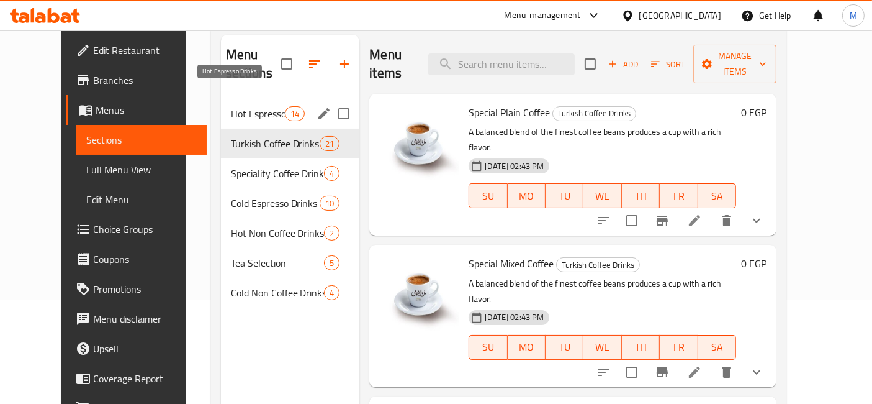
click at [231, 106] on span "Hot Espresso Drinks" at bounding box center [258, 113] width 55 height 15
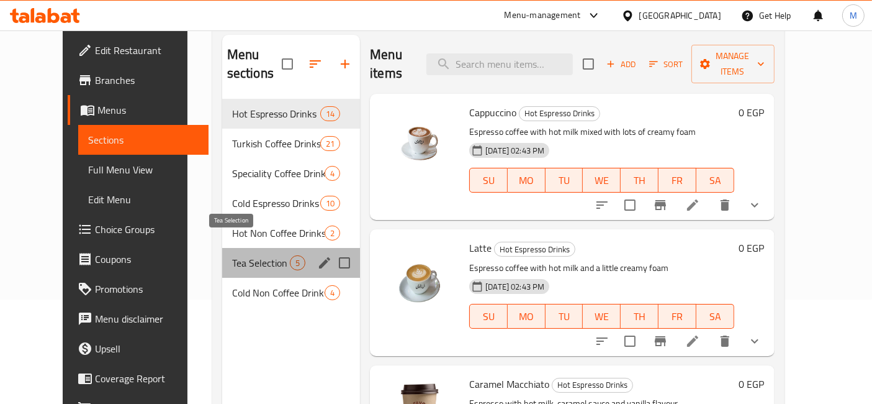
click at [237, 255] on span "Tea Selection" at bounding box center [261, 262] width 58 height 15
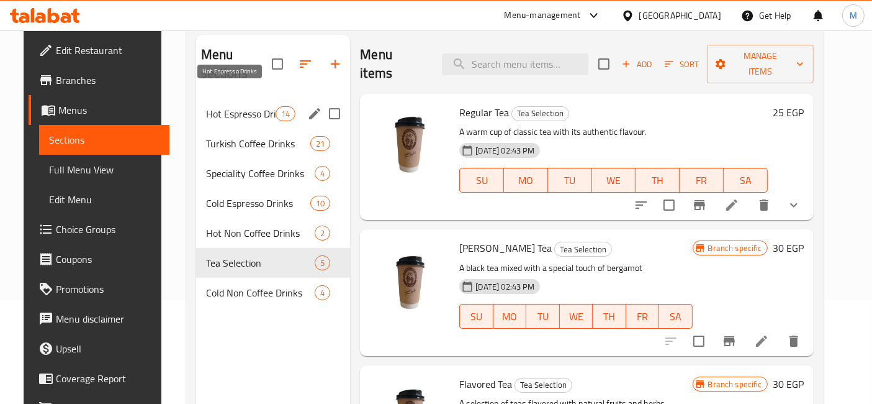
click at [212, 106] on span "Hot Espresso Drinks" at bounding box center [241, 113] width 70 height 15
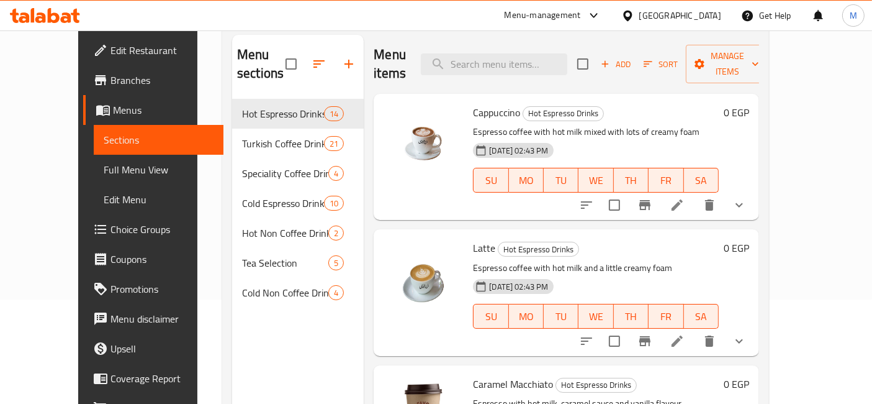
click at [697, 124] on p "Espresso coffee with hot milk mixed with lots of creamy foam" at bounding box center [596, 132] width 246 height 16
drag, startPoint x: 697, startPoint y: 116, endPoint x: 737, endPoint y: 96, distance: 45.0
click at [719, 104] on h6 "Cappuccino Hot Espresso Drinks" at bounding box center [596, 112] width 246 height 17
click at [111, 229] on span "Choice Groups" at bounding box center [163, 229] width 104 height 15
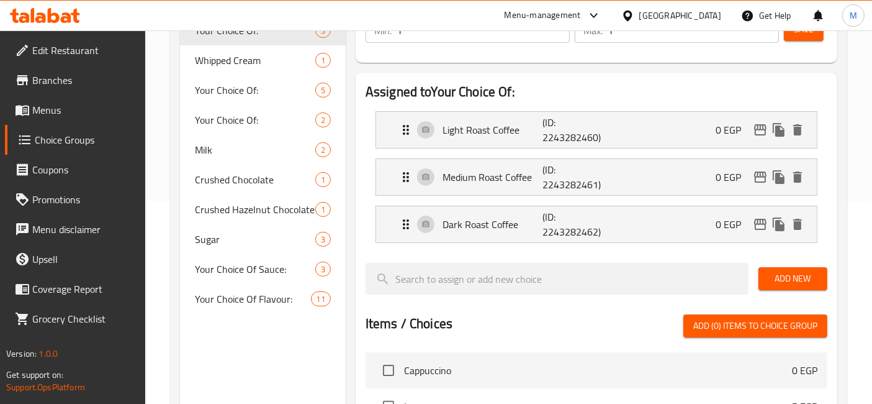
scroll to position [242, 0]
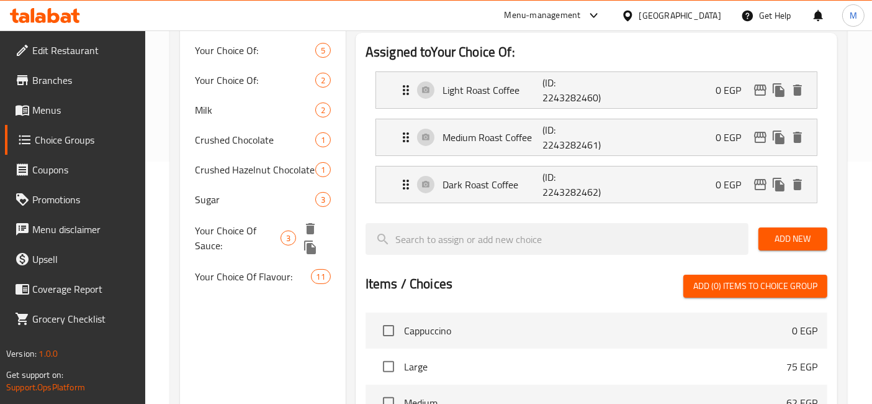
click at [258, 224] on span "Your Choice Of Sauce:" at bounding box center [237, 238] width 85 height 30
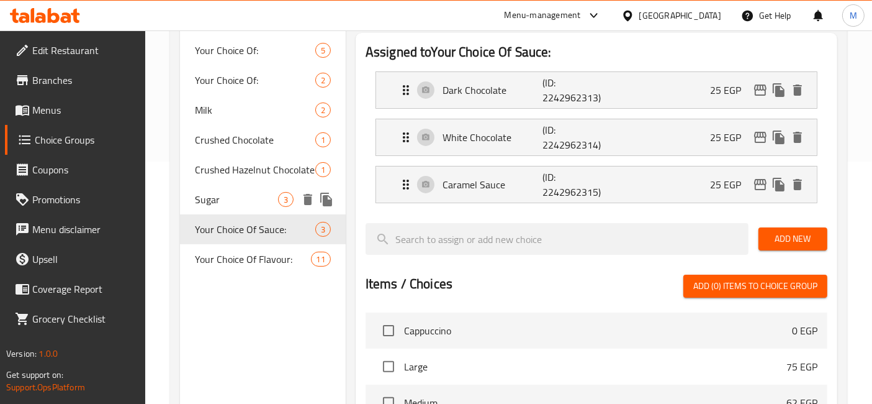
click at [222, 206] on div "Sugar 3" at bounding box center [263, 199] width 166 height 30
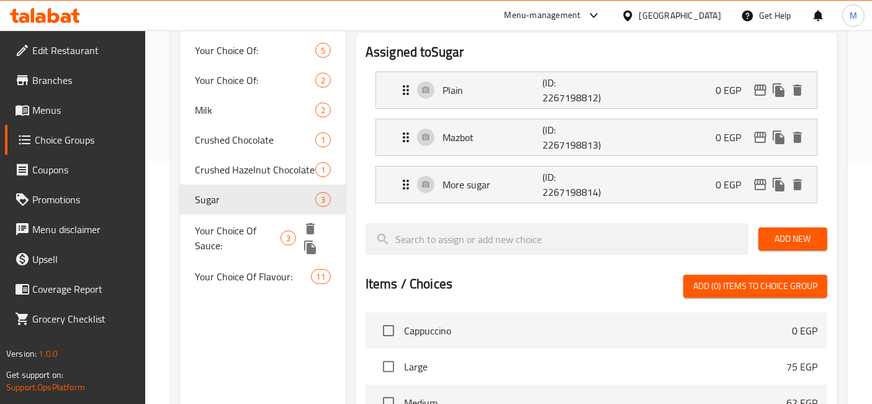
click at [241, 246] on span "Your Choice Of Sauce:" at bounding box center [237, 238] width 85 height 30
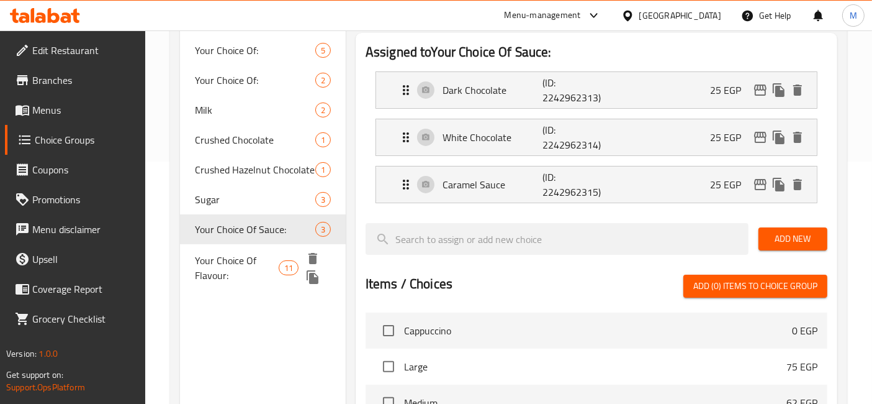
click at [244, 268] on span "Your Choice Of Flavour:" at bounding box center [237, 268] width 84 height 30
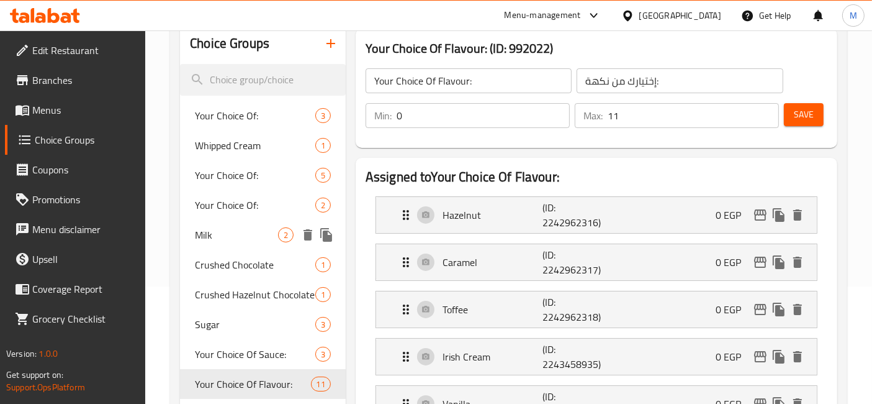
scroll to position [138, 0]
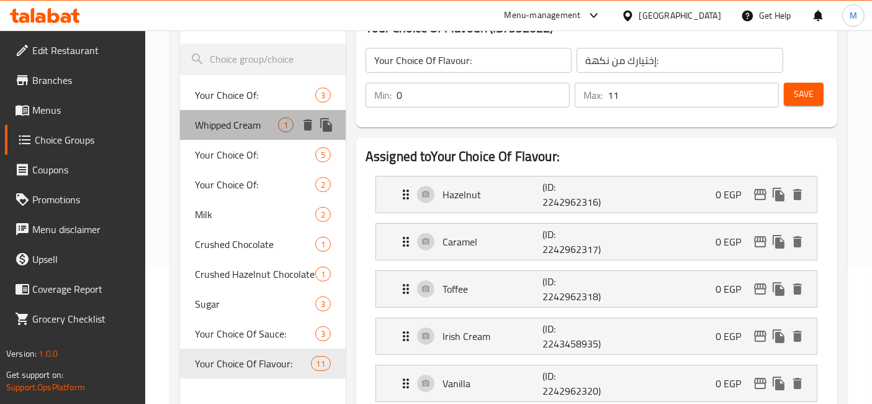
click at [221, 125] on span "Whipped Cream" at bounding box center [236, 124] width 83 height 15
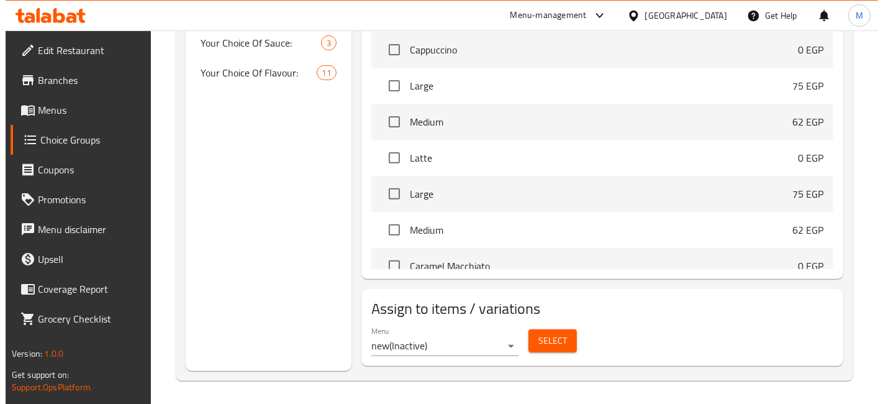
scroll to position [430, 0]
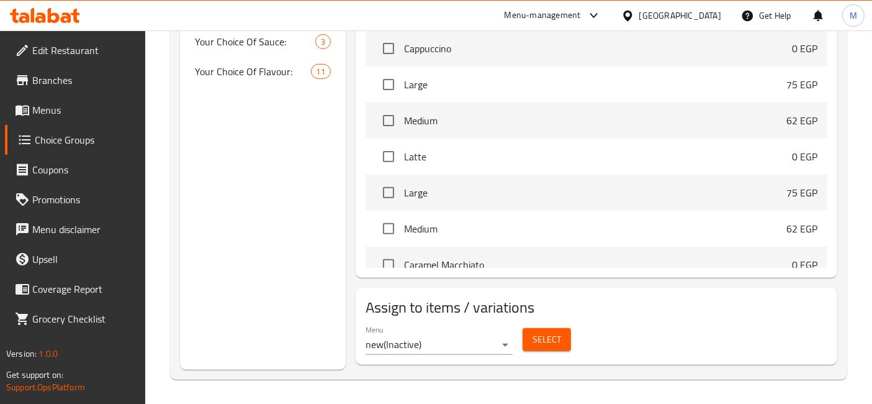
click at [528, 333] on button "Select" at bounding box center [547, 339] width 48 height 23
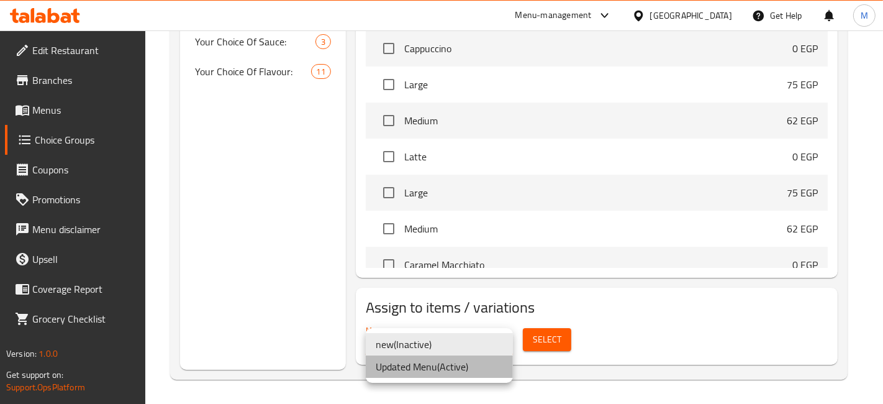
click at [456, 361] on li "Updated Menu ( Active )" at bounding box center [439, 366] width 147 height 22
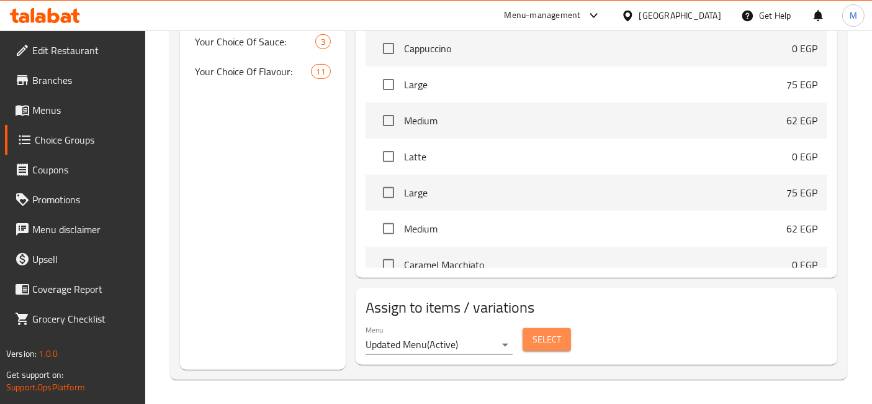
click at [543, 342] on span "Select" at bounding box center [547, 340] width 29 height 16
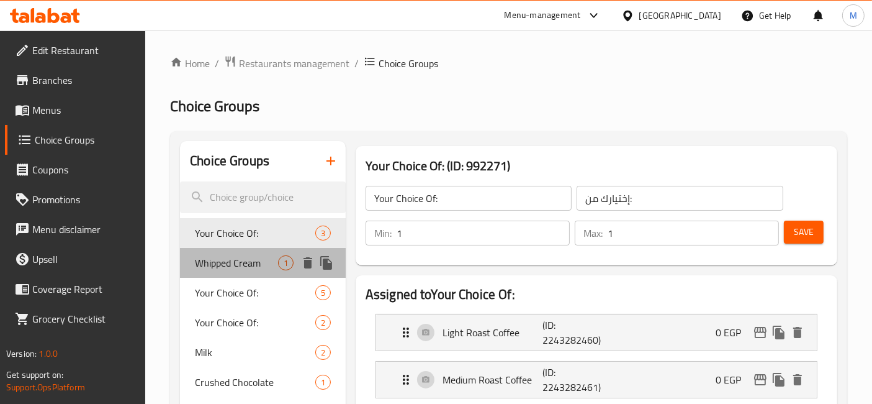
click at [261, 270] on div "Whipped Cream 1" at bounding box center [263, 263] width 166 height 30
type input "Whipped Cream"
type input "كريمة مخفوقة"
type input "0"
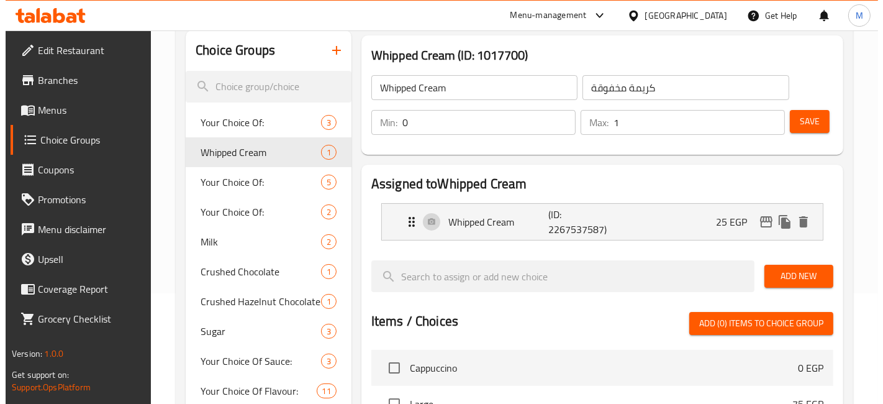
scroll to position [430, 0]
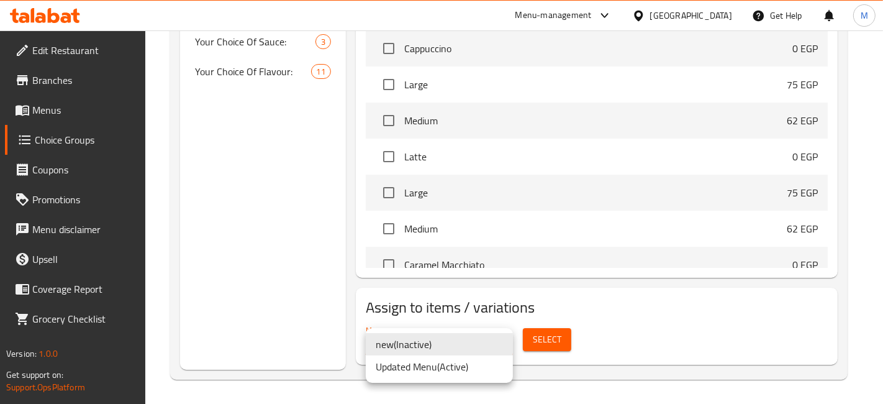
click at [441, 373] on li "Updated Menu ( Active )" at bounding box center [439, 366] width 147 height 22
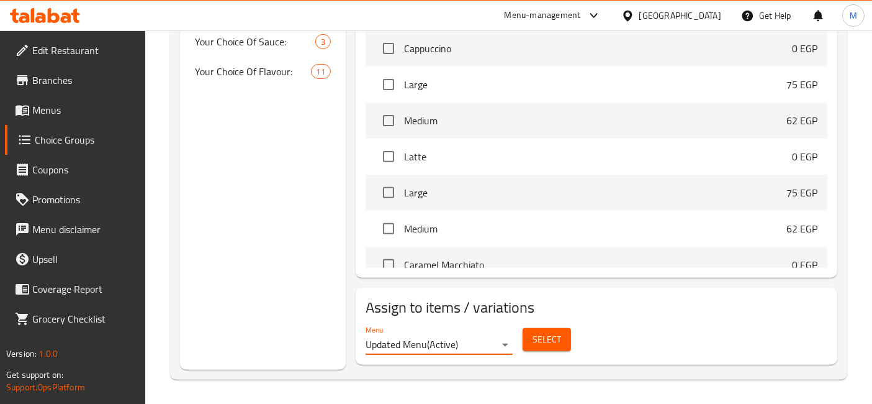
click at [548, 342] on span "Select" at bounding box center [547, 340] width 29 height 16
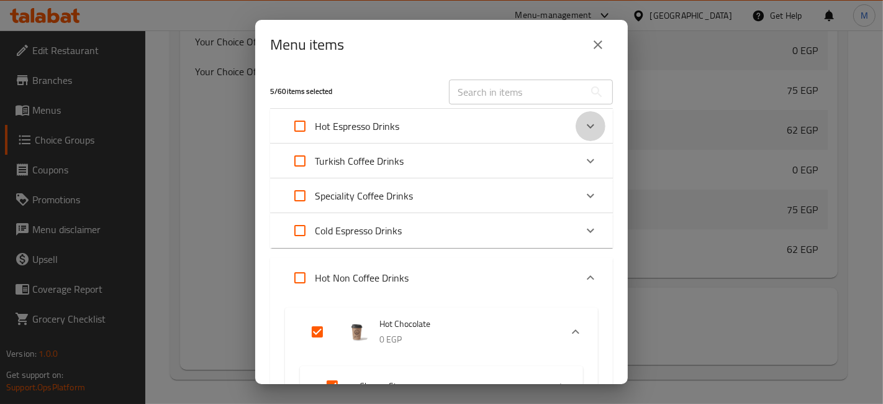
click at [585, 123] on icon "Expand" at bounding box center [590, 126] width 15 height 15
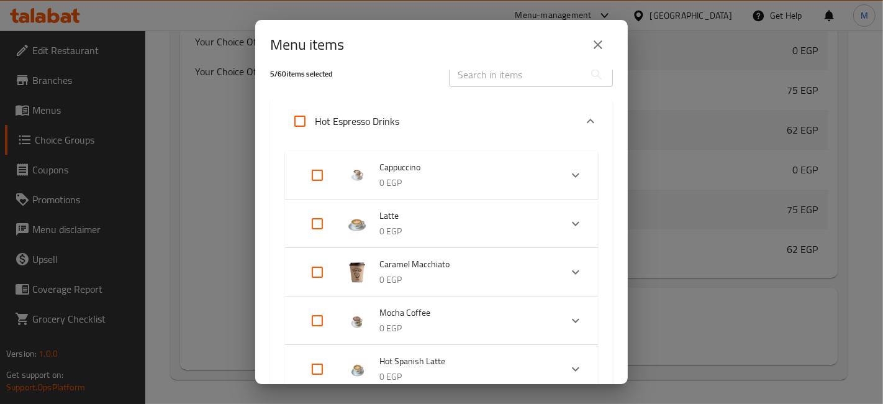
scroll to position [0, 0]
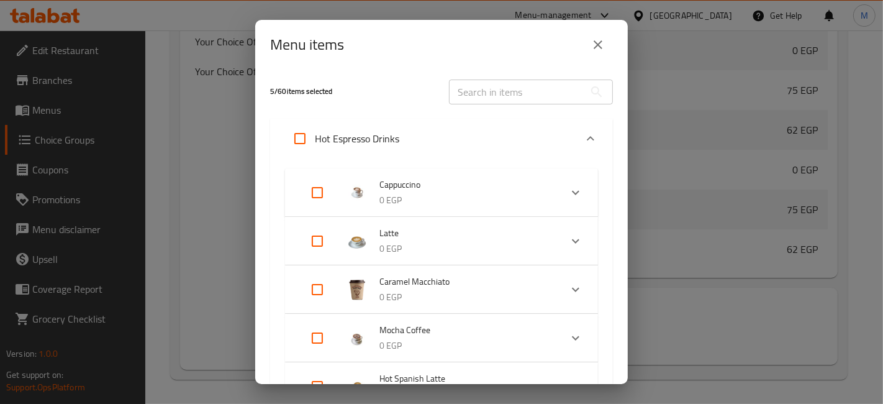
click at [321, 193] on input "Expand" at bounding box center [317, 193] width 30 height 30
checkbox input "true"
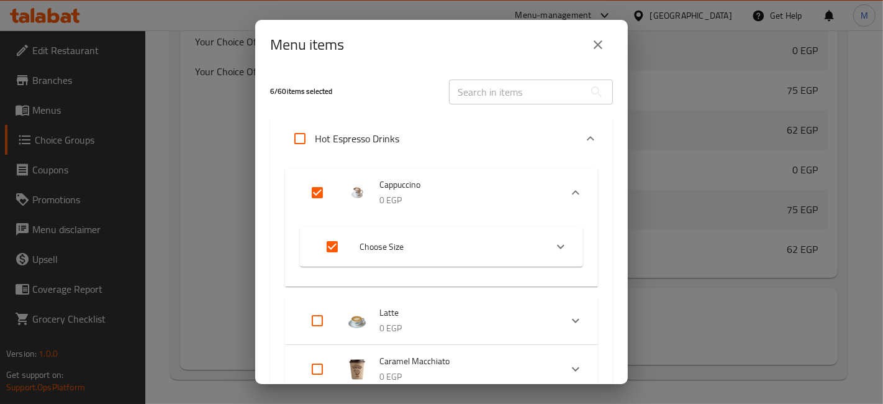
click at [314, 314] on input "Expand" at bounding box center [317, 321] width 30 height 30
checkbox input "true"
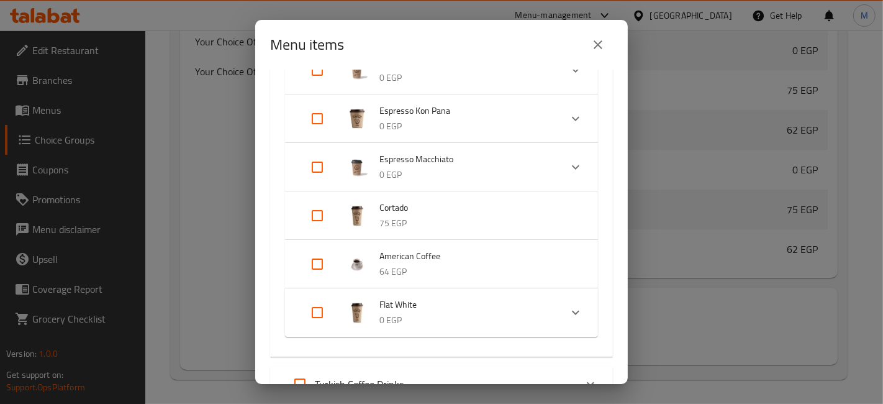
scroll to position [690, 0]
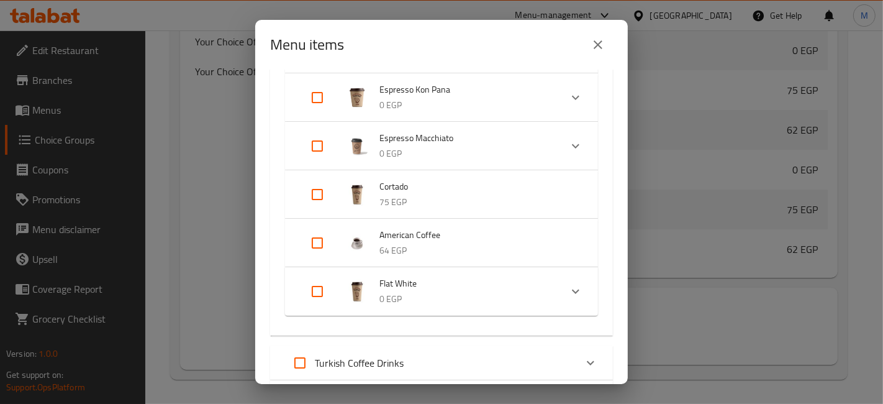
click at [309, 295] on input "Expand" at bounding box center [317, 291] width 30 height 30
checkbox input "true"
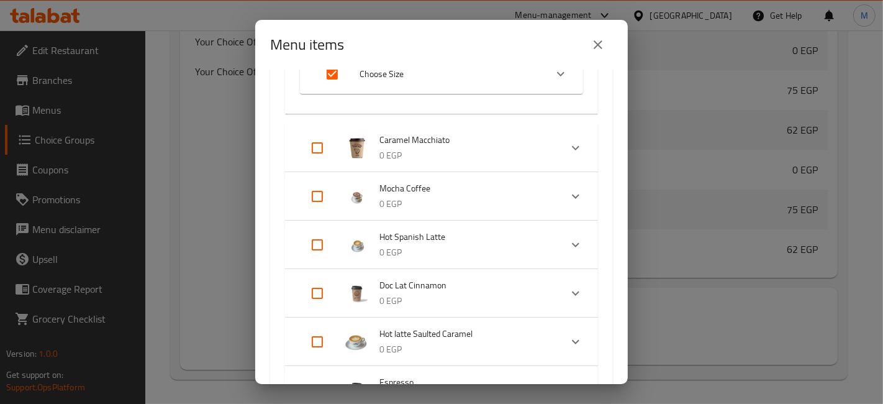
scroll to position [276, 0]
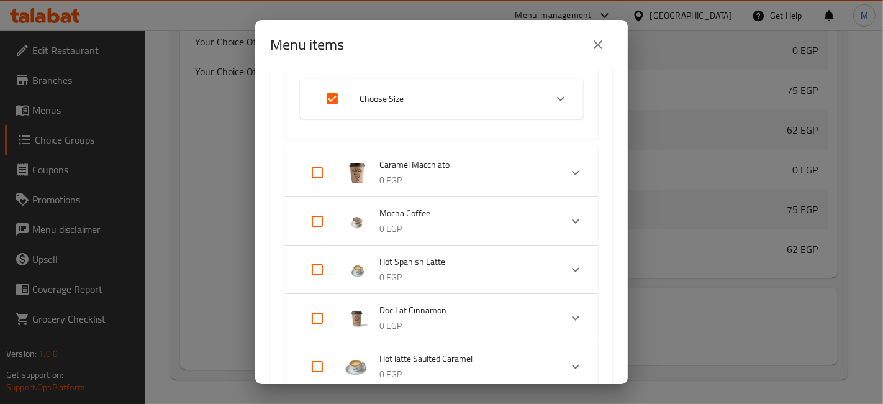
click at [329, 176] on input "Expand" at bounding box center [317, 173] width 30 height 30
checkbox input "true"
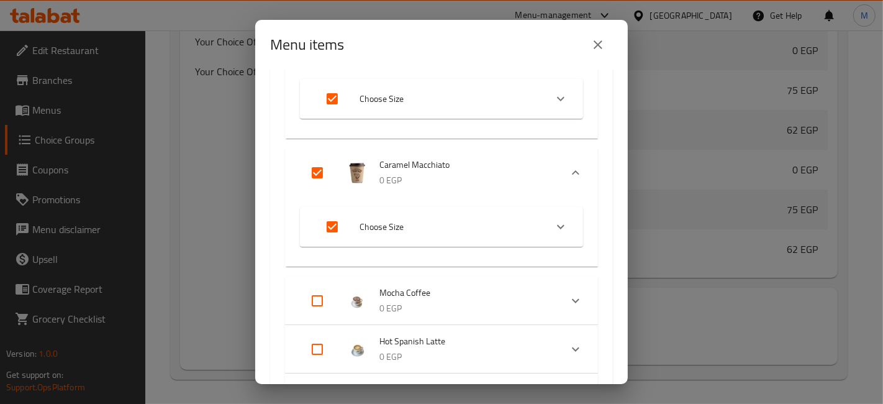
click at [311, 299] on input "Expand" at bounding box center [317, 301] width 30 height 30
checkbox input "true"
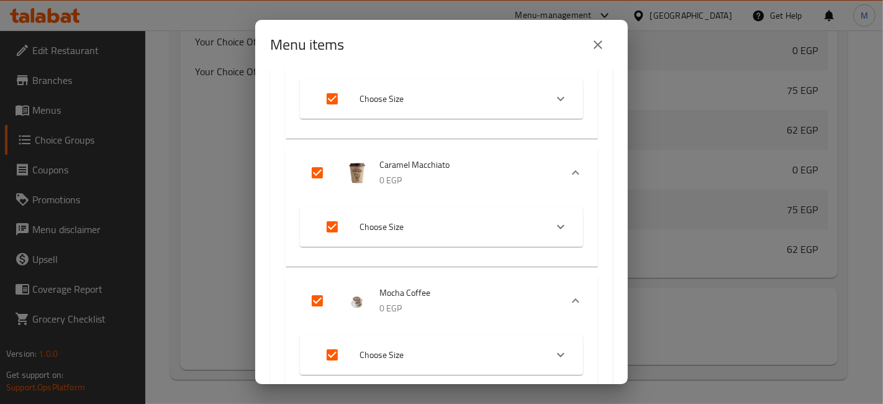
scroll to position [414, 0]
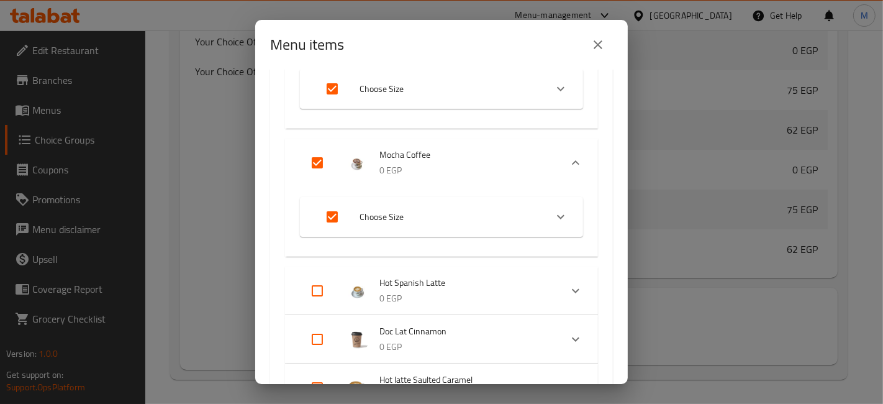
click at [311, 289] on input "Expand" at bounding box center [317, 291] width 30 height 30
checkbox input "true"
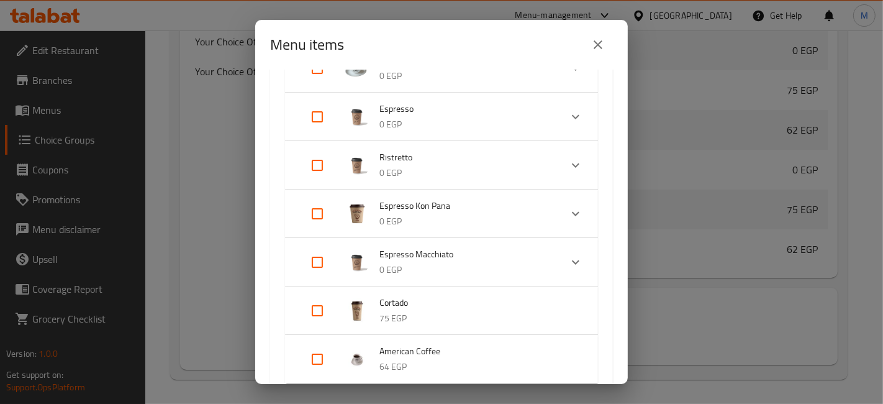
scroll to position [690, 0]
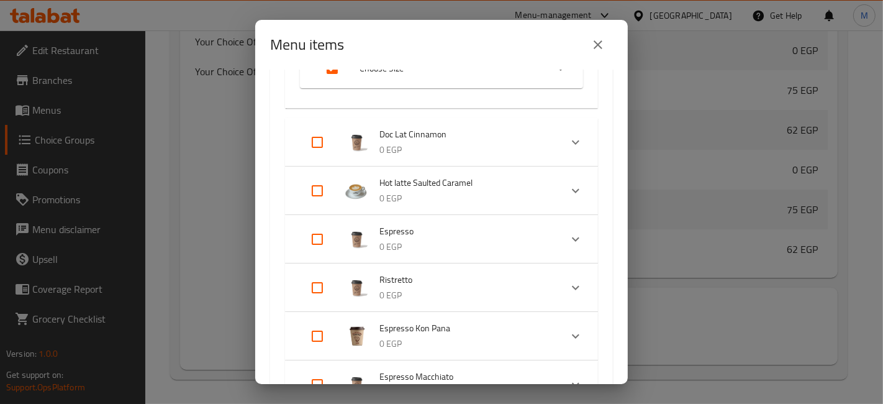
click at [310, 137] on input "Expand" at bounding box center [317, 142] width 30 height 30
checkbox input "true"
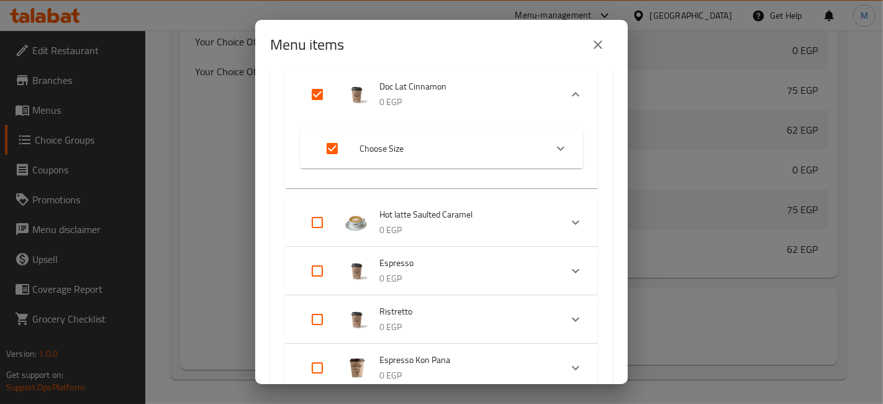
scroll to position [759, 0]
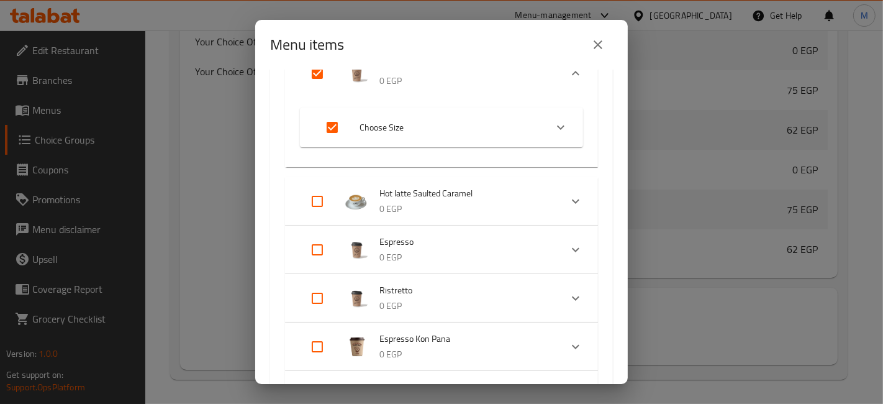
click at [315, 201] on input "Expand" at bounding box center [317, 201] width 30 height 30
checkbox input "true"
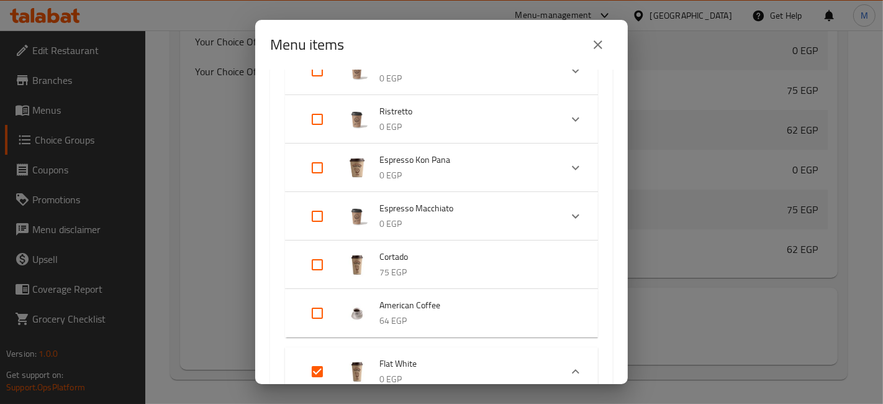
scroll to position [1035, 0]
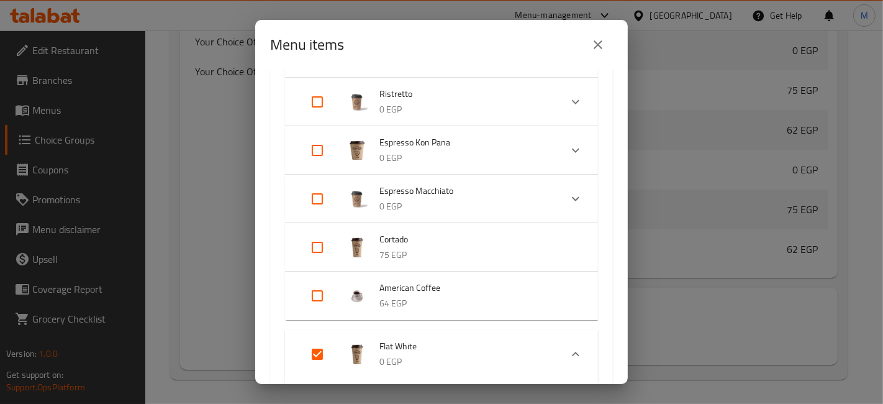
click at [320, 239] on input "Expand" at bounding box center [317, 247] width 30 height 30
checkbox input "true"
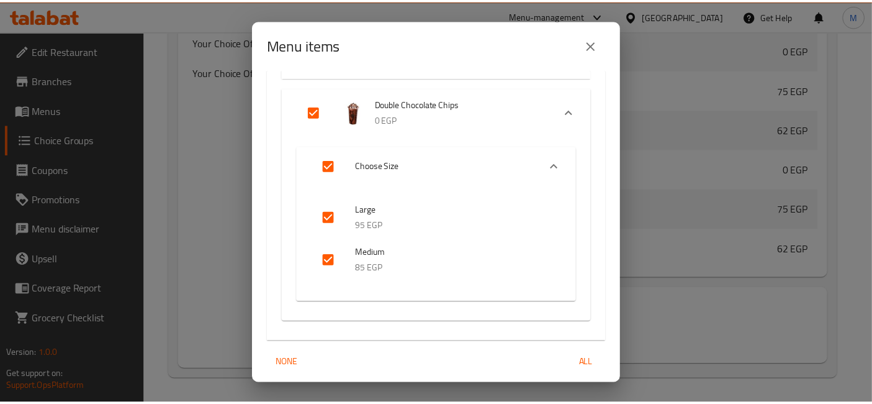
scroll to position [2803, 0]
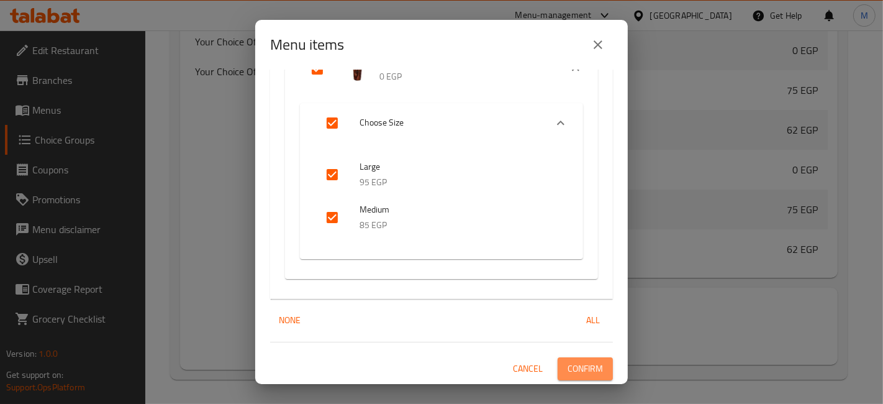
click at [589, 357] on button "Confirm" at bounding box center [585, 368] width 55 height 23
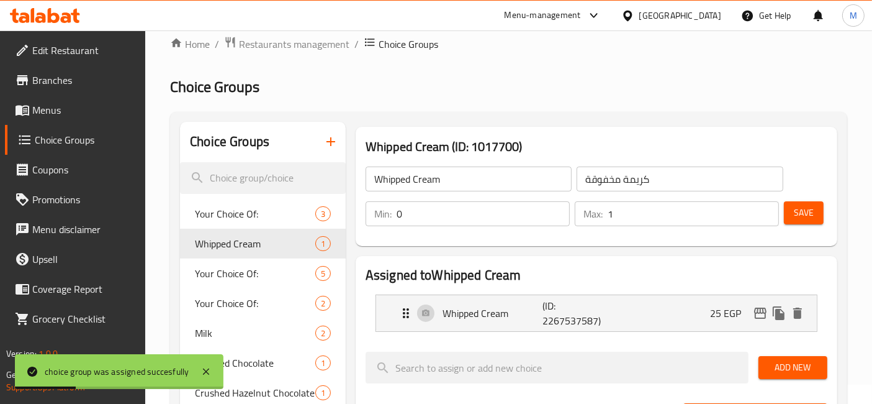
scroll to position [16, 0]
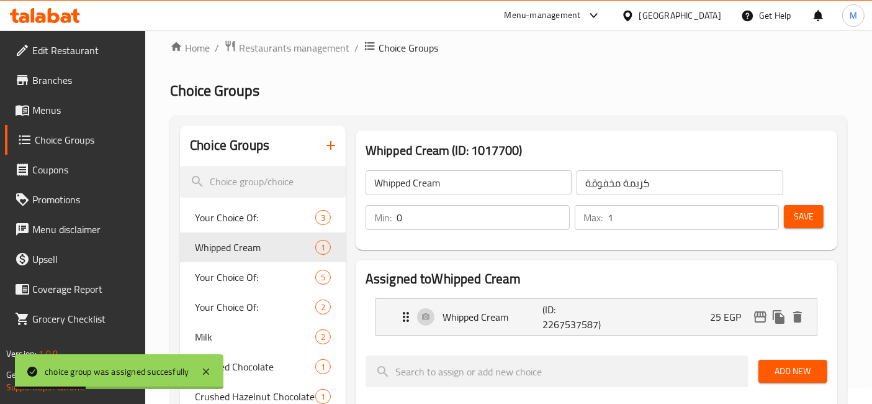
click at [796, 216] on span "Save" at bounding box center [804, 217] width 20 height 16
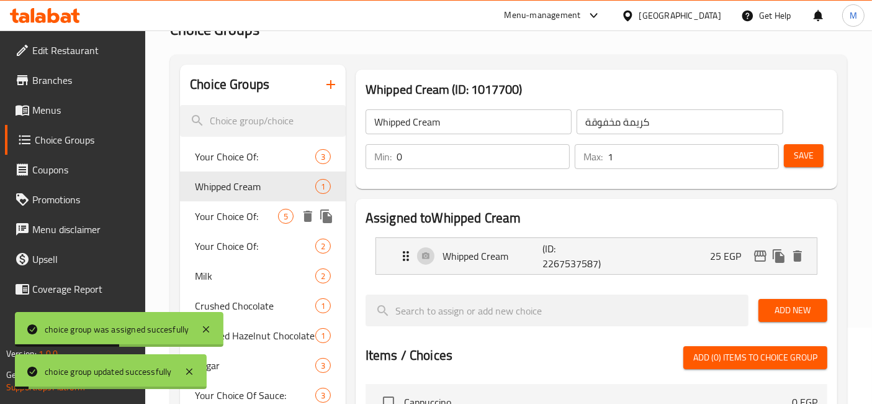
scroll to position [154, 0]
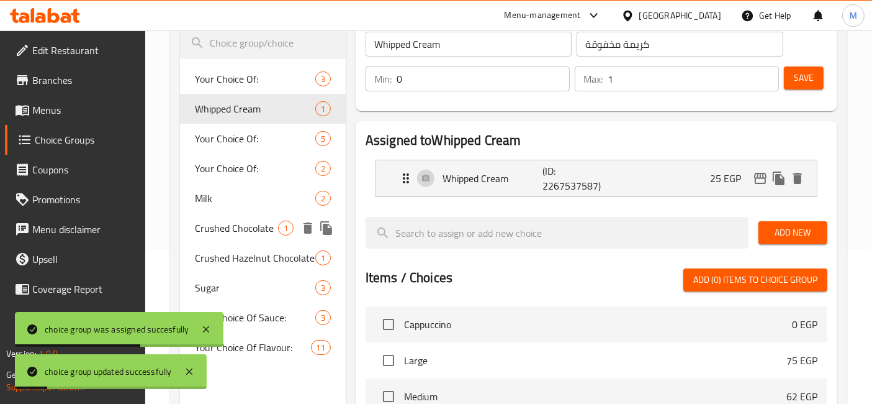
click at [225, 222] on span "Crushed Chocolate" at bounding box center [236, 227] width 83 height 15
type input "Crushed Chocolate"
type input "شيكولاته مجروشة"
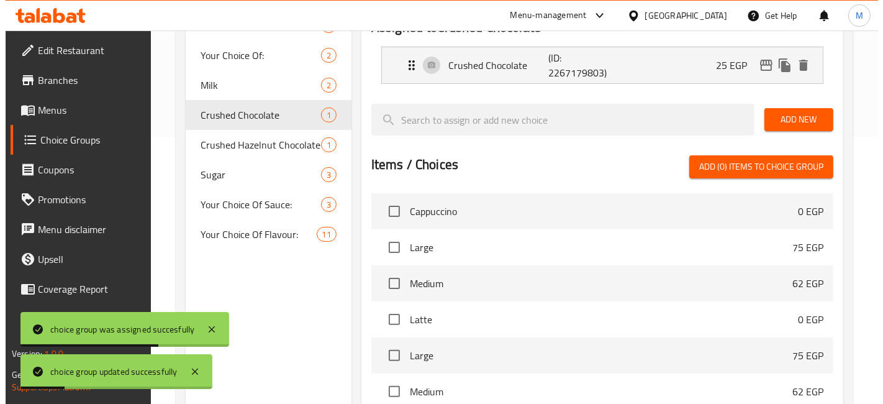
scroll to position [430, 0]
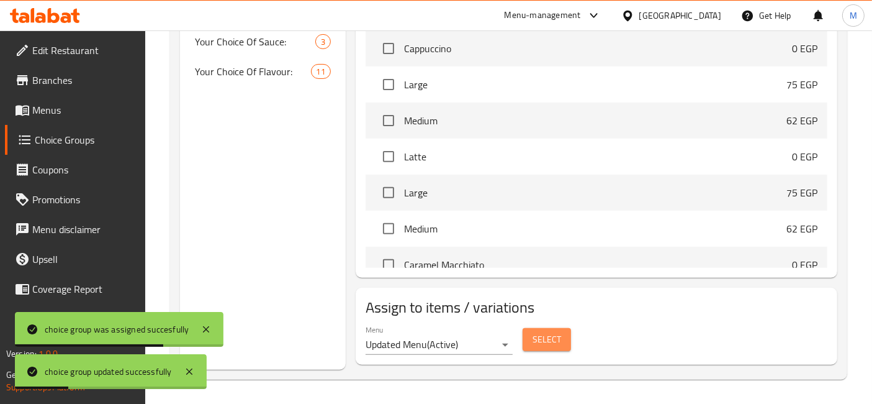
click at [543, 332] on span "Select" at bounding box center [547, 340] width 29 height 16
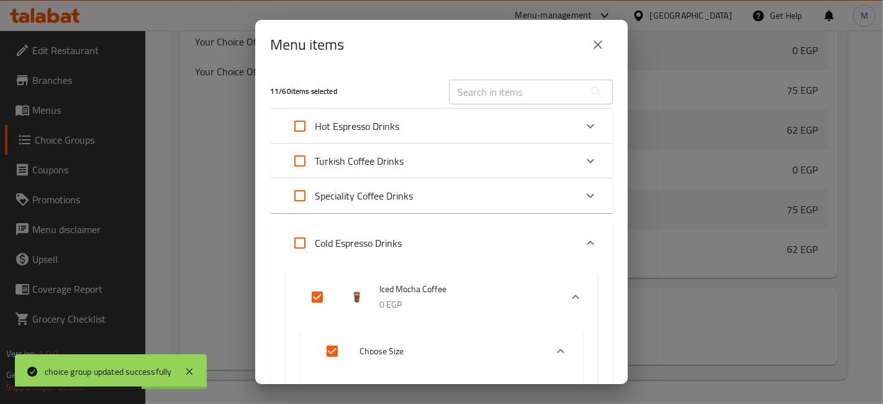
click at [584, 130] on icon "Expand" at bounding box center [590, 126] width 15 height 15
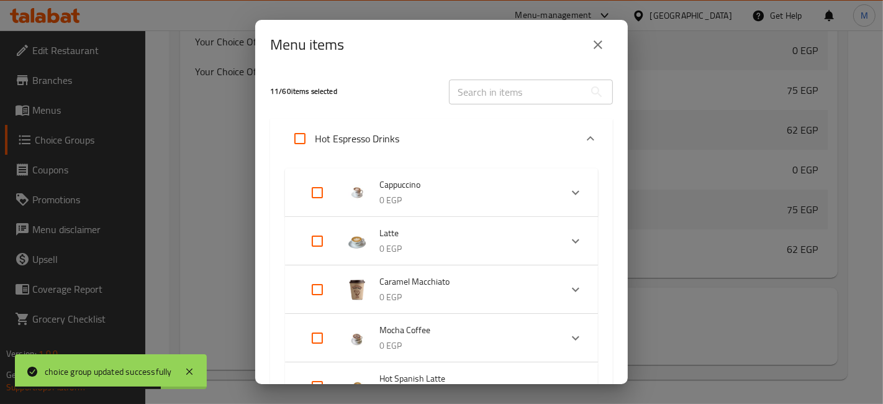
click at [328, 194] on input "Expand" at bounding box center [317, 193] width 30 height 30
checkbox input "true"
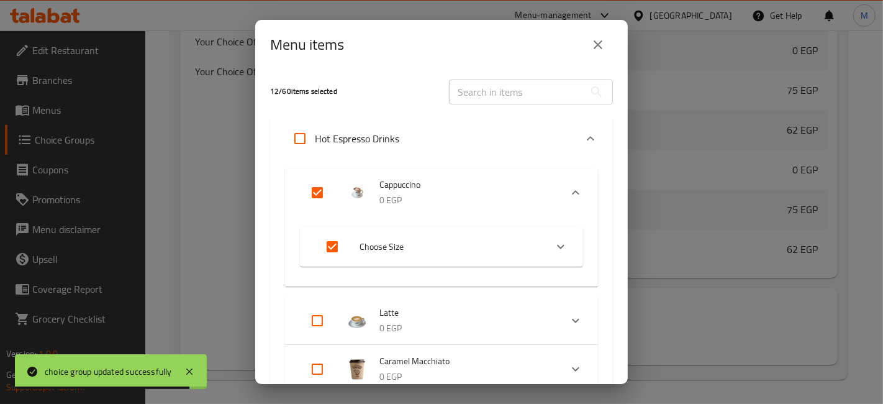
click at [312, 371] on input "Expand" at bounding box center [317, 369] width 30 height 30
checkbox input "true"
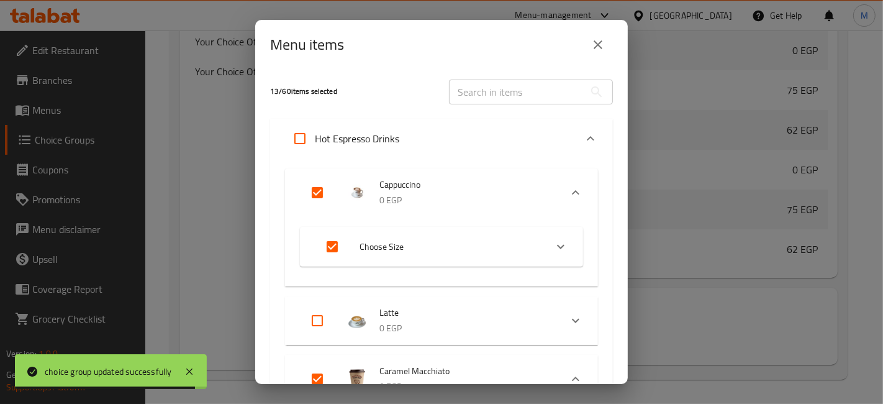
click at [320, 324] on input "Expand" at bounding box center [317, 321] width 30 height 30
checkbox input "true"
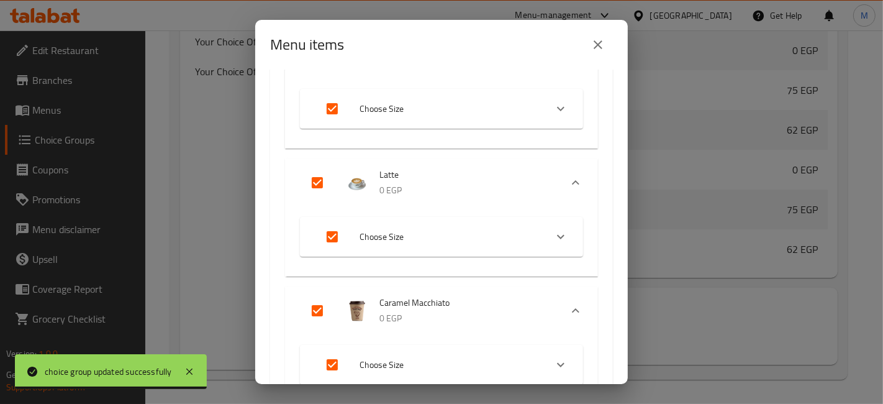
scroll to position [276, 0]
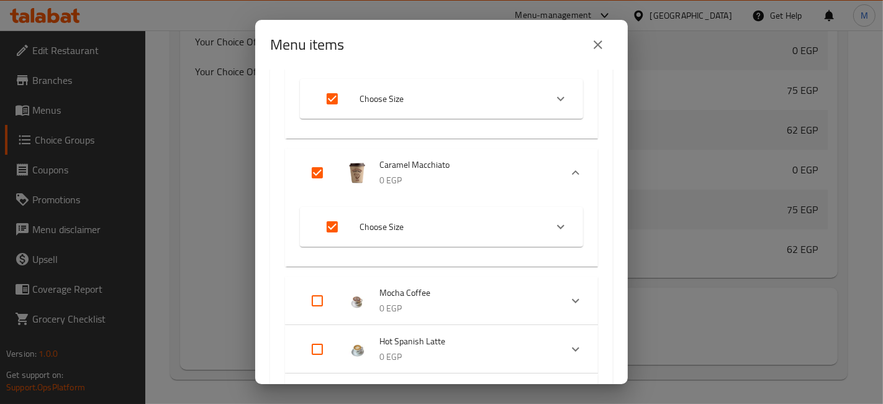
click at [318, 346] on input "Expand" at bounding box center [317, 349] width 30 height 30
checkbox input "true"
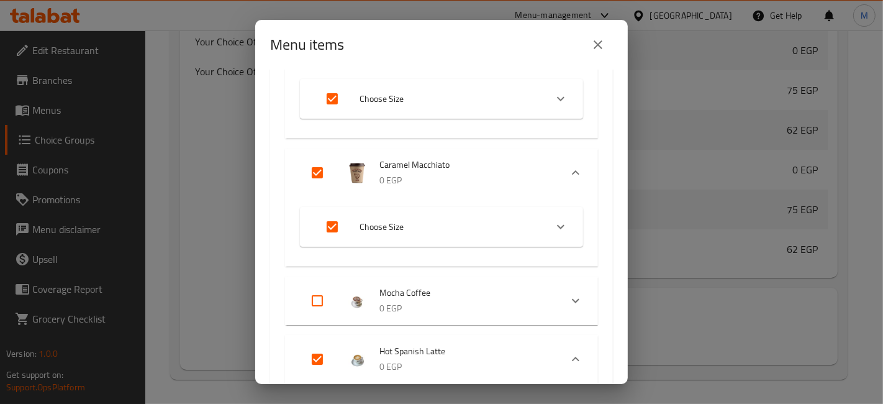
click at [317, 297] on input "Expand" at bounding box center [317, 301] width 30 height 30
checkbox input "true"
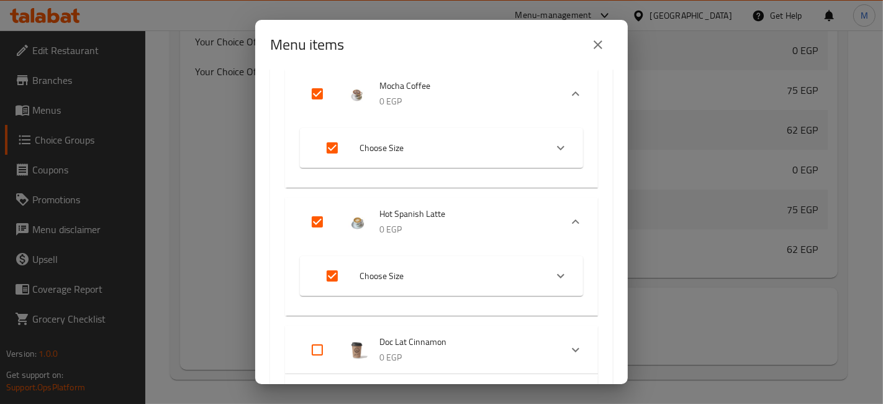
scroll to position [621, 0]
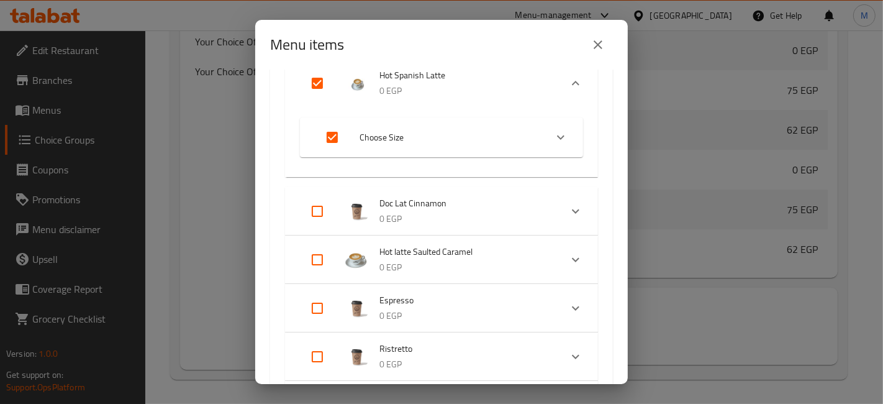
click at [315, 209] on input "Expand" at bounding box center [317, 211] width 30 height 30
checkbox input "true"
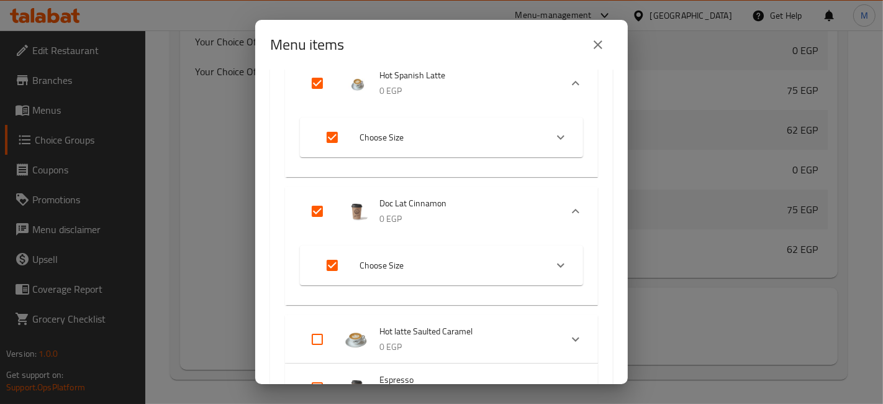
click at [309, 336] on input "Expand" at bounding box center [317, 339] width 30 height 30
checkbox input "true"
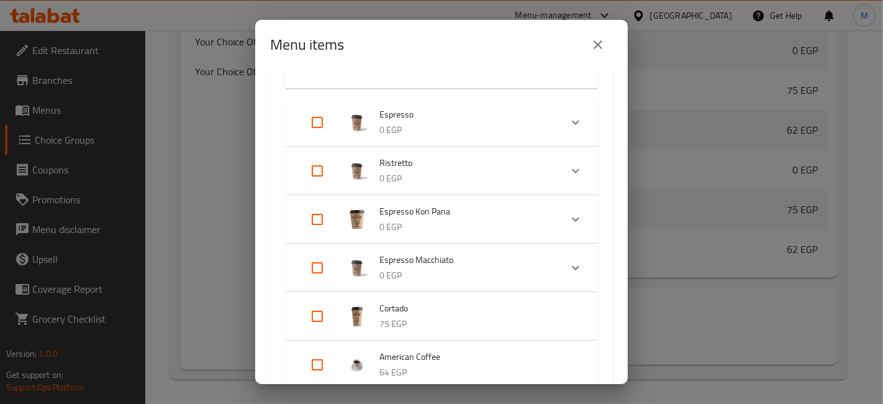
scroll to position [1035, 0]
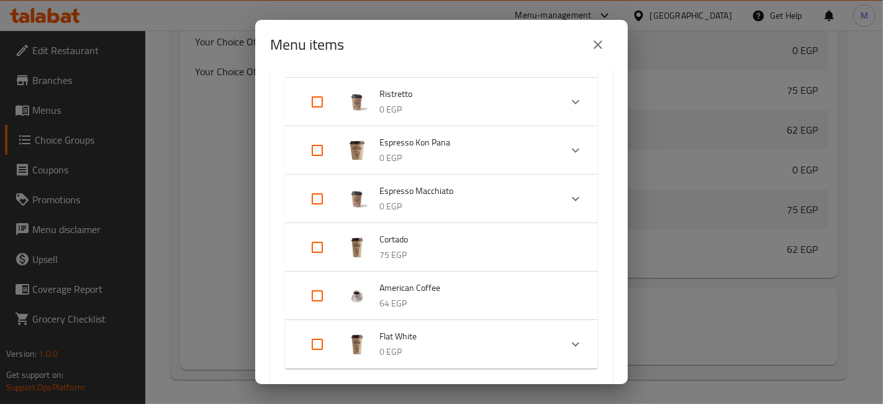
click at [324, 252] on input "Expand" at bounding box center [317, 247] width 30 height 30
checkbox input "true"
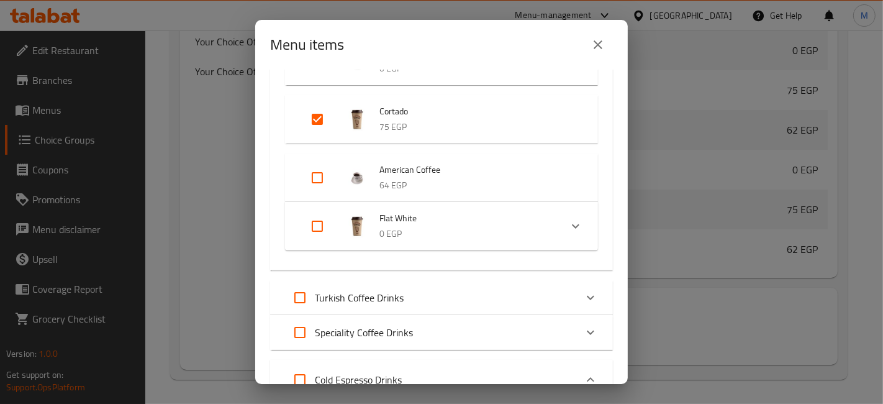
click at [320, 230] on input "Expand" at bounding box center [317, 226] width 30 height 30
checkbox input "true"
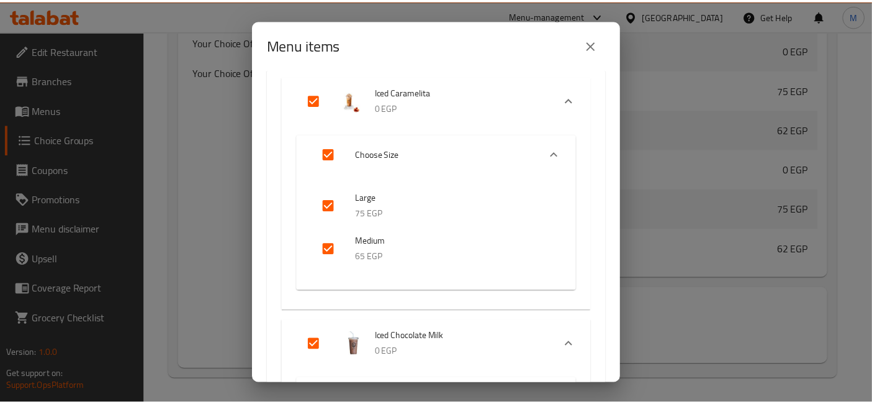
scroll to position [4508, 0]
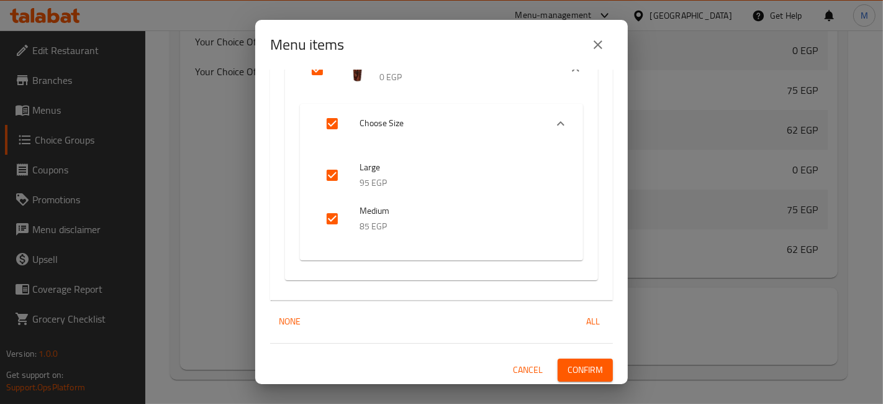
click at [572, 368] on span "Confirm" at bounding box center [585, 370] width 35 height 16
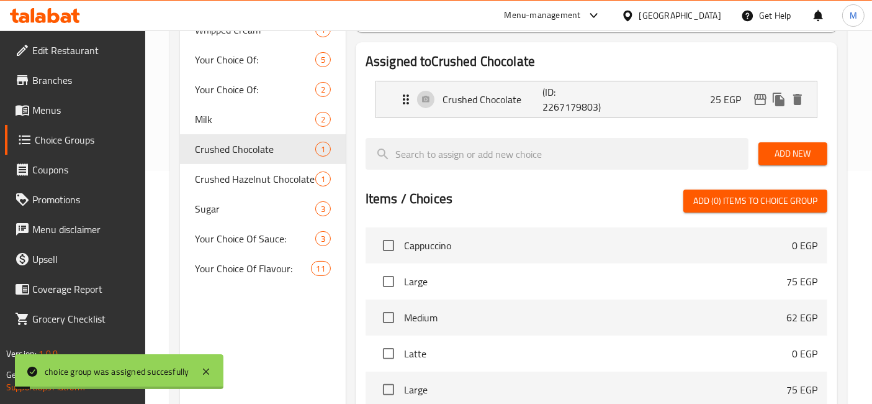
scroll to position [16, 0]
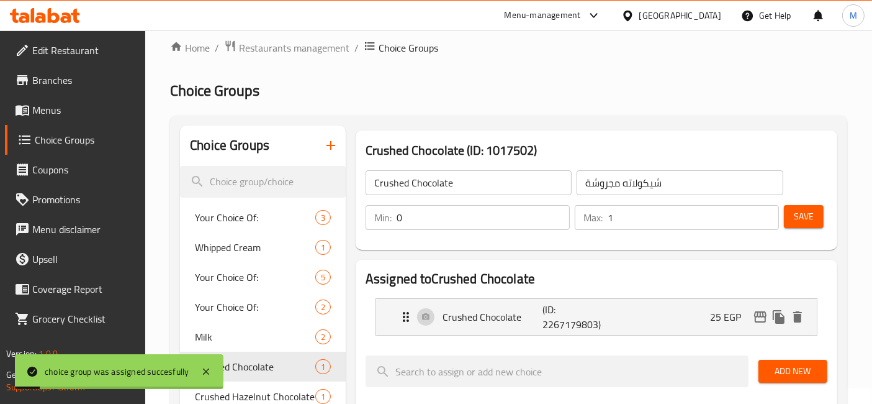
click at [801, 227] on div "Save" at bounding box center [801, 217] width 39 height 30
click at [806, 222] on span "Save" at bounding box center [804, 217] width 20 height 16
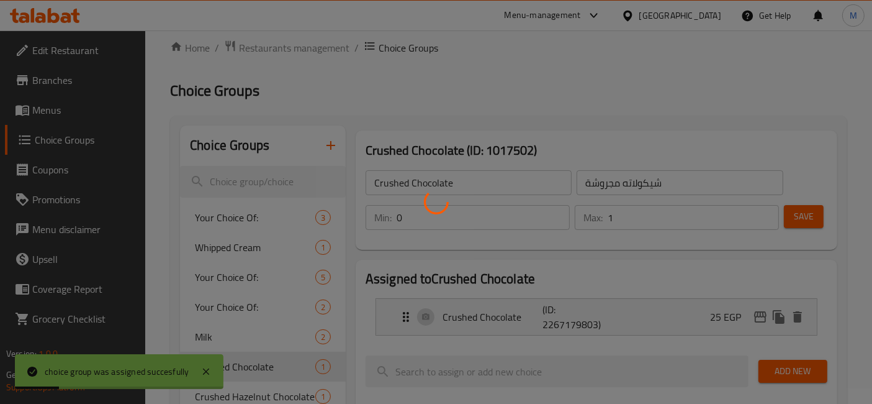
scroll to position [292, 0]
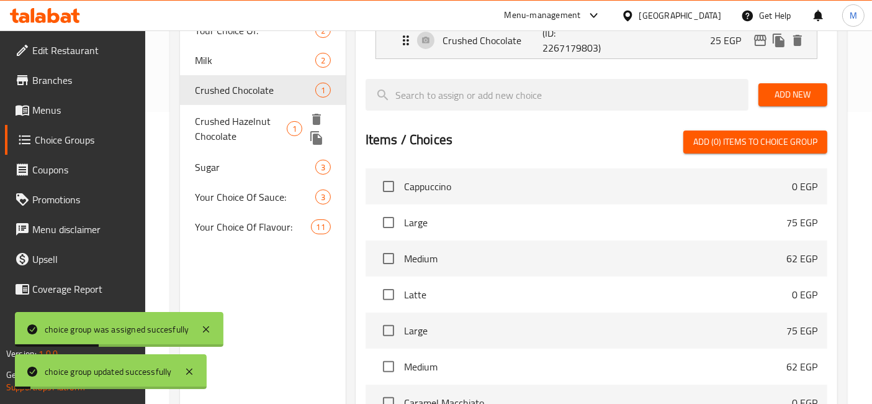
click at [251, 123] on span "Crushed Hazelnut Chocolate" at bounding box center [241, 129] width 92 height 30
type input "Crushed Hazelnut Chocolate"
type input "بندق شيكولاتة مجروش"
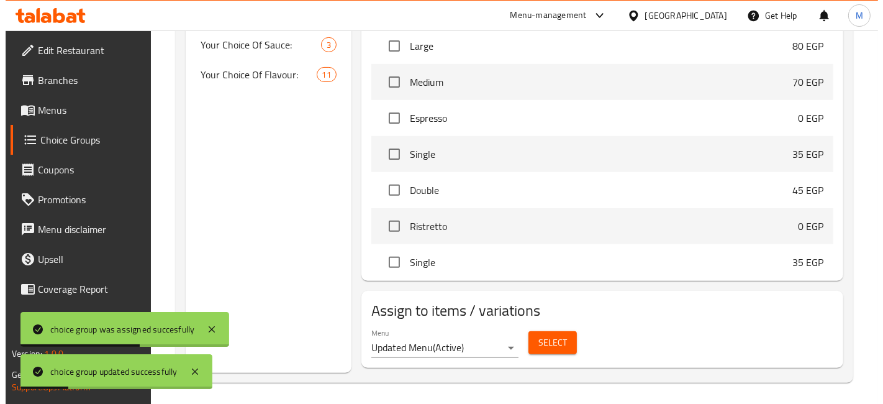
scroll to position [430, 0]
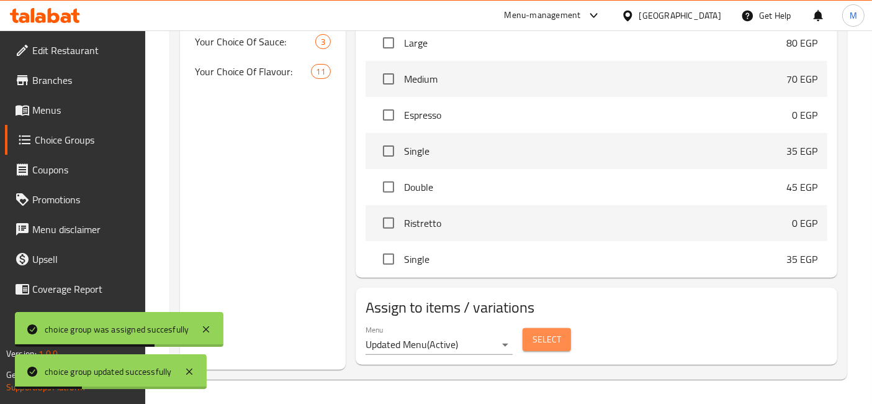
click at [566, 350] on button "Select" at bounding box center [547, 339] width 48 height 23
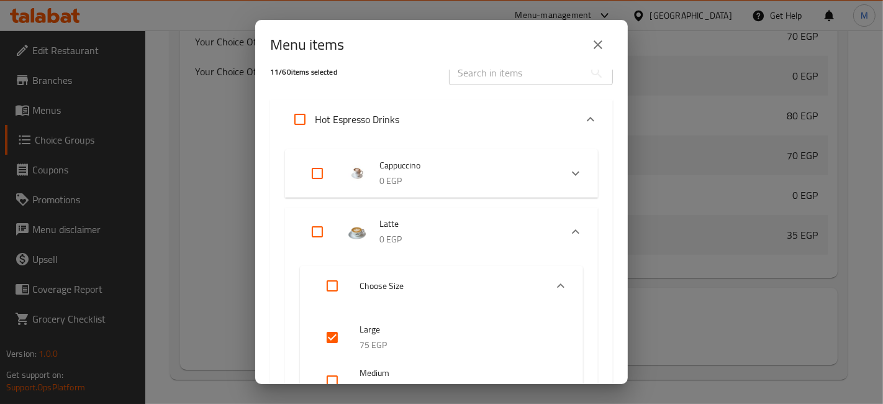
scroll to position [0, 0]
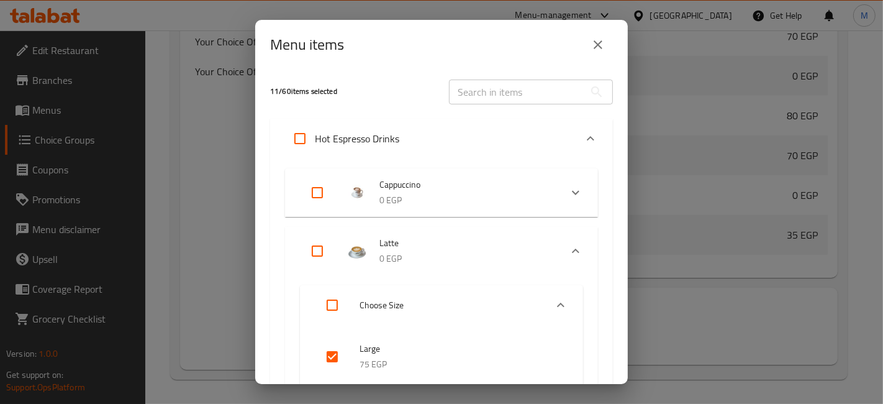
click at [322, 187] on input "Expand" at bounding box center [317, 193] width 30 height 30
checkbox input "true"
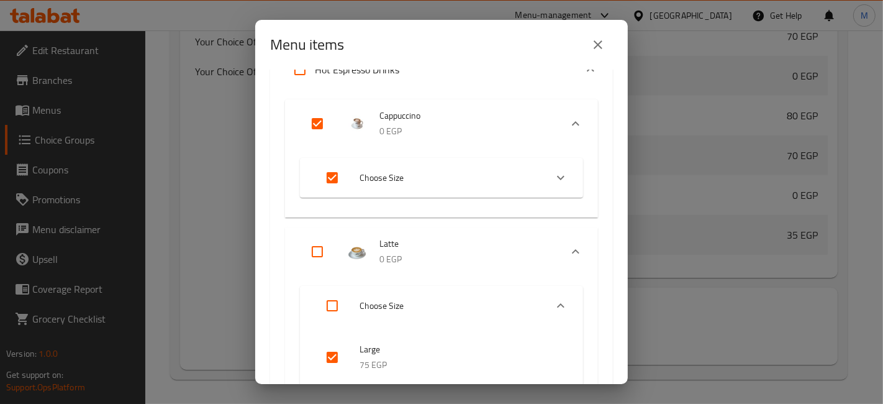
click at [314, 249] on input "Expand" at bounding box center [317, 252] width 30 height 30
checkbox input "true"
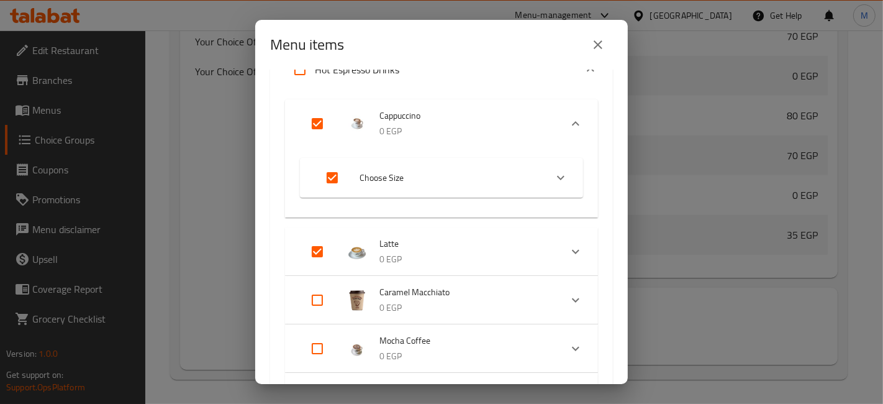
scroll to position [207, 0]
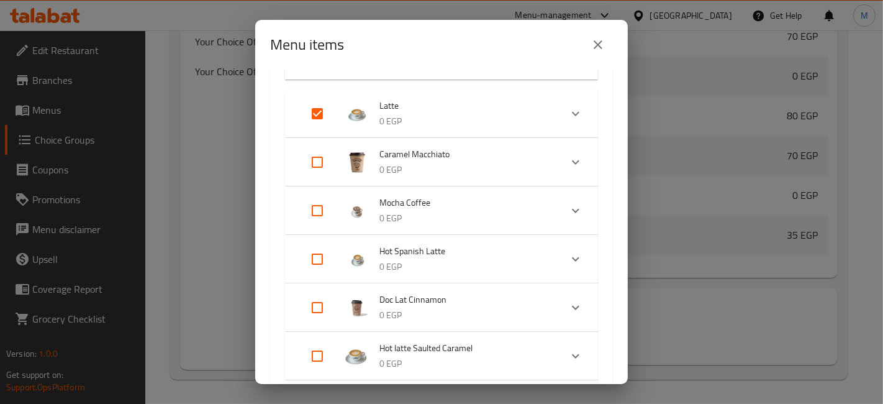
click at [317, 164] on input "Expand" at bounding box center [317, 162] width 30 height 30
checkbox input "true"
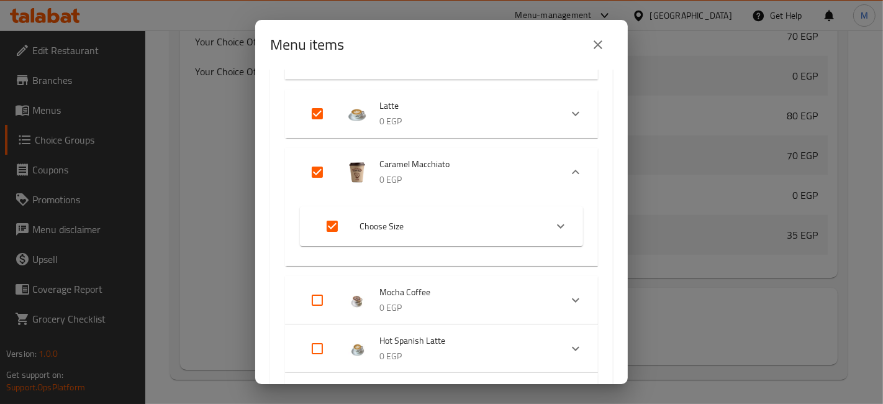
click at [317, 282] on li "Mocha Coffee 0 EGP" at bounding box center [430, 299] width 261 height 43
click at [319, 294] on input "Expand" at bounding box center [317, 300] width 30 height 30
checkbox input "true"
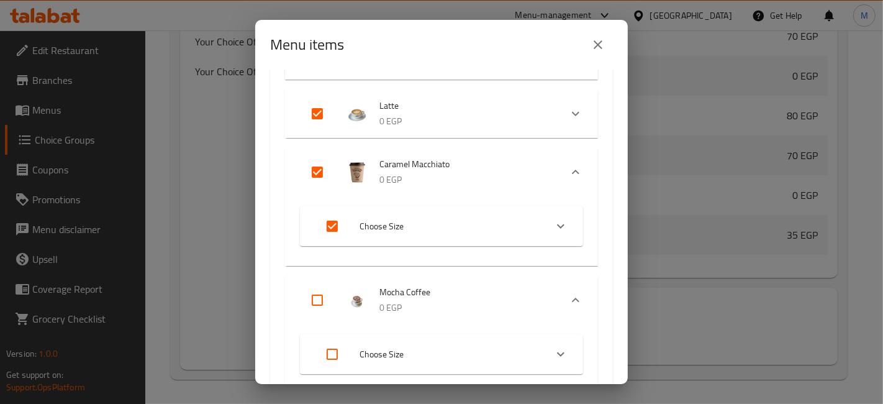
checkbox input "true"
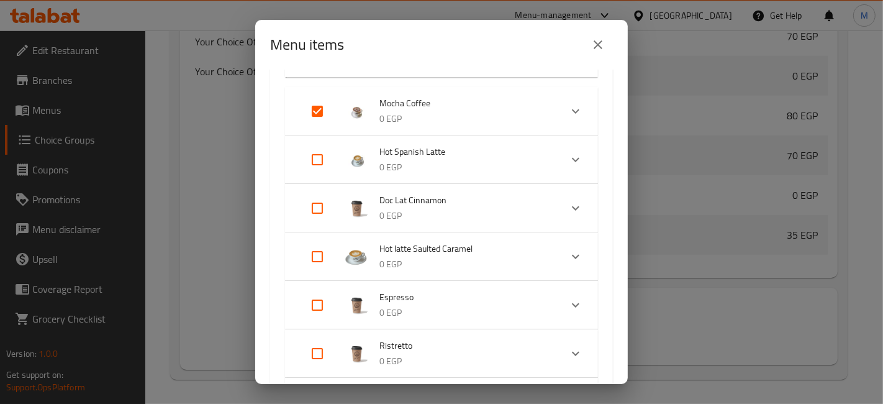
scroll to position [414, 0]
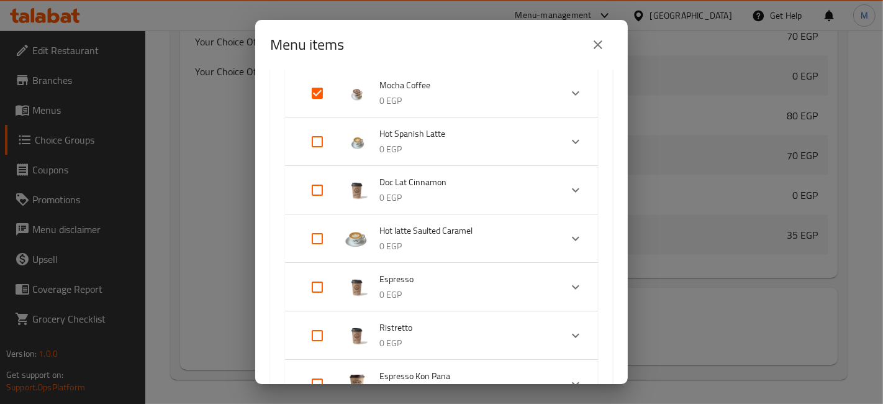
click at [325, 243] on input "Expand" at bounding box center [317, 239] width 30 height 30
checkbox input "true"
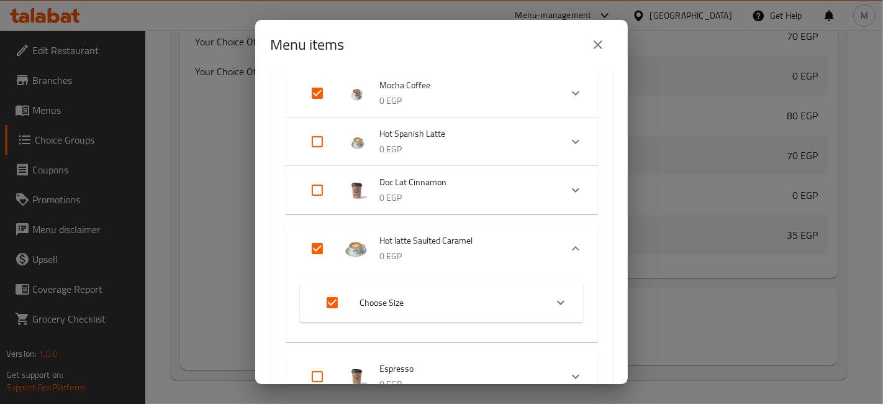
click at [323, 198] on input "Expand" at bounding box center [317, 190] width 30 height 30
checkbox input "true"
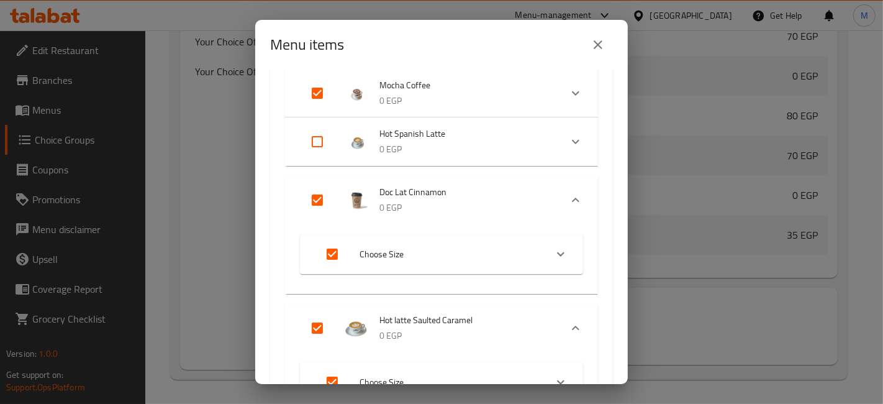
click at [324, 150] on input "Expand" at bounding box center [317, 142] width 30 height 30
checkbox input "true"
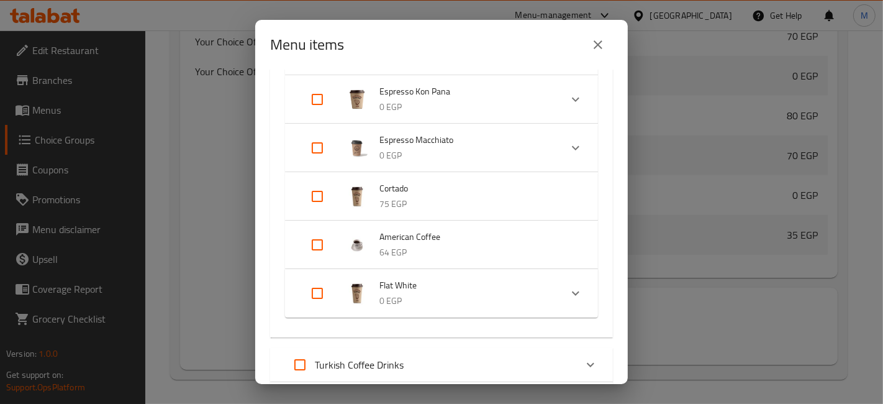
scroll to position [966, 0]
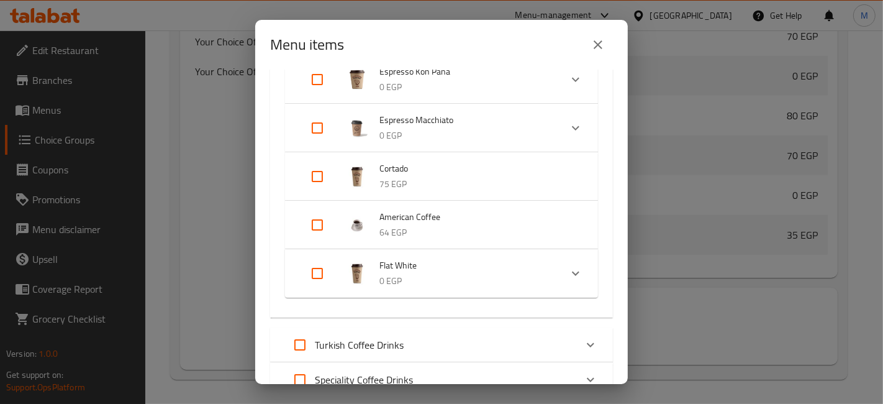
click at [320, 177] on input "Expand" at bounding box center [317, 176] width 30 height 30
checkbox input "true"
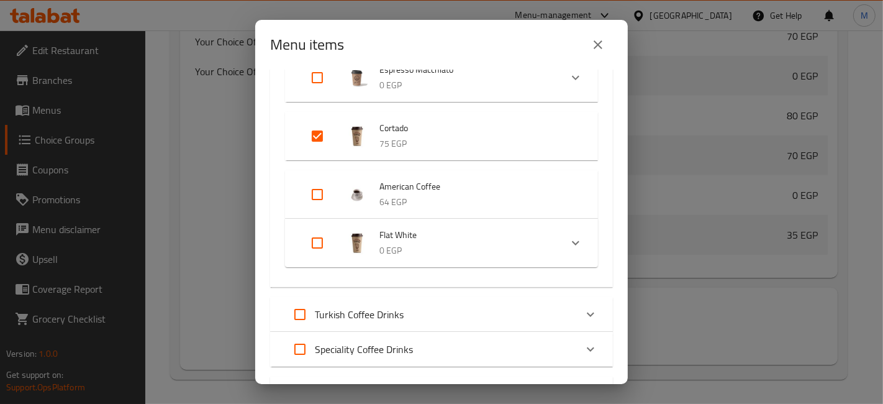
scroll to position [1104, 0]
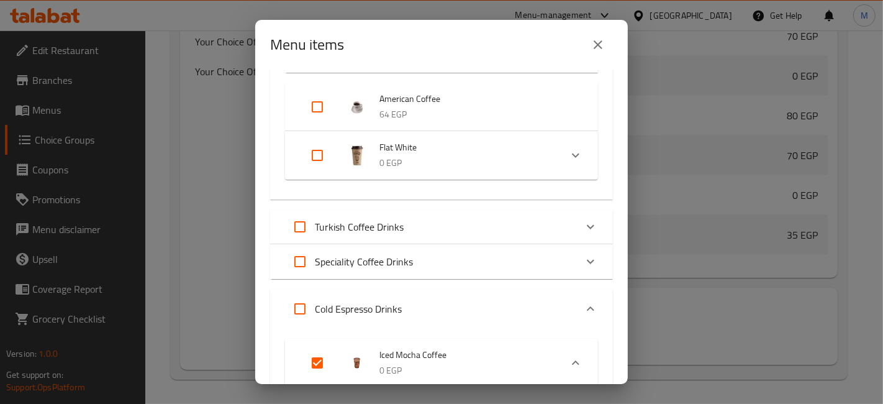
click at [324, 160] on input "Expand" at bounding box center [317, 155] width 30 height 30
checkbox input "true"
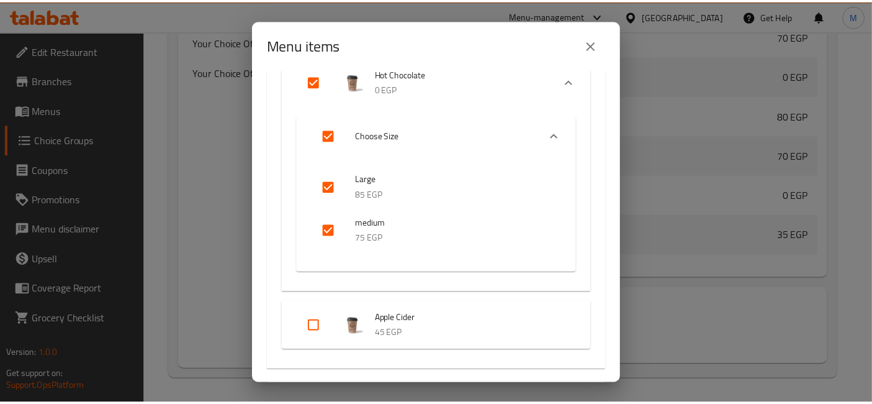
scroll to position [4369, 0]
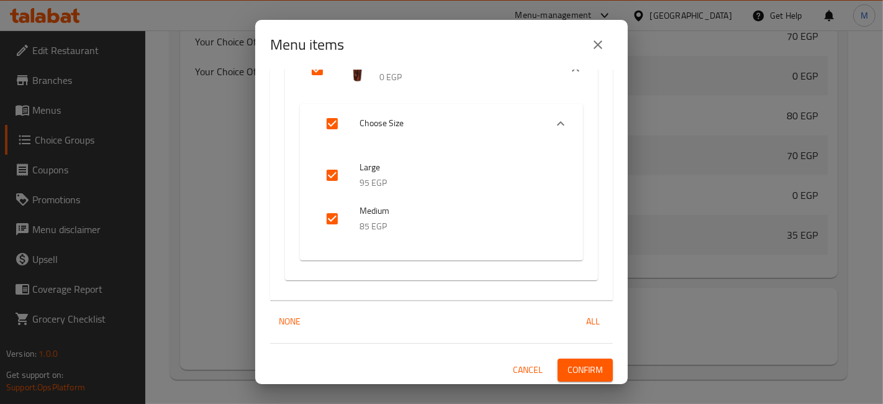
click at [585, 353] on div "20 / 60 items selected ​ Hot Espresso Drinks Cappuccino 0 EGP Choose Size Large…" at bounding box center [441, 227] width 373 height 314
click at [587, 369] on button "Confirm" at bounding box center [585, 369] width 55 height 23
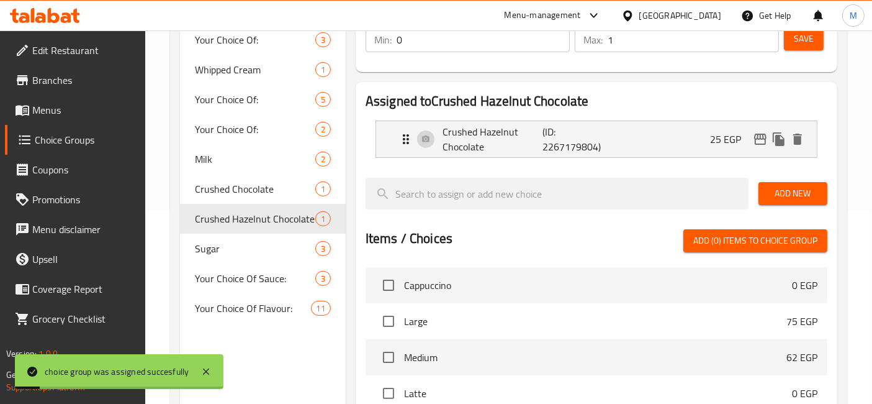
scroll to position [0, 0]
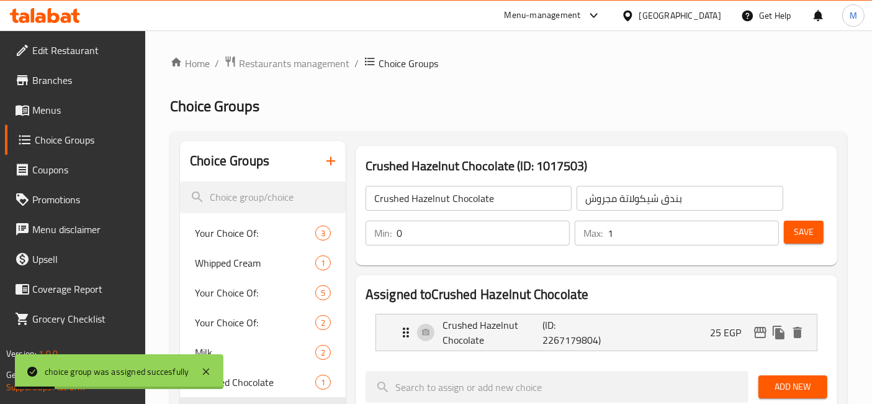
click at [805, 237] on span "Save" at bounding box center [804, 232] width 20 height 16
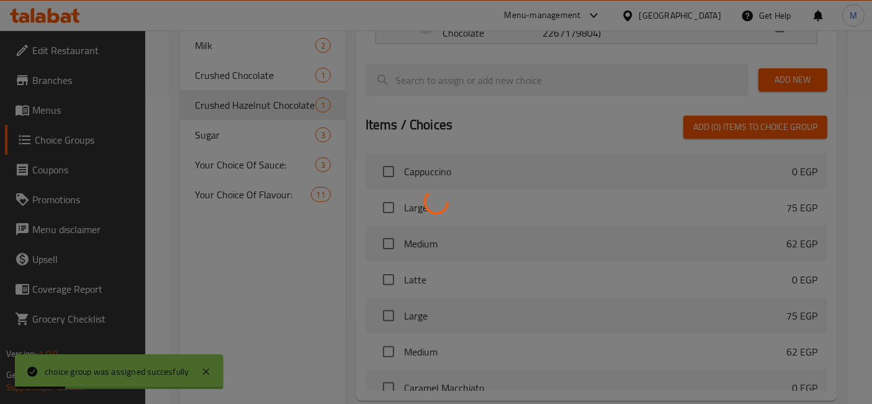
scroll to position [345, 0]
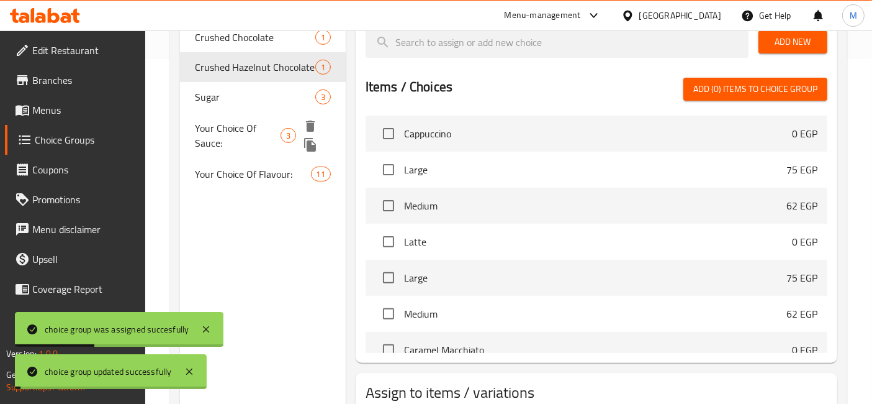
click at [255, 125] on span "Your Choice Of Sauce:" at bounding box center [237, 135] width 85 height 30
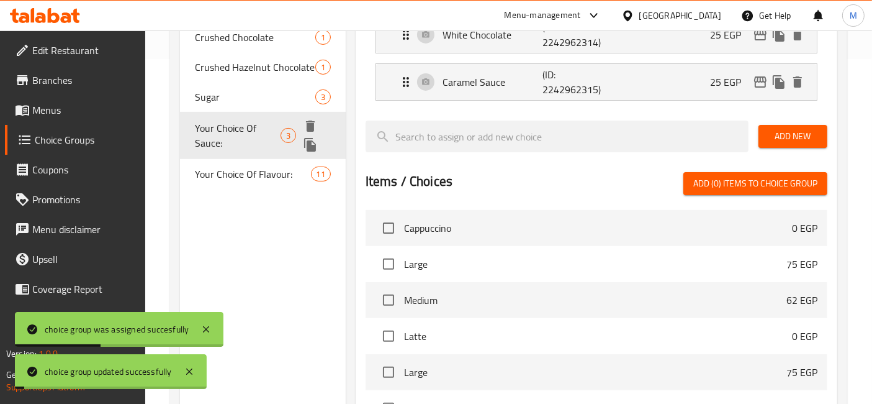
type input "Your Choice Of Sauce:"
type input "إختيارك من الصوص:"
type input "1"
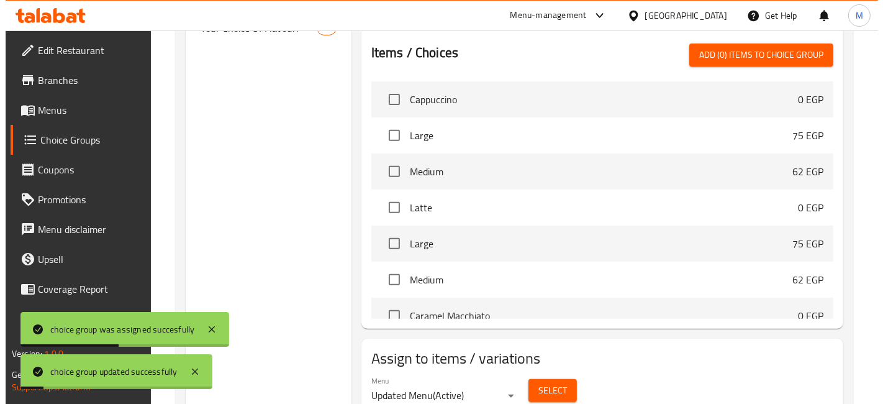
scroll to position [523, 0]
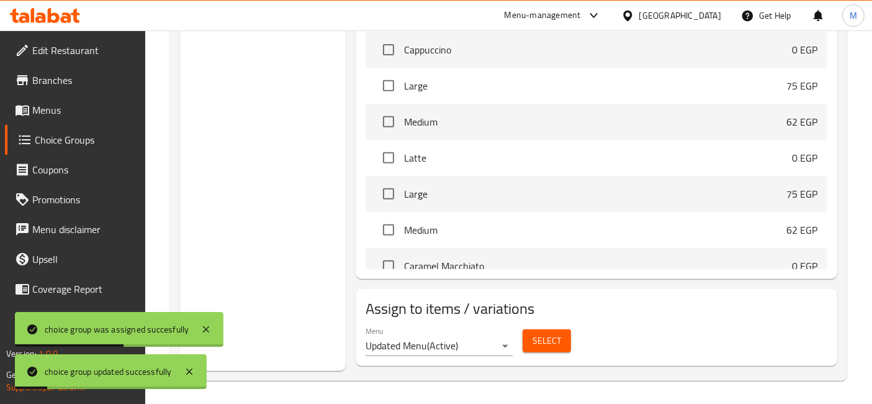
click at [546, 352] on div "Select" at bounding box center [547, 340] width 58 height 33
click at [548, 334] on span "Select" at bounding box center [547, 341] width 29 height 16
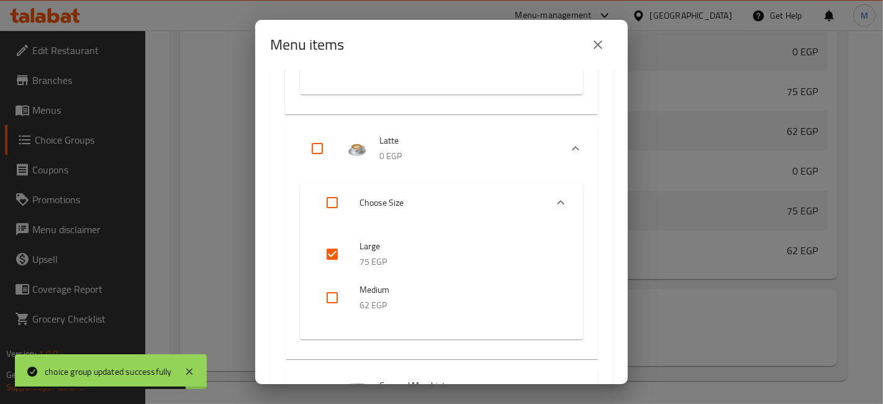
scroll to position [276, 0]
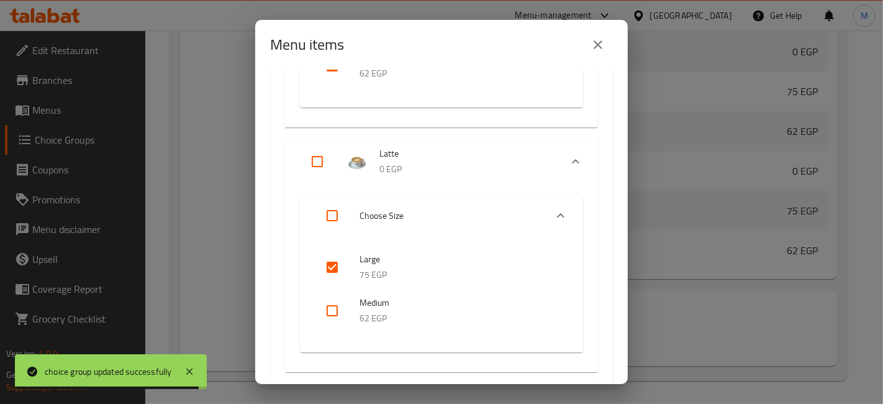
click at [314, 162] on input "Expand" at bounding box center [317, 162] width 30 height 30
checkbox input "true"
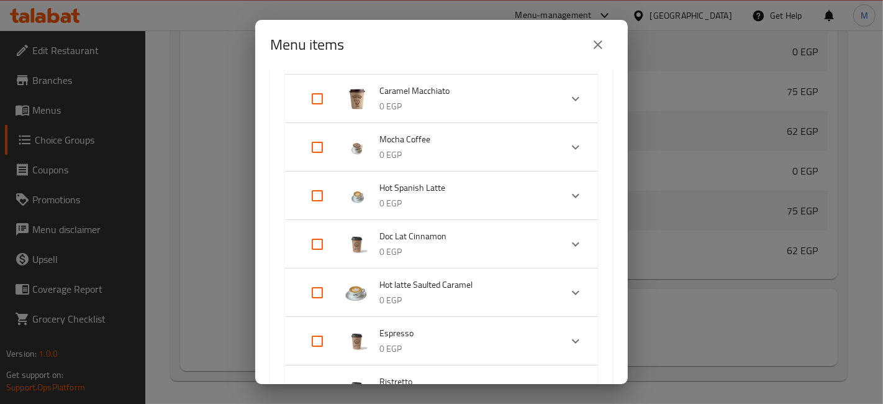
scroll to position [414, 0]
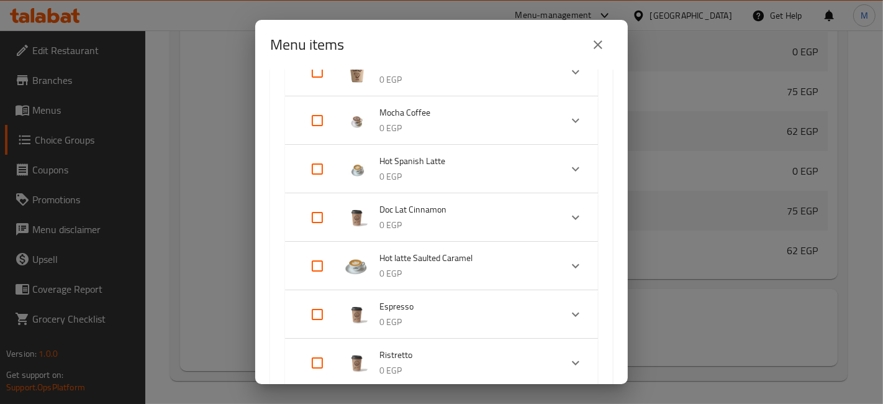
click at [315, 127] on input "Expand" at bounding box center [317, 121] width 30 height 30
checkbox input "true"
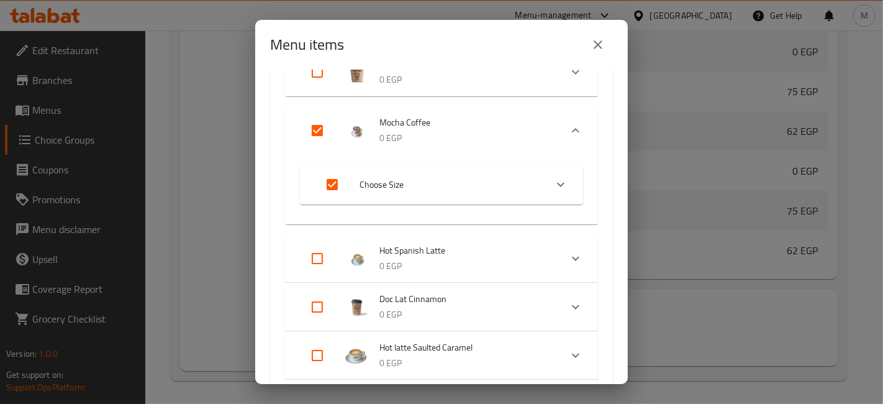
click at [309, 251] on input "Expand" at bounding box center [317, 258] width 30 height 30
checkbox input "true"
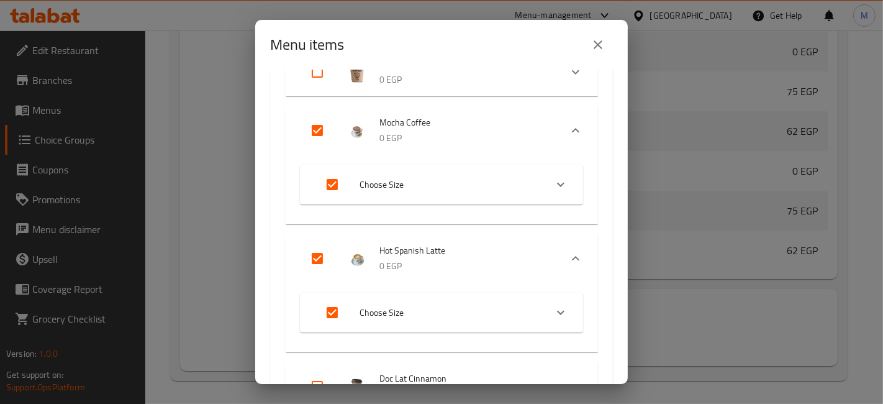
scroll to position [690, 0]
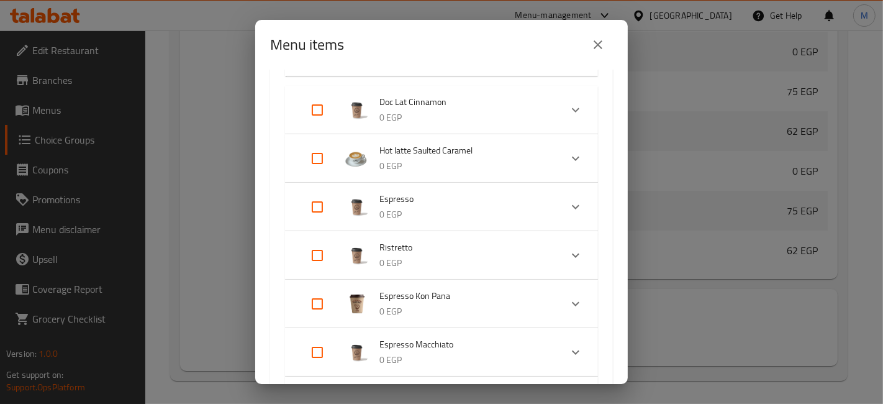
click at [319, 158] on input "Expand" at bounding box center [317, 158] width 30 height 30
checkbox input "true"
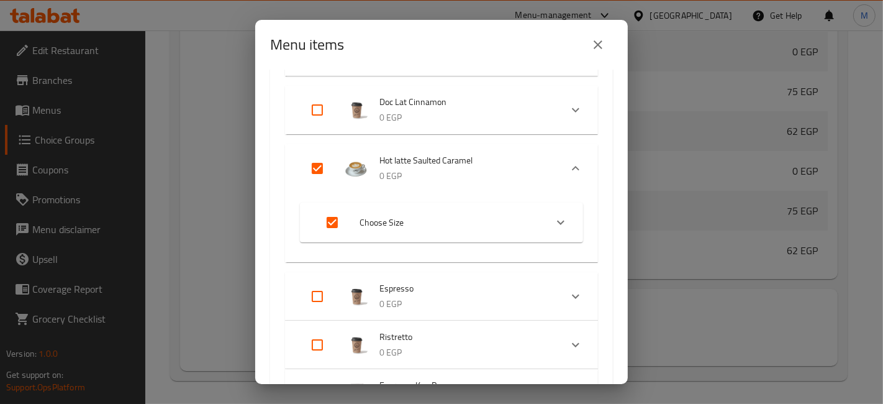
click at [319, 112] on input "Expand" at bounding box center [317, 110] width 30 height 30
checkbox input "true"
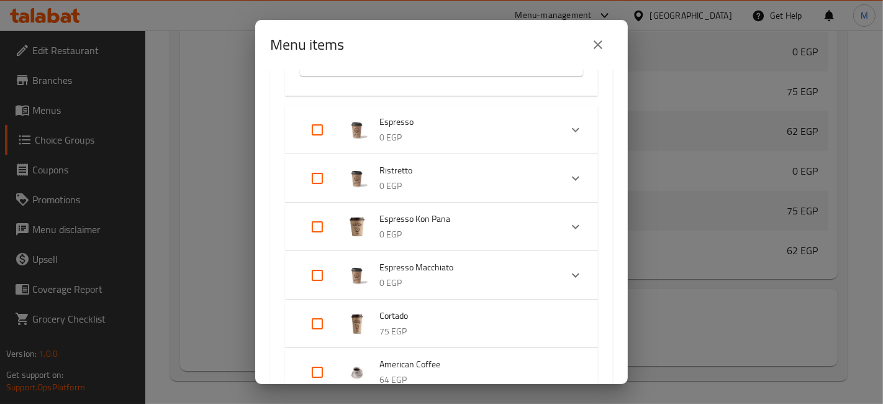
scroll to position [966, 0]
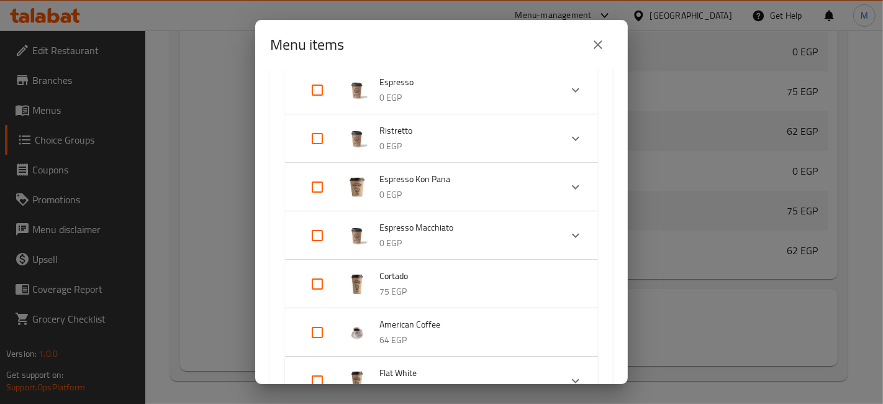
click at [323, 283] on input "Expand" at bounding box center [317, 284] width 30 height 30
checkbox input "true"
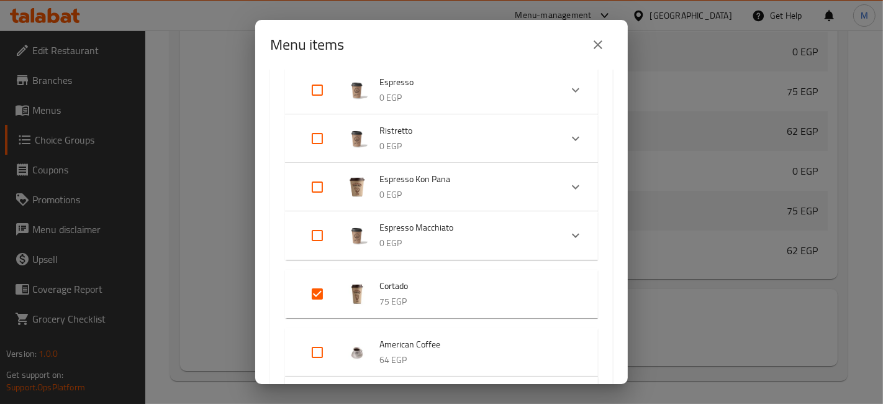
scroll to position [1103, 0]
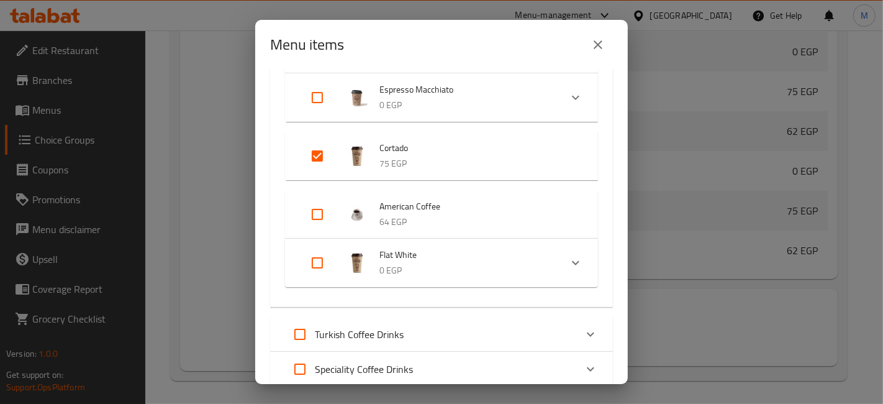
click at [313, 258] on input "Expand" at bounding box center [317, 263] width 30 height 30
checkbox input "true"
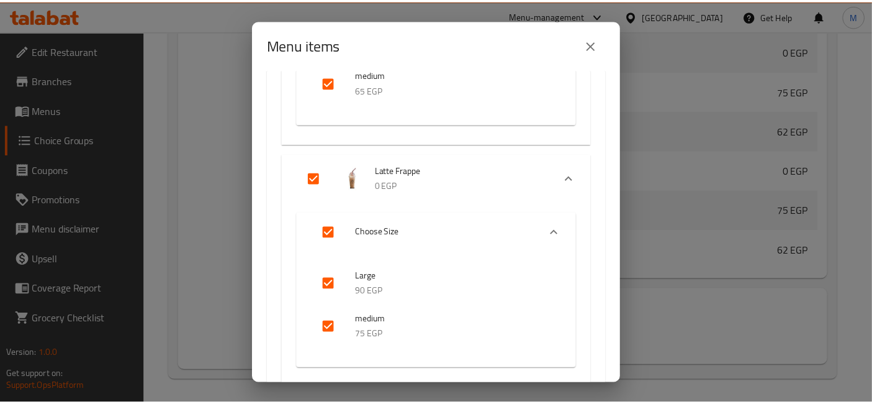
scroll to position [4485, 0]
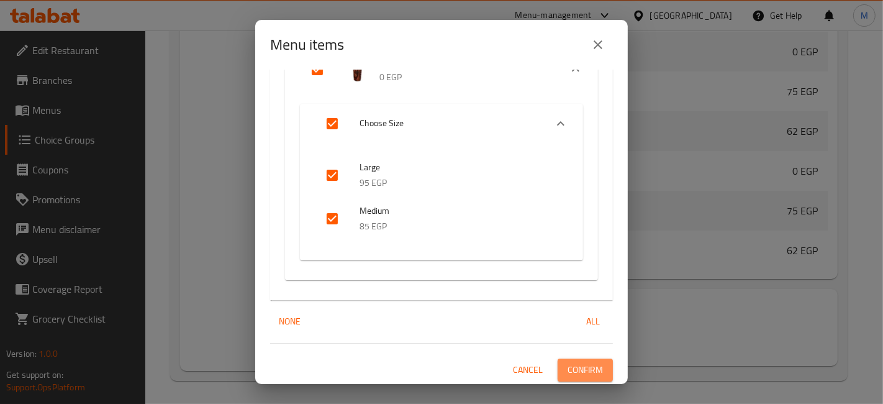
click at [591, 371] on span "Confirm" at bounding box center [585, 370] width 35 height 16
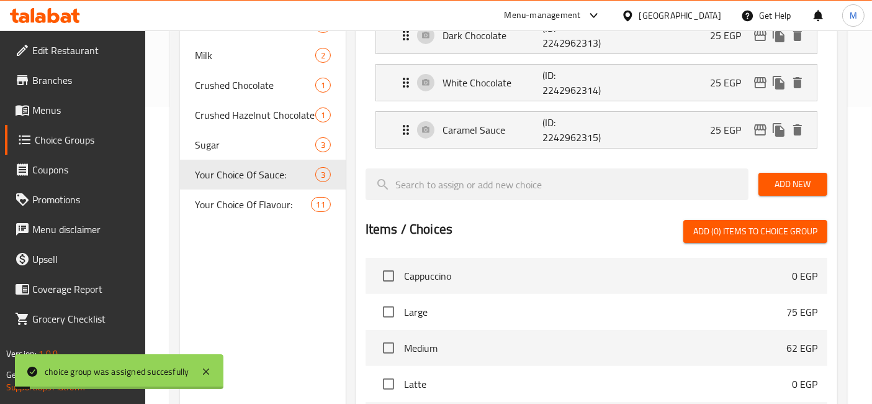
scroll to position [0, 0]
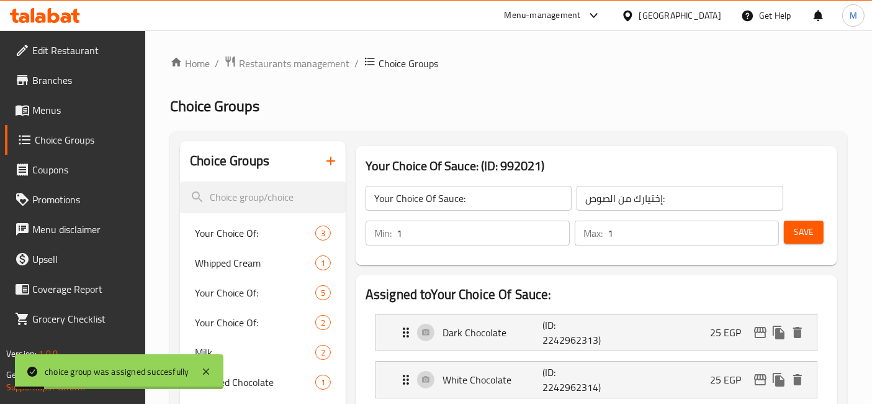
click at [827, 243] on div "Min: 1 ​ Max: 1 ​ Save" at bounding box center [594, 233] width 472 height 40
click at [788, 231] on button "Save" at bounding box center [804, 231] width 40 height 23
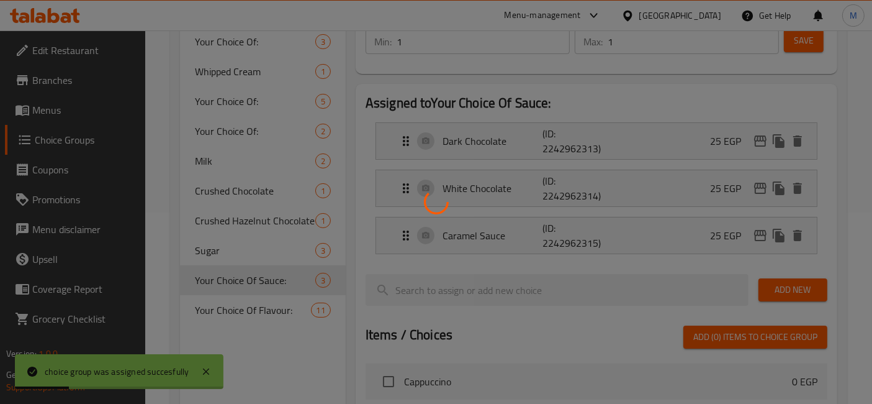
scroll to position [414, 0]
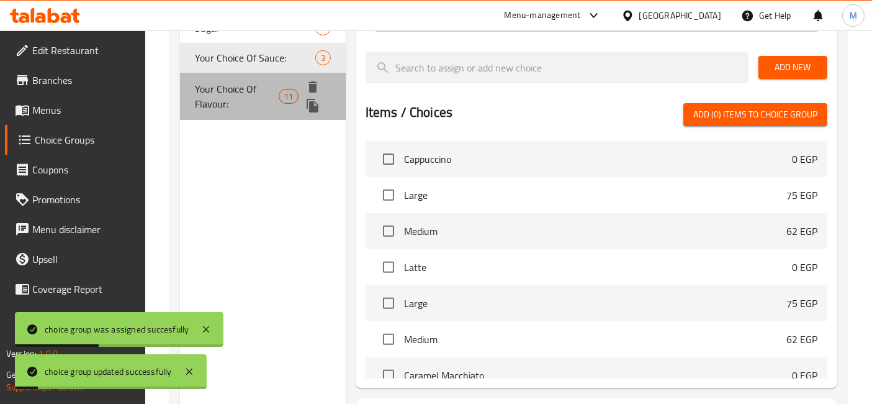
click at [244, 99] on span "Your Choice Of Flavour:" at bounding box center [237, 96] width 84 height 30
type input "Your Choice Of Flavour:"
type input "إختيارك من نكهة:"
type input "0"
type input "11"
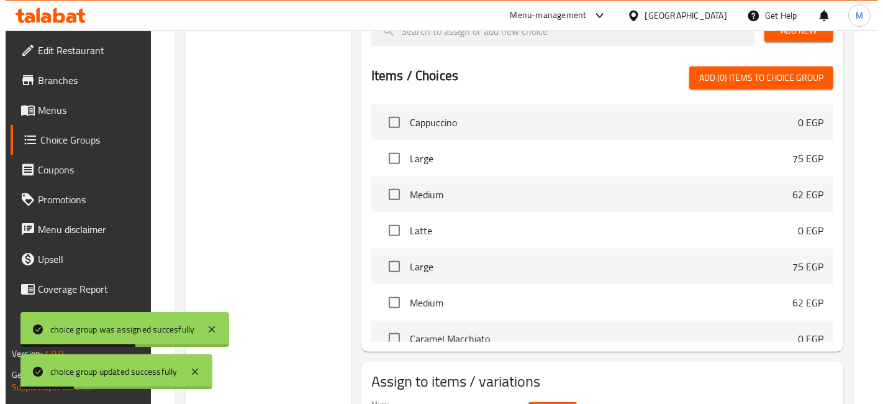
scroll to position [898, 0]
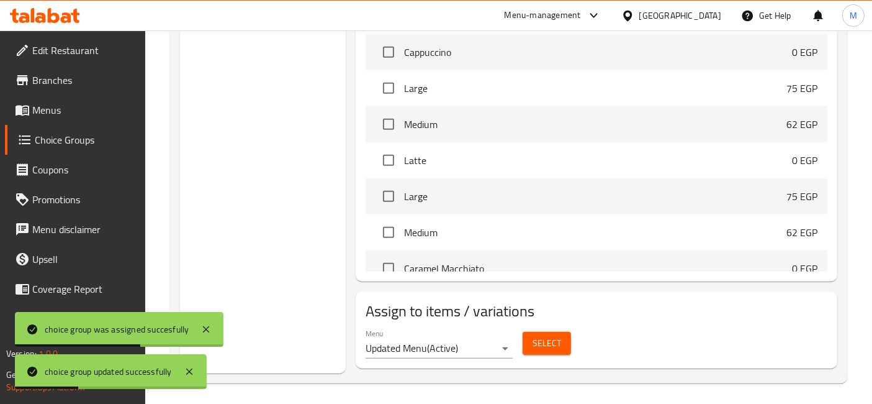
click at [559, 343] on span "Select" at bounding box center [547, 343] width 29 height 16
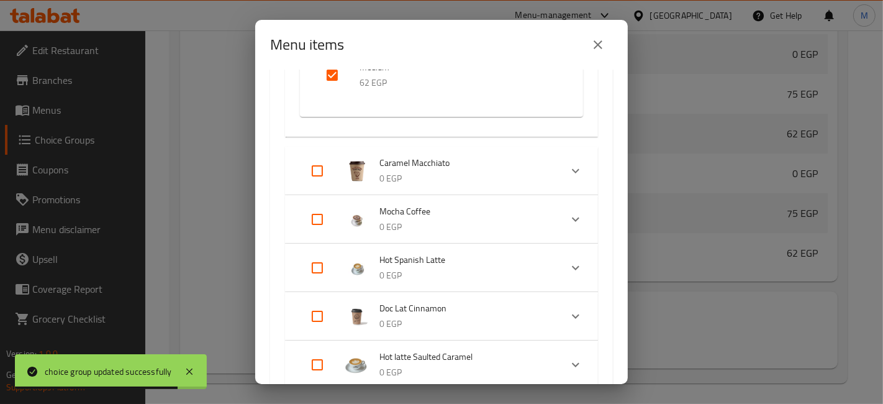
scroll to position [483, 0]
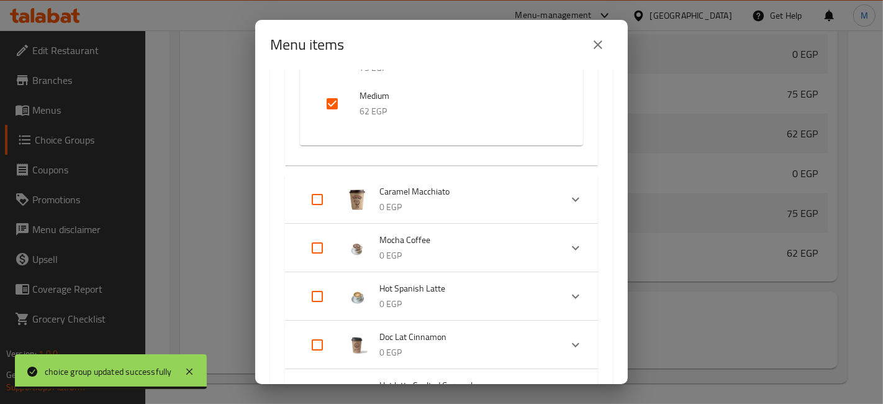
click at [317, 289] on input "Expand" at bounding box center [317, 296] width 30 height 30
checkbox input "true"
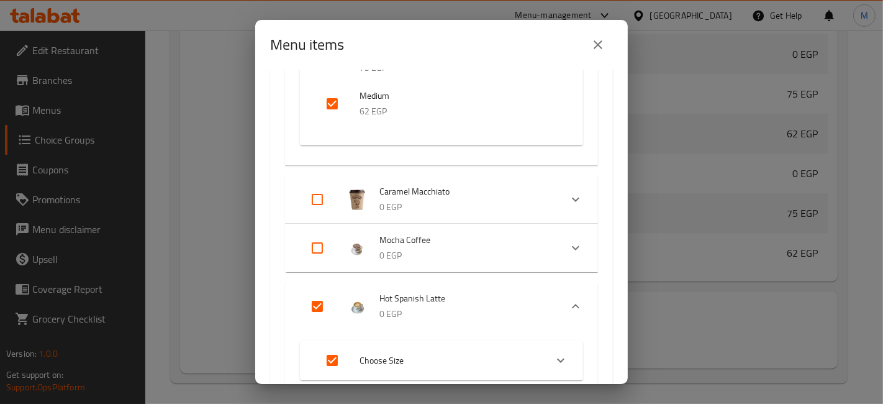
click at [317, 249] on input "Expand" at bounding box center [317, 248] width 30 height 30
checkbox input "true"
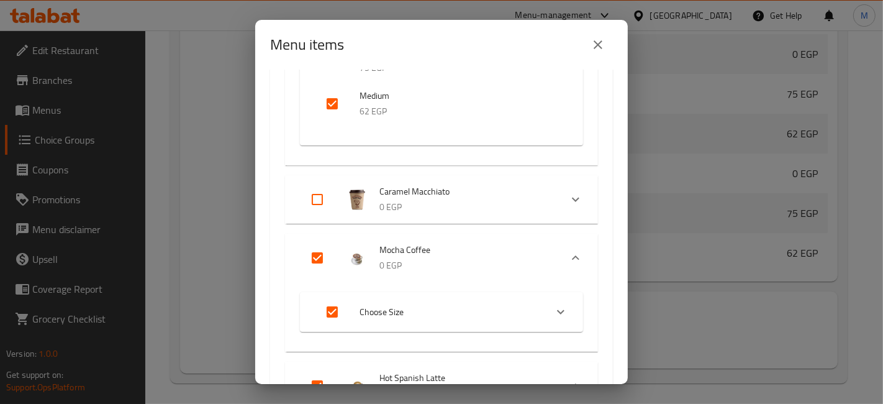
click at [318, 188] on input "Expand" at bounding box center [317, 199] width 30 height 30
checkbox input "true"
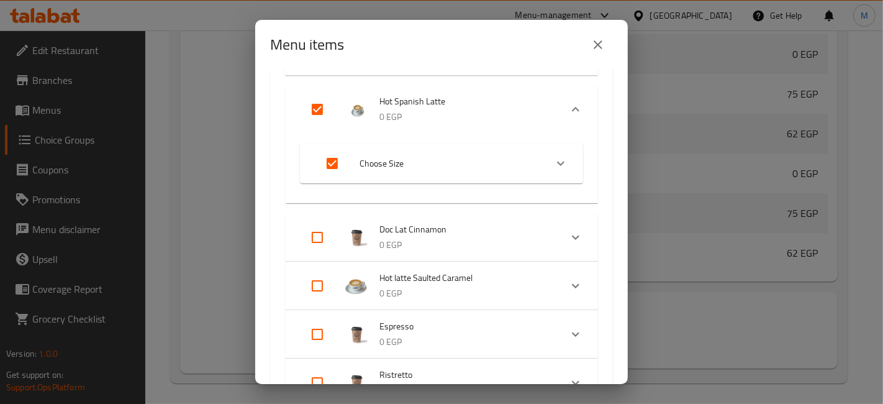
scroll to position [897, 0]
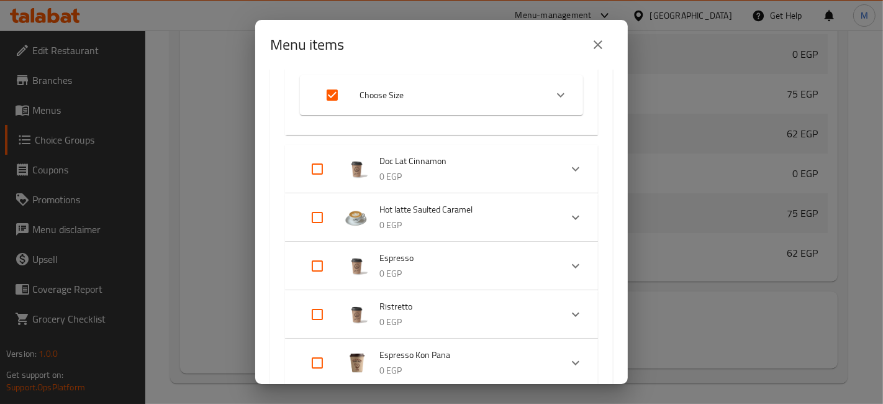
click at [322, 177] on input "Expand" at bounding box center [317, 169] width 30 height 30
checkbox input "true"
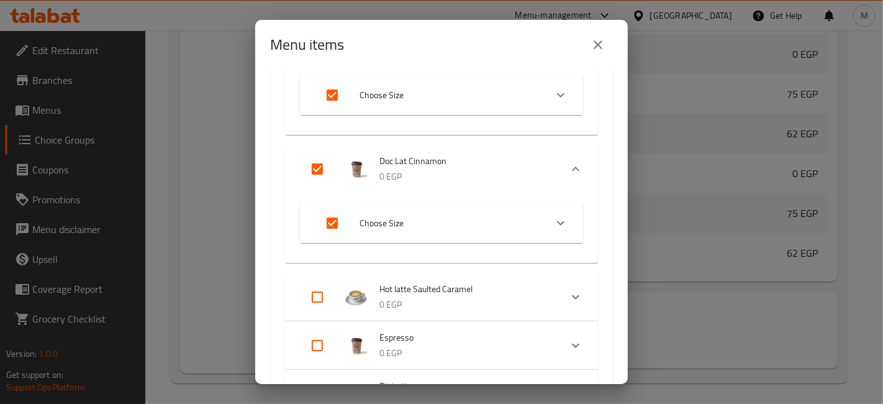
click at [317, 299] on input "Expand" at bounding box center [317, 297] width 30 height 30
checkbox input "true"
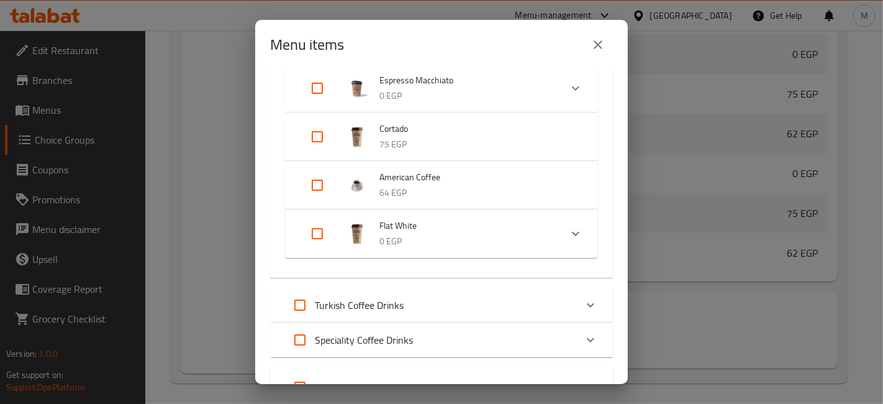
scroll to position [1380, 0]
click at [319, 231] on input "Expand" at bounding box center [317, 232] width 30 height 30
checkbox input "true"
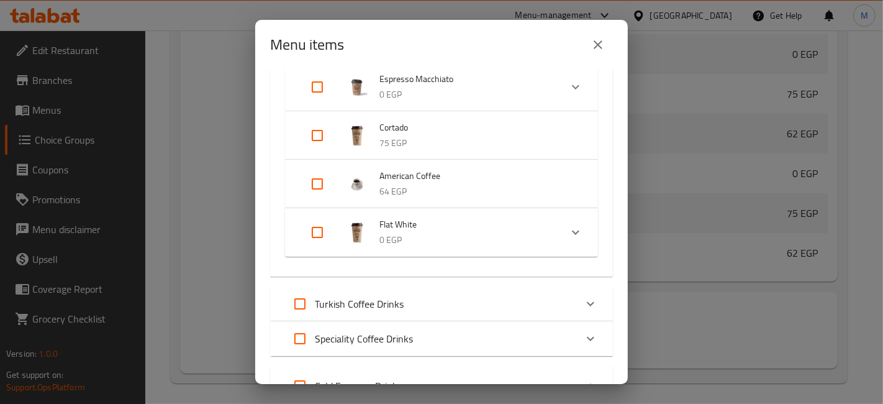
checkbox input "true"
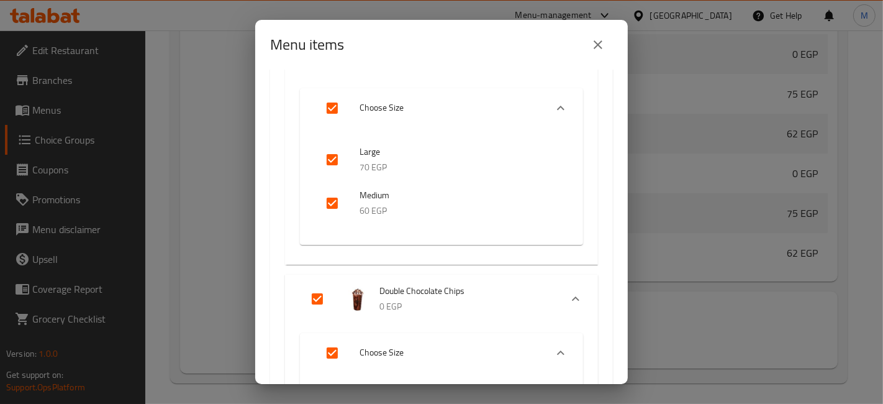
scroll to position [4731, 0]
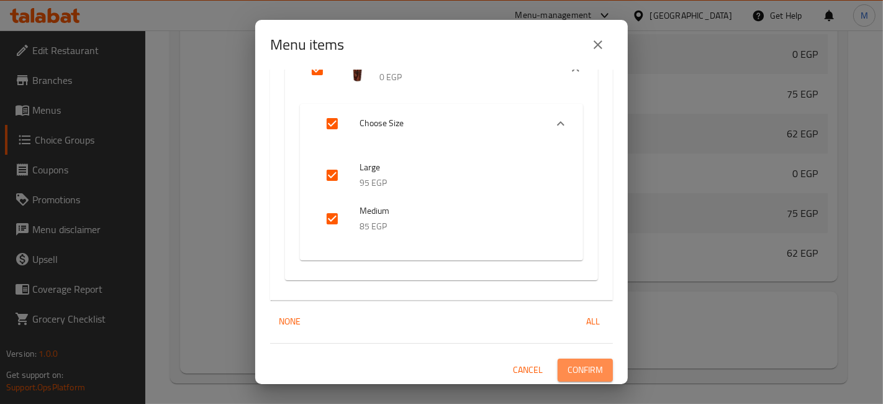
click at [568, 371] on span "Confirm" at bounding box center [585, 370] width 35 height 16
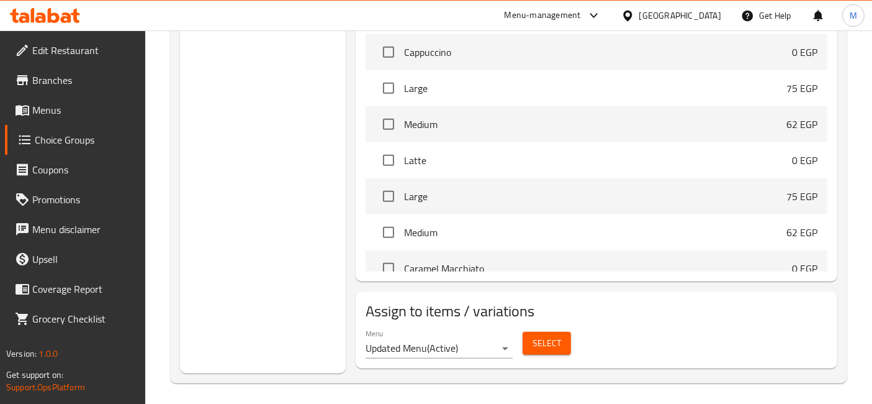
click at [795, 324] on div "Menu Updated Menu ( Active ) Select" at bounding box center [597, 344] width 472 height 40
click at [560, 336] on button "Select" at bounding box center [547, 343] width 48 height 23
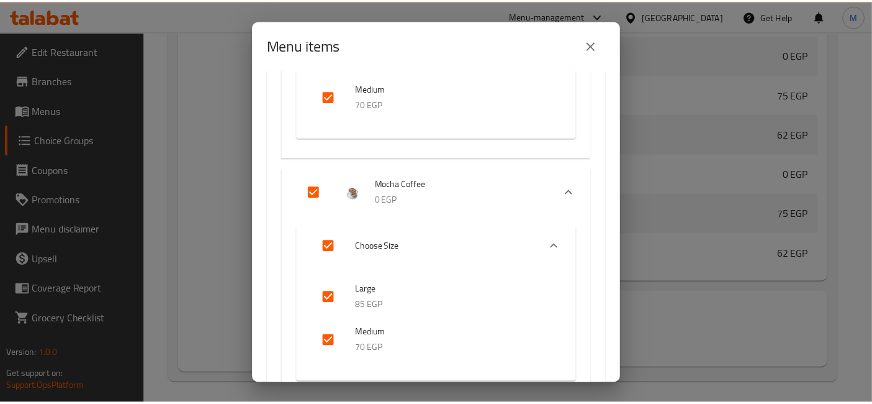
scroll to position [759, 0]
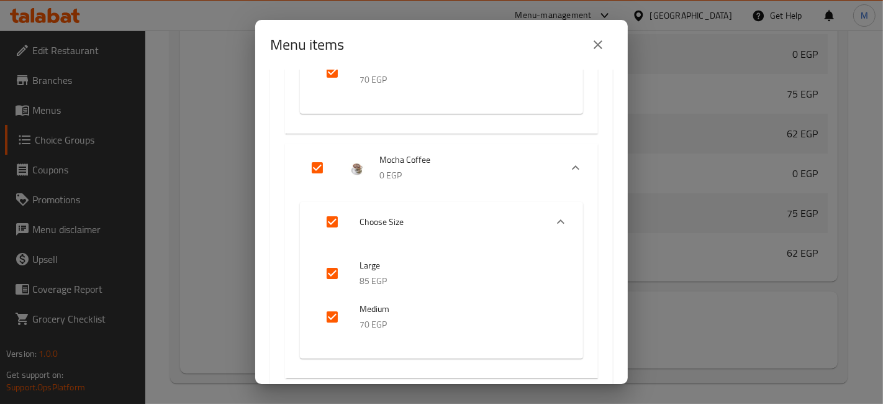
click at [587, 39] on button "close" at bounding box center [598, 45] width 30 height 30
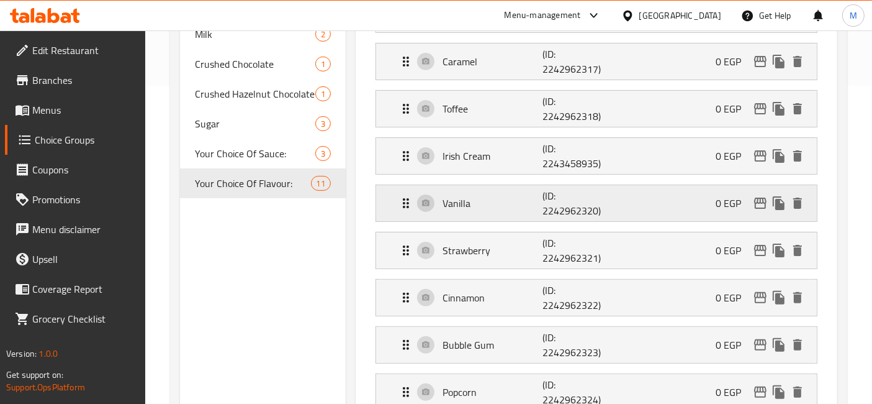
scroll to position [0, 0]
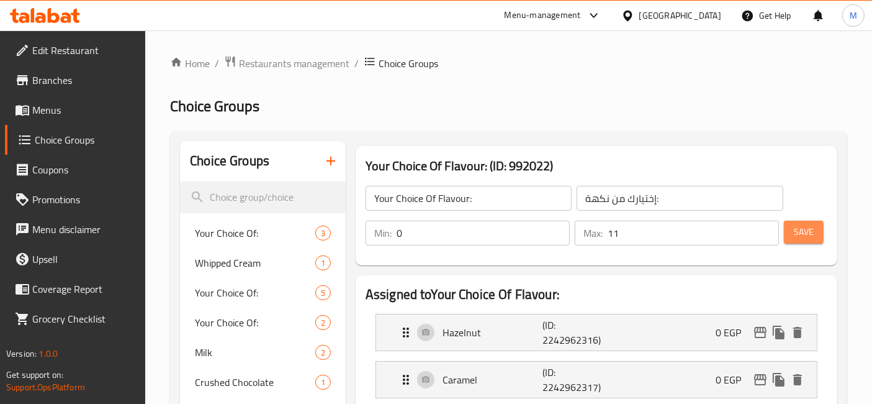
click at [795, 224] on span "Save" at bounding box center [804, 232] width 20 height 16
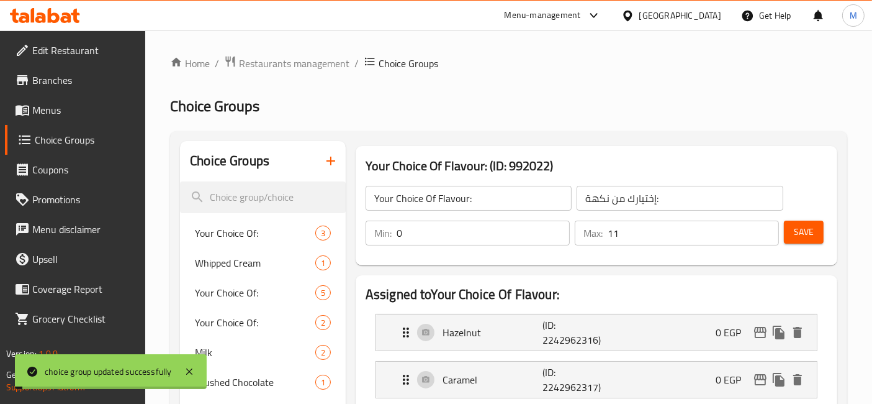
click at [638, 228] on input "11" at bounding box center [693, 232] width 171 height 25
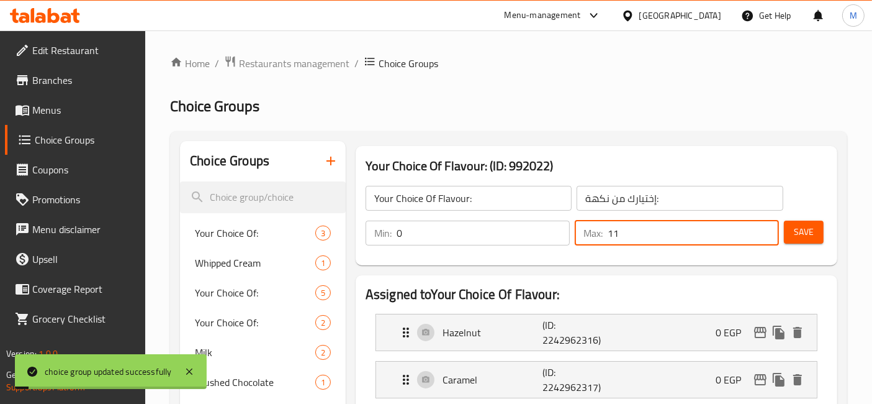
click at [638, 228] on input "11" at bounding box center [693, 232] width 171 height 25
type input "0"
click at [814, 223] on button "Save" at bounding box center [804, 231] width 40 height 23
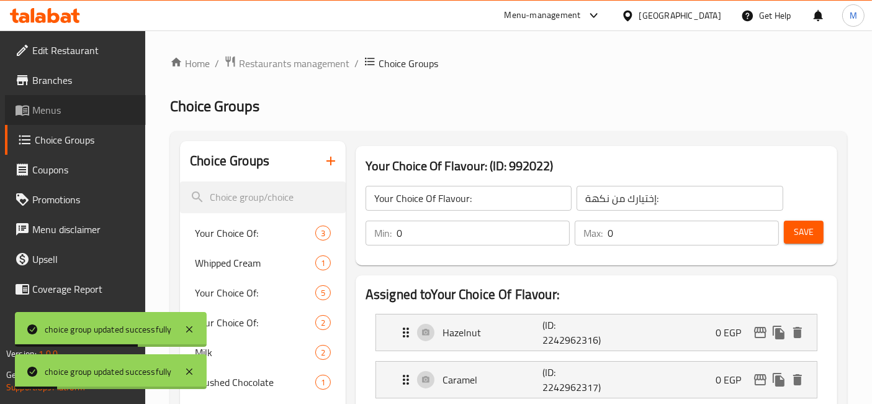
click at [67, 96] on link "Menus" at bounding box center [75, 110] width 141 height 30
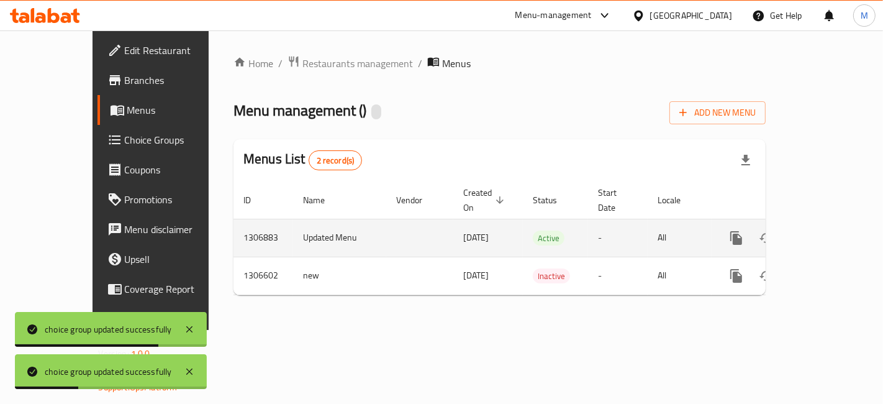
click at [833, 230] on icon "enhanced table" at bounding box center [825, 237] width 15 height 15
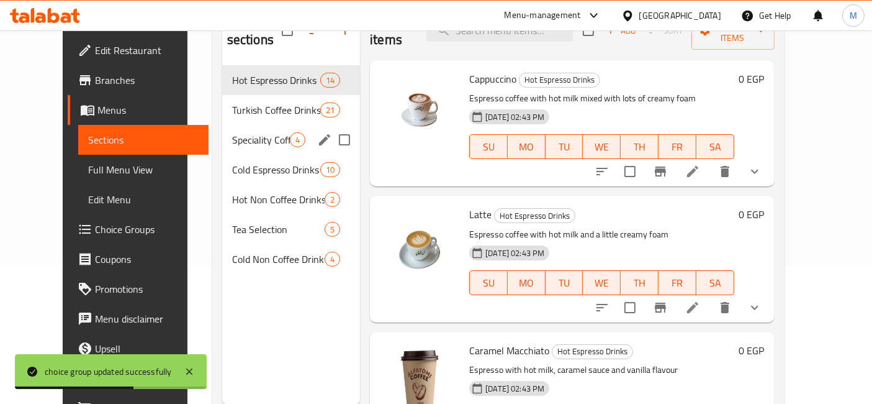
scroll to position [69, 0]
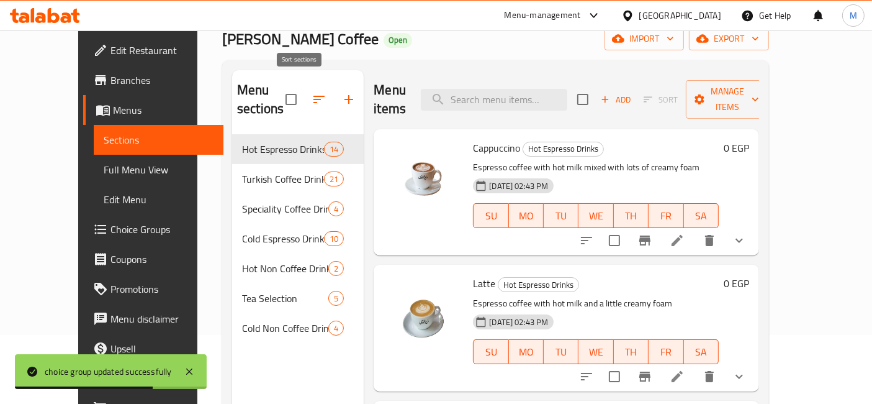
click at [312, 92] on icon "button" at bounding box center [319, 99] width 15 height 15
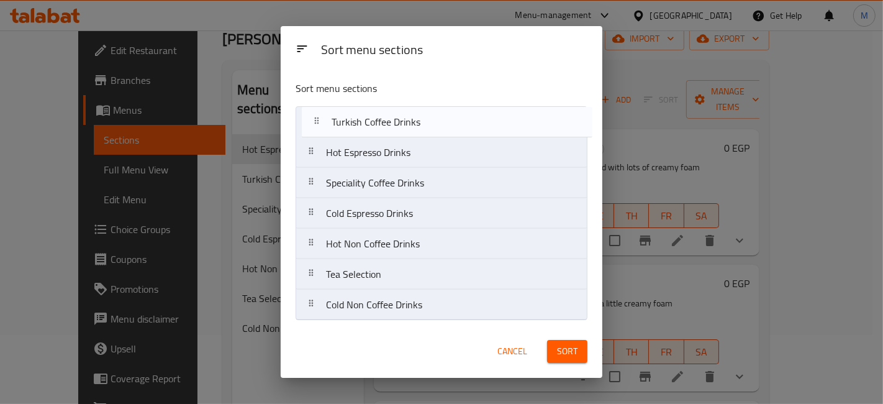
drag, startPoint x: 368, startPoint y: 158, endPoint x: 376, endPoint y: 119, distance: 39.8
click at [376, 119] on nav "Hot Espresso Drinks Turkish Coffee Drinks Speciality Coffee Drinks Cold Espress…" at bounding box center [442, 213] width 292 height 214
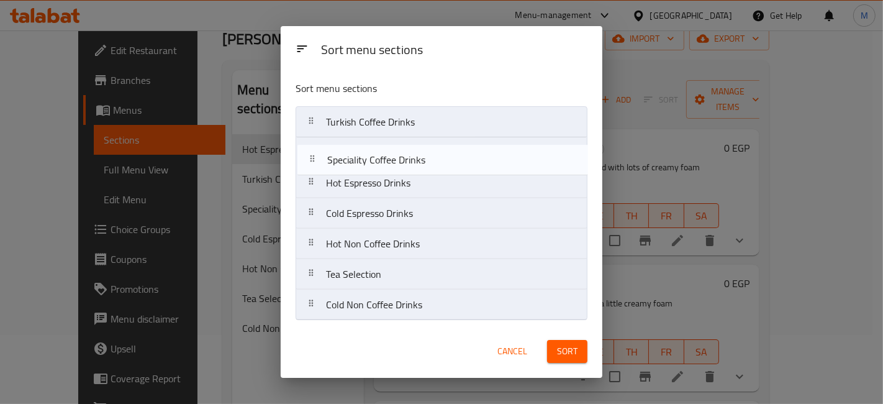
drag, startPoint x: 381, startPoint y: 185, endPoint x: 384, endPoint y: 158, distance: 26.9
click at [384, 158] on nav "Turkish Coffee Drinks Hot Espresso Drinks Speciality Coffee Drinks Cold Espress…" at bounding box center [442, 213] width 292 height 214
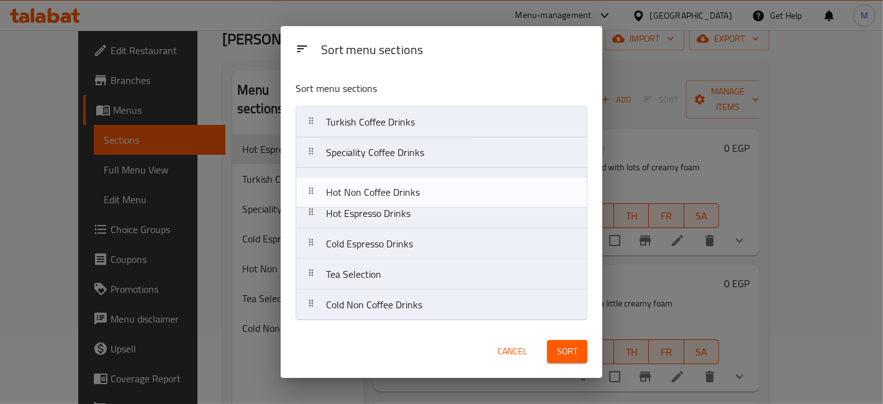
drag, startPoint x: 396, startPoint y: 251, endPoint x: 396, endPoint y: 194, distance: 57.1
click at [396, 194] on nav "Turkish Coffee Drinks Speciality Coffee Drinks Hot Espresso Drinks Cold Espress…" at bounding box center [442, 213] width 292 height 214
drag, startPoint x: 397, startPoint y: 216, endPoint x: 397, endPoint y: 180, distance: 36.0
click at [397, 180] on nav "Turkish Coffee Drinks Speciality Coffee Drinks Hot Non Coffee Drinks Hot Espres…" at bounding box center [442, 213] width 292 height 214
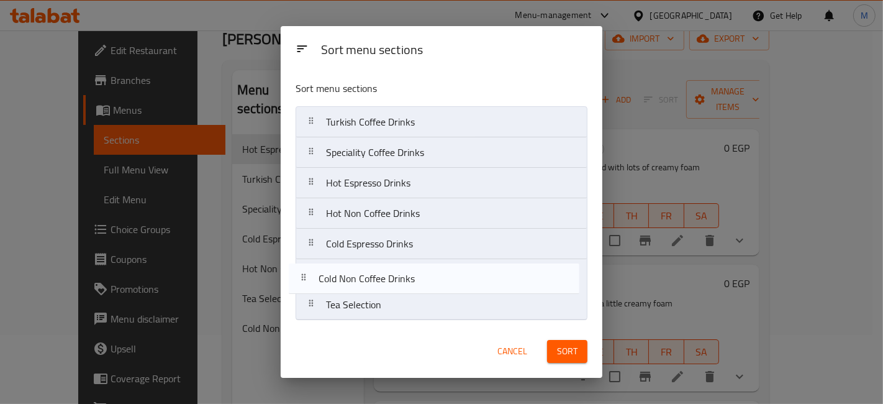
drag, startPoint x: 408, startPoint y: 310, endPoint x: 400, endPoint y: 282, distance: 29.7
click at [400, 282] on nav "Turkish Coffee Drinks Speciality Coffee Drinks Hot Espresso Drinks Hot Non Coff…" at bounding box center [442, 213] width 292 height 214
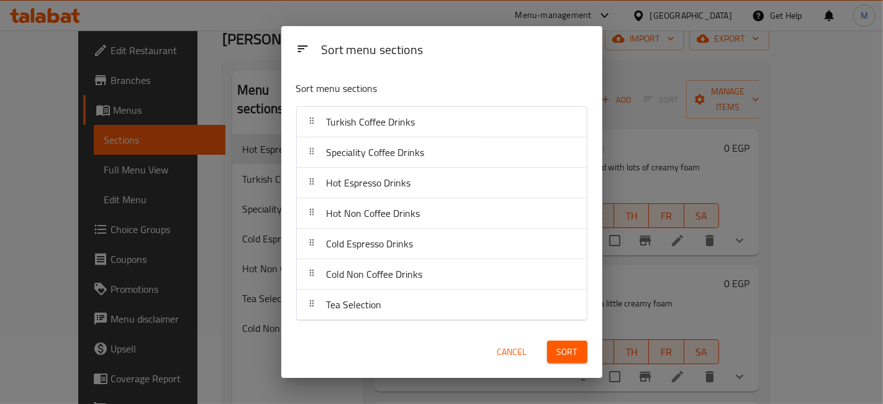
click at [582, 351] on button "Sort" at bounding box center [567, 351] width 40 height 23
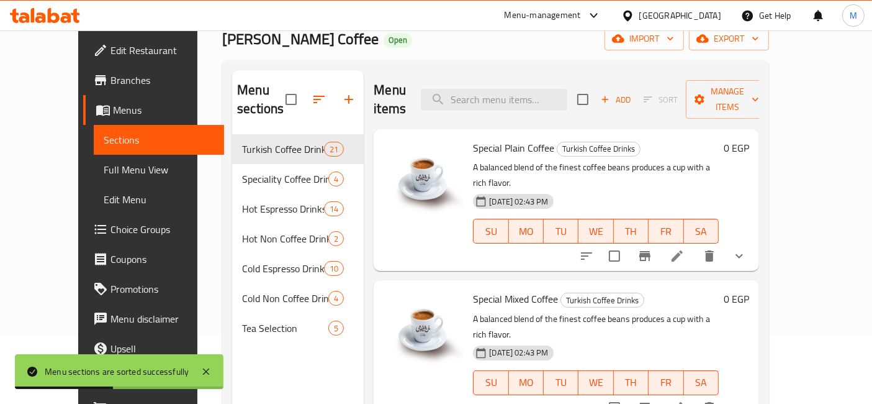
scroll to position [138, 0]
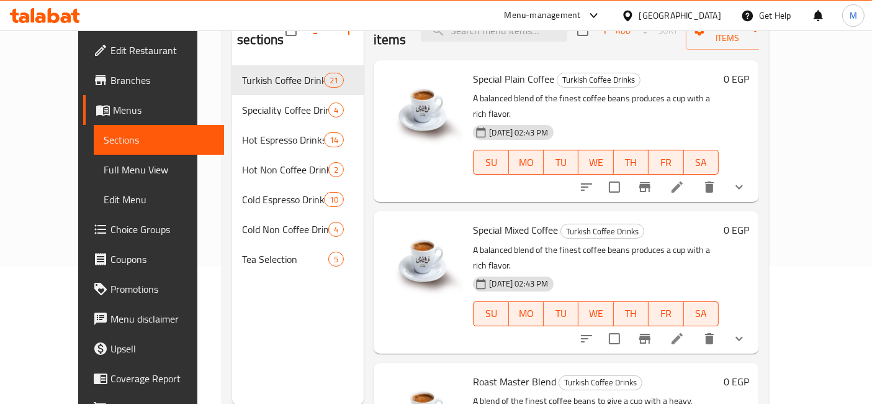
drag, startPoint x: 53, startPoint y: 237, endPoint x: 68, endPoint y: 229, distance: 17.5
click at [111, 237] on span "Choice Groups" at bounding box center [163, 229] width 104 height 15
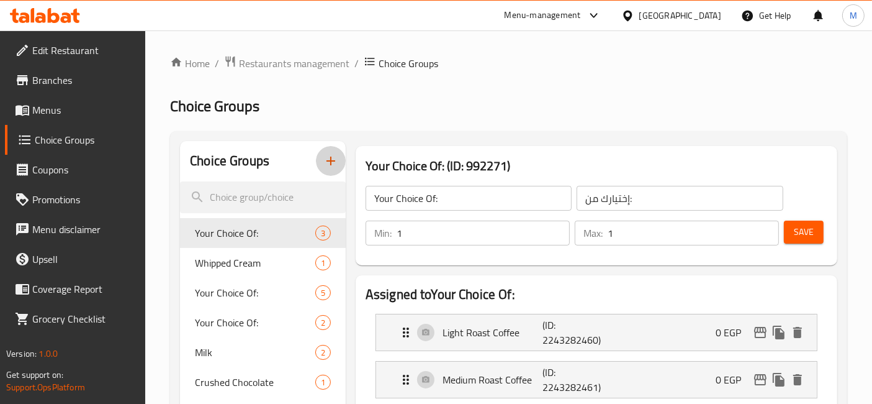
click at [325, 152] on button "button" at bounding box center [331, 161] width 30 height 30
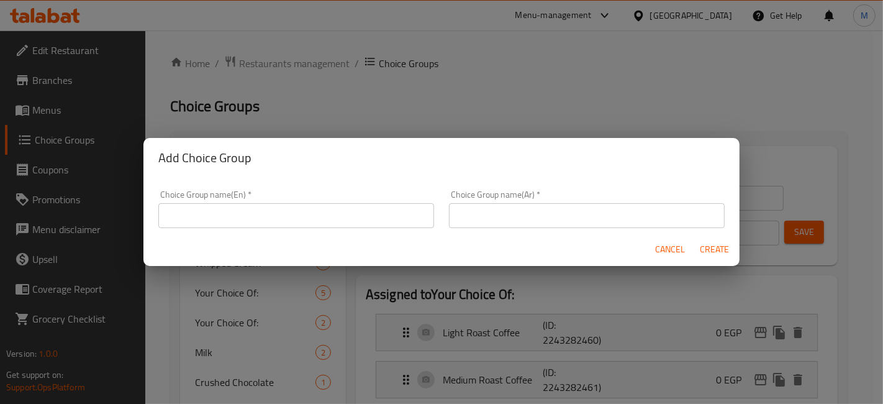
click at [662, 253] on span "Cancel" at bounding box center [670, 250] width 30 height 16
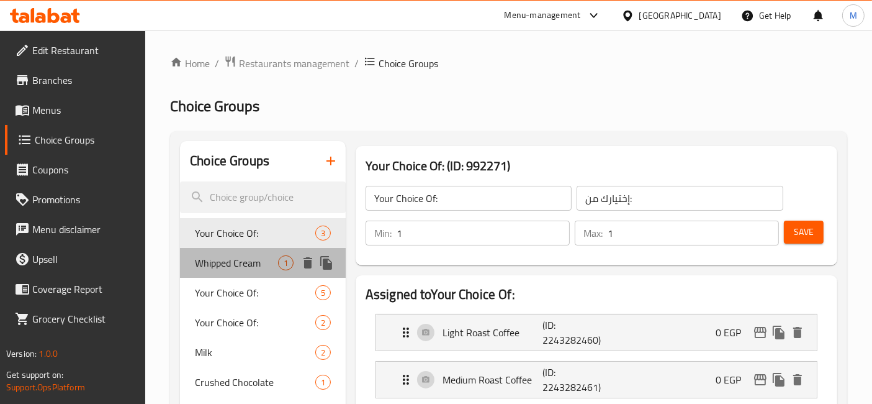
click at [235, 261] on span "Whipped Cream" at bounding box center [236, 262] width 83 height 15
type input "Whipped Cream"
type input "كريمة مخفوقة"
type input "0"
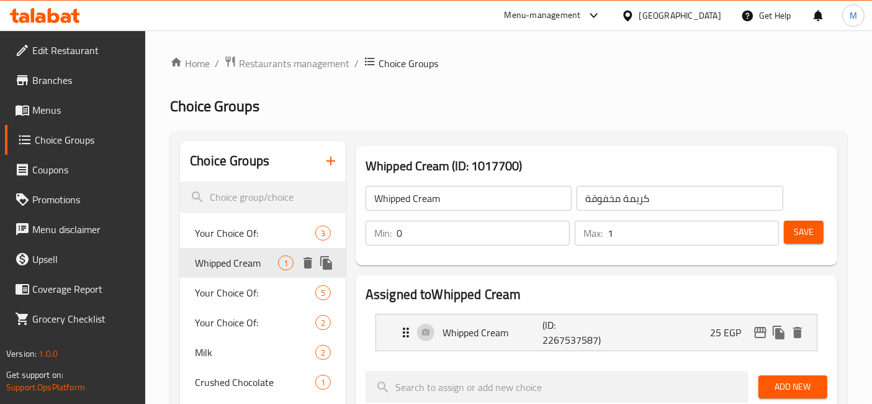
scroll to position [69, 0]
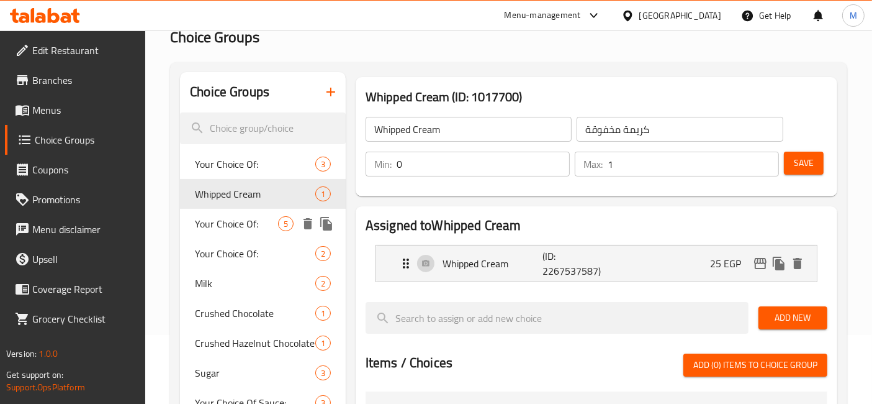
click at [222, 231] on span "Your Choice Of:" at bounding box center [236, 223] width 83 height 15
type input "Your Choice Of:"
type input "إختيارك من:"
type input "1"
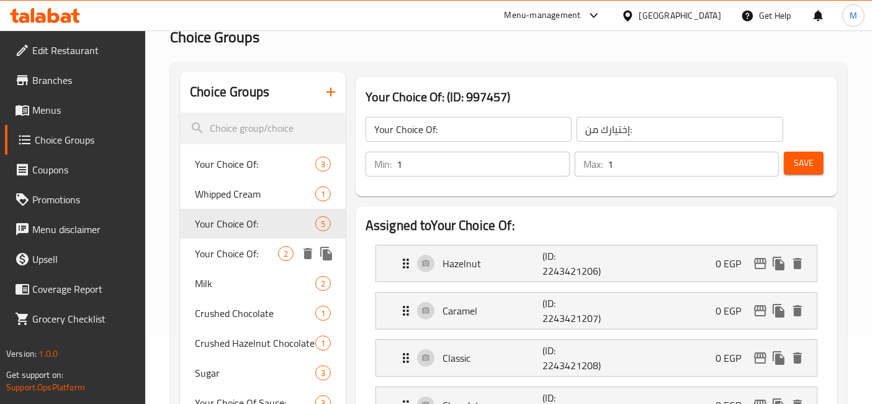
click at [238, 263] on div "Your Choice Of: 2" at bounding box center [263, 253] width 166 height 30
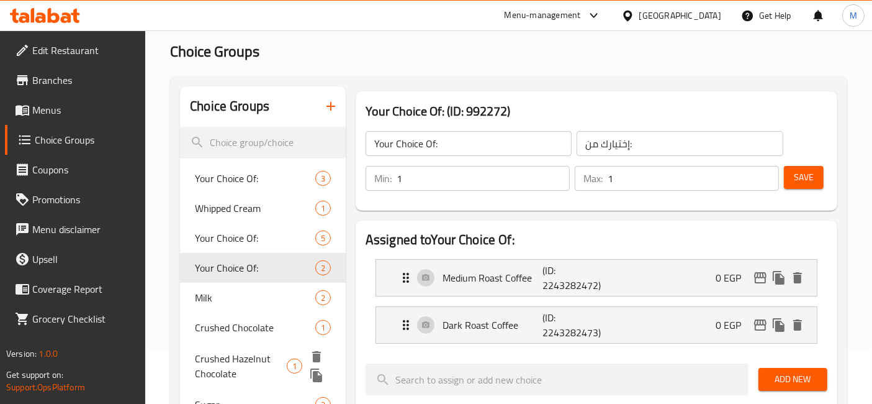
scroll to position [0, 0]
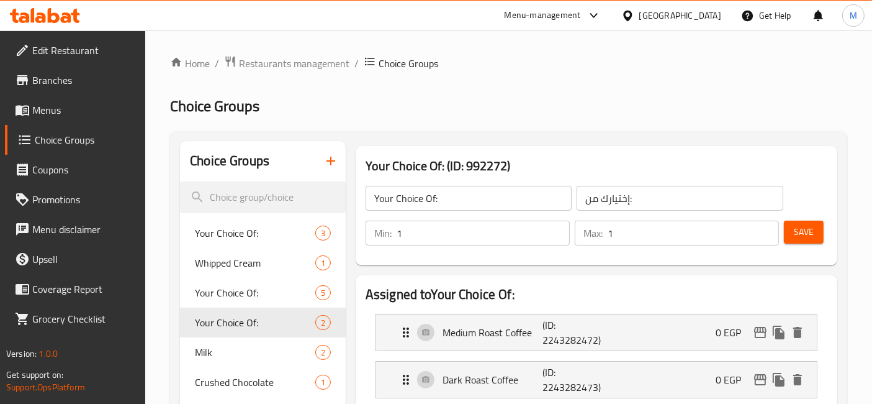
click at [324, 159] on icon "button" at bounding box center [331, 160] width 15 height 15
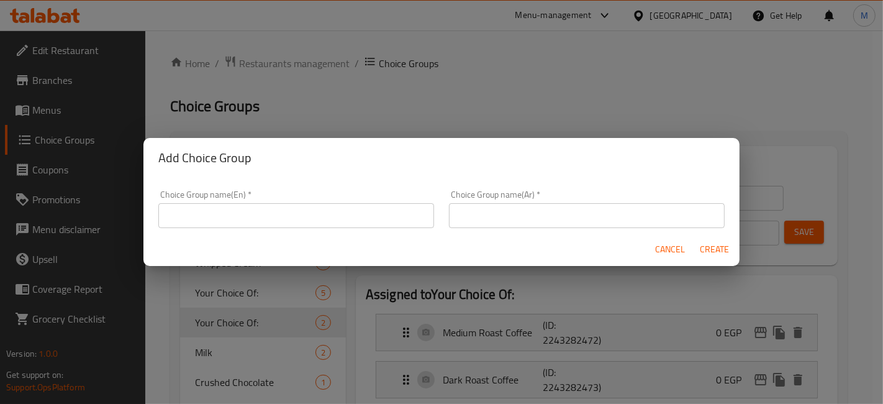
click at [525, 219] on input "text" at bounding box center [587, 215] width 276 height 25
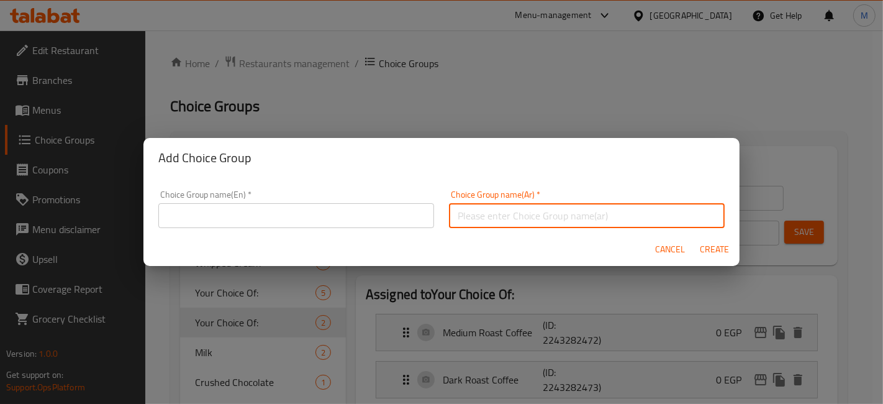
type input "h"
type input "أختيارك من"
click at [316, 220] on input "text" at bounding box center [296, 215] width 276 height 25
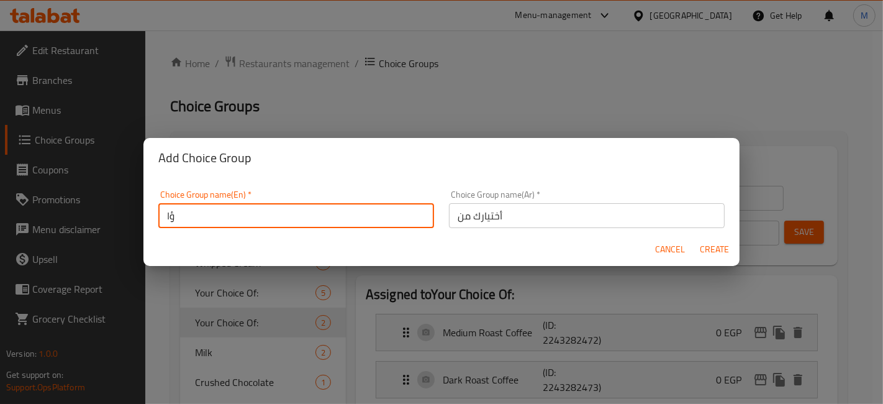
type input "ؤ"
type input "c"
type input "Your choice of"
click at [582, 158] on h2 "Add Choice Group" at bounding box center [441, 158] width 566 height 20
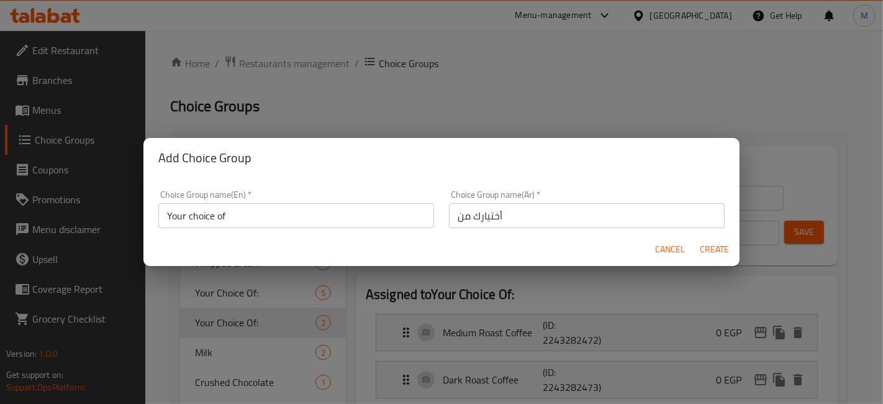
click at [726, 248] on span "Create" at bounding box center [715, 250] width 30 height 16
type input "Your choice of"
type input "أختيارك من"
type input "0"
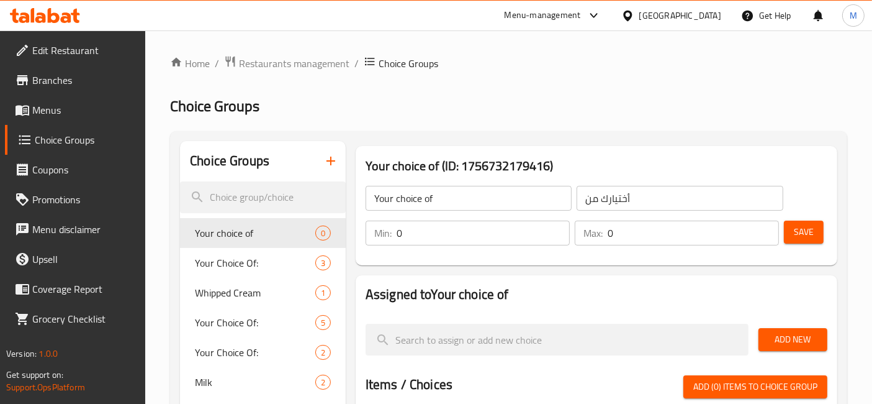
click at [771, 228] on input "0" at bounding box center [693, 232] width 171 height 25
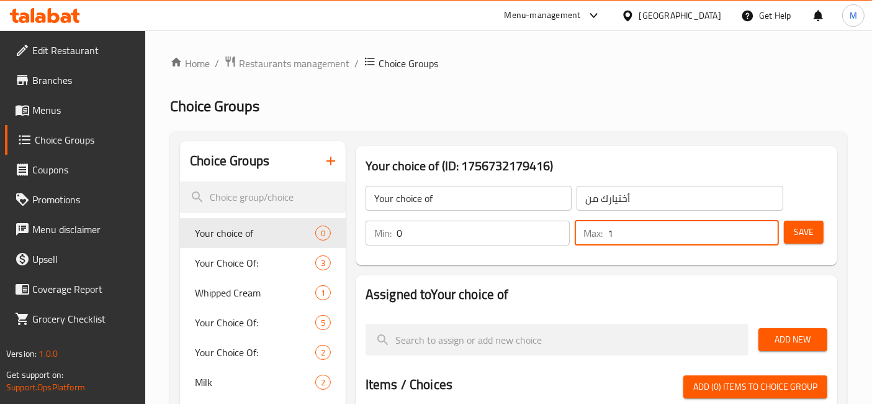
type input "1"
click at [768, 230] on input "1" at bounding box center [693, 232] width 171 height 25
type input "1"
click at [555, 228] on input "1" at bounding box center [483, 232] width 173 height 25
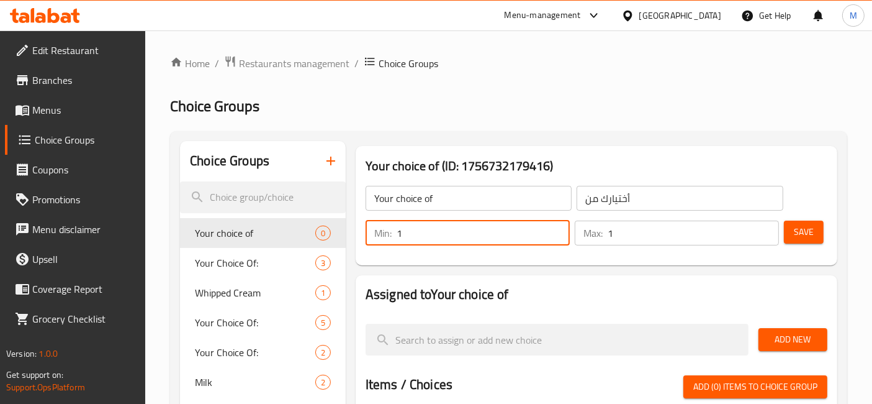
click at [806, 224] on span "Save" at bounding box center [804, 232] width 20 height 16
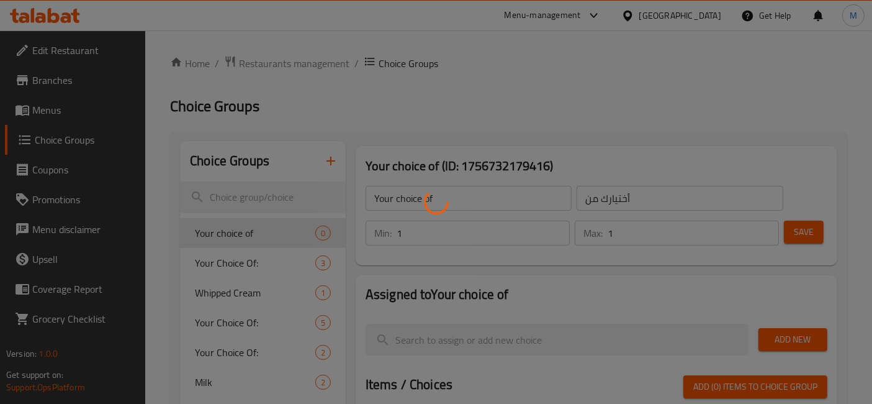
scroll to position [138, 0]
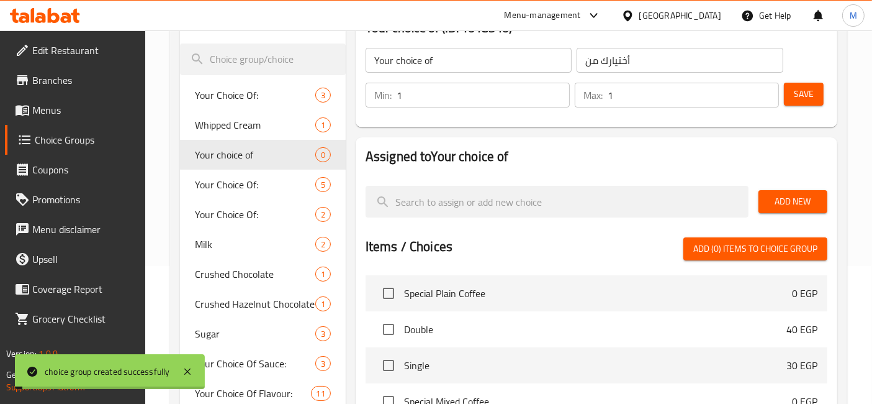
click at [791, 201] on span "Add New" at bounding box center [793, 202] width 49 height 16
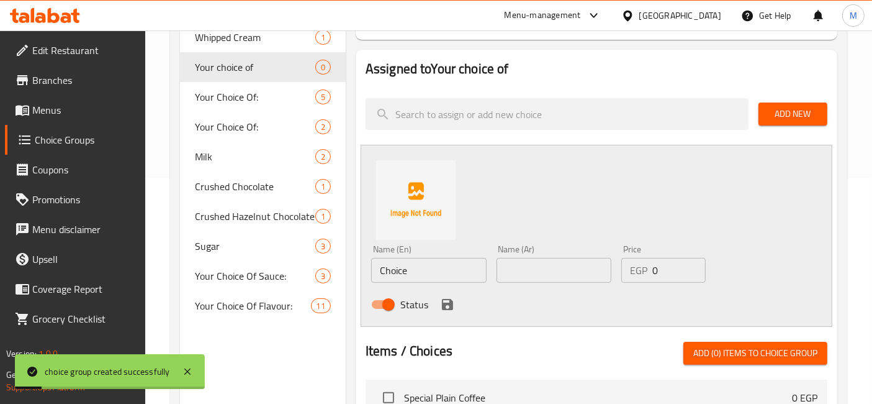
scroll to position [276, 0]
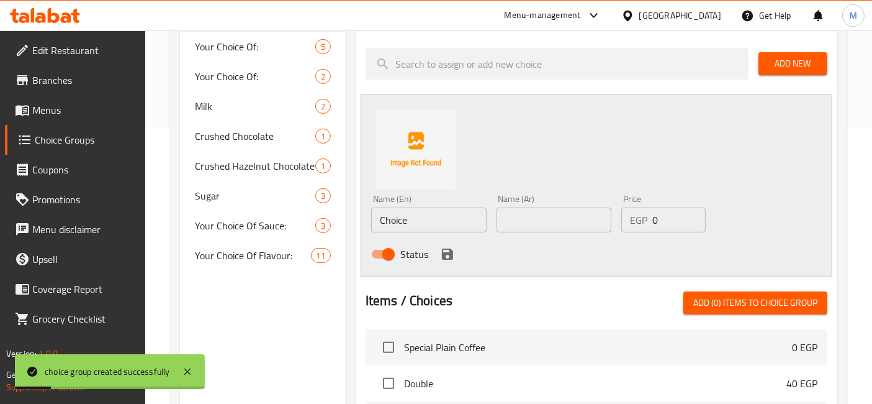
click at [431, 215] on input "Choice" at bounding box center [429, 219] width 116 height 25
type input "c"
type input "Cold"
click at [539, 212] on input "text" at bounding box center [555, 219] width 116 height 25
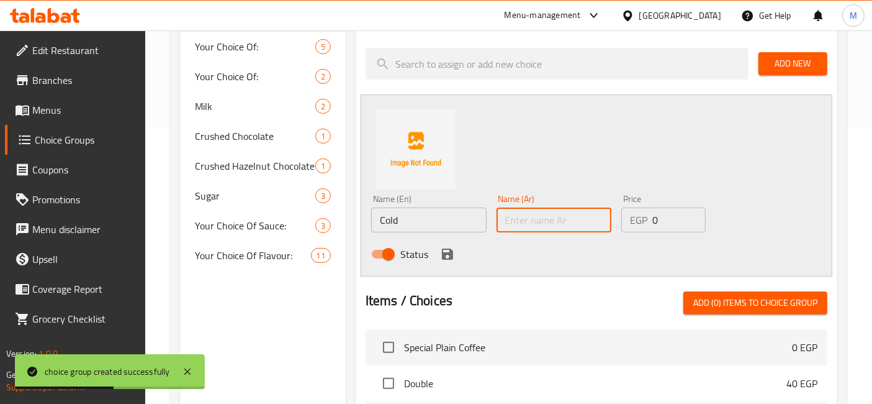
type input "f"
click at [539, 212] on input "text" at bounding box center [555, 219] width 116 height 25
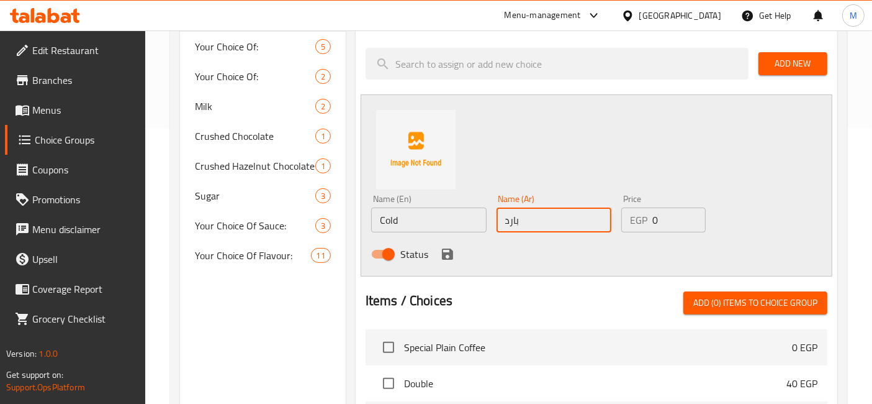
type input "بارد"
click at [451, 255] on icon "save" at bounding box center [447, 253] width 11 height 11
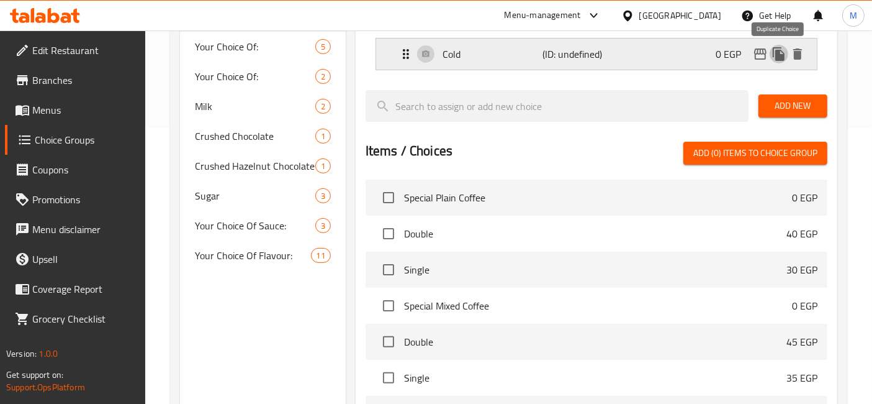
click at [778, 52] on icon "duplicate" at bounding box center [779, 54] width 12 height 14
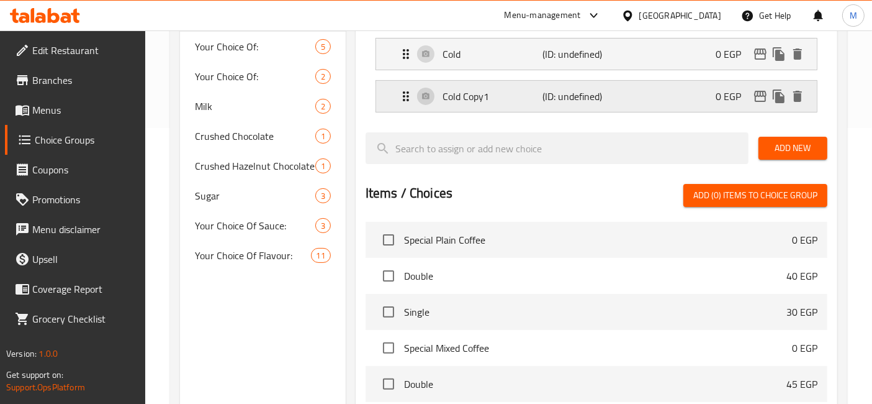
click at [562, 107] on div "Cold Copy1 (ID: undefined) 0 EGP" at bounding box center [601, 96] width 404 height 31
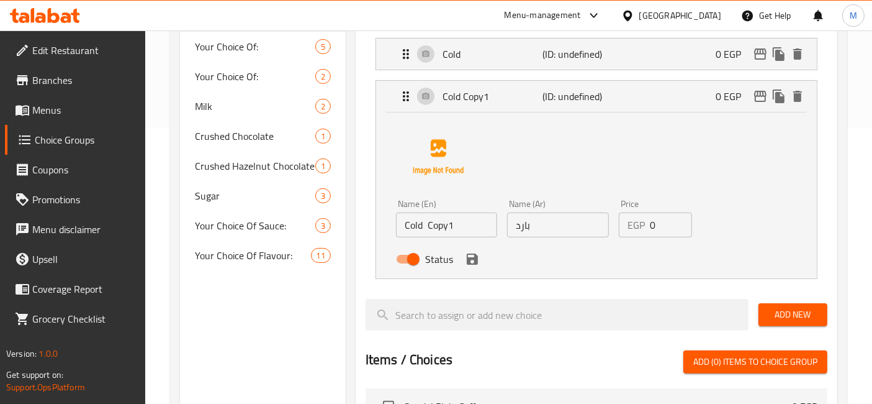
click at [576, 227] on input "بارد" at bounding box center [557, 224] width 101 height 25
type input "ساخن"
click at [483, 220] on input "Cold Copy1" at bounding box center [446, 224] width 101 height 25
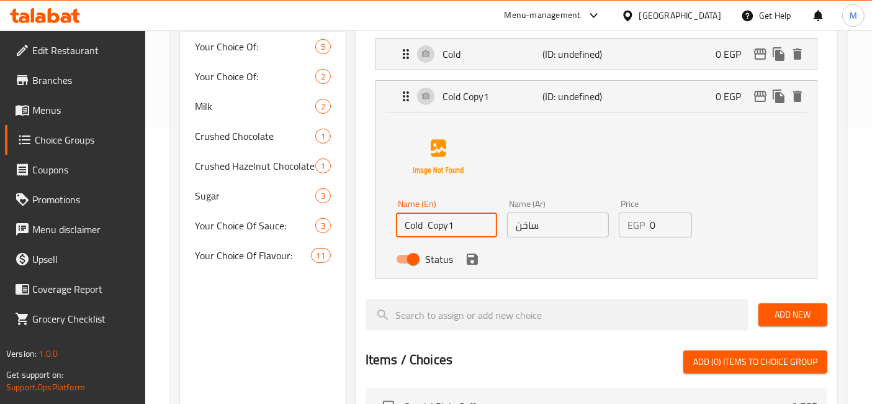
click at [483, 220] on input "Cold Copy1" at bounding box center [446, 224] width 101 height 25
click at [744, 191] on div "Name (En) Hot Name (En) Name (Ar) ساخن Name (Ar) Price EGP 0 Price Status" at bounding box center [596, 193] width 401 height 156
click at [684, 267] on div "Status" at bounding box center [558, 259] width 334 height 34
type input "Hot"
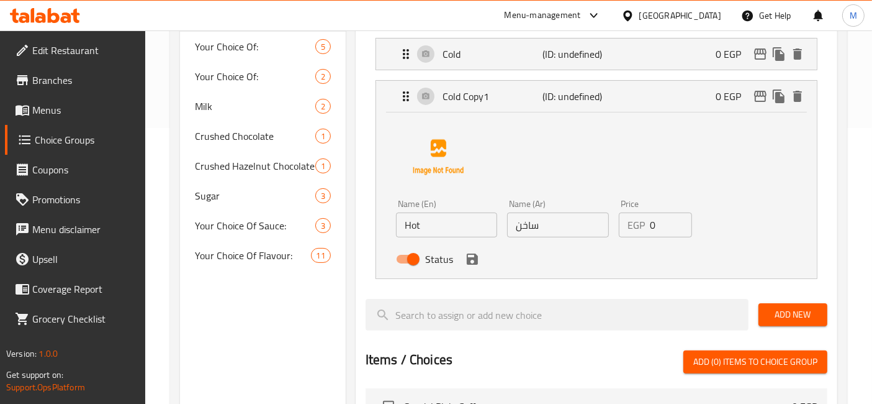
click at [831, 208] on div "Assigned to Your choice of Cold (ID: undefined) 0 EGP Name (En) Cold Name (En) …" at bounding box center [597, 317] width 482 height 636
click at [467, 259] on icon "save" at bounding box center [472, 258] width 11 height 11
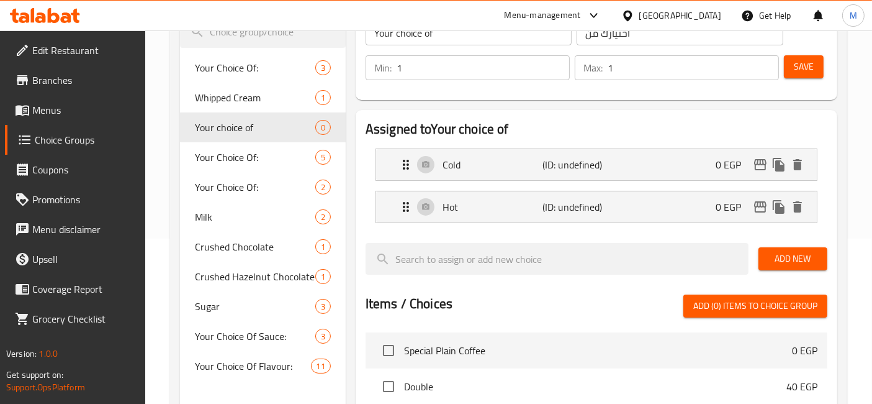
scroll to position [138, 0]
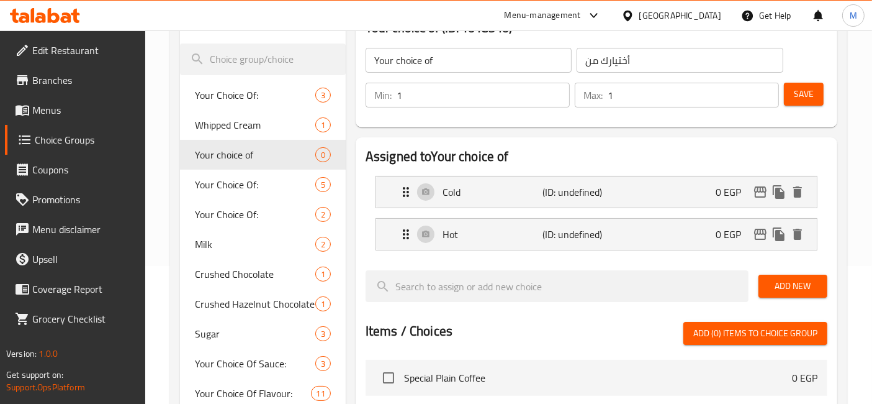
click at [830, 99] on div "Min: 1 ​ Max: 1 ​ Save" at bounding box center [594, 95] width 472 height 40
click at [820, 94] on button "Save" at bounding box center [804, 94] width 40 height 23
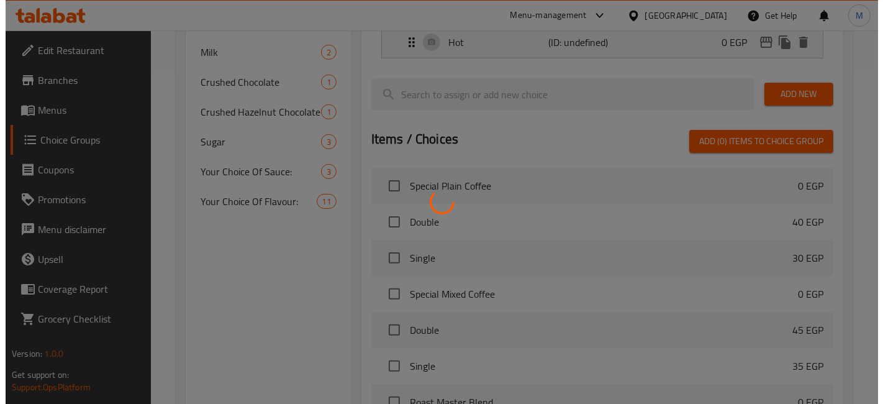
scroll to position [466, 0]
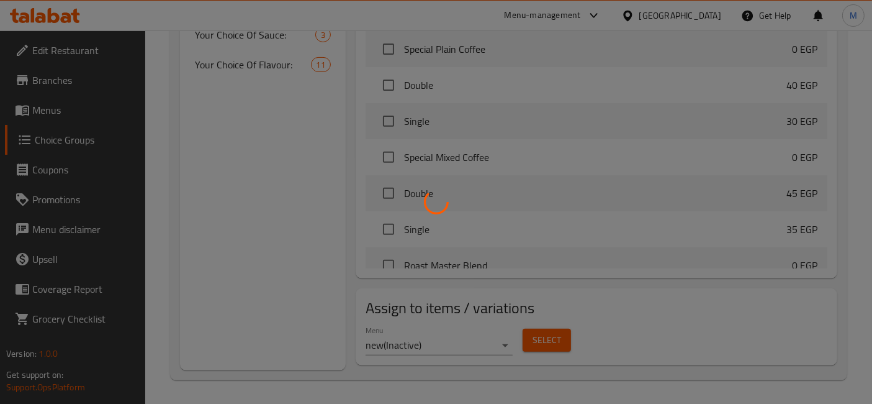
click at [500, 342] on div at bounding box center [436, 202] width 872 height 404
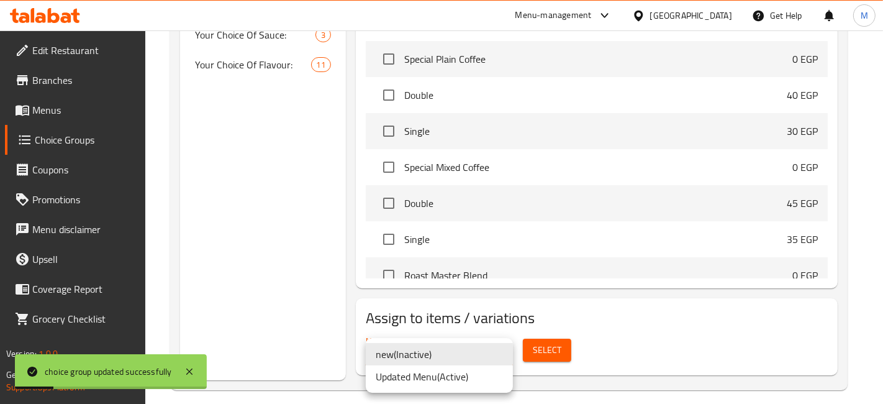
click at [433, 373] on li "Updated Menu ( Active )" at bounding box center [439, 376] width 147 height 22
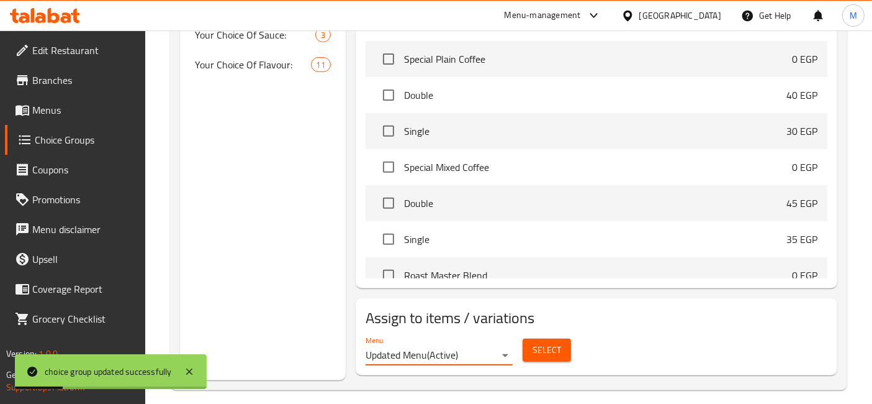
click at [537, 344] on span "Select" at bounding box center [547, 350] width 29 height 16
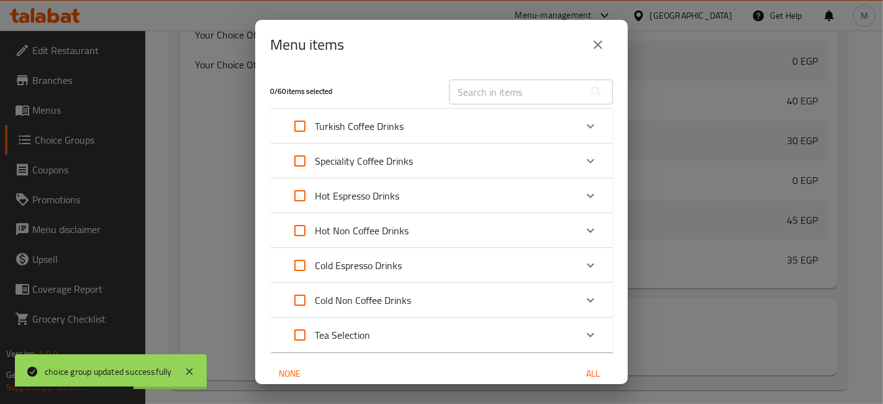
click at [305, 160] on input "Expand" at bounding box center [300, 161] width 30 height 30
checkbox input "true"
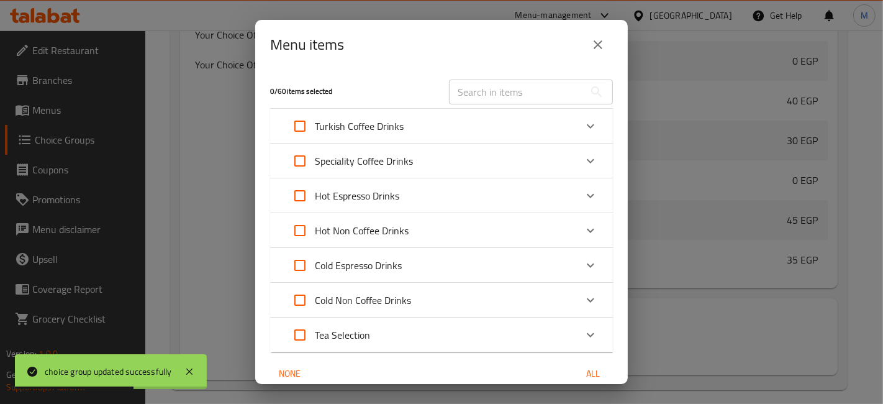
checkbox input "true"
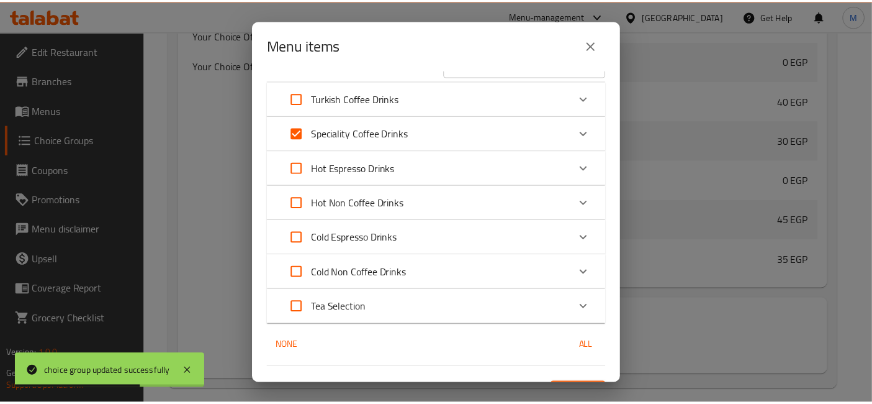
scroll to position [54, 0]
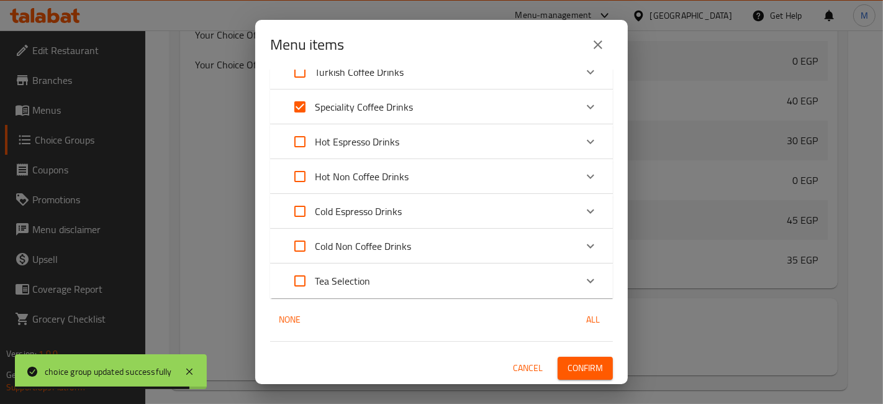
click at [574, 357] on button "Confirm" at bounding box center [585, 367] width 55 height 23
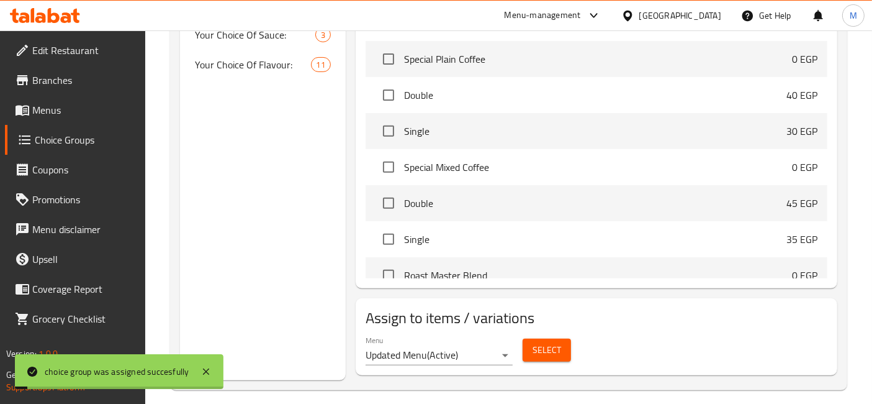
scroll to position [0, 0]
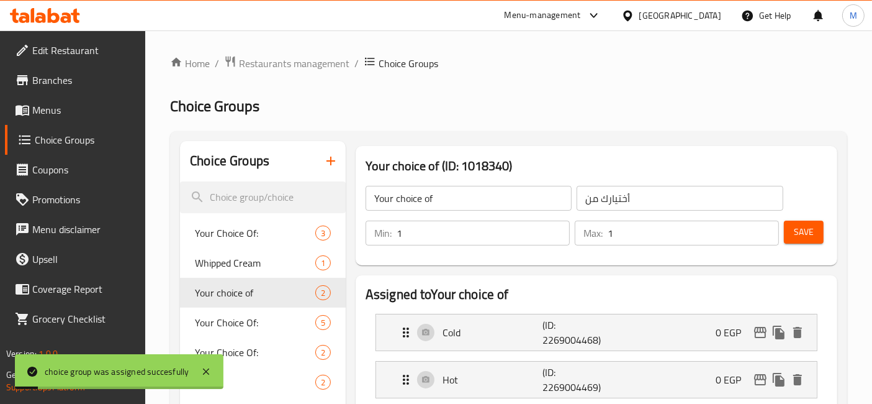
click at [803, 238] on span "Save" at bounding box center [804, 232] width 20 height 16
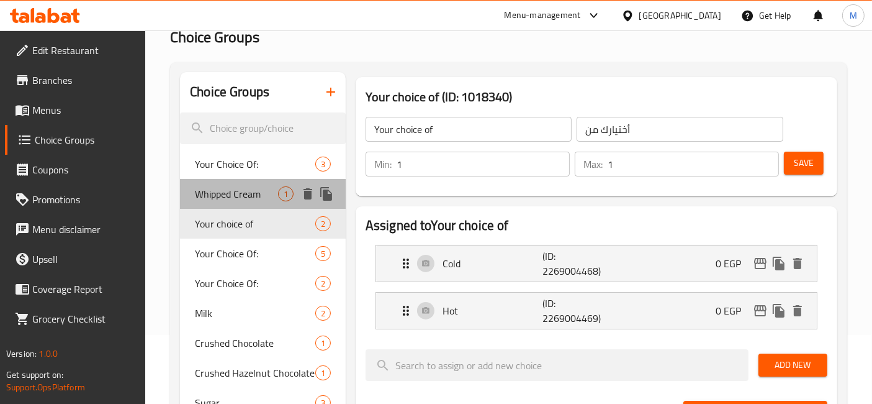
click at [248, 201] on span "Whipped Cream" at bounding box center [236, 193] width 83 height 15
type input "Whipped Cream"
type input "كريمة مخفوقة"
type input "0"
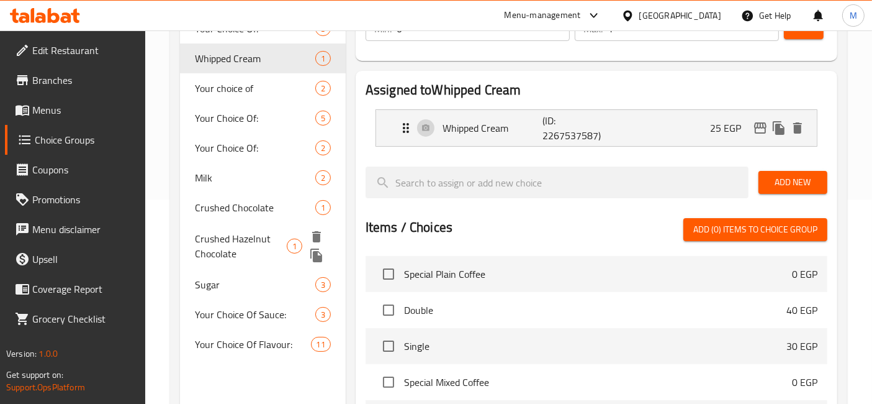
scroll to position [276, 0]
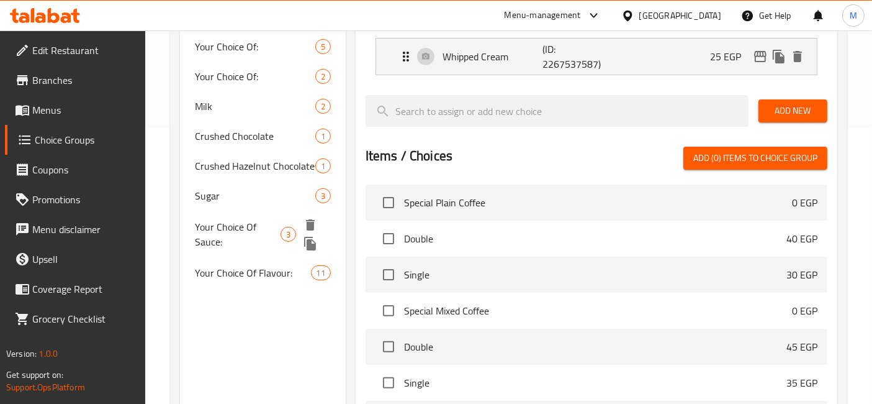
click at [229, 224] on span "Your Choice Of Sauce:" at bounding box center [237, 234] width 85 height 30
type input "Your Choice Of Sauce:"
type input "إختيارك من الصوص:"
type input "1"
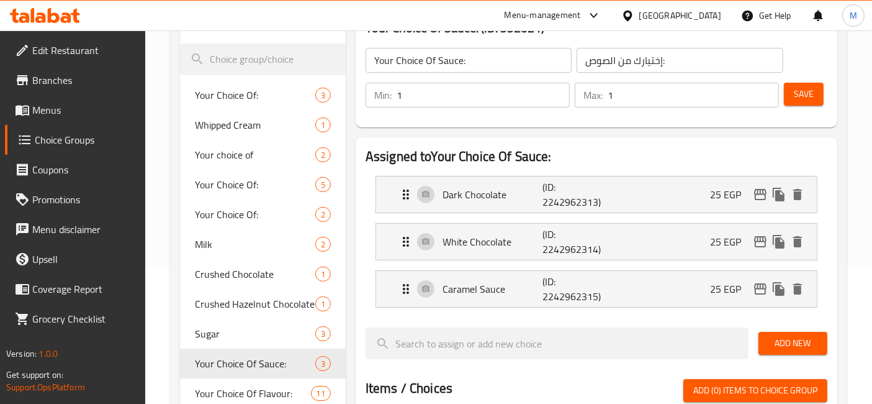
scroll to position [69, 0]
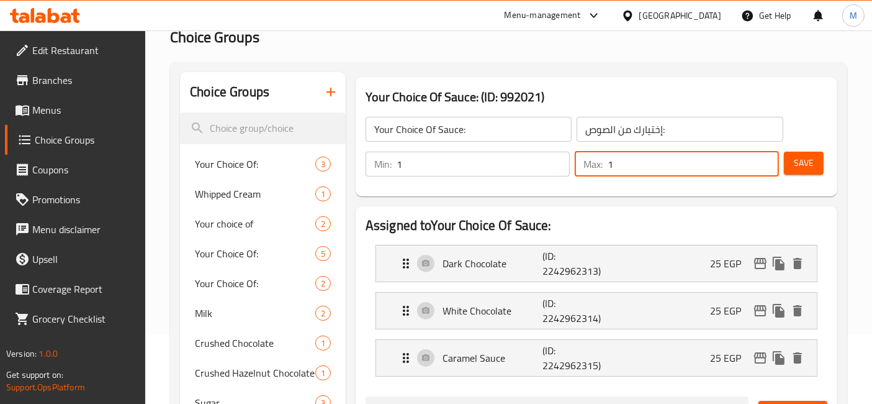
drag, startPoint x: 617, startPoint y: 162, endPoint x: 586, endPoint y: 163, distance: 31.1
click at [589, 162] on div "Max: 1 ​" at bounding box center [677, 164] width 204 height 25
type input "0"
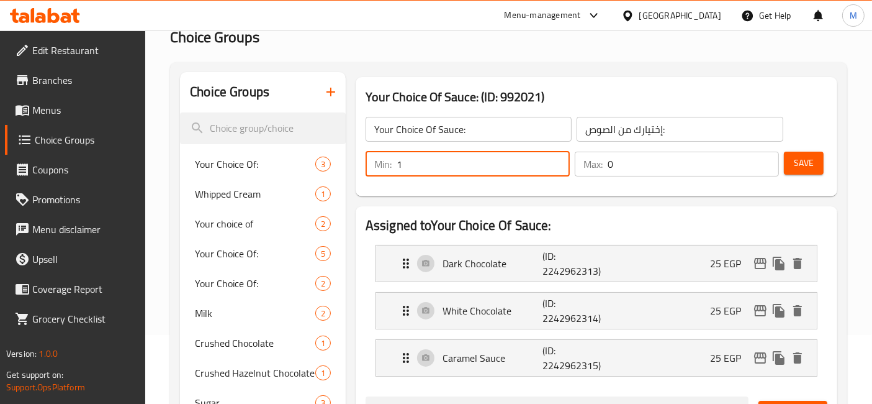
click at [410, 156] on input "1" at bounding box center [483, 164] width 173 height 25
drag, startPoint x: 400, startPoint y: 167, endPoint x: 384, endPoint y: 169, distance: 16.3
click at [386, 169] on div "Min: 1 ​" at bounding box center [468, 164] width 204 height 25
type input "0"
click at [805, 158] on span "Save" at bounding box center [804, 163] width 20 height 16
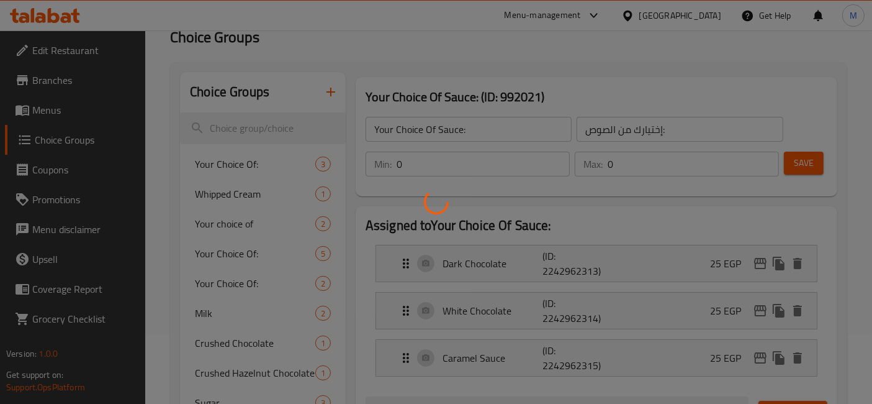
scroll to position [345, 0]
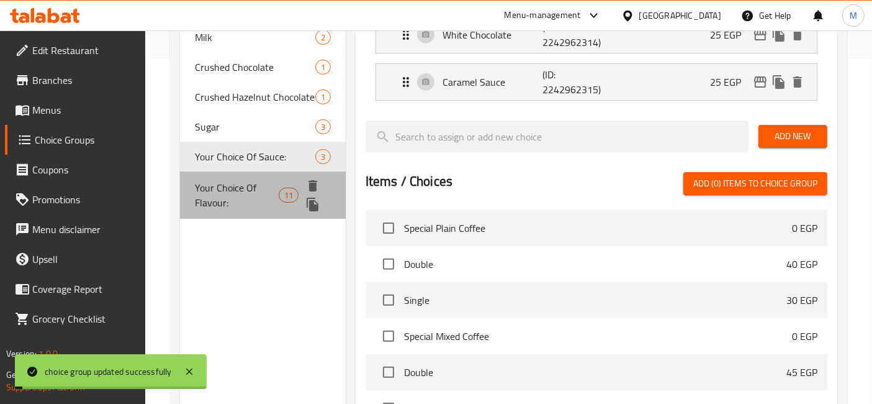
click at [243, 190] on span "Your Choice Of Flavour:" at bounding box center [237, 195] width 84 height 30
type input "Your Choice Of Flavour:"
type input "إختيارك من نكهة:"
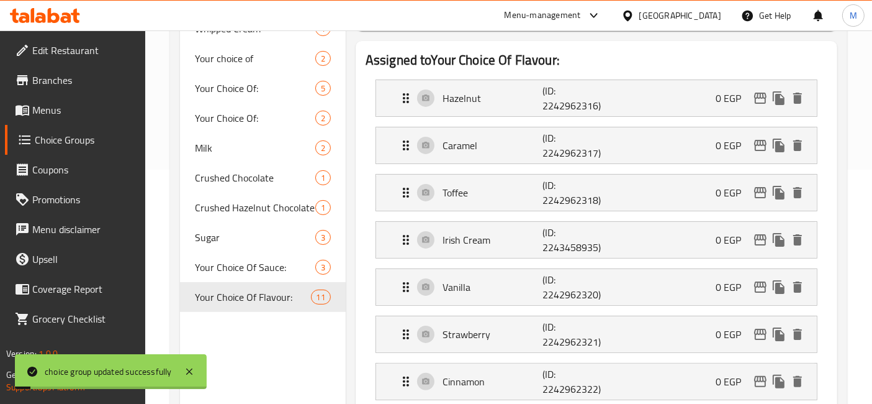
scroll to position [69, 0]
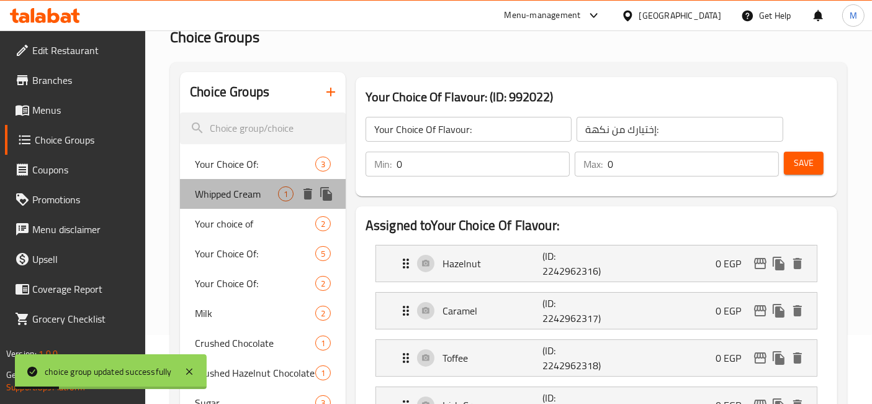
click at [232, 196] on span "Whipped Cream" at bounding box center [236, 193] width 83 height 15
type input "Whipped Cream"
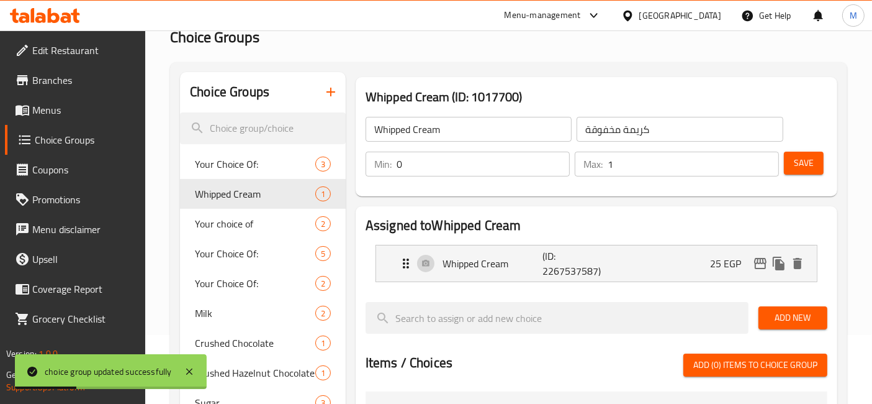
click at [602, 144] on div "Min: 0 ​ Max: 1 ​ Save" at bounding box center [594, 164] width 472 height 40
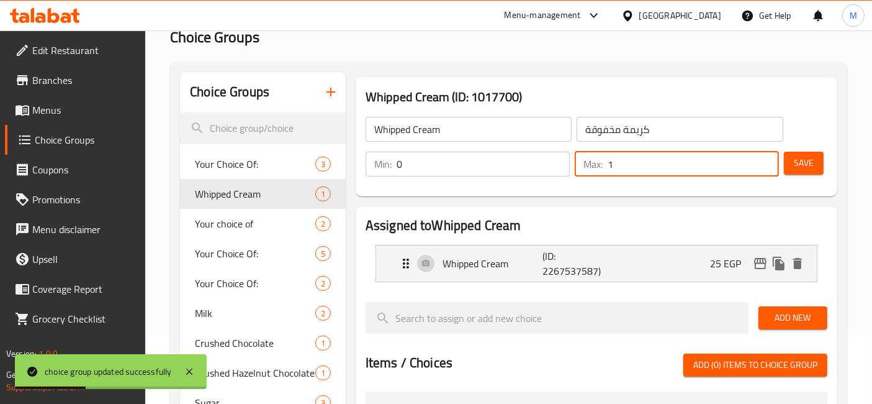
drag, startPoint x: 612, startPoint y: 168, endPoint x: 555, endPoint y: 168, distance: 57.1
click at [564, 168] on div "Min: 0 ​ Max: 1 ​" at bounding box center [573, 164] width 424 height 35
click at [810, 159] on span "Save" at bounding box center [804, 163] width 20 height 16
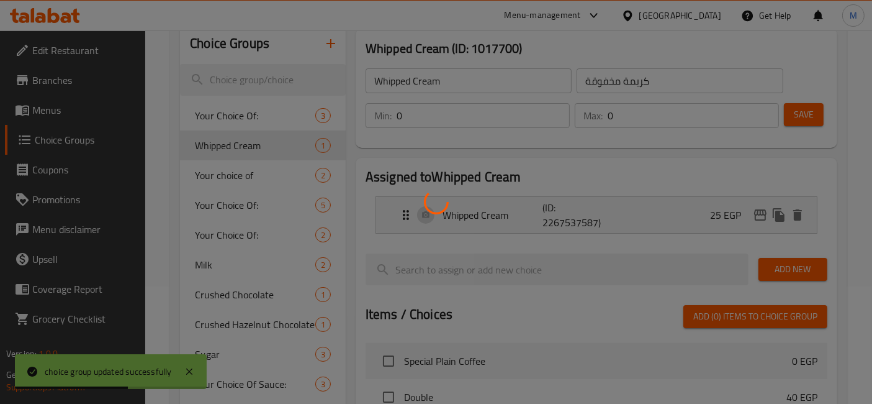
scroll to position [138, 0]
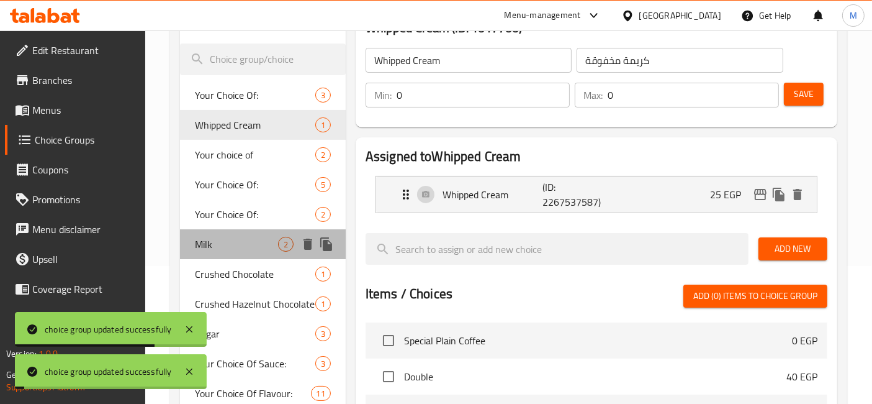
click at [222, 248] on span "Milk" at bounding box center [236, 244] width 83 height 15
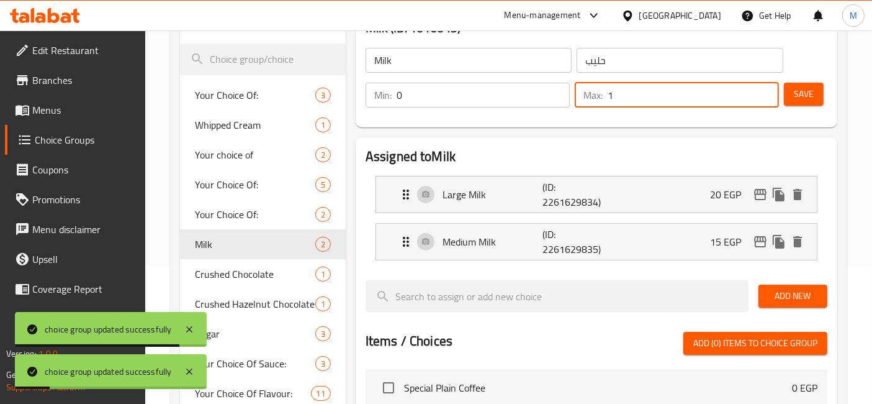
drag, startPoint x: 618, startPoint y: 86, endPoint x: 594, endPoint y: 94, distance: 25.5
click at [594, 94] on div "Max: 1 ​" at bounding box center [677, 95] width 204 height 25
click at [802, 85] on button "Save" at bounding box center [804, 94] width 40 height 23
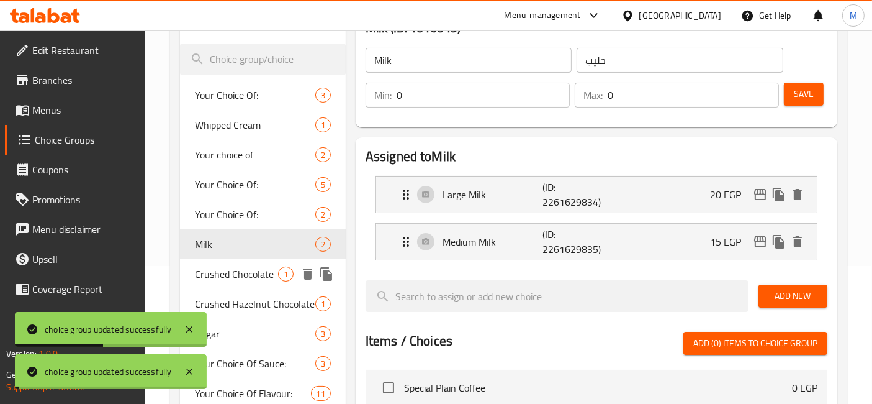
click at [248, 278] on span "Crushed Chocolate" at bounding box center [236, 273] width 83 height 15
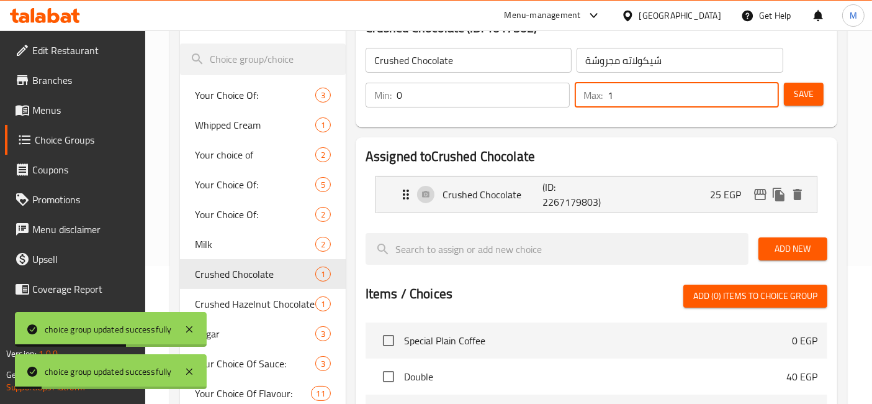
drag, startPoint x: 660, startPoint y: 91, endPoint x: 566, endPoint y: 87, distance: 94.5
click at [568, 87] on div "Min: 0 ​ Max: 1 ​" at bounding box center [573, 95] width 424 height 35
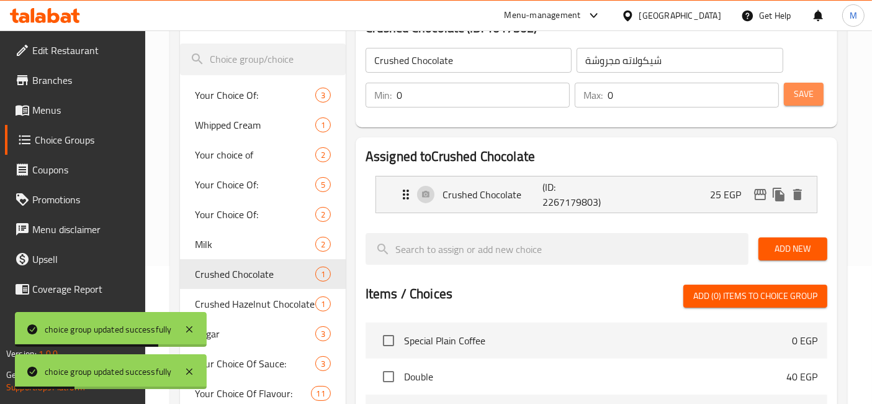
click at [816, 97] on button "Save" at bounding box center [804, 94] width 40 height 23
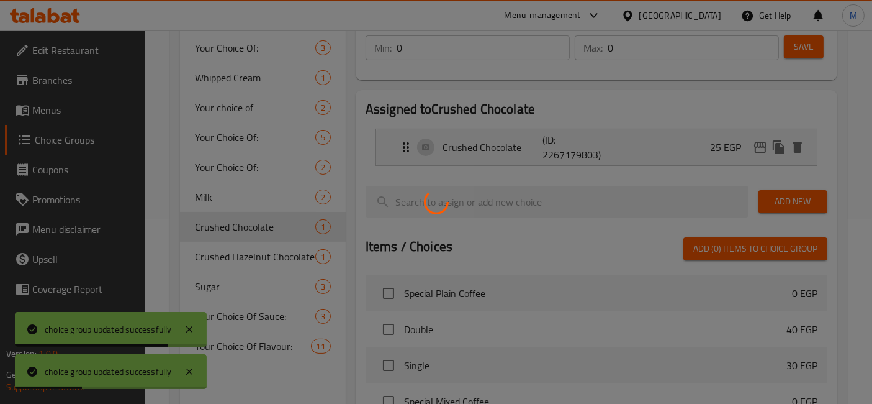
scroll to position [207, 0]
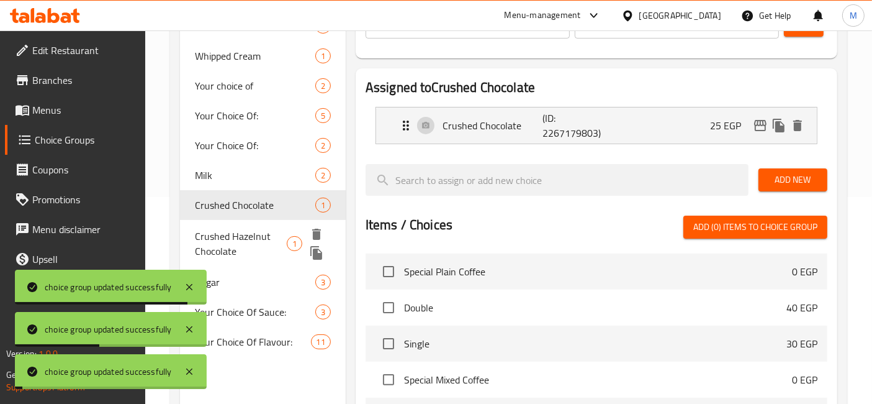
click at [234, 238] on span "Crushed Hazelnut Chocolate" at bounding box center [241, 244] width 92 height 30
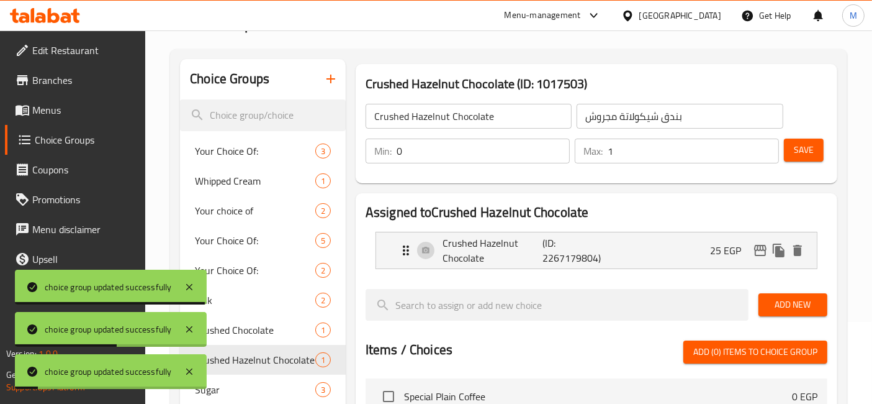
scroll to position [69, 0]
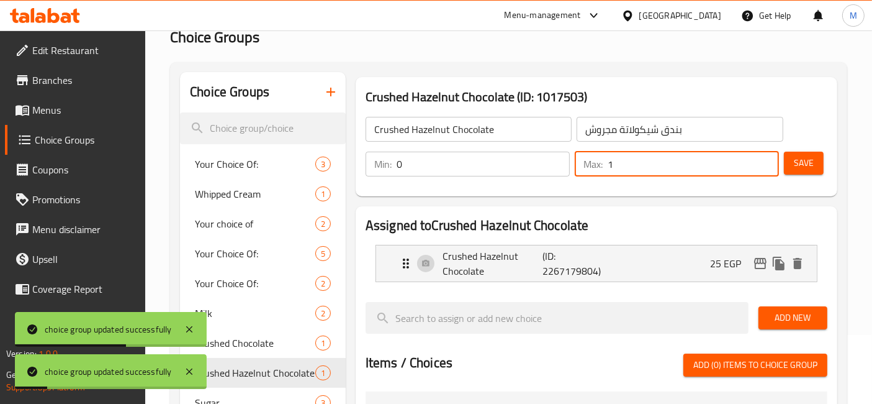
drag, startPoint x: 633, startPoint y: 170, endPoint x: 576, endPoint y: 170, distance: 57.8
click at [582, 170] on div "Max: 1 ​" at bounding box center [677, 164] width 204 height 25
click at [794, 161] on span "Save" at bounding box center [804, 163] width 20 height 16
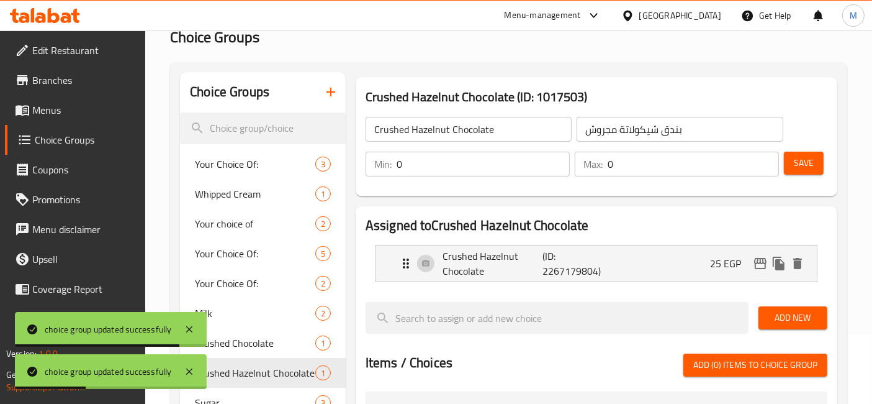
click at [68, 80] on span "Branches" at bounding box center [84, 80] width 104 height 15
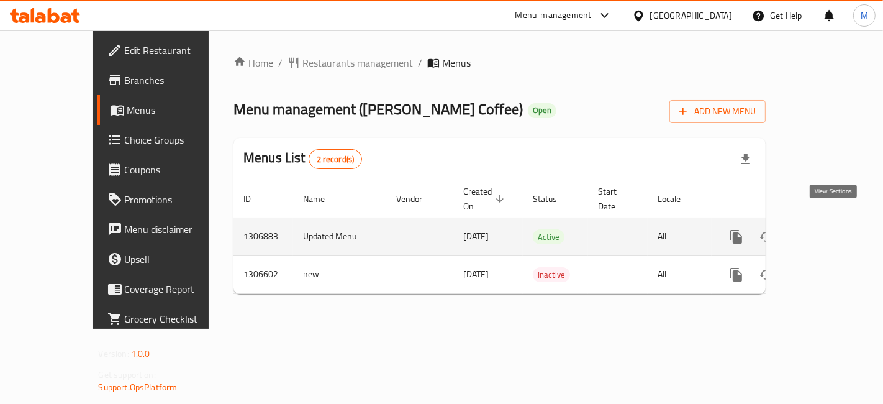
click at [841, 222] on link "enhanced table" at bounding box center [826, 237] width 30 height 30
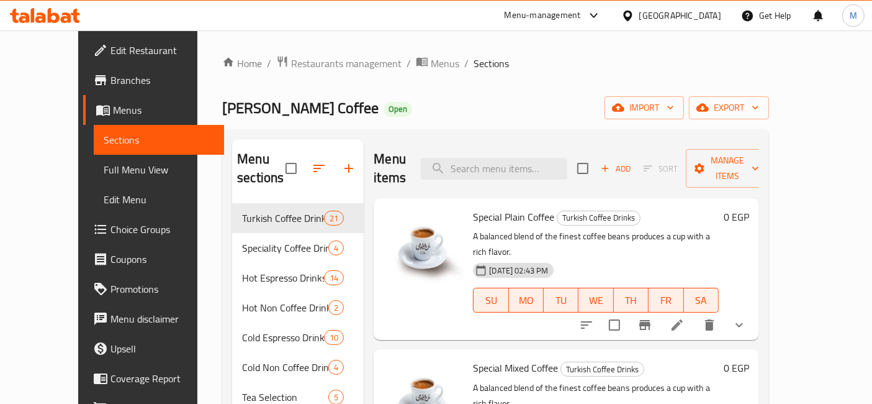
click at [111, 237] on span "Choice Groups" at bounding box center [163, 229] width 104 height 15
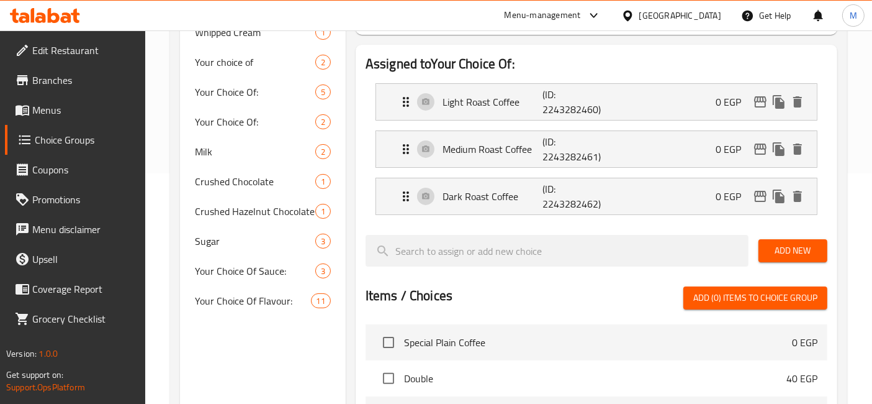
scroll to position [414, 0]
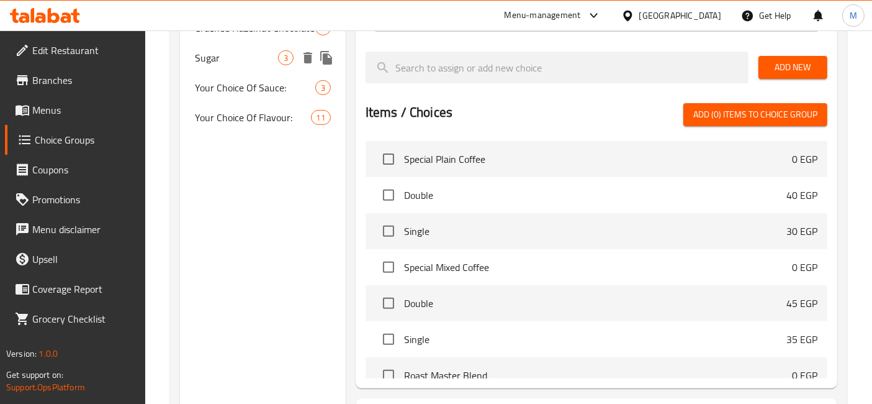
click at [239, 52] on span "Sugar" at bounding box center [236, 57] width 83 height 15
type input "Sugar"
type input "السكر"
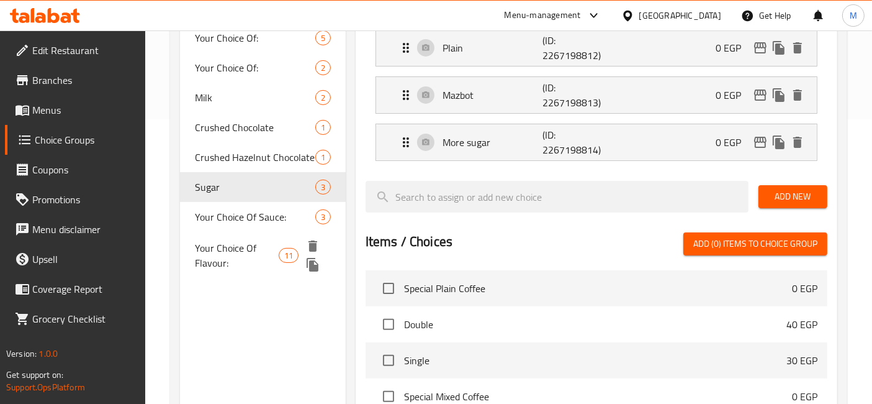
scroll to position [276, 0]
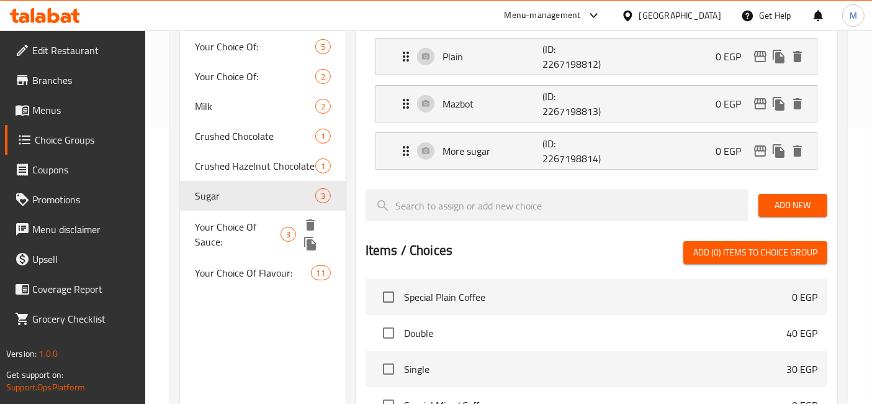
click at [244, 231] on span "Your Choice Of Sauce:" at bounding box center [237, 234] width 85 height 30
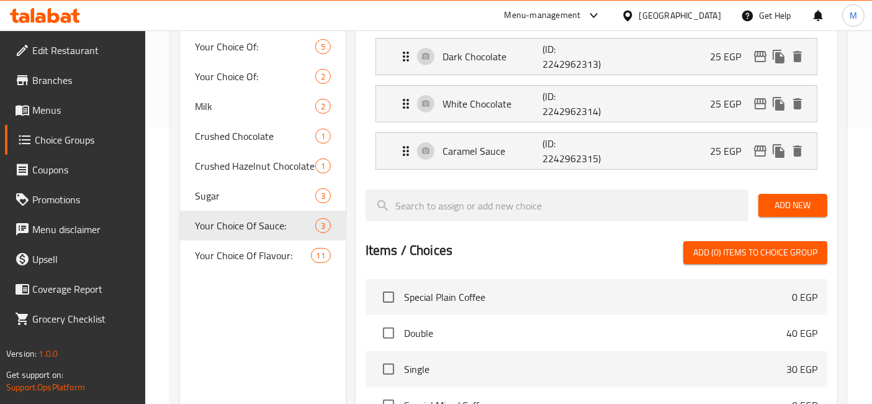
type input "Your Choice Of Sauce:"
type input "إختيارك من الصوص:"
type input "0"
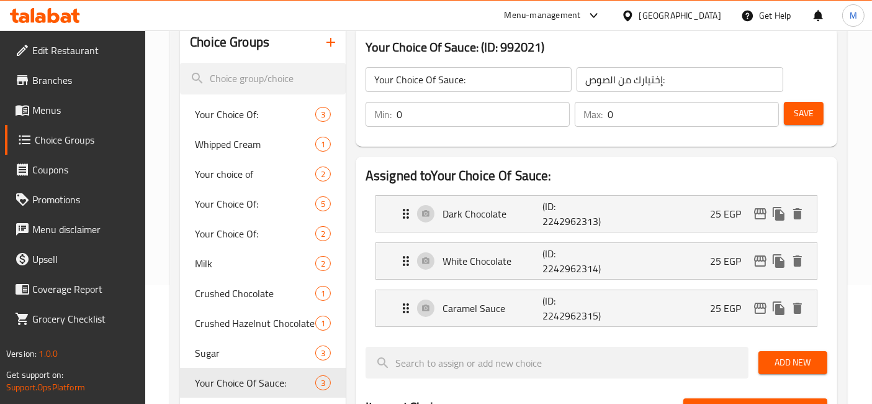
scroll to position [69, 0]
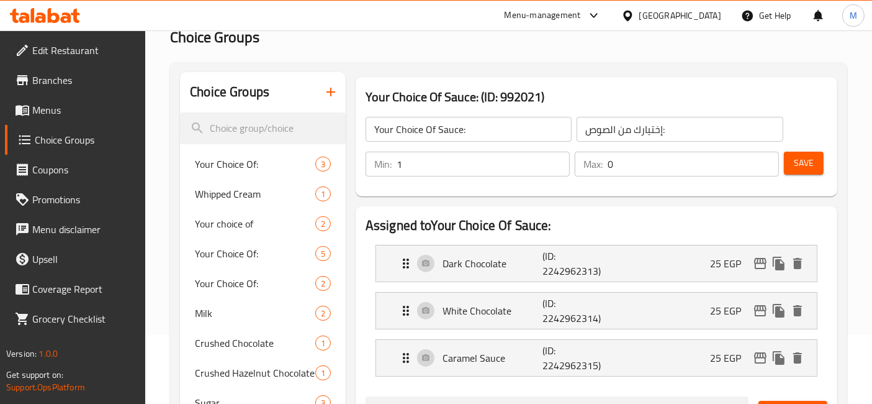
type input "1"
click at [554, 161] on input "1" at bounding box center [483, 164] width 173 height 25
click at [805, 173] on button "Save" at bounding box center [804, 163] width 40 height 23
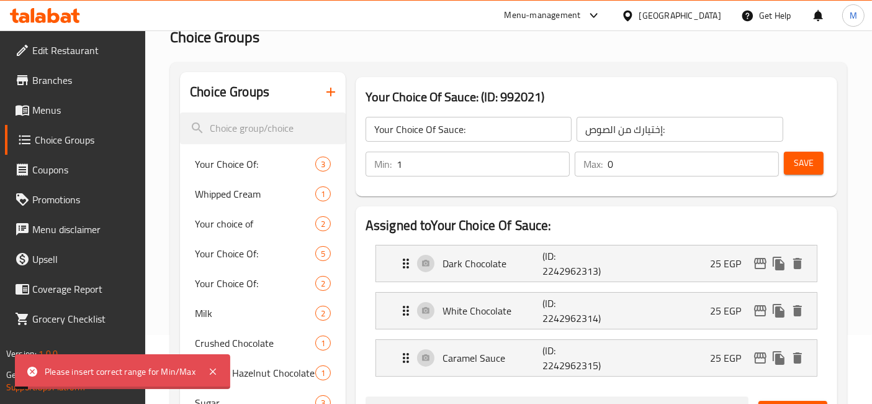
click at [813, 164] on span "Save" at bounding box center [804, 163] width 20 height 16
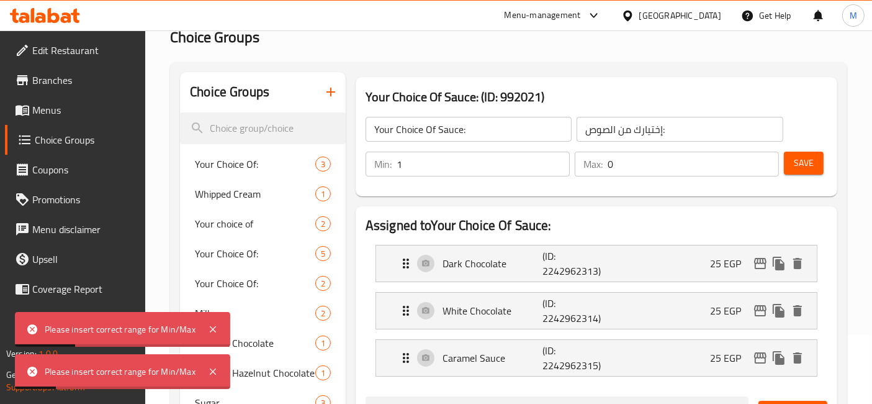
click at [525, 158] on input "1" at bounding box center [483, 164] width 173 height 25
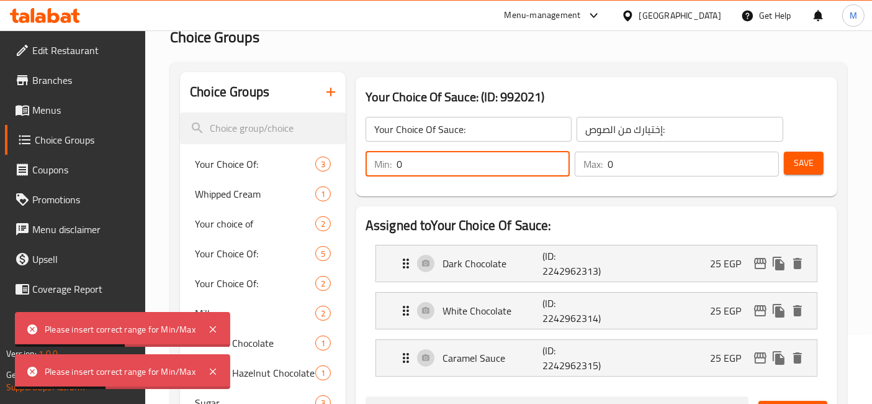
type input "0"
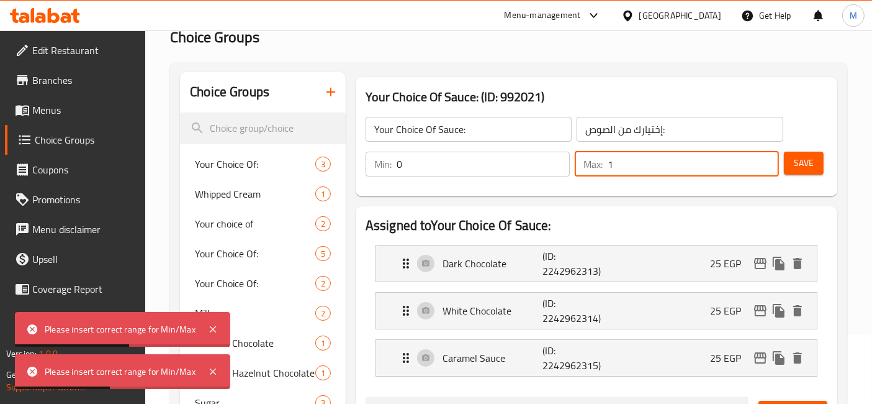
type input "1"
click at [763, 156] on input "1" at bounding box center [693, 164] width 171 height 25
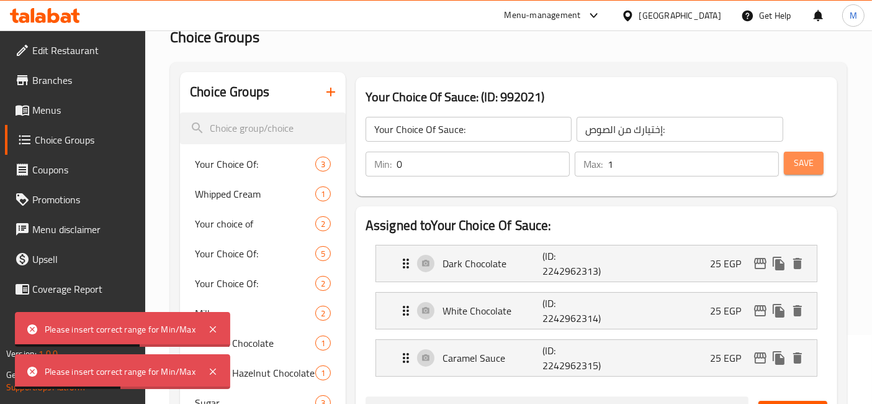
click at [800, 165] on span "Save" at bounding box center [804, 163] width 20 height 16
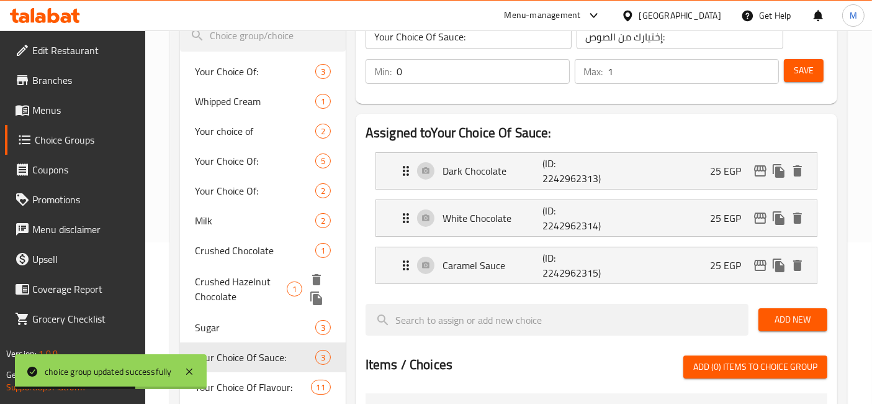
scroll to position [207, 0]
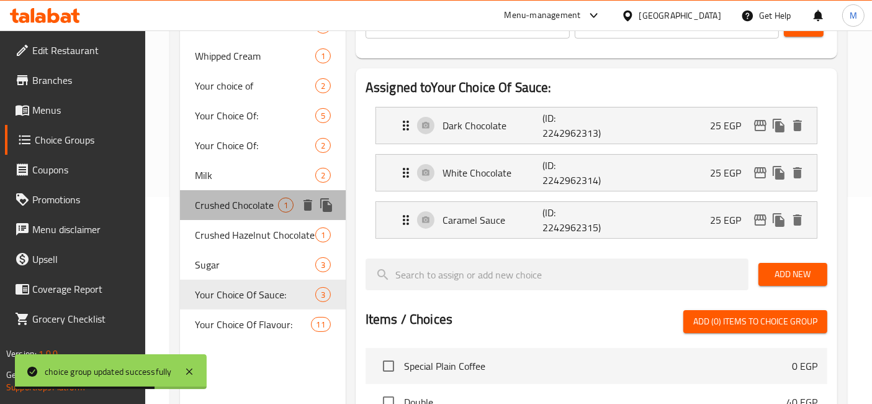
click at [253, 206] on span "Crushed Chocolate" at bounding box center [236, 204] width 83 height 15
type input "Crushed Chocolate"
type input "شيكولاته مجروشة"
type input "0"
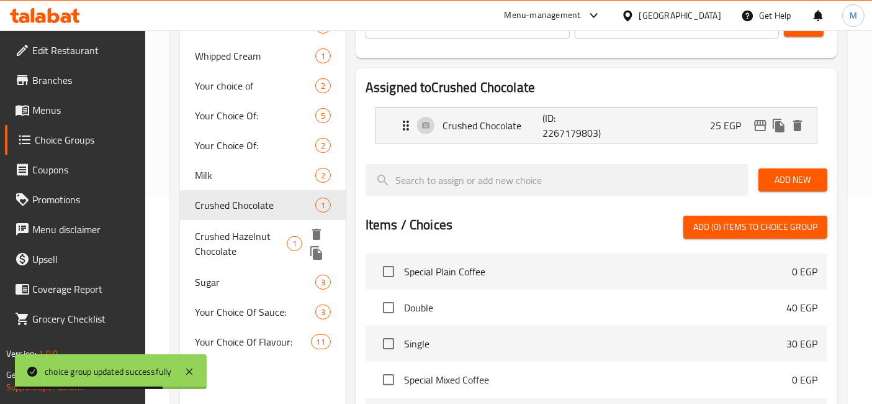
click at [265, 233] on span "Crushed Hazelnut Chocolate" at bounding box center [241, 244] width 92 height 30
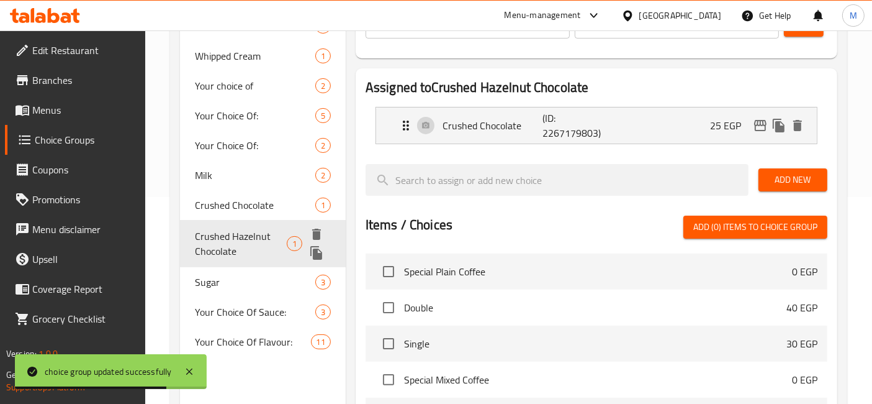
type input "Crushed Hazelnut Chocolate"
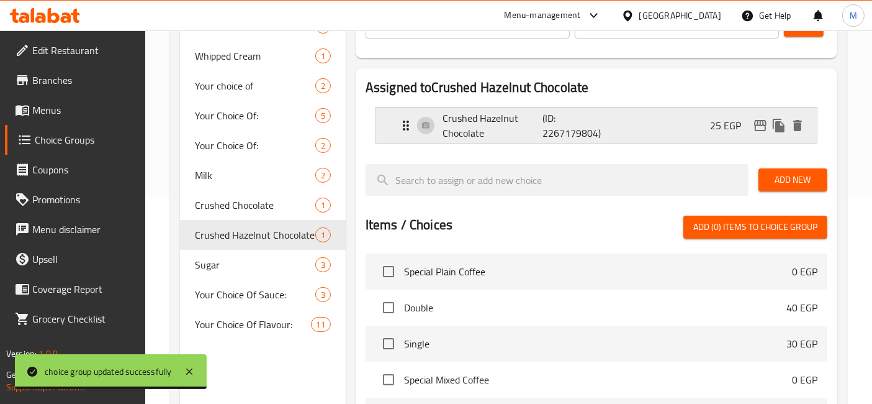
scroll to position [69, 0]
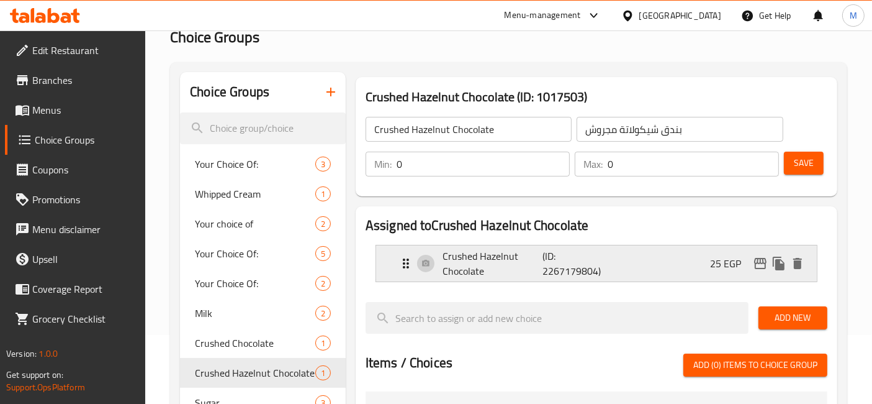
click at [657, 138] on input "بندق شيكولاتة مجروش" at bounding box center [680, 129] width 206 height 25
click at [646, 133] on input "بندق شيكولاتة مجروش" at bounding box center [680, 129] width 206 height 25
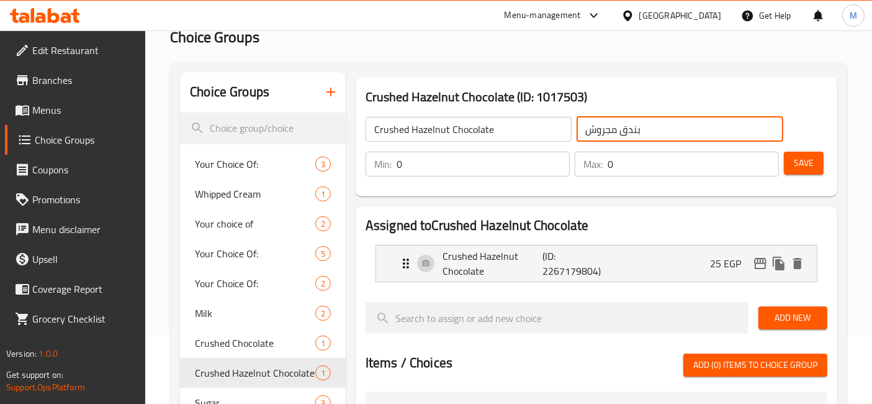
type input "بندق مجروش"
click at [476, 132] on input "Crushed Hazelnut Chocolate" at bounding box center [469, 129] width 206 height 25
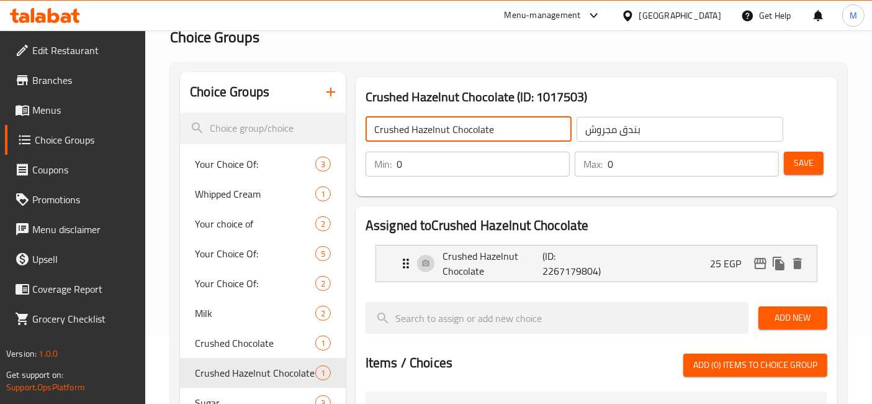
click at [476, 132] on input "Crushed Hazelnut Chocolate" at bounding box center [469, 129] width 206 height 25
click at [510, 266] on p "Crushed Hazelnut Chocolate" at bounding box center [493, 263] width 100 height 30
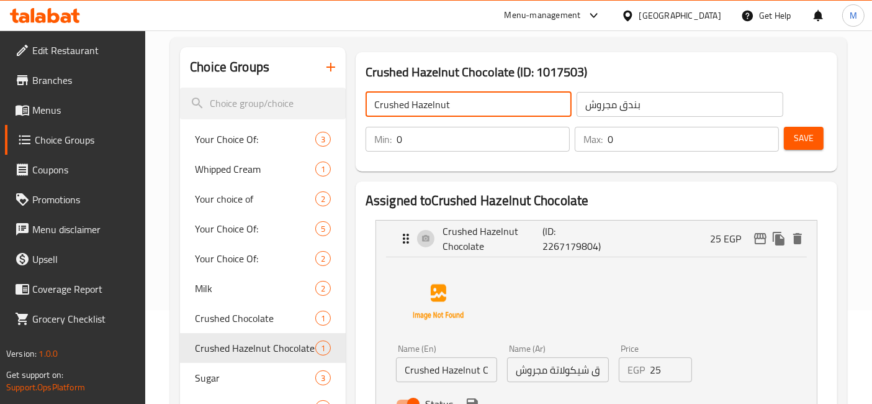
scroll to position [138, 0]
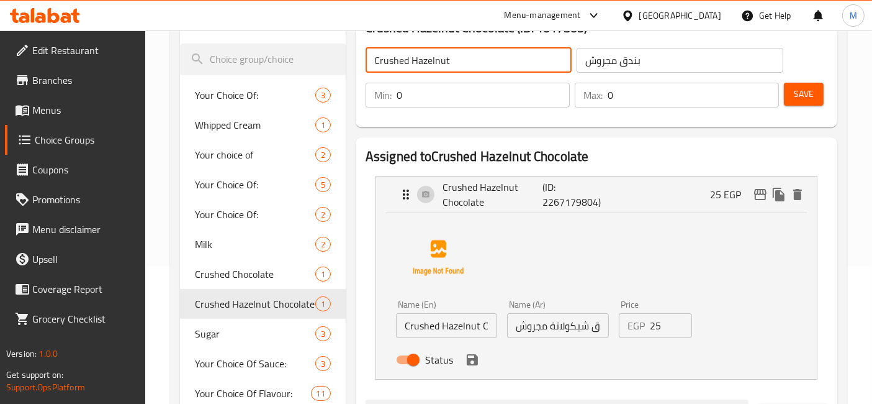
type input "Crushed Hazelnut"
click at [571, 332] on input "بندق شيكولاتة مجروش" at bounding box center [557, 325] width 101 height 25
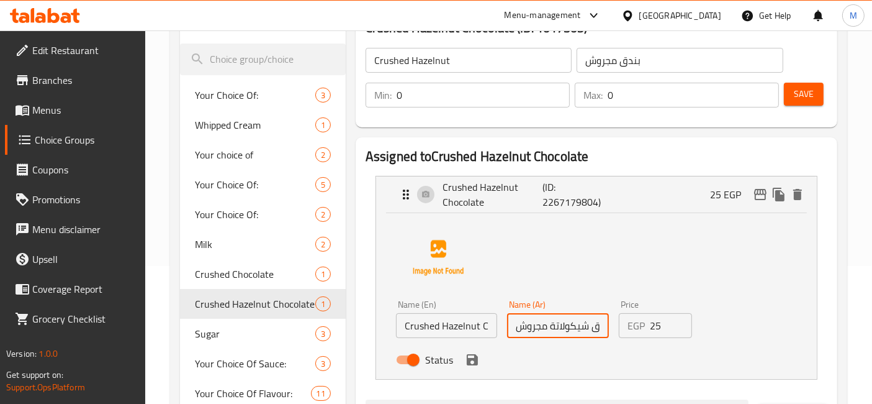
click at [571, 332] on input "بندق شيكولاتة مجروش" at bounding box center [557, 325] width 101 height 25
type input "بندق مجروش"
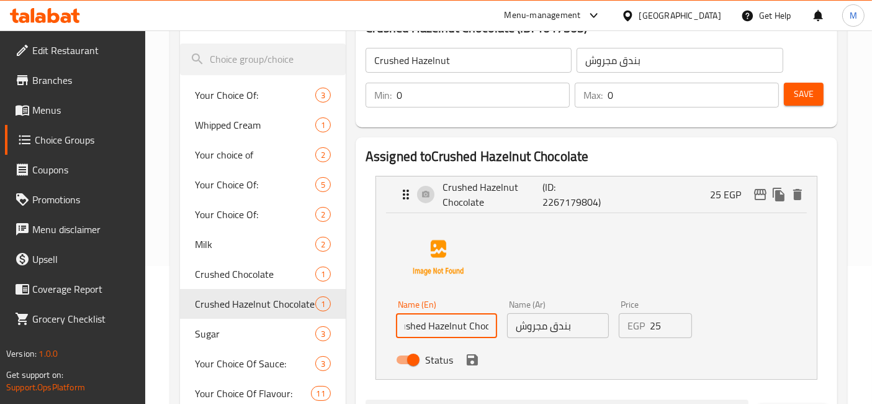
scroll to position [0, 33]
drag, startPoint x: 478, startPoint y: 325, endPoint x: 500, endPoint y: 320, distance: 23.0
click at [500, 320] on div "Name (En) Crushed Hazelnut Chocolate Name (En)" at bounding box center [446, 319] width 111 height 48
click at [823, 277] on li "Crushed Hazelnut Chocolate (ID: 2267179804) 25 EGP Name (En) Crushed Hazelnut N…" at bounding box center [597, 278] width 462 height 214
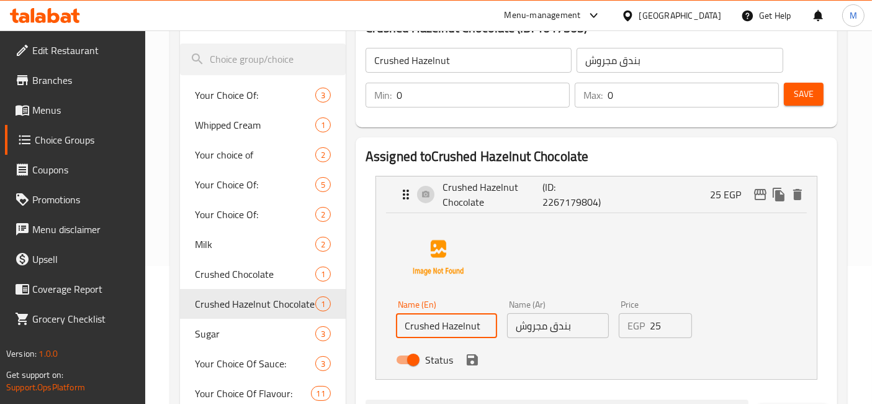
type input "Crushed Hazelnut"
click at [468, 355] on icon "save" at bounding box center [472, 359] width 15 height 15
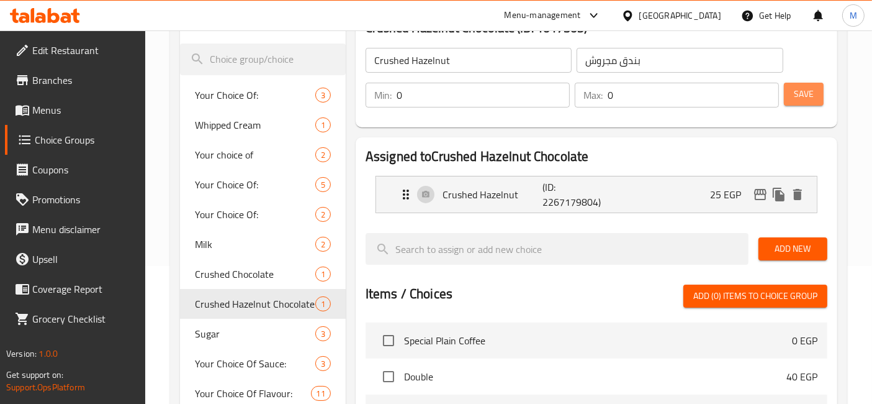
click at [804, 92] on span "Save" at bounding box center [804, 94] width 20 height 16
click at [815, 88] on button "Save" at bounding box center [804, 94] width 40 height 23
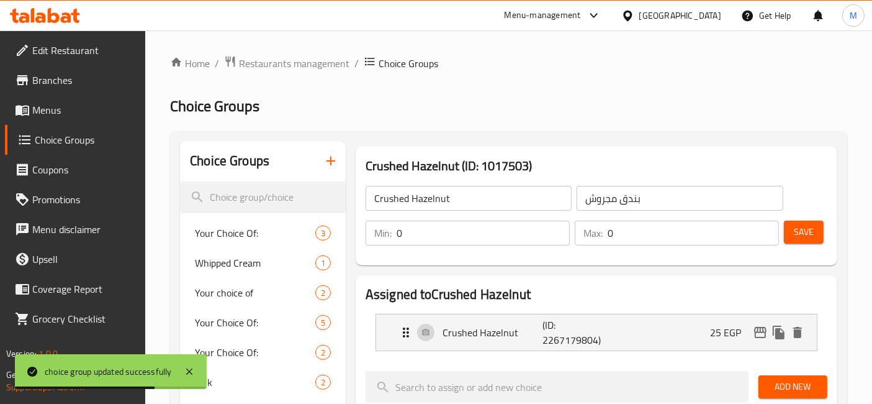
click at [45, 11] on icon at bounding box center [45, 15] width 70 height 15
